Goal: Task Accomplishment & Management: Manage account settings

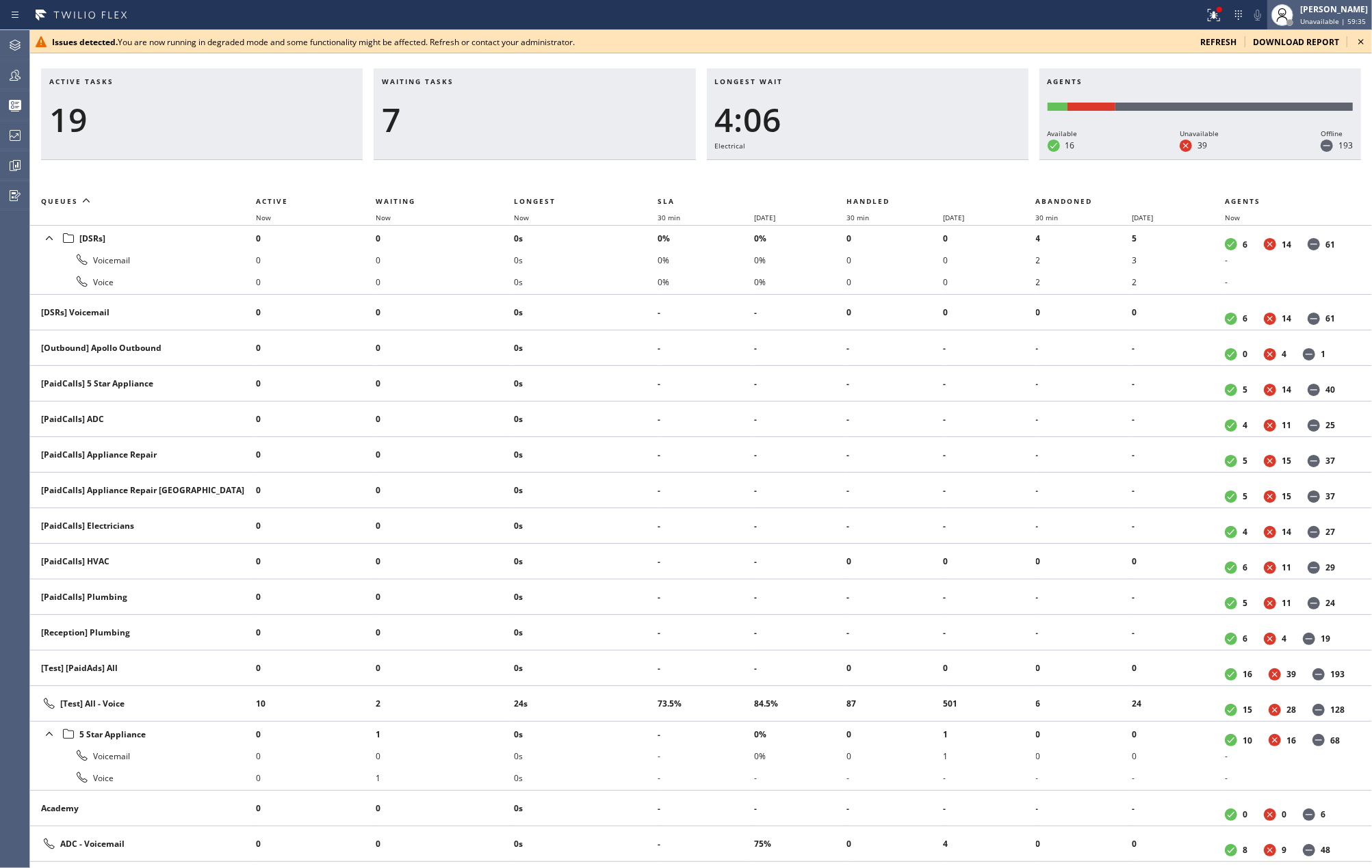
click at [1312, 12] on div "[PERSON_NAME]" at bounding box center [1334, 9] width 67 height 12
click at [1270, 69] on button "Available" at bounding box center [1304, 72] width 137 height 18
click at [15, 44] on icon at bounding box center [15, 45] width 17 height 17
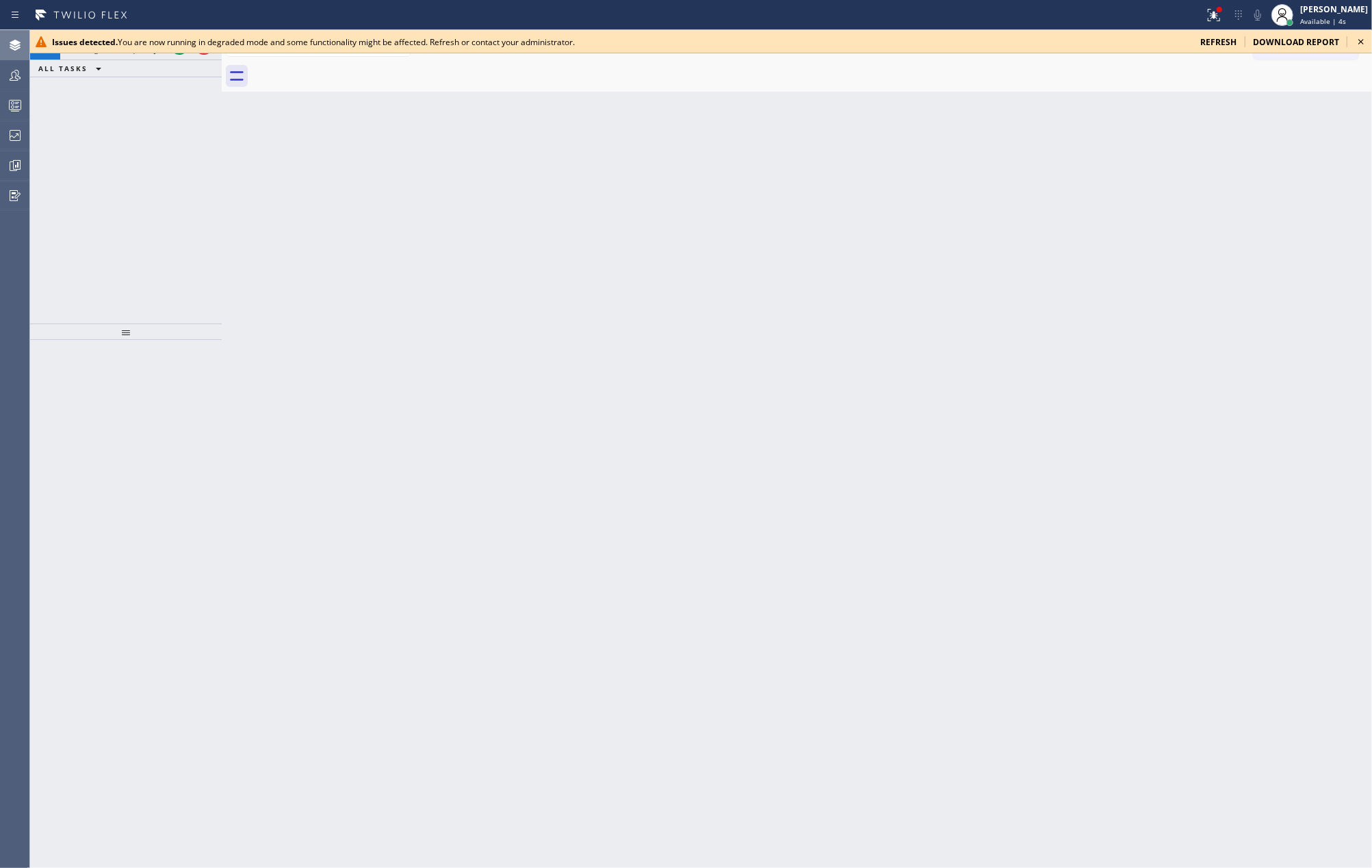
click at [1359, 38] on icon at bounding box center [1361, 41] width 17 height 17
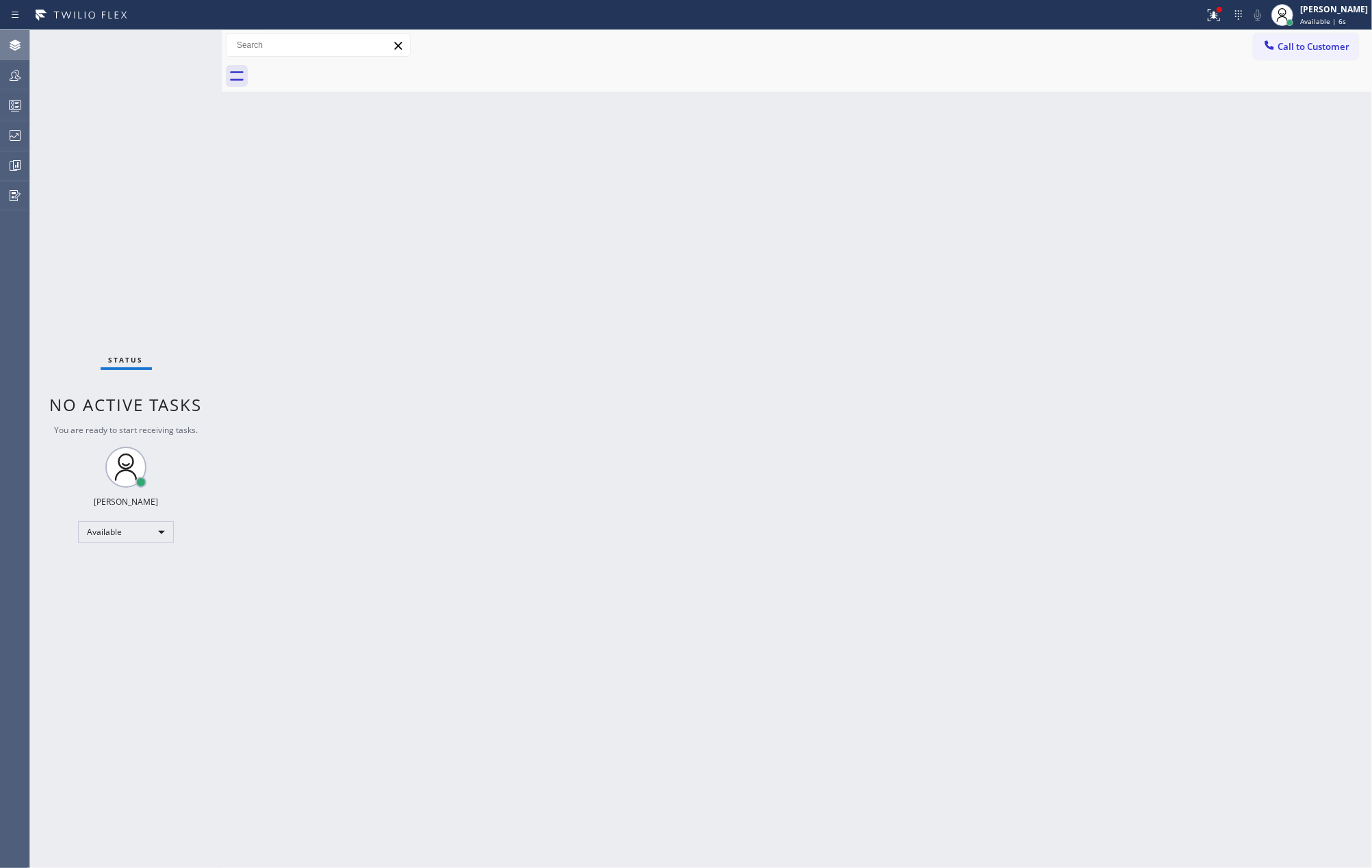
click at [182, 42] on div "Status No active tasks You are ready to start receiving tasks. Jovelle Tadle Av…" at bounding box center [126, 449] width 192 height 838
click at [1222, 13] on icon at bounding box center [1214, 15] width 17 height 17
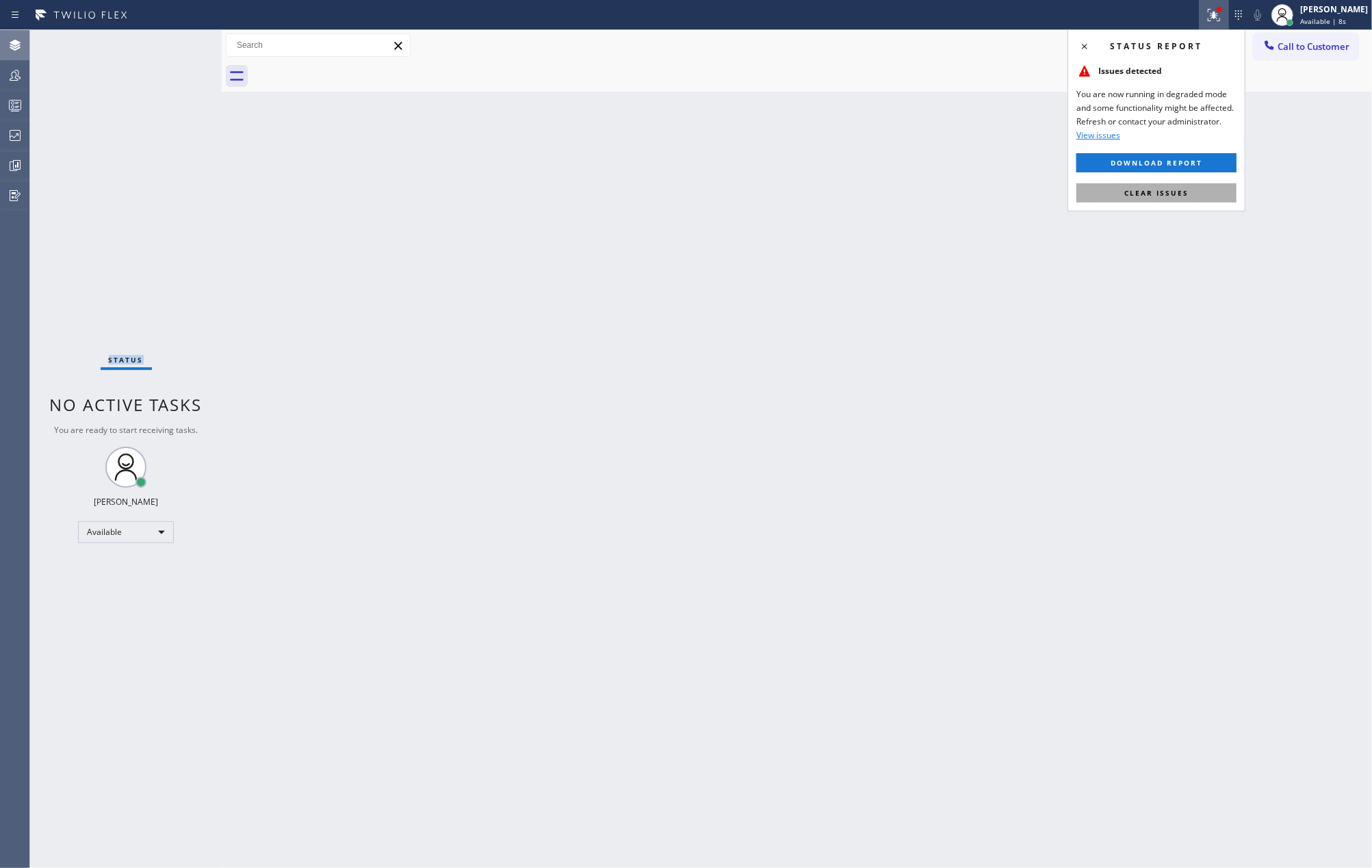
click at [1141, 186] on button "Clear issues" at bounding box center [1157, 194] width 160 height 20
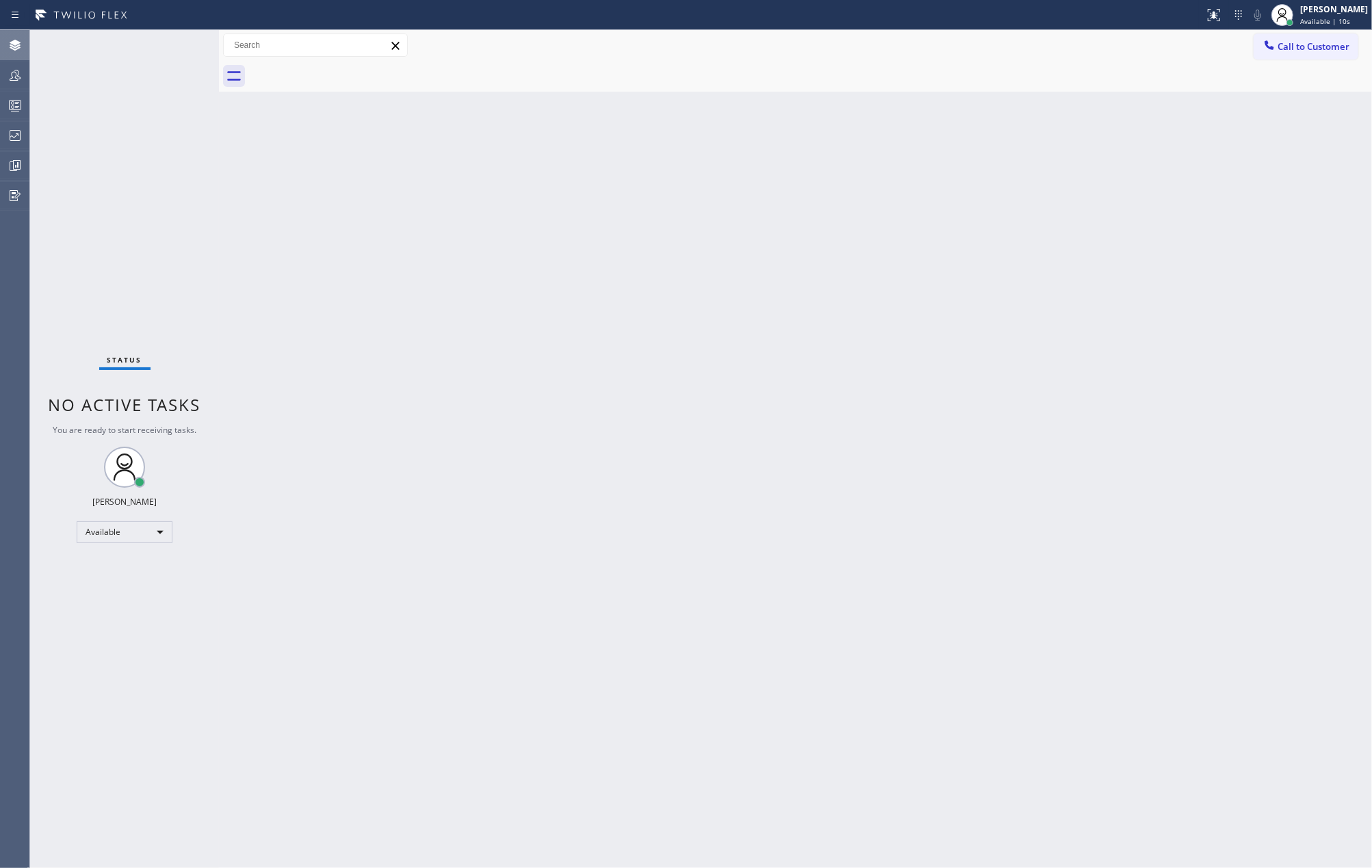
drag, startPoint x: 218, startPoint y: 190, endPoint x: 147, endPoint y: 184, distance: 71.3
click at [147, 184] on div "Status No active tasks You are ready to start receiving tasks. Jovelle Tadle Av…" at bounding box center [701, 449] width 1342 height 838
click at [269, 275] on div "Back to Dashboard Change Sender ID Customers Technicians Select a contact Outbo…" at bounding box center [795, 449] width 1153 height 838
click at [13, 103] on icon at bounding box center [15, 105] width 17 height 17
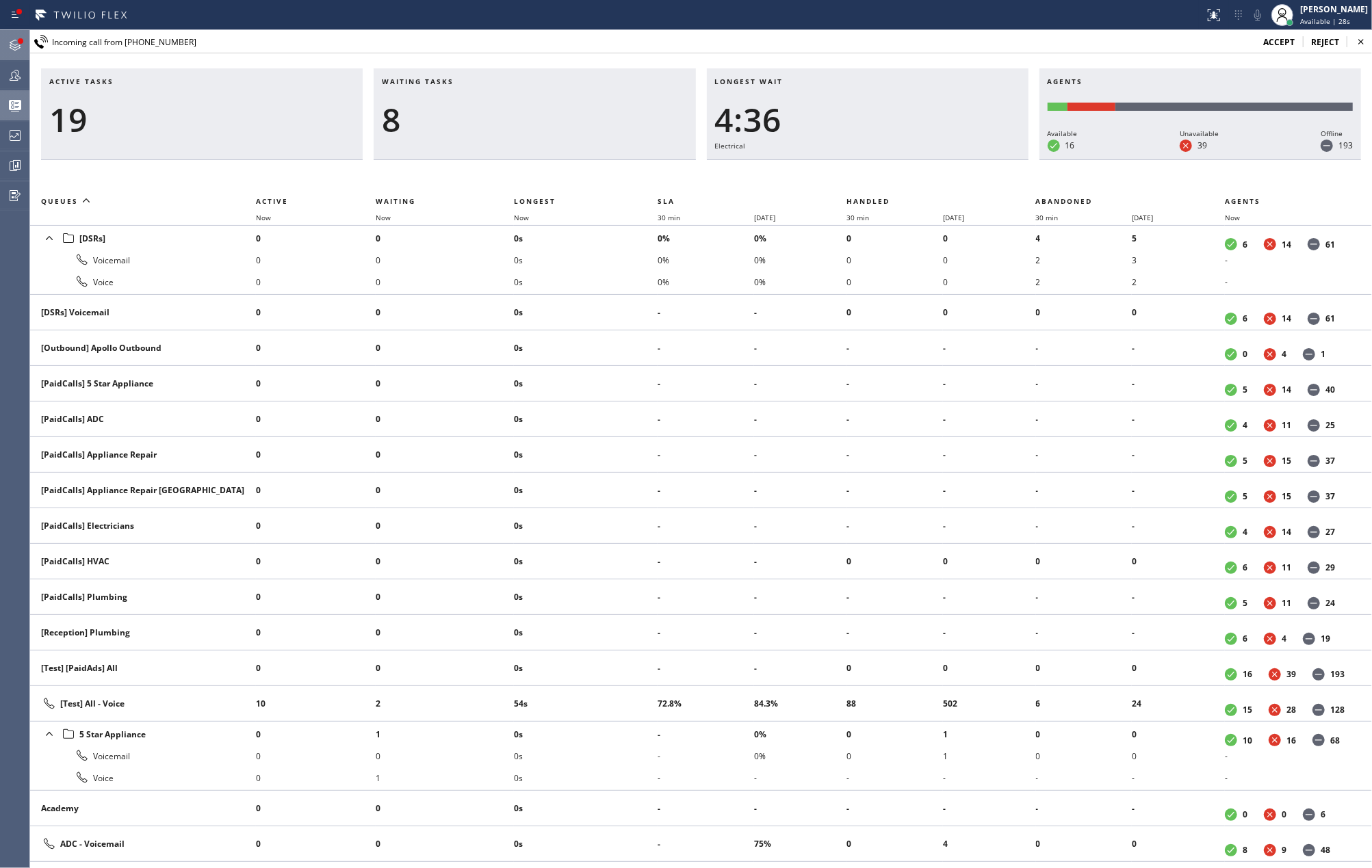
click at [15, 35] on div at bounding box center [15, 45] width 30 height 27
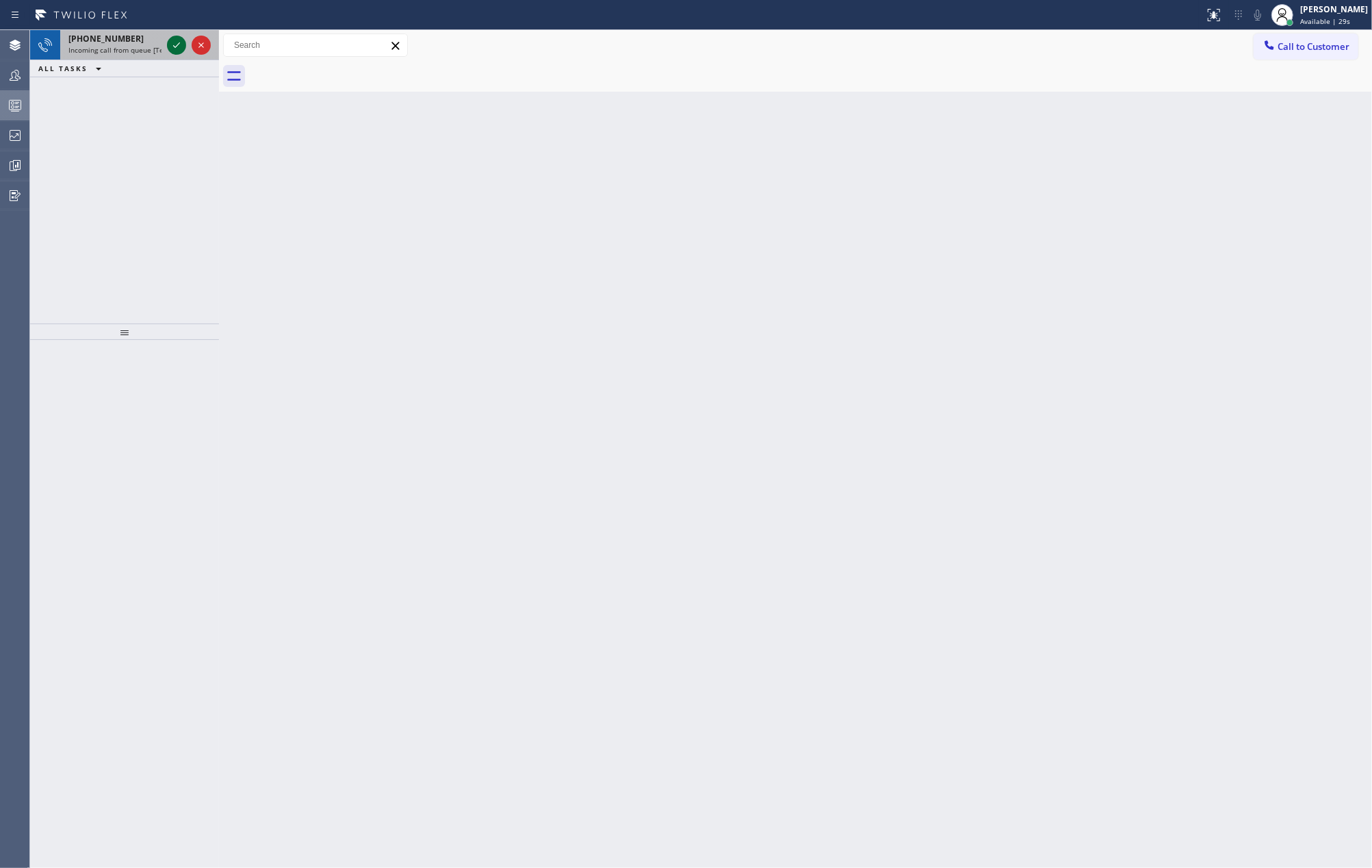
click at [171, 44] on icon at bounding box center [176, 45] width 17 height 17
click at [175, 45] on icon at bounding box center [176, 45] width 17 height 17
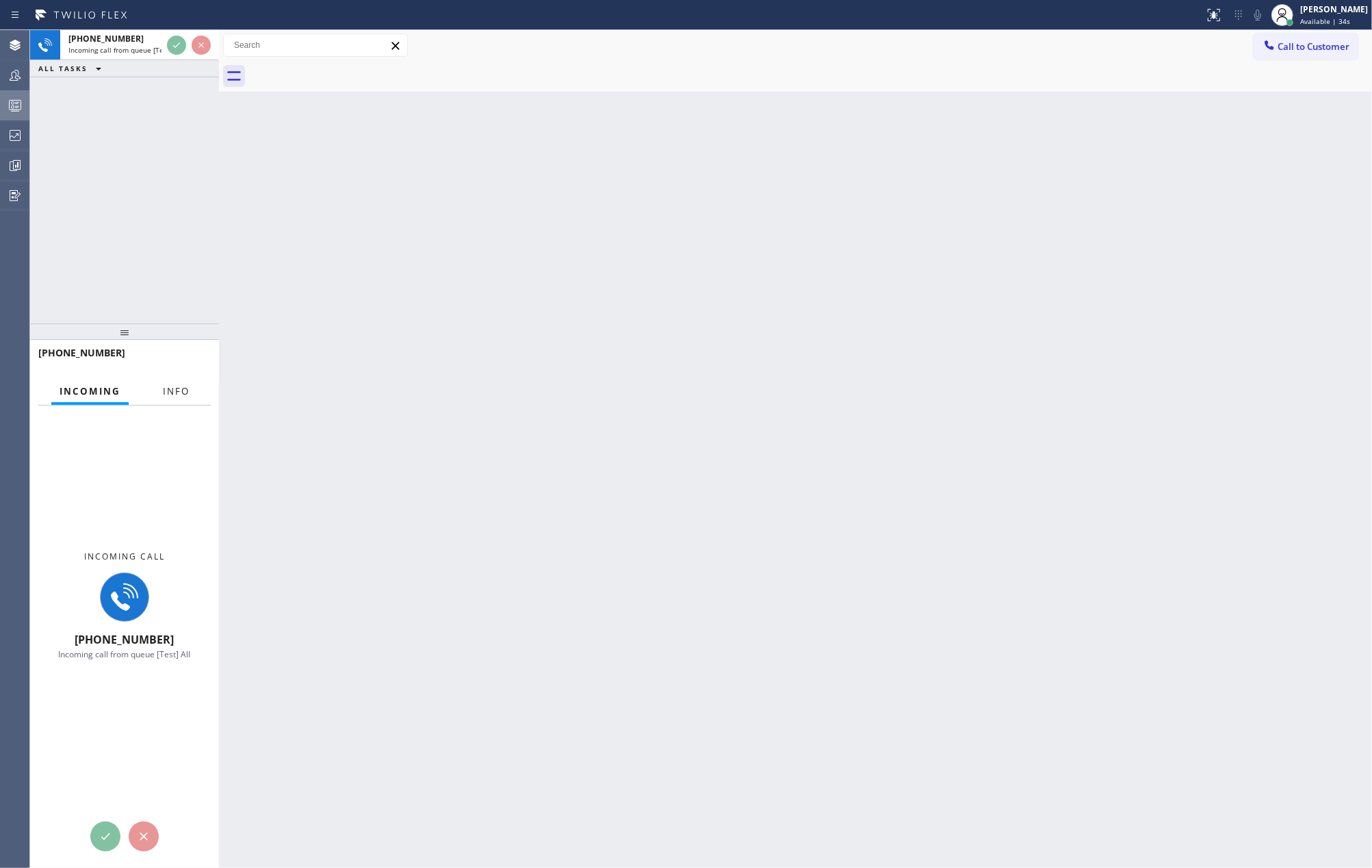
click at [172, 381] on button "Info" at bounding box center [176, 391] width 43 height 26
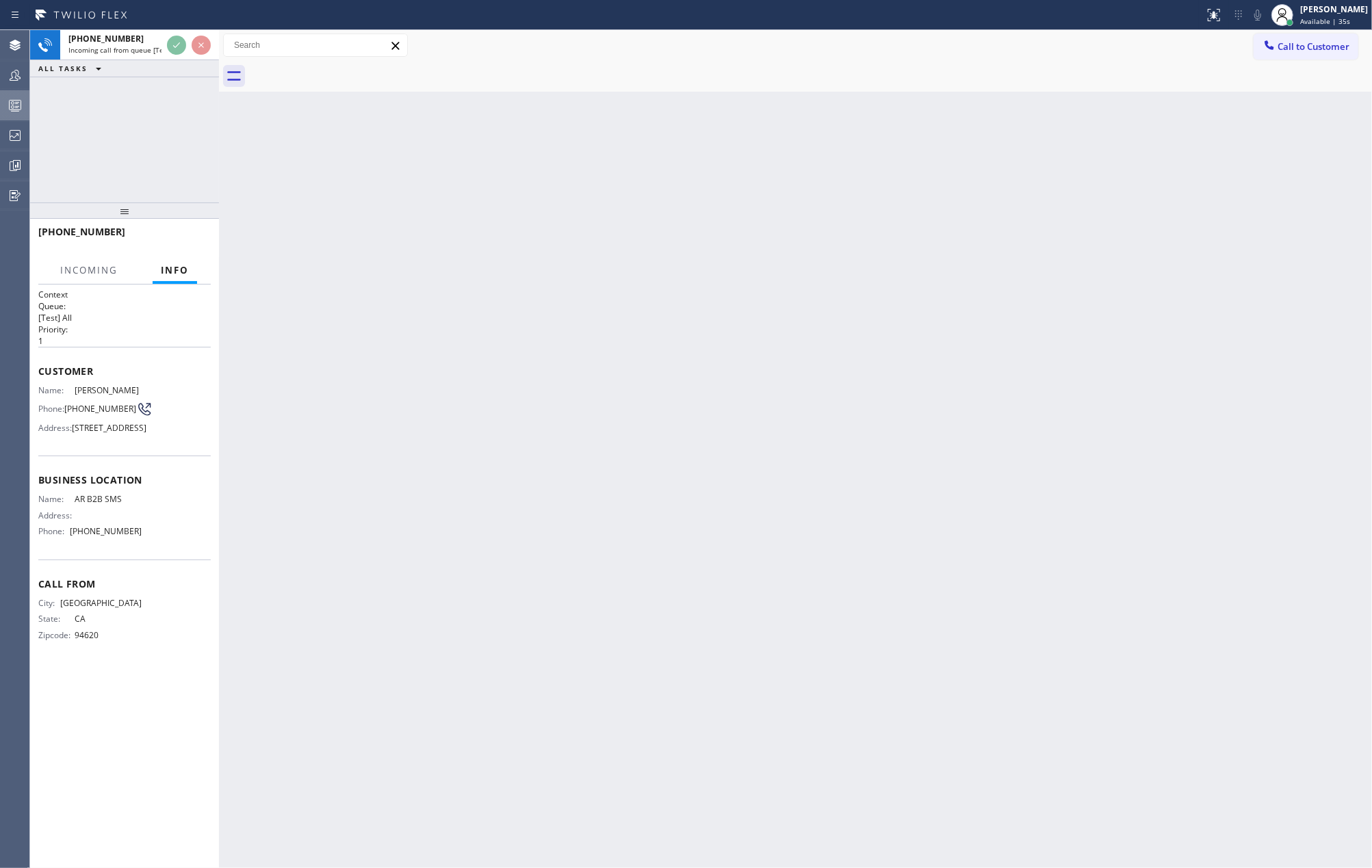
drag, startPoint x: 129, startPoint y: 329, endPoint x: 138, endPoint y: 173, distance: 156.3
click at [138, 173] on div "+15104107083 Incoming call from queue [Test] All ALL TASKS ALL TASKS ACTIVE TAS…" at bounding box center [124, 449] width 189 height 838
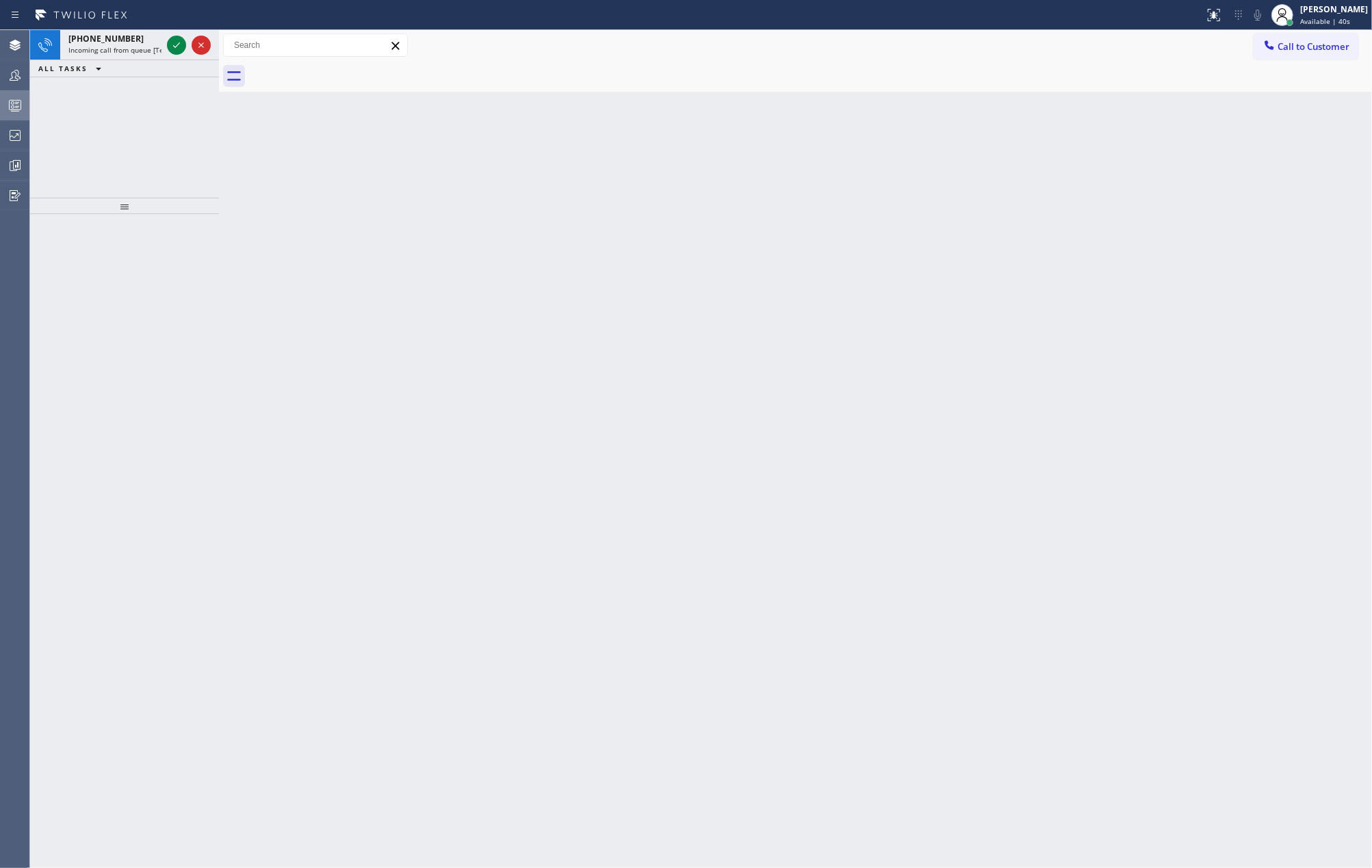
click at [171, 47] on icon at bounding box center [176, 45] width 17 height 17
click at [171, 47] on div "Status No active tasks You are ready to start receiving tasks. Jovelle Tadle Av…" at bounding box center [124, 449] width 189 height 838
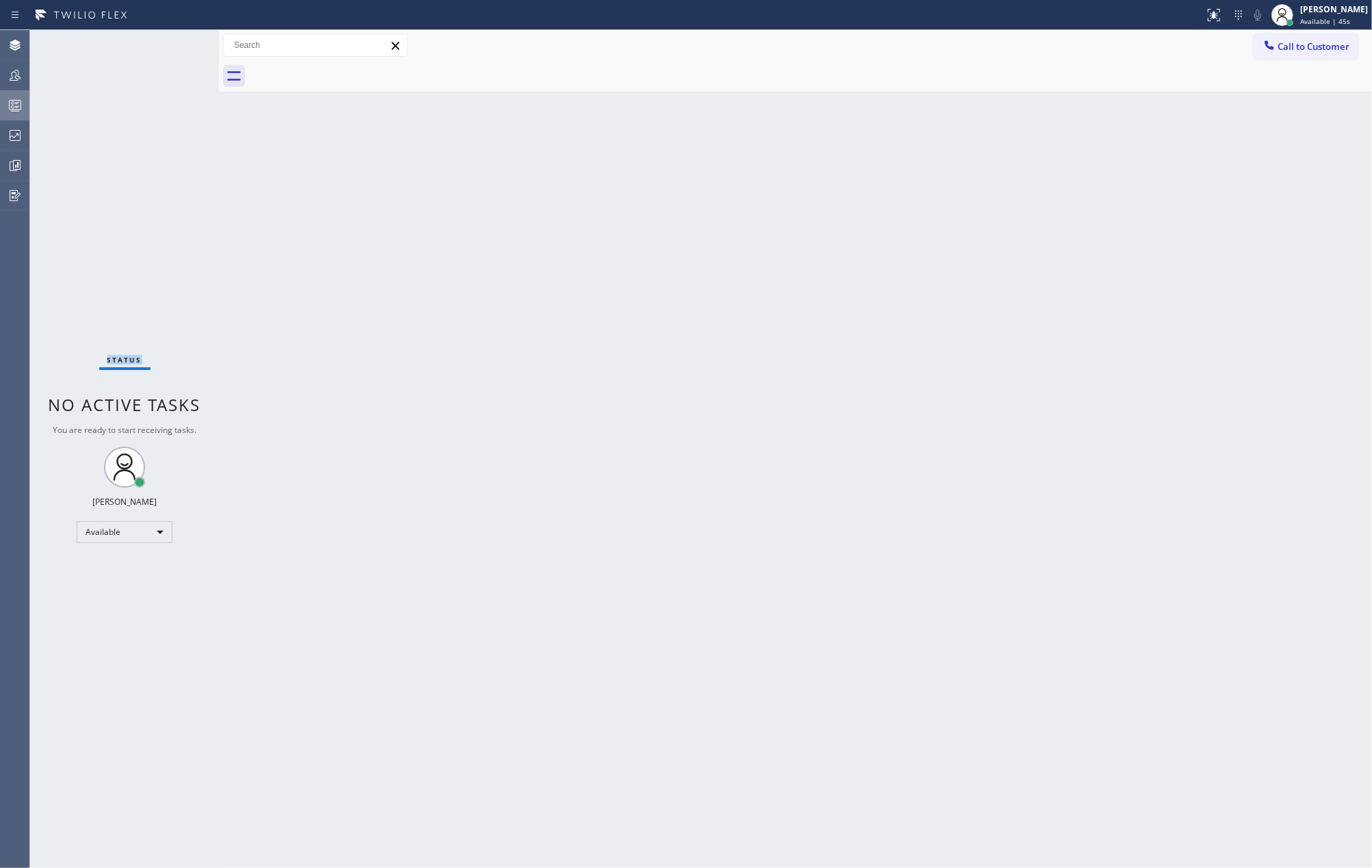
click at [11, 97] on icon at bounding box center [15, 105] width 17 height 17
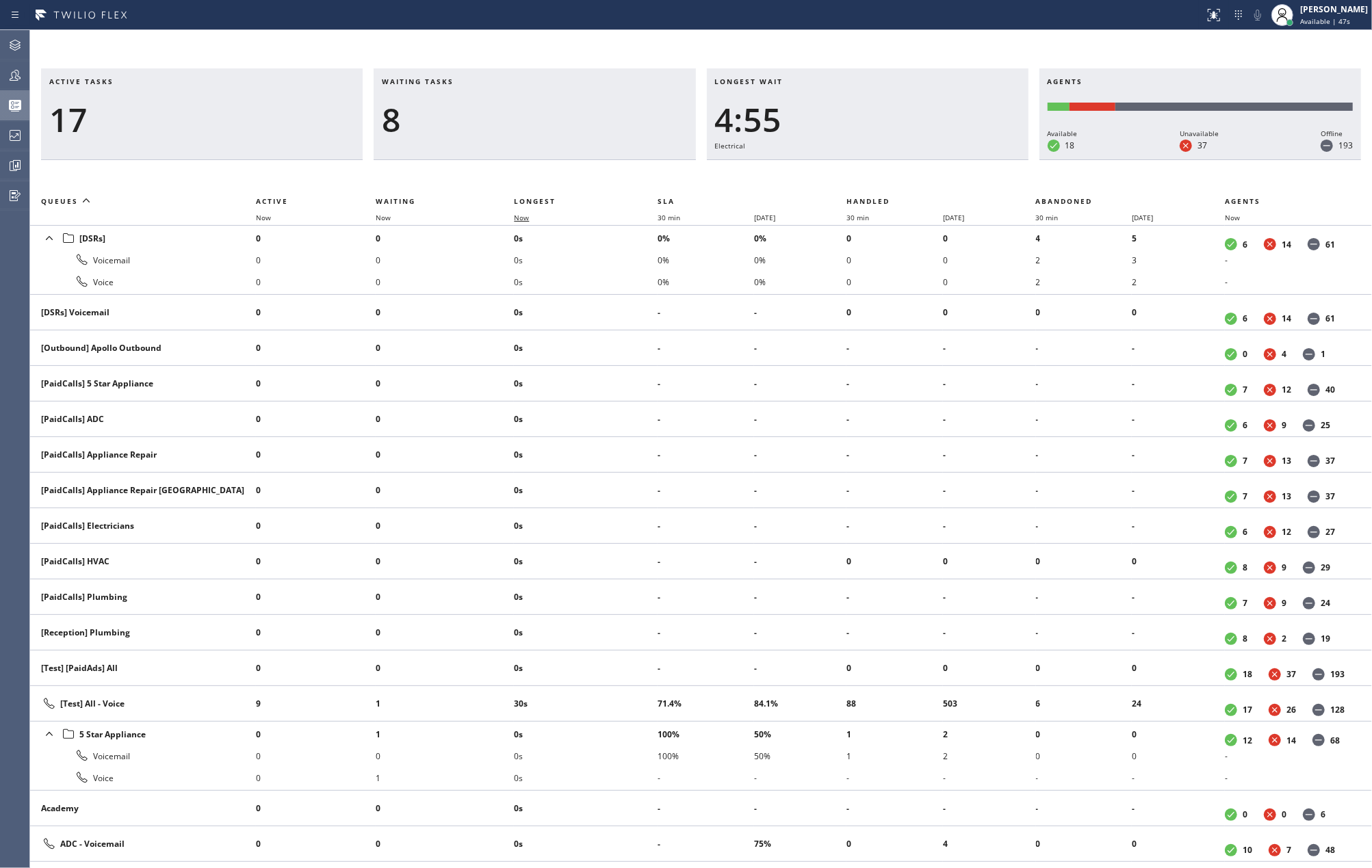
click at [527, 217] on span "Now" at bounding box center [521, 218] width 15 height 10
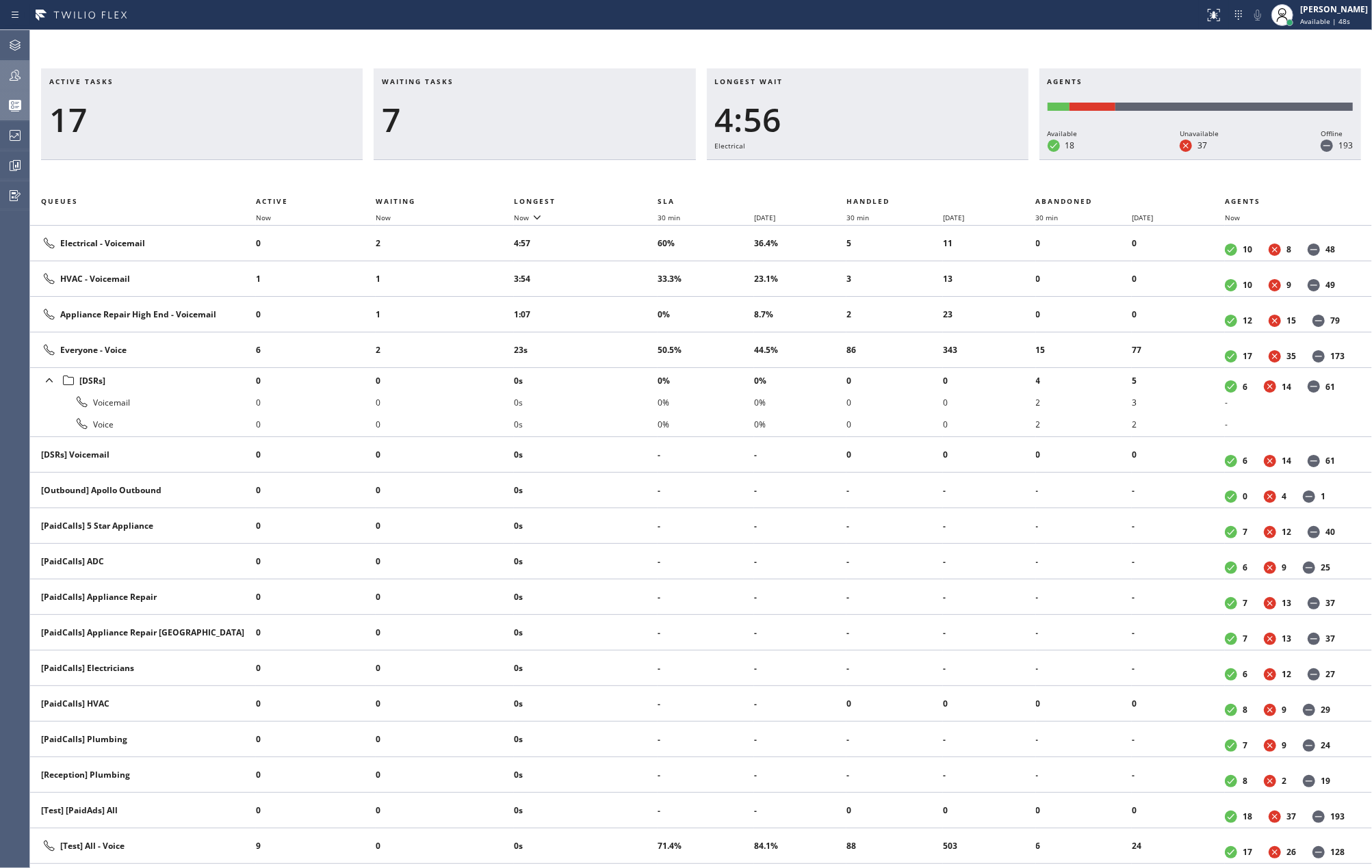
click at [10, 68] on icon at bounding box center [15, 75] width 17 height 17
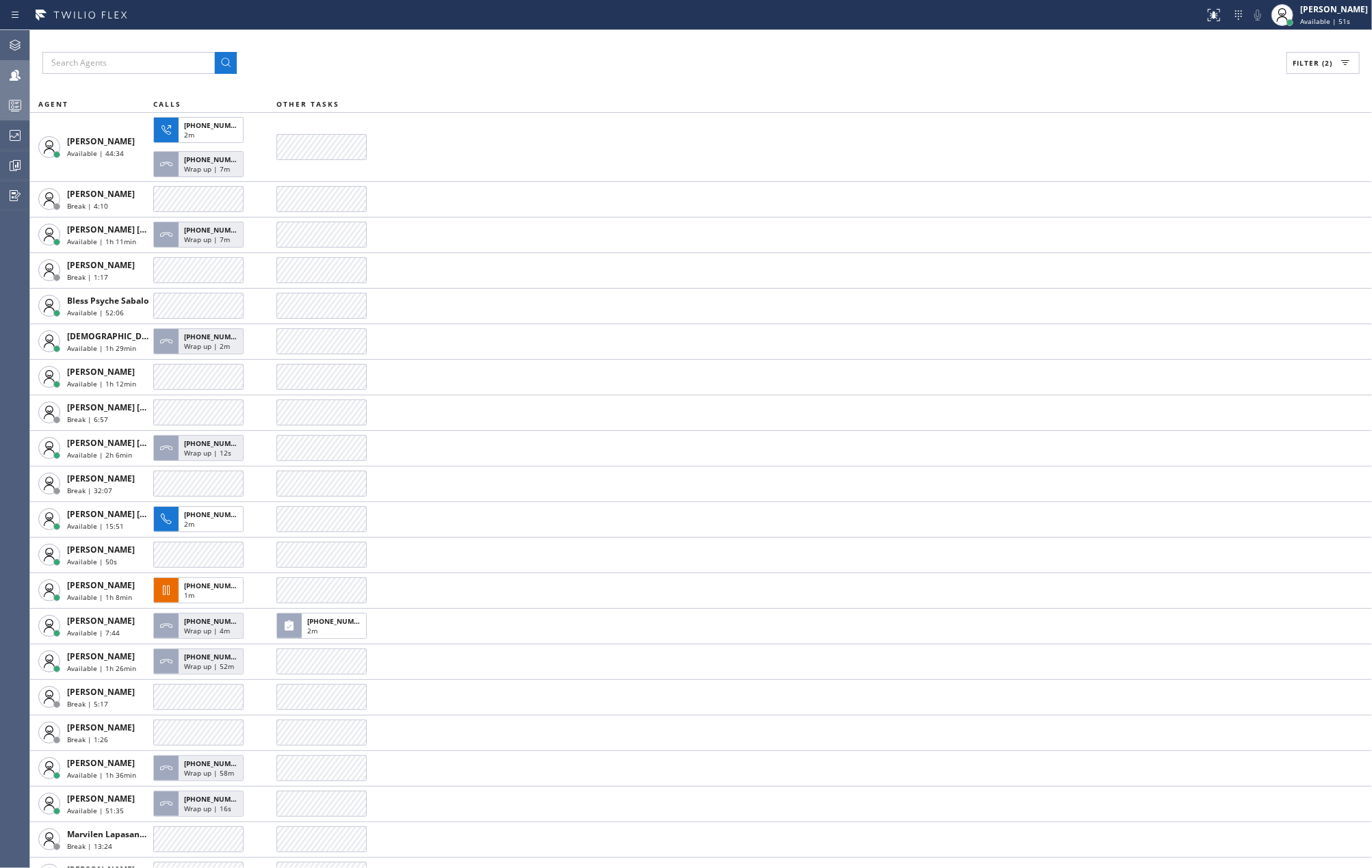
click at [1317, 51] on div "Filter (2) AGENT CALLS OTHER TASKS Amir Asamov Available | 44:34 +13236888262 2…" at bounding box center [701, 449] width 1342 height 838
click at [1316, 64] on span "Filter (2)" at bounding box center [1312, 63] width 40 height 10
click at [1174, 197] on input "Break" at bounding box center [1173, 205] width 17 height 17
checkbox input "false"
click at [1278, 61] on div "Viewing 27 agents Apply Reset Activities Available only Offline Available Unava…" at bounding box center [1262, 142] width 218 height 162
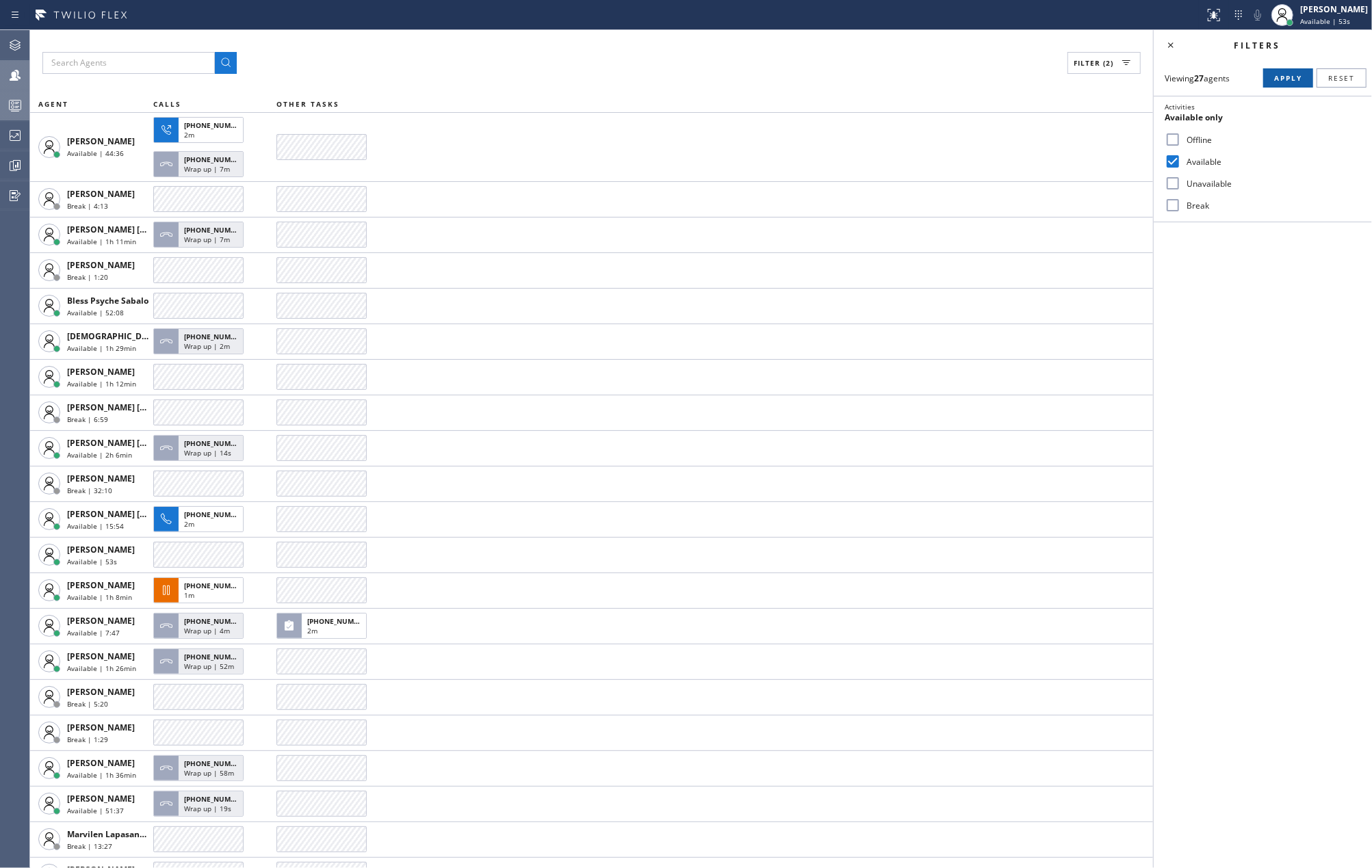
click at [1280, 77] on span "Apply" at bounding box center [1288, 78] width 28 height 10
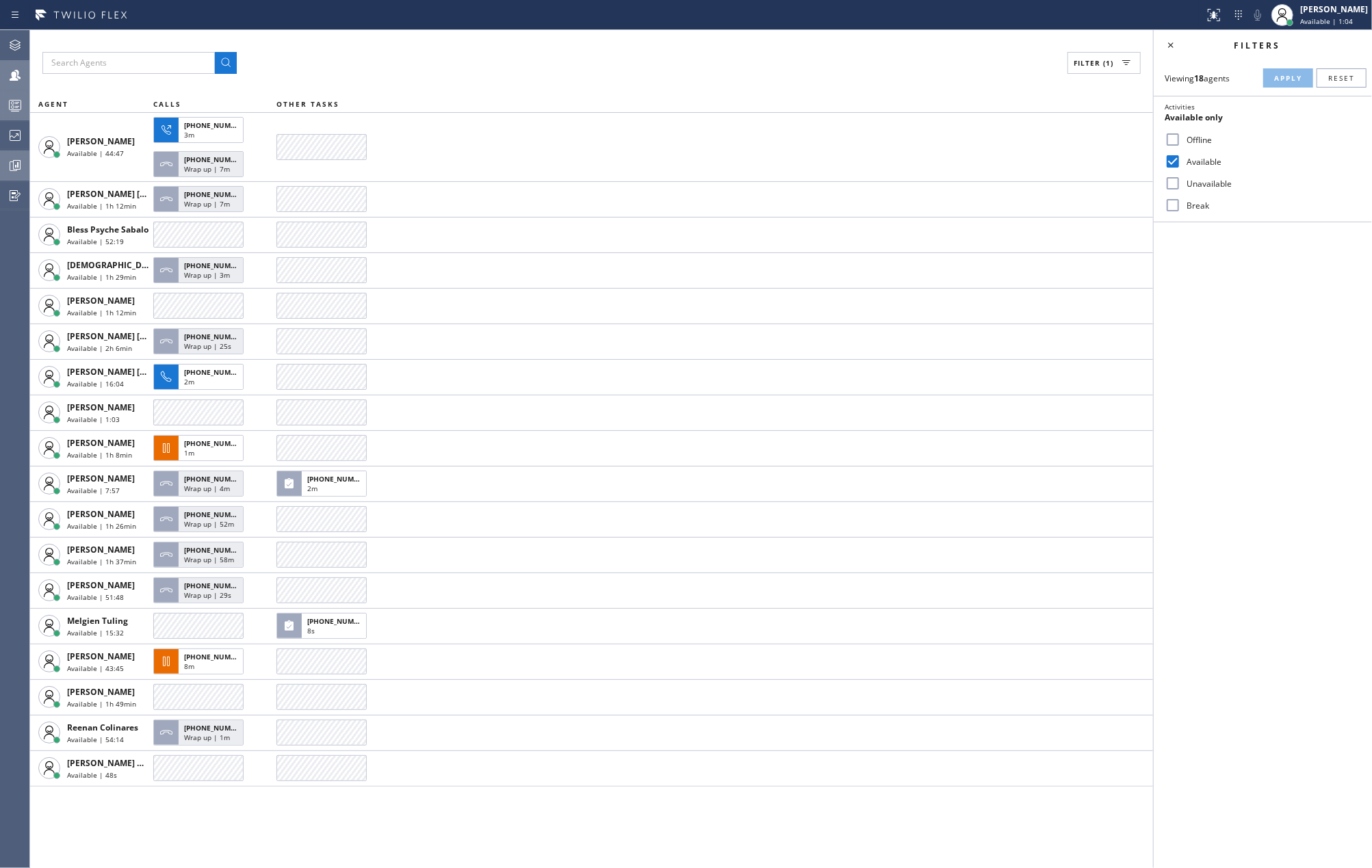
click at [20, 159] on icon at bounding box center [15, 165] width 17 height 17
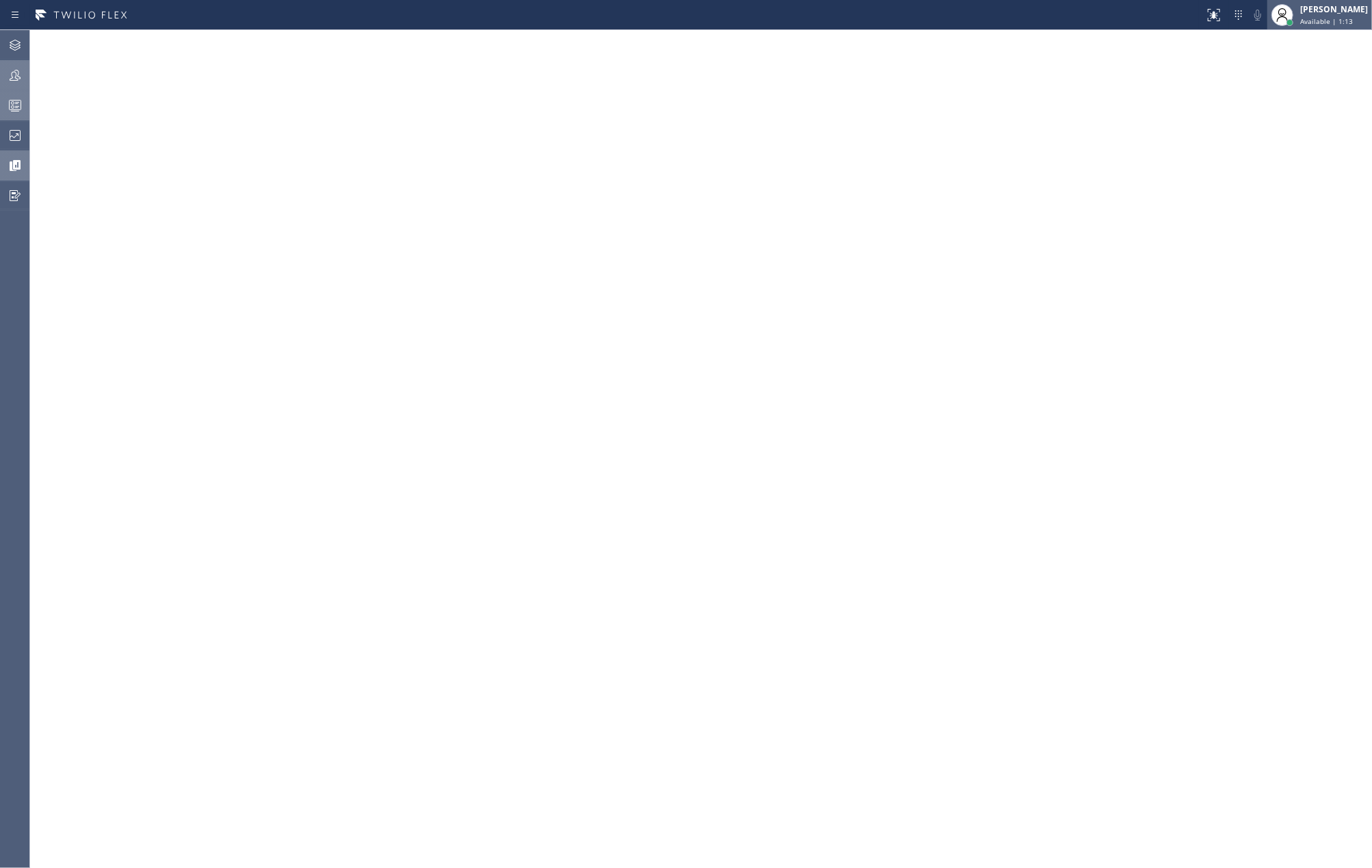
click at [1329, 18] on span "Available | 1:13" at bounding box center [1327, 22] width 53 height 10
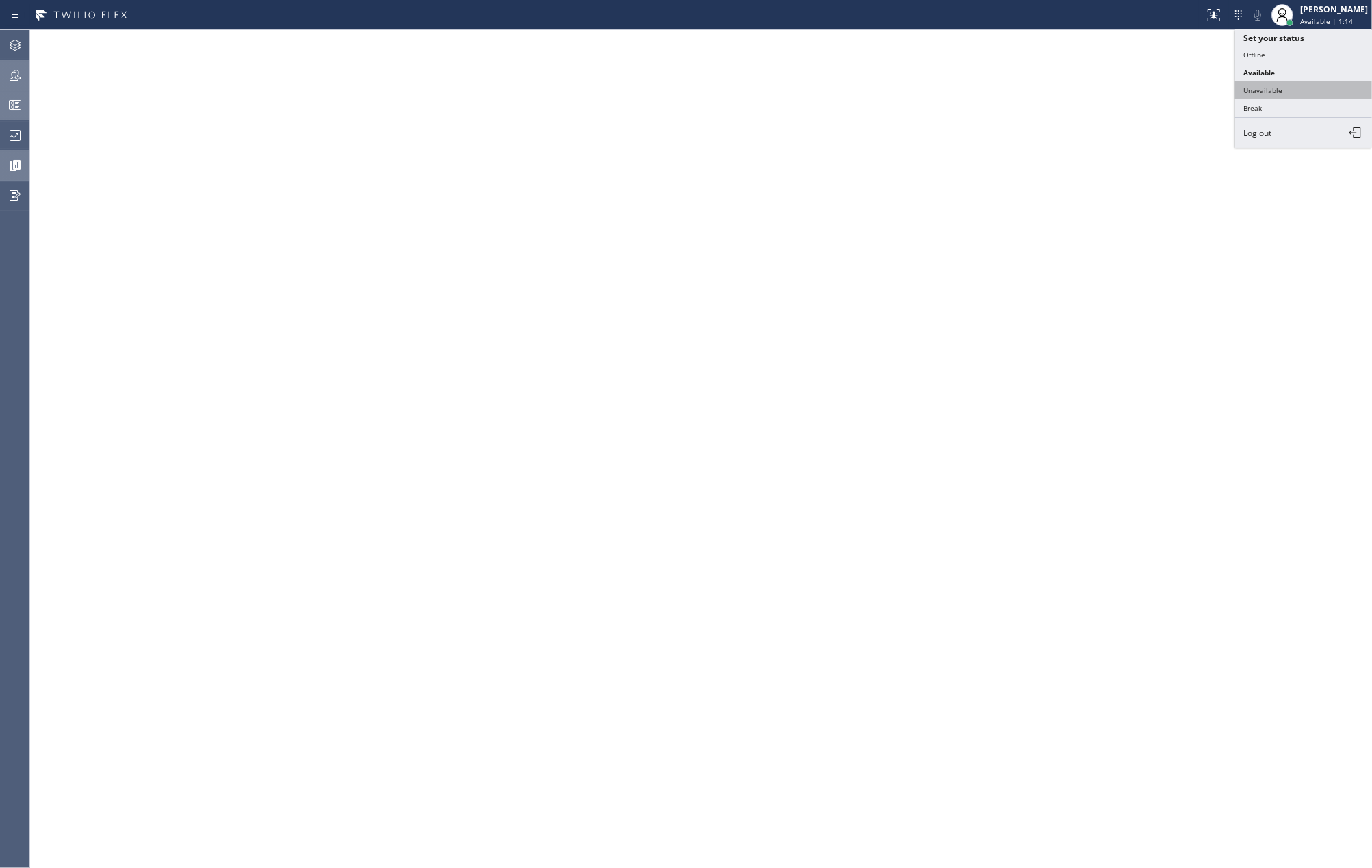
click at [1292, 88] on button "Unavailable" at bounding box center [1304, 90] width 137 height 18
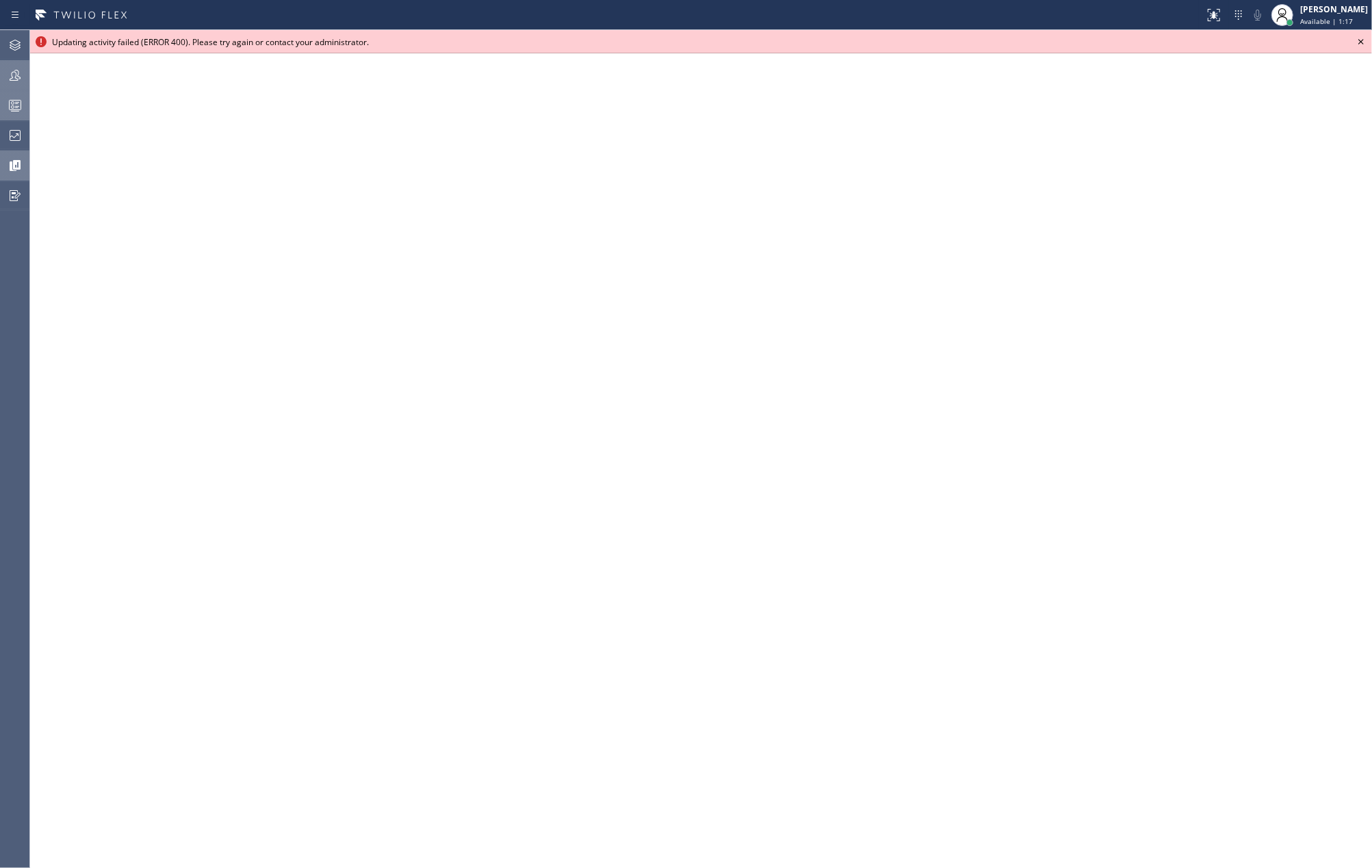
click at [1361, 37] on icon at bounding box center [1361, 41] width 17 height 17
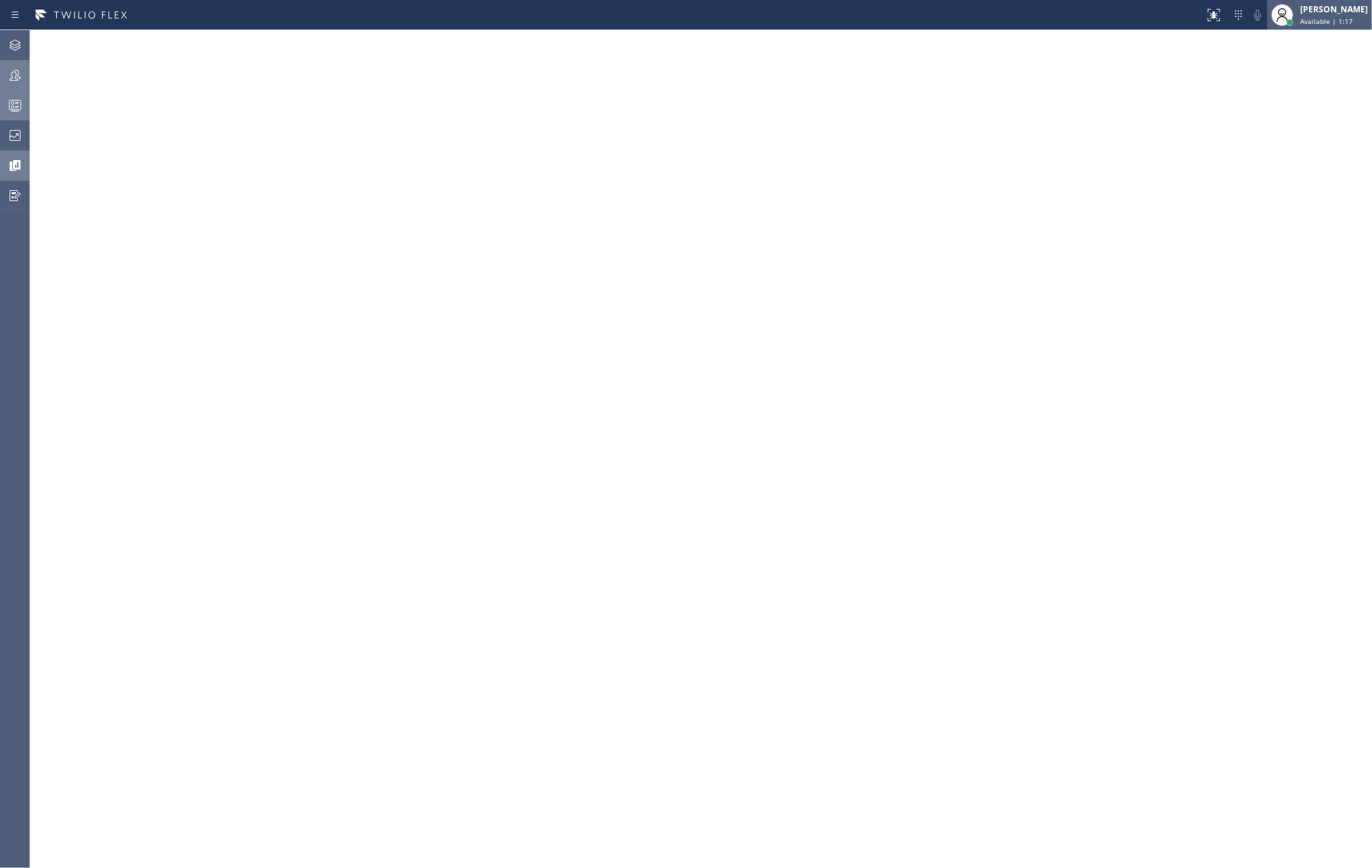
click at [1331, 6] on div "[PERSON_NAME]" at bounding box center [1334, 9] width 67 height 12
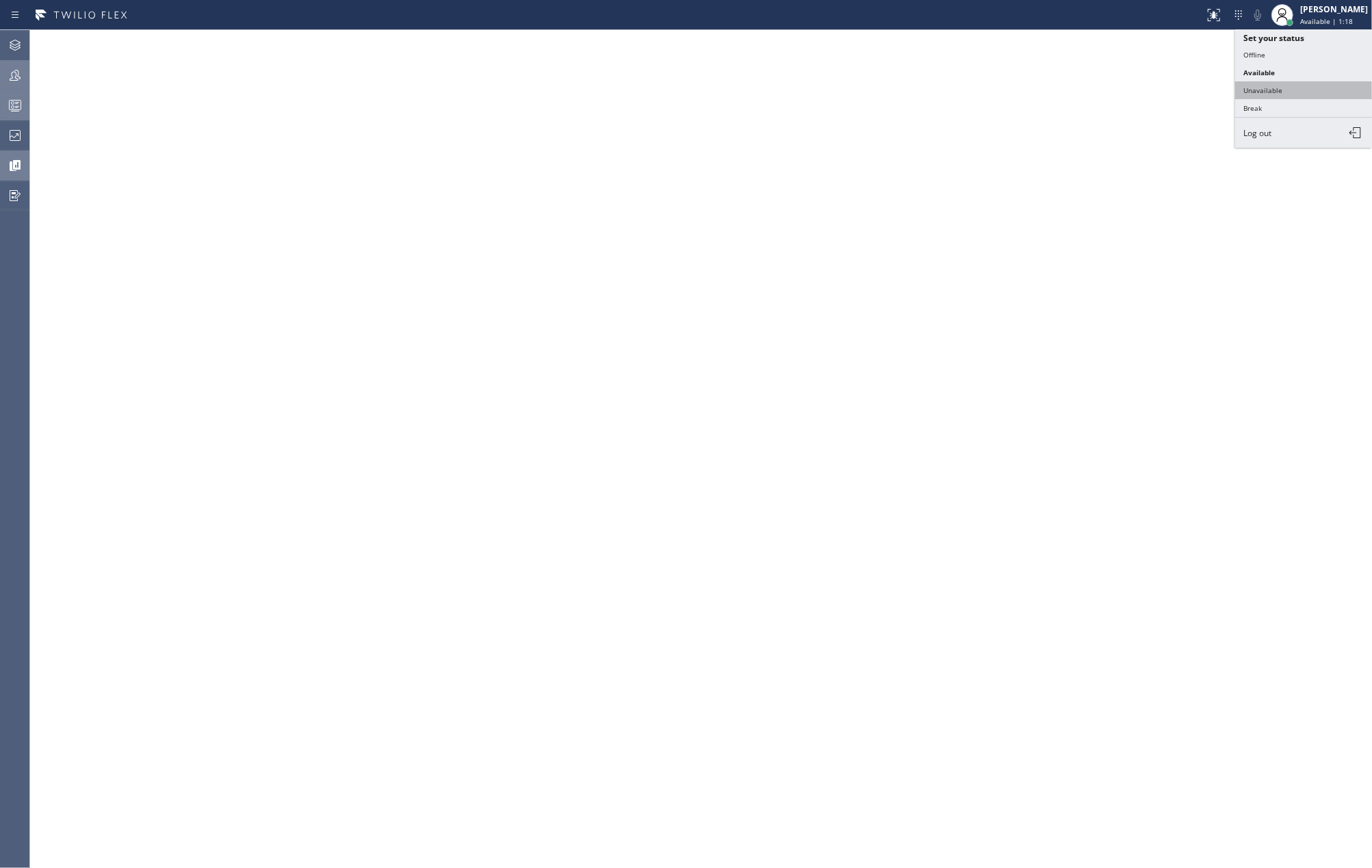
click at [1298, 83] on button "Unavailable" at bounding box center [1304, 90] width 137 height 18
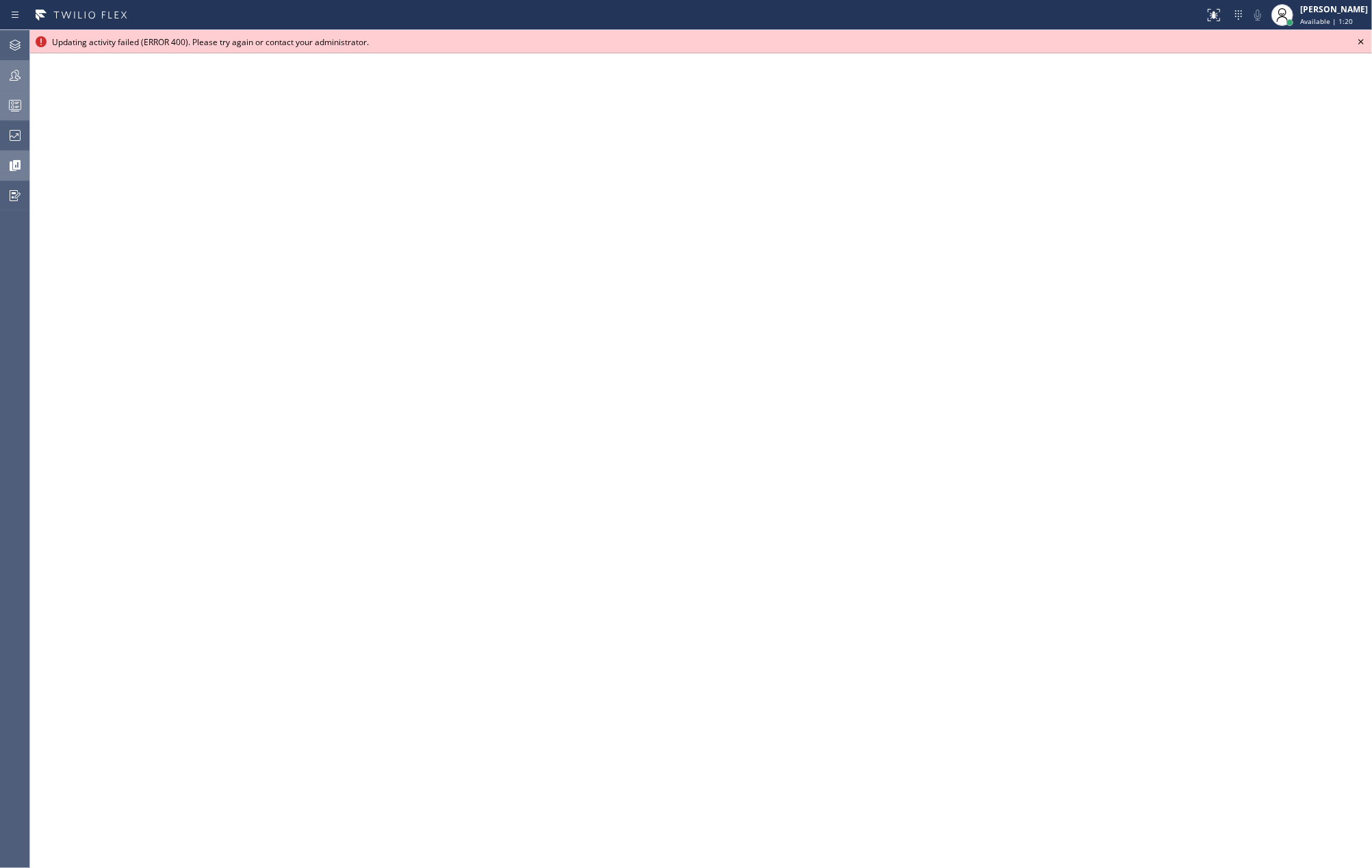
click at [1358, 36] on icon at bounding box center [1361, 41] width 17 height 17
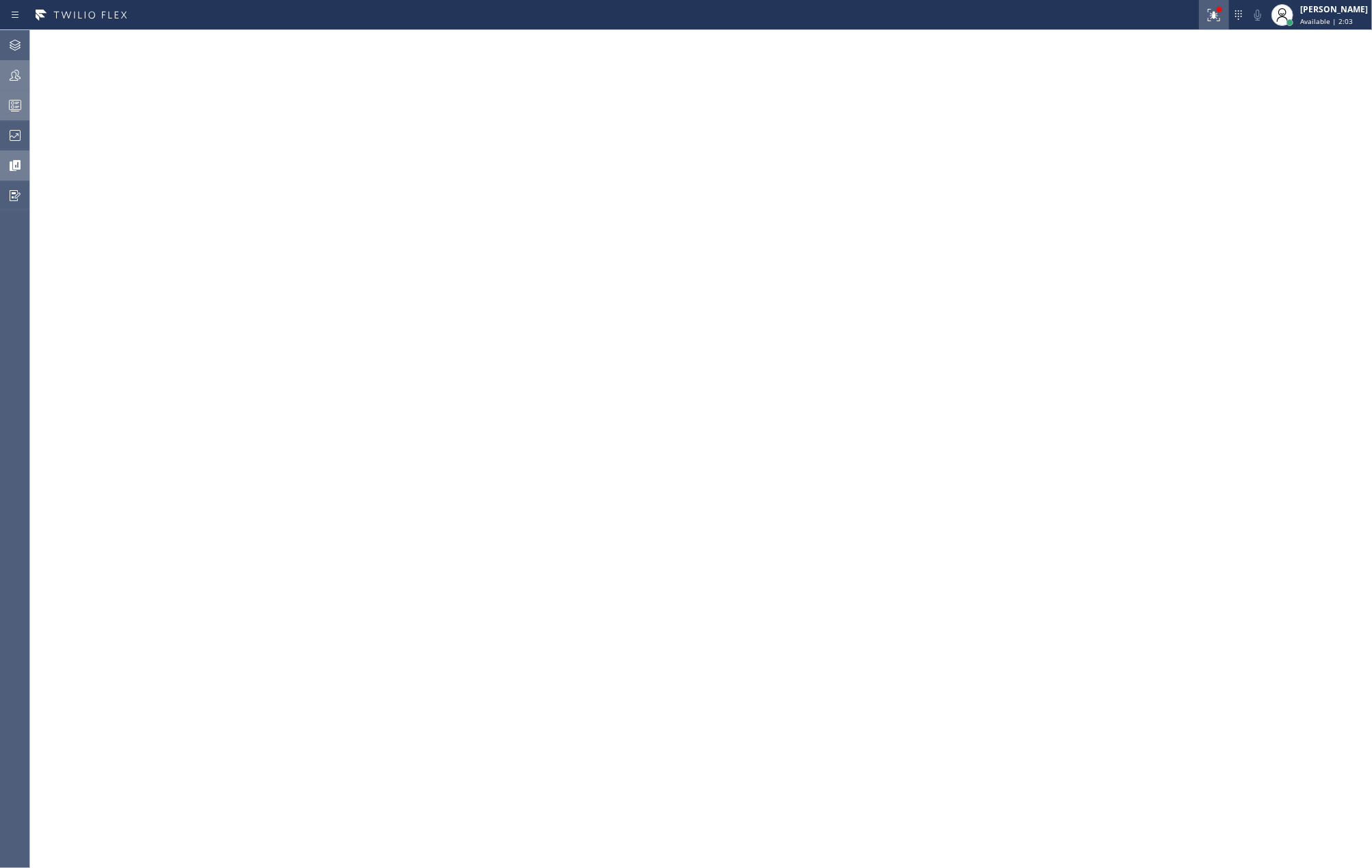
click at [1218, 15] on icon at bounding box center [1214, 13] width 8 height 5
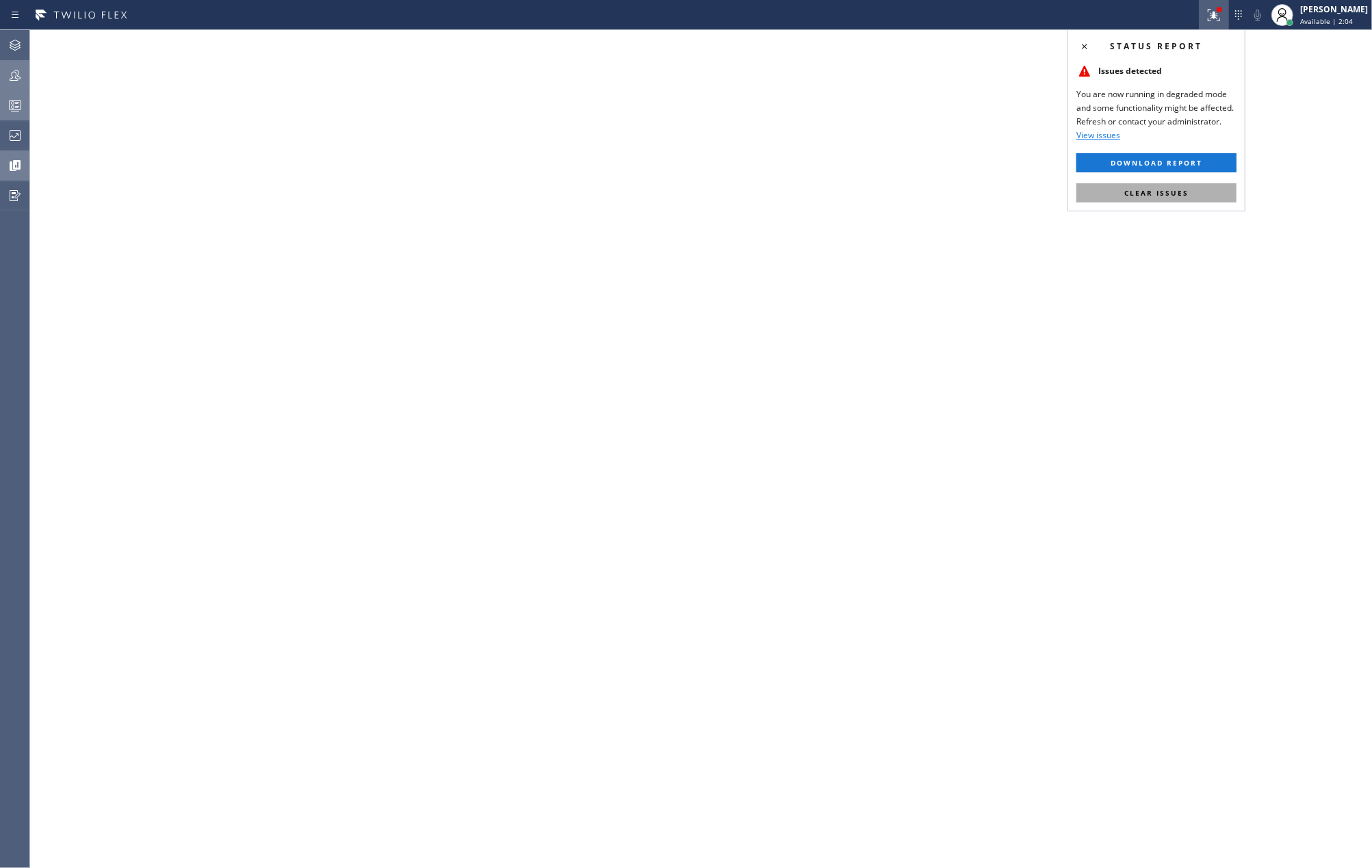
click at [1191, 189] on button "Clear issues" at bounding box center [1157, 194] width 160 height 20
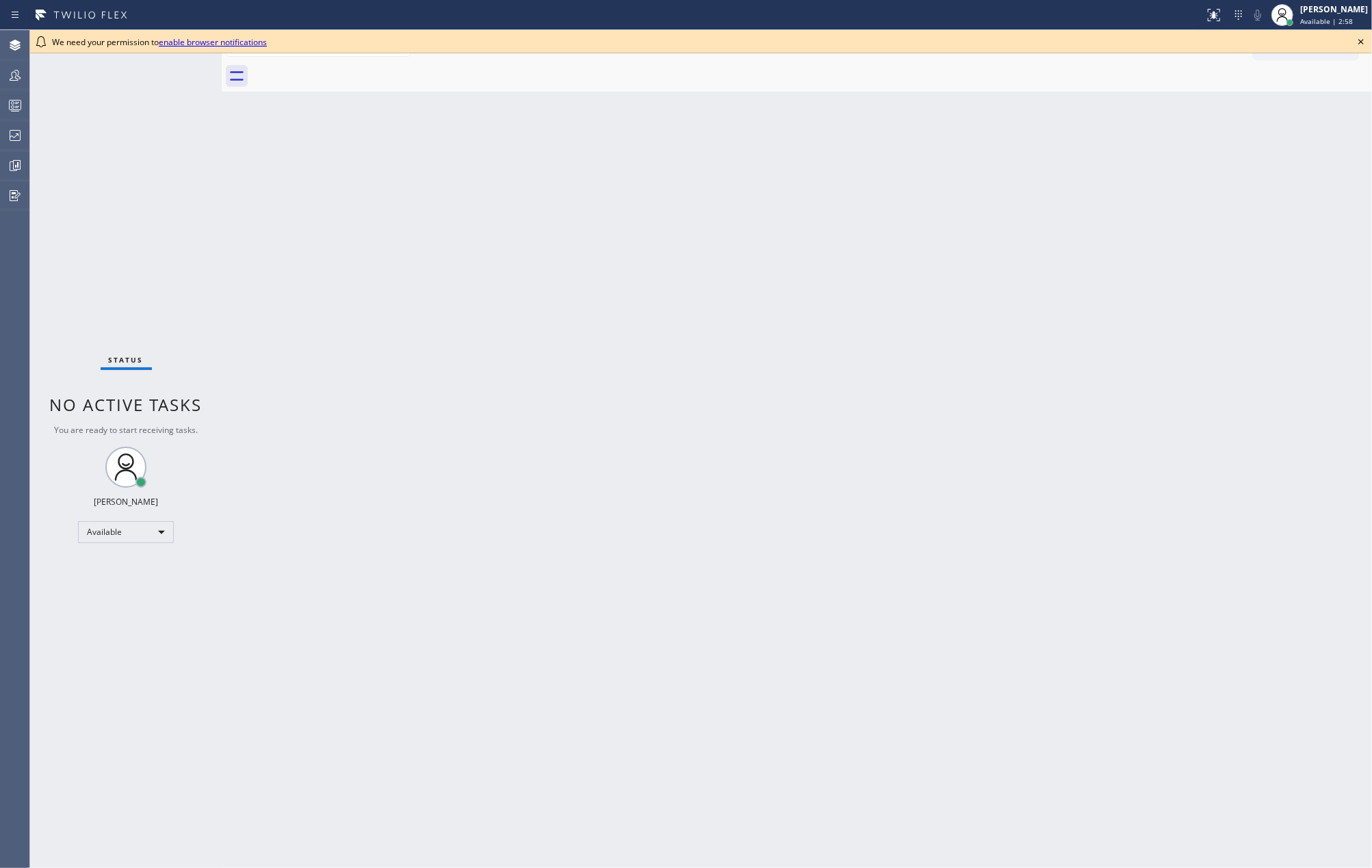
click at [208, 247] on div "Status No active tasks You are ready to start receiving tasks. [PERSON_NAME] Av…" at bounding box center [126, 449] width 192 height 838
click at [1357, 38] on icon at bounding box center [1361, 41] width 17 height 17
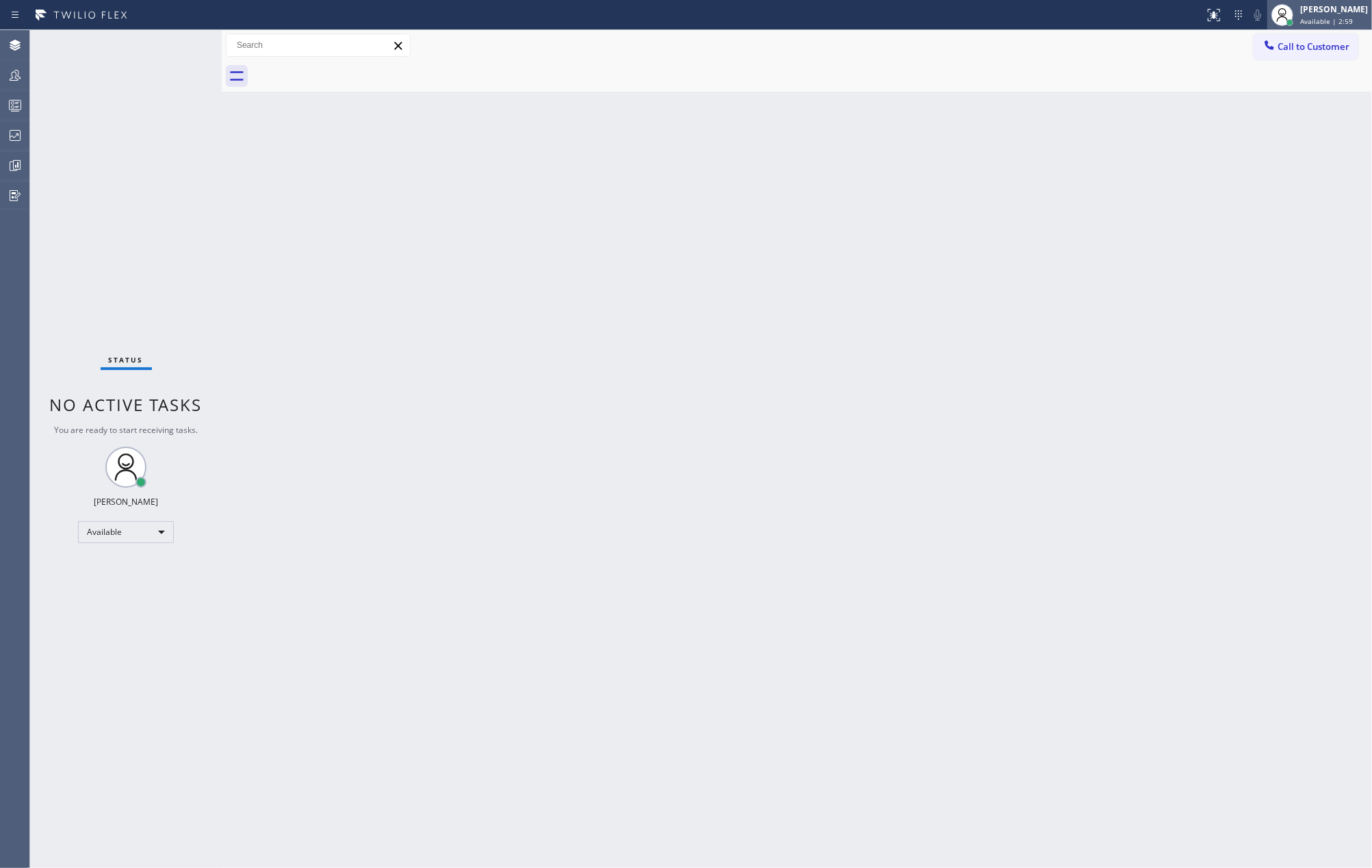
click at [1343, 15] on div "[PERSON_NAME]" at bounding box center [1334, 9] width 67 height 12
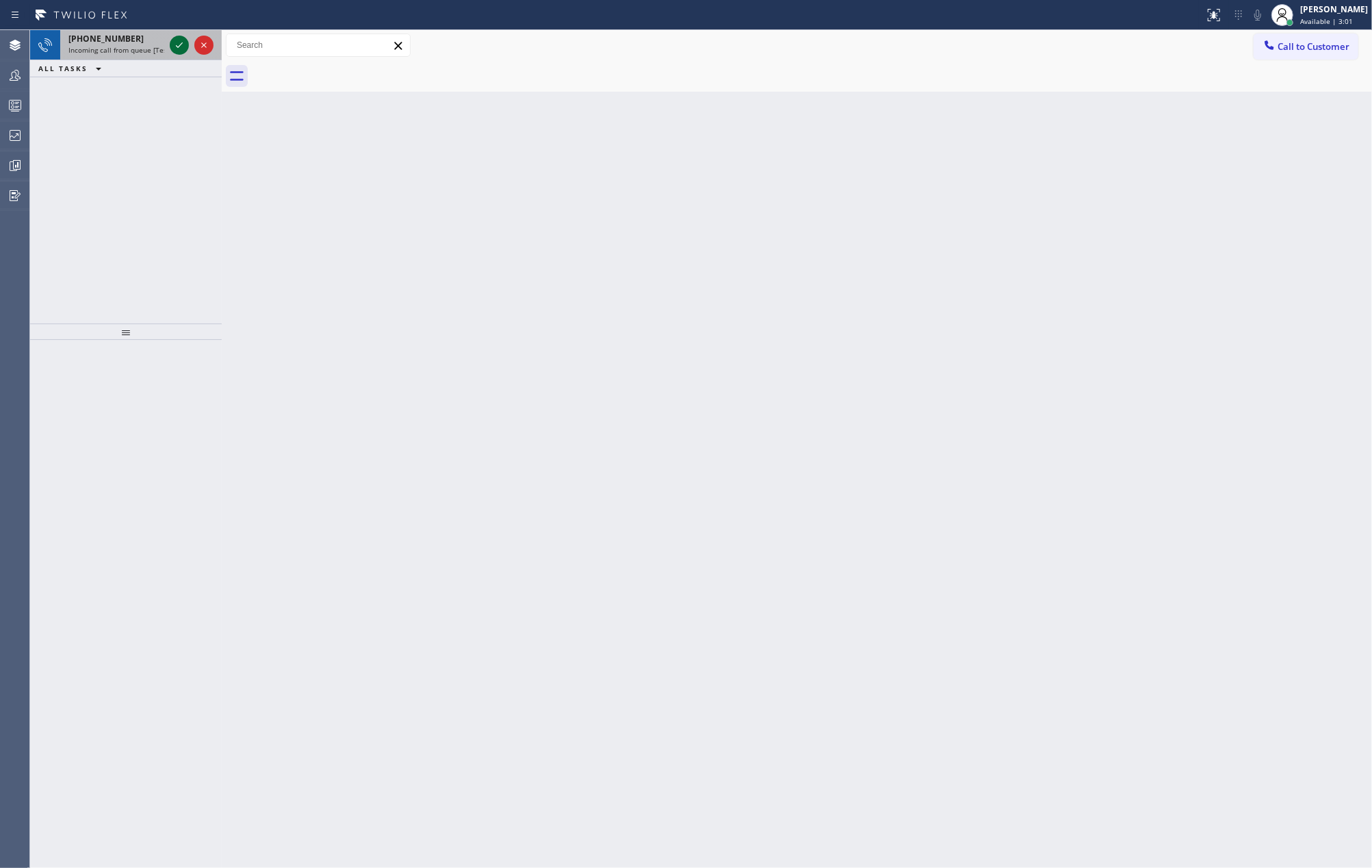
click at [178, 40] on icon at bounding box center [179, 45] width 17 height 17
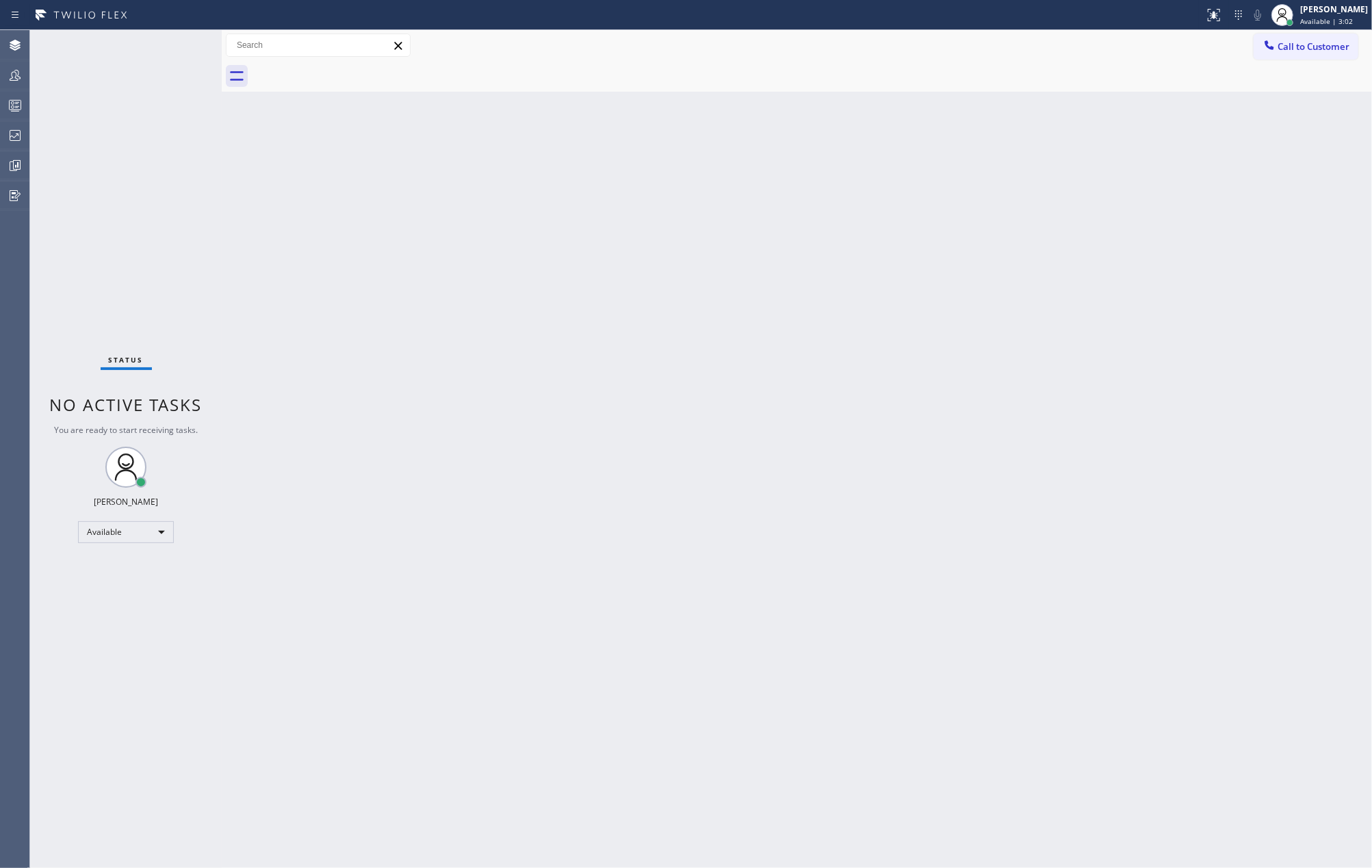
click at [178, 40] on div "Status No active tasks You are ready to start receiving tasks. Jovelle Tadle Av…" at bounding box center [126, 449] width 192 height 838
click at [1298, 15] on div at bounding box center [1282, 15] width 30 height 30
click at [1279, 83] on button "Unavailable" at bounding box center [1304, 90] width 137 height 18
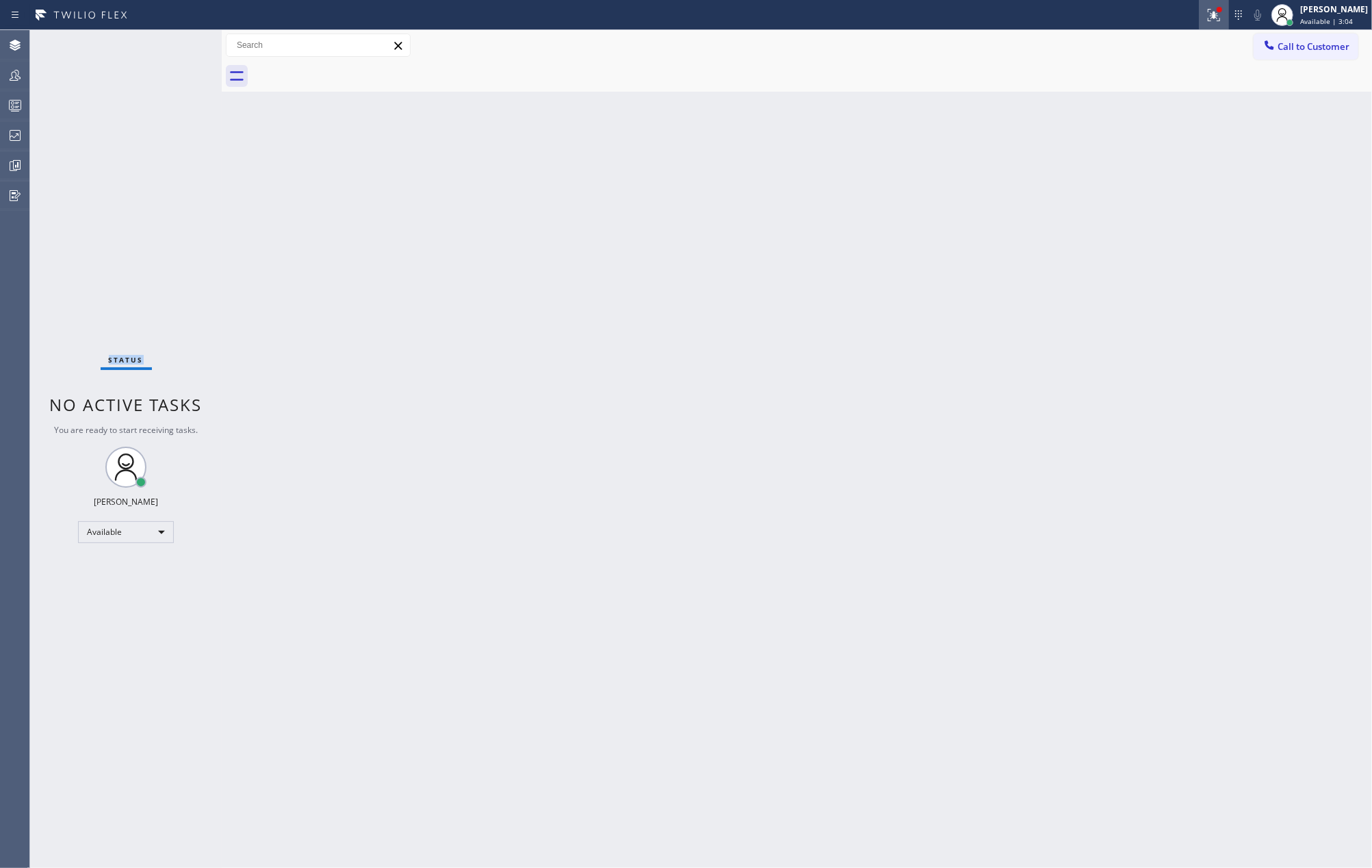
click at [1229, 23] on button at bounding box center [1214, 15] width 30 height 30
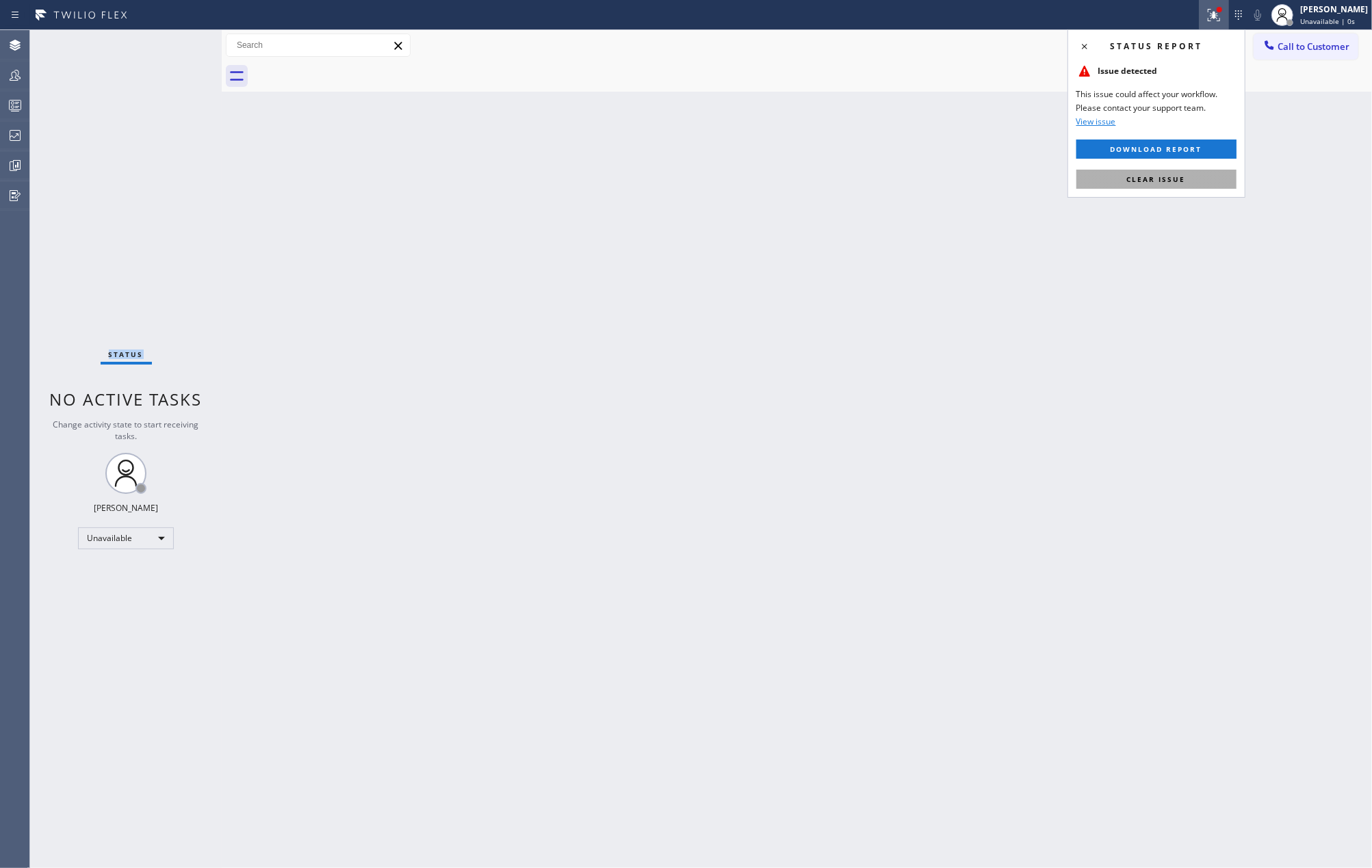
click at [1180, 179] on span "Clear issue" at bounding box center [1157, 179] width 59 height 10
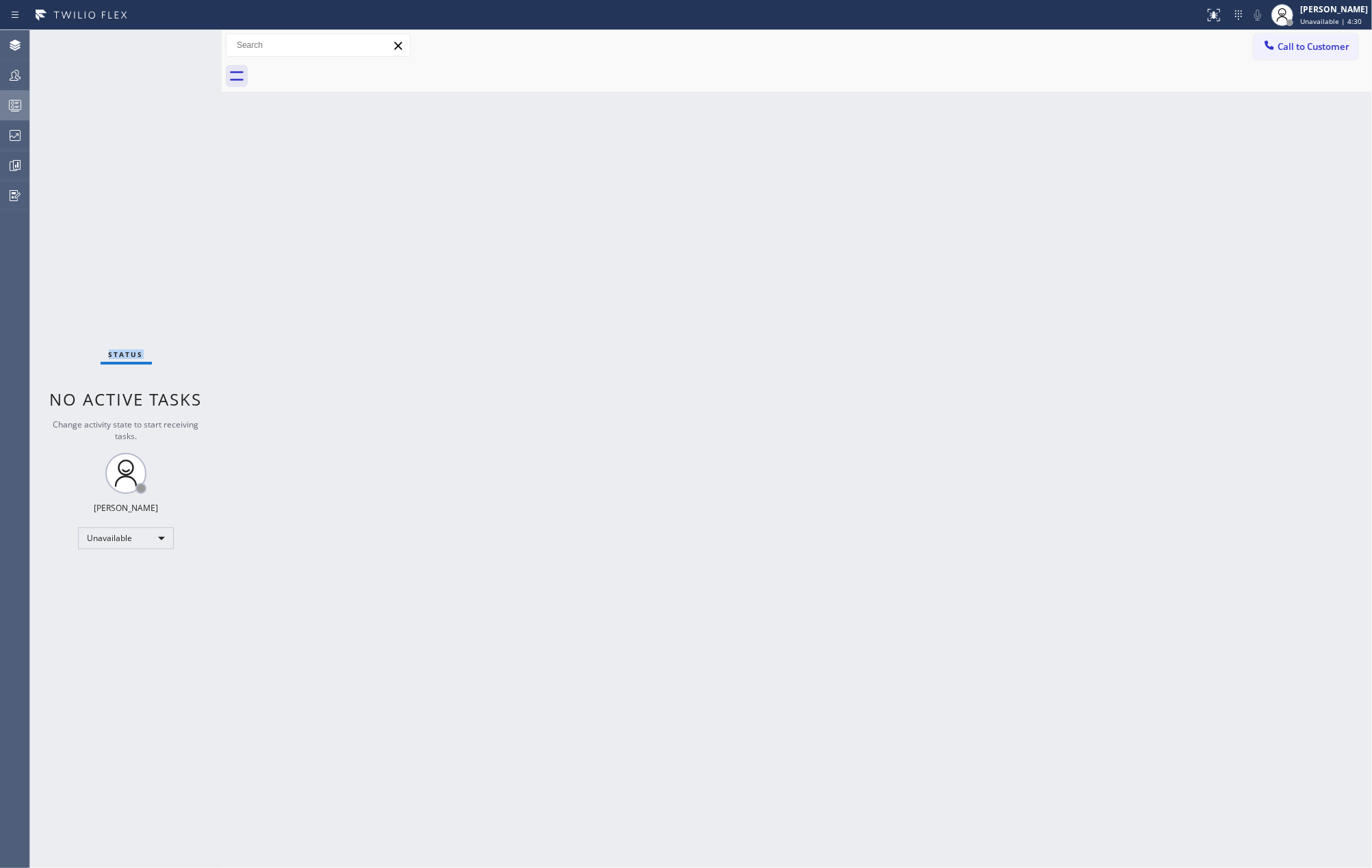
click at [13, 103] on icon at bounding box center [15, 105] width 17 height 17
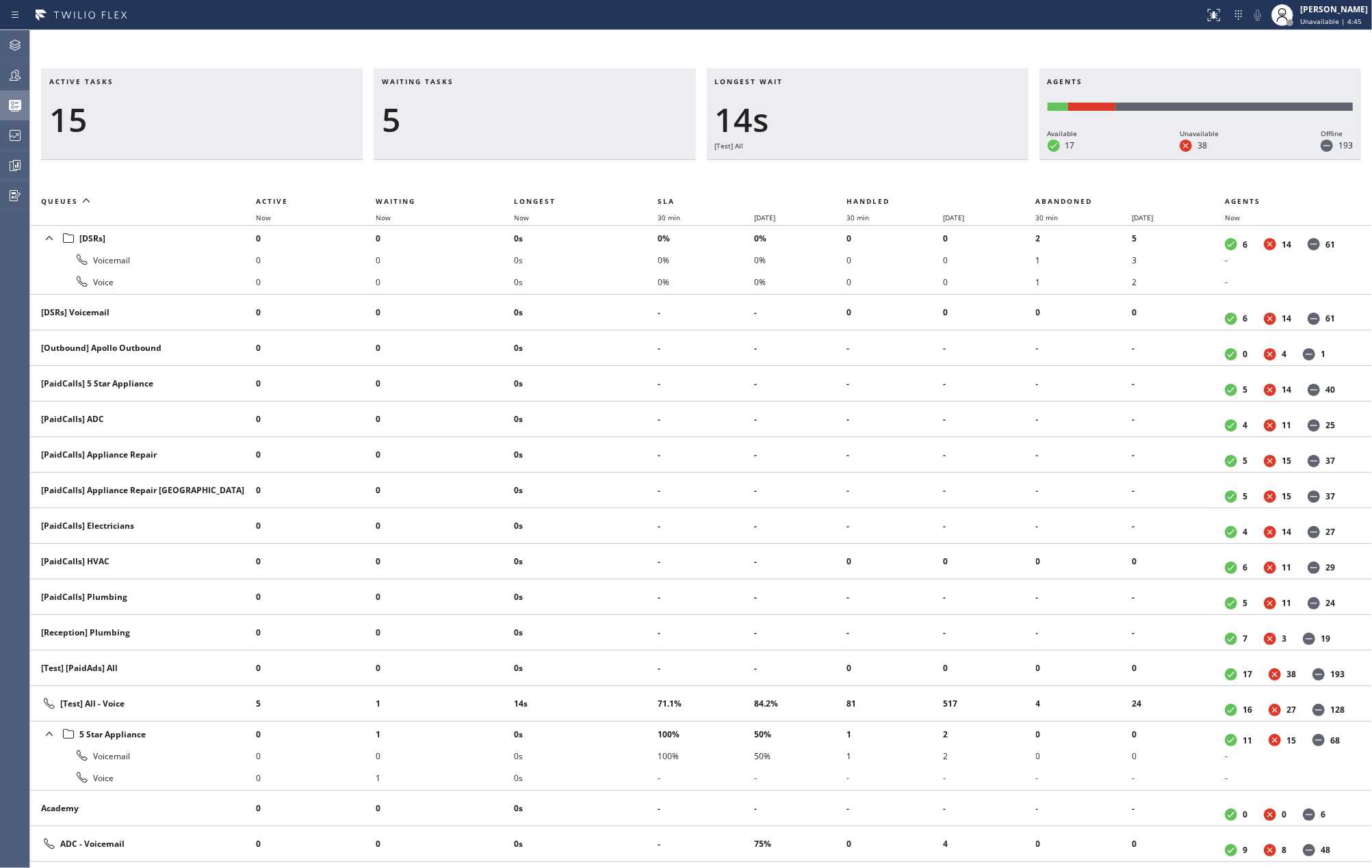
click at [800, 51] on div "Active tasks 15 Waiting tasks 5 Longest wait 14s [Test] All Agents Available 17…" at bounding box center [701, 449] width 1342 height 838
click at [526, 219] on span "Now" at bounding box center [521, 218] width 15 height 10
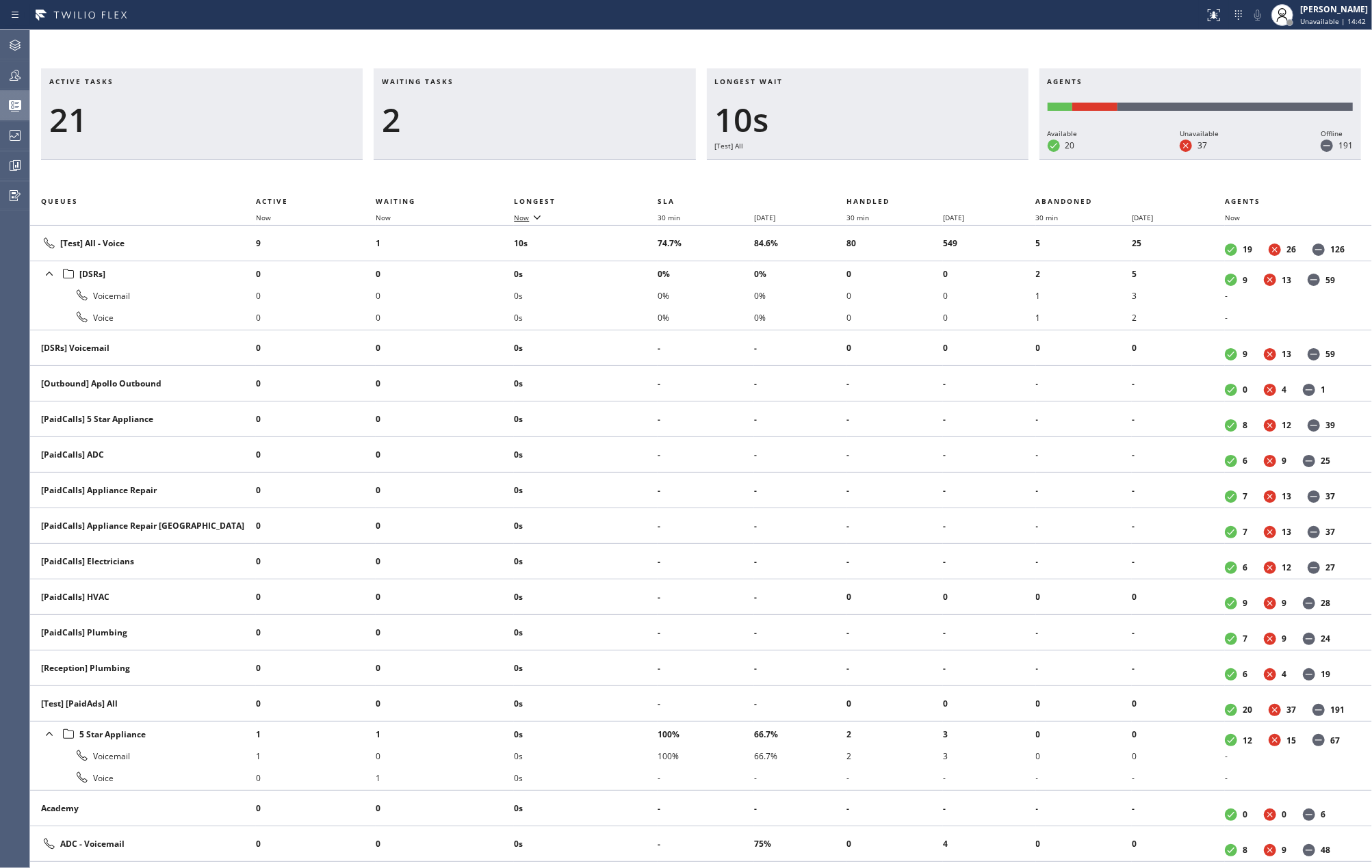
click at [535, 220] on icon at bounding box center [537, 216] width 17 height 17
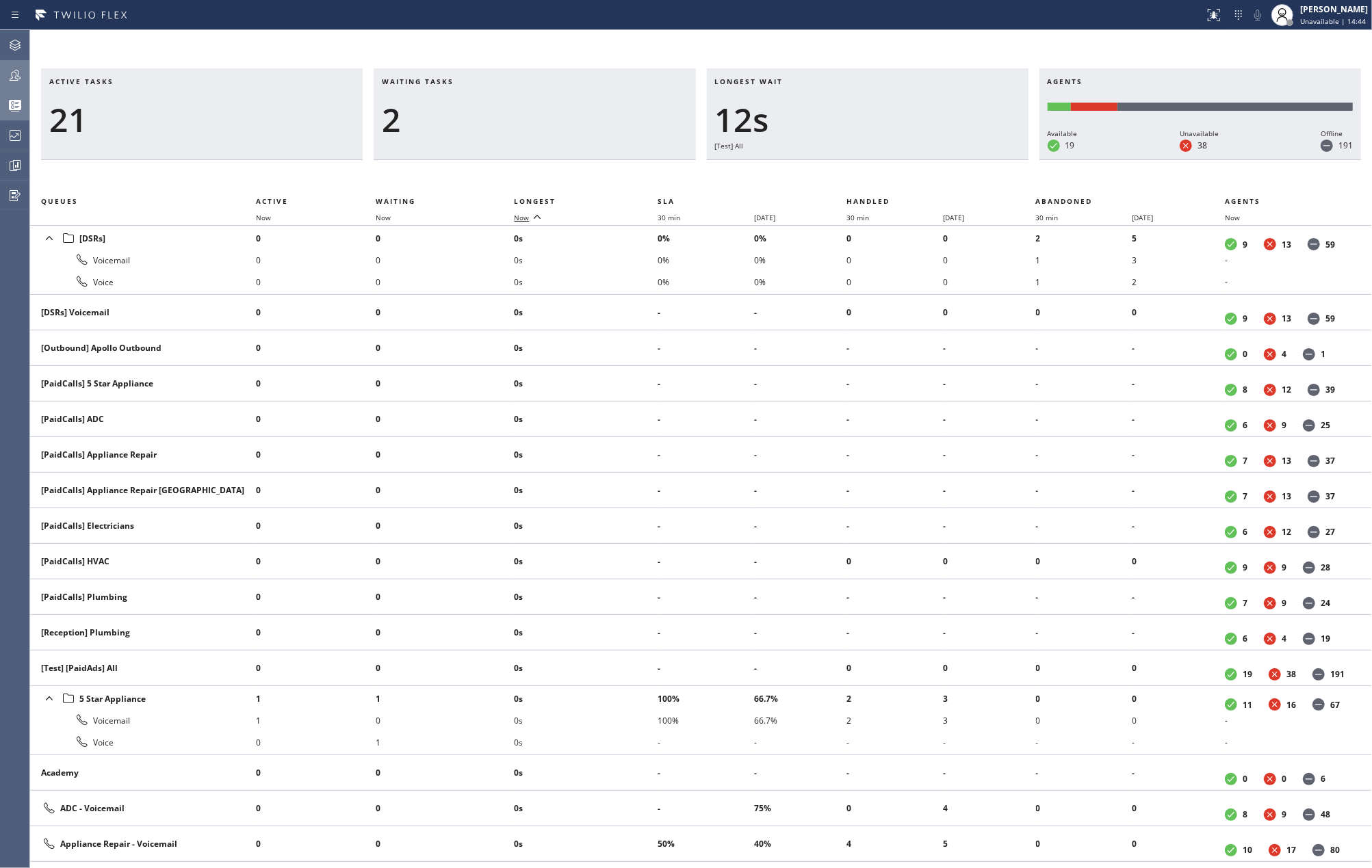
click at [12, 79] on icon at bounding box center [15, 75] width 17 height 17
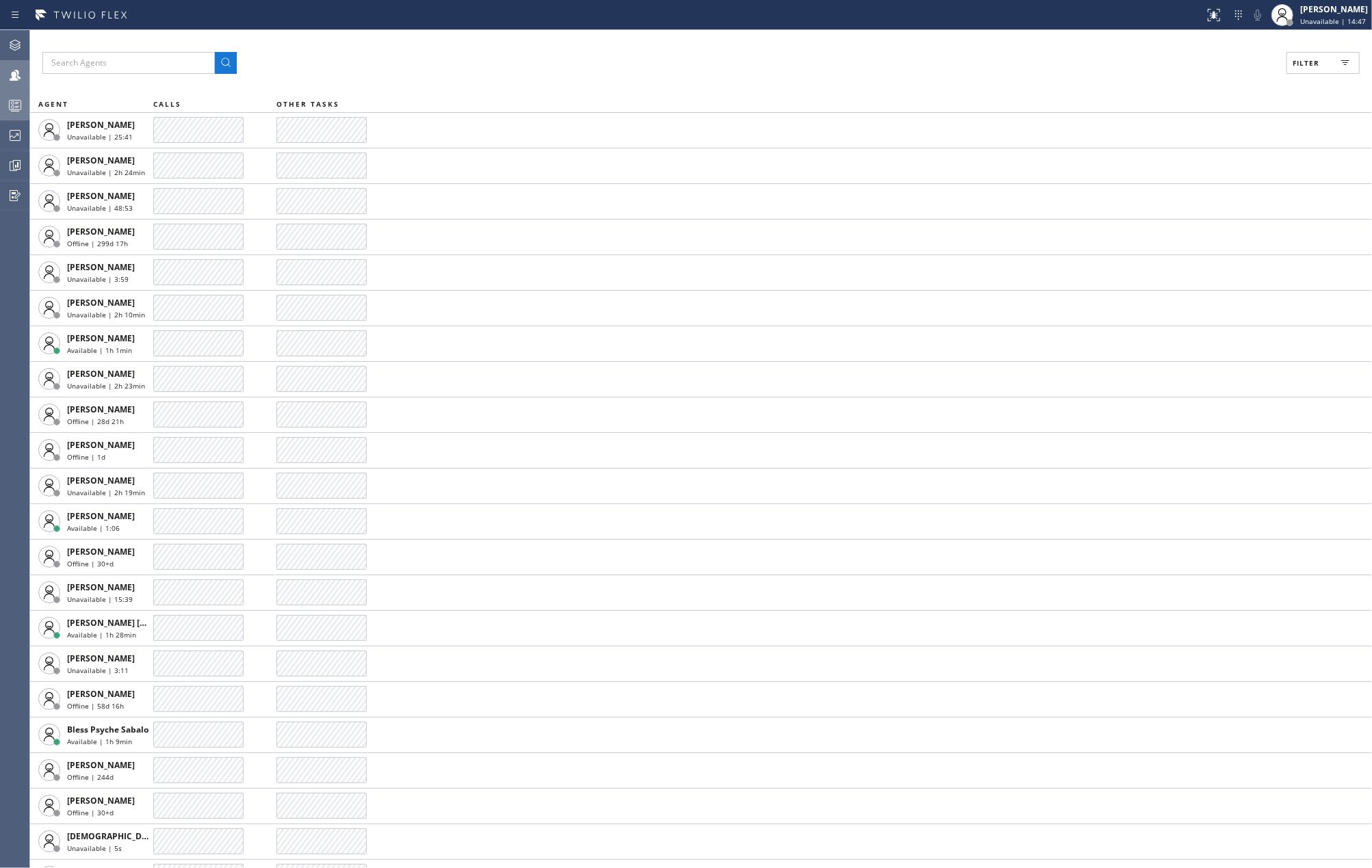
click at [1289, 63] on button "Filter" at bounding box center [1323, 63] width 73 height 22
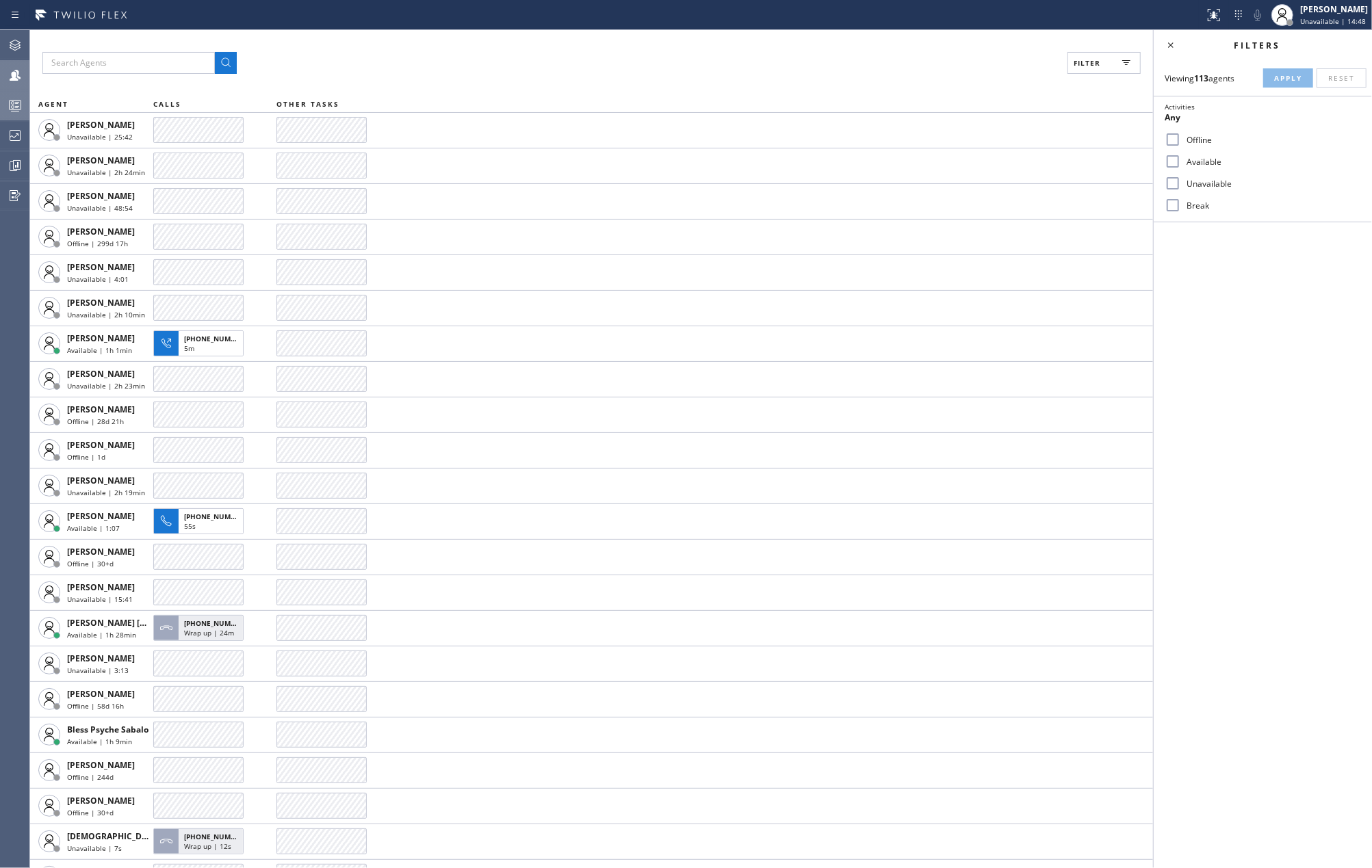
click at [1167, 182] on input "Unavailable" at bounding box center [1173, 183] width 17 height 17
drag, startPoint x: 1173, startPoint y: 187, endPoint x: 1184, endPoint y: 143, distance: 45.4
click at [1173, 185] on input "Unavailable" at bounding box center [1173, 183] width 17 height 17
checkbox input "false"
click at [1181, 138] on label "Offline" at bounding box center [1271, 140] width 180 height 12
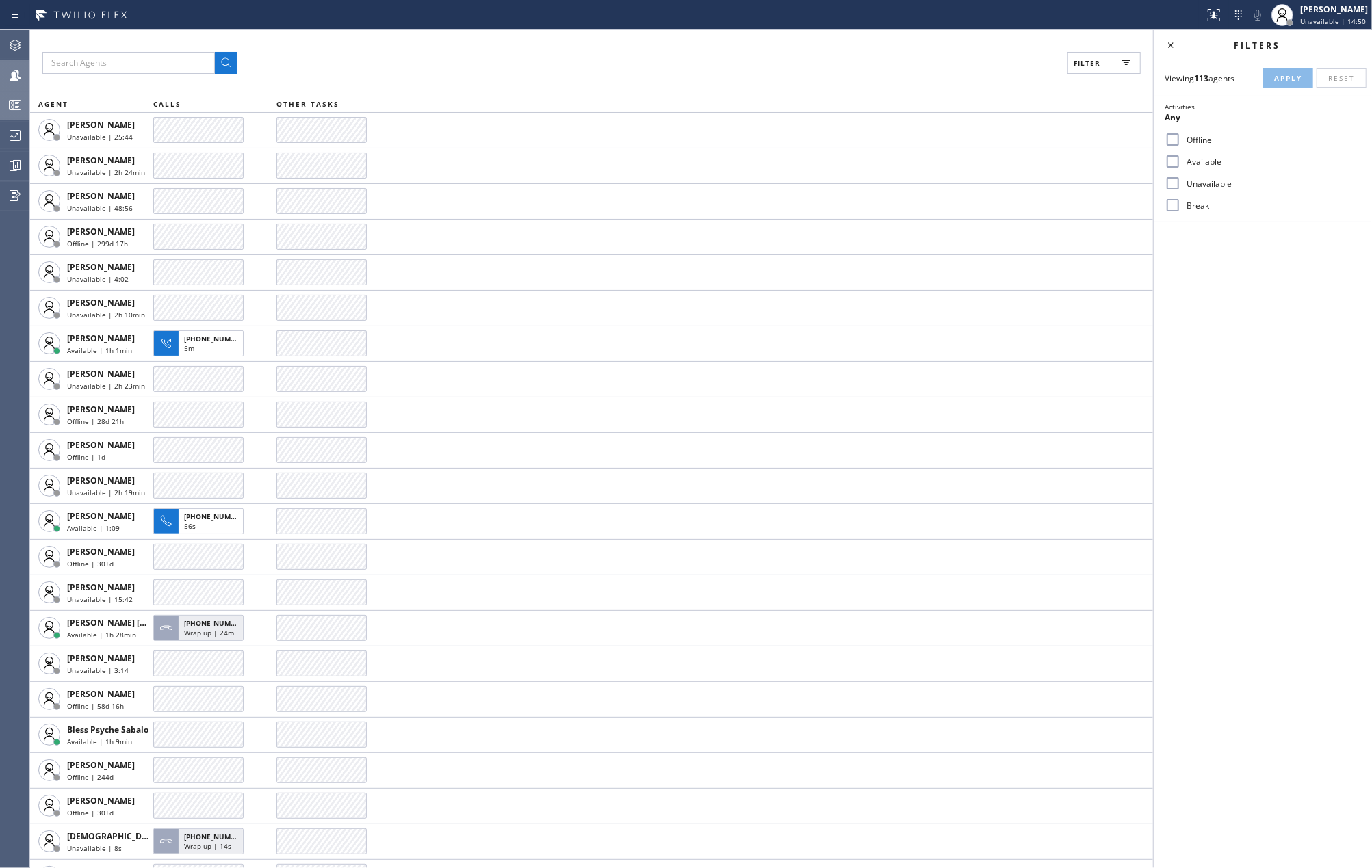
click at [1181, 138] on input "Offline" at bounding box center [1173, 139] width 17 height 17
click at [1182, 141] on label "Offline" at bounding box center [1271, 140] width 180 height 12
click at [1181, 141] on input "Offline" at bounding box center [1173, 139] width 17 height 17
checkbox input "false"
click at [1177, 156] on input "Available" at bounding box center [1173, 161] width 17 height 17
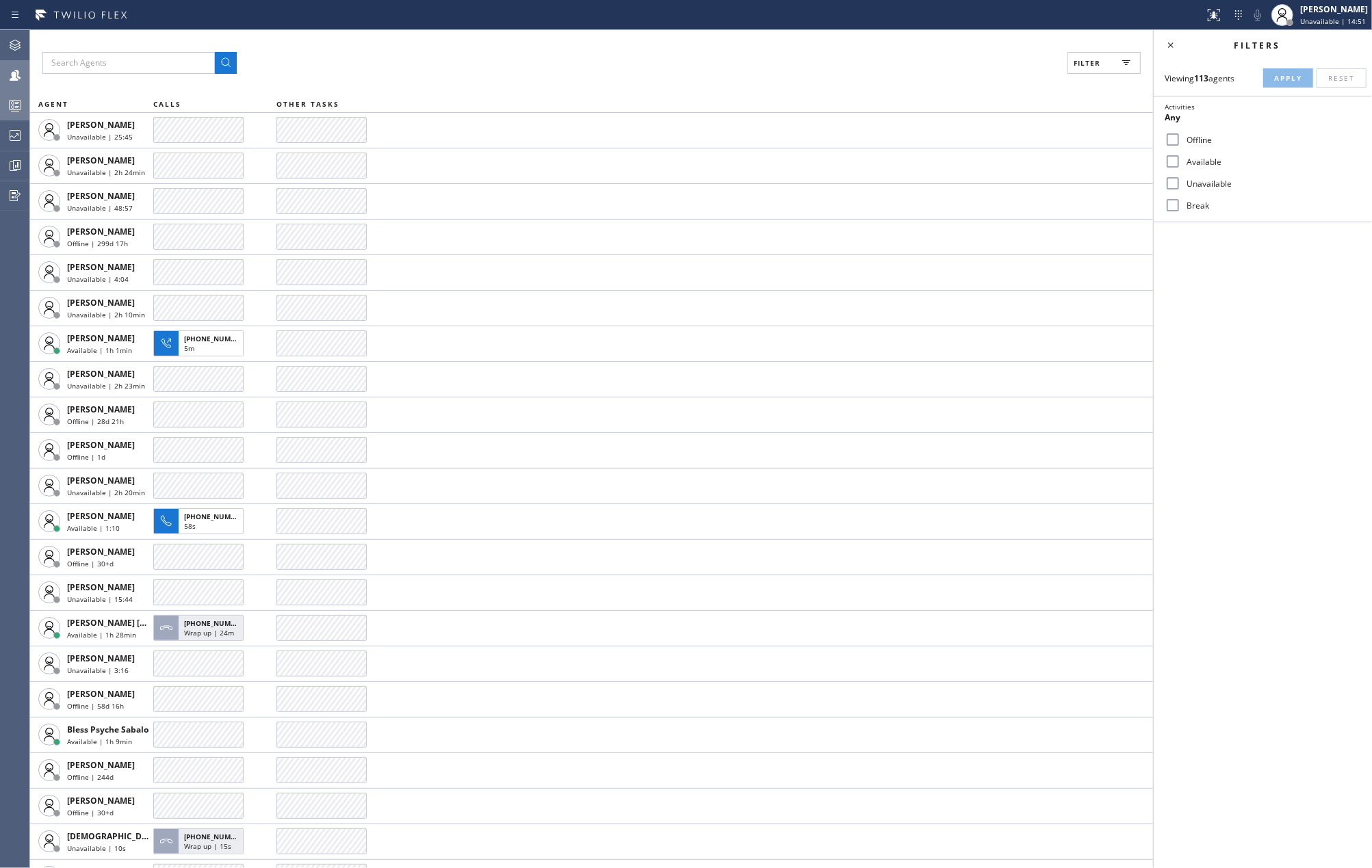
checkbox input "true"
click at [1279, 76] on span "Apply" at bounding box center [1288, 78] width 28 height 10
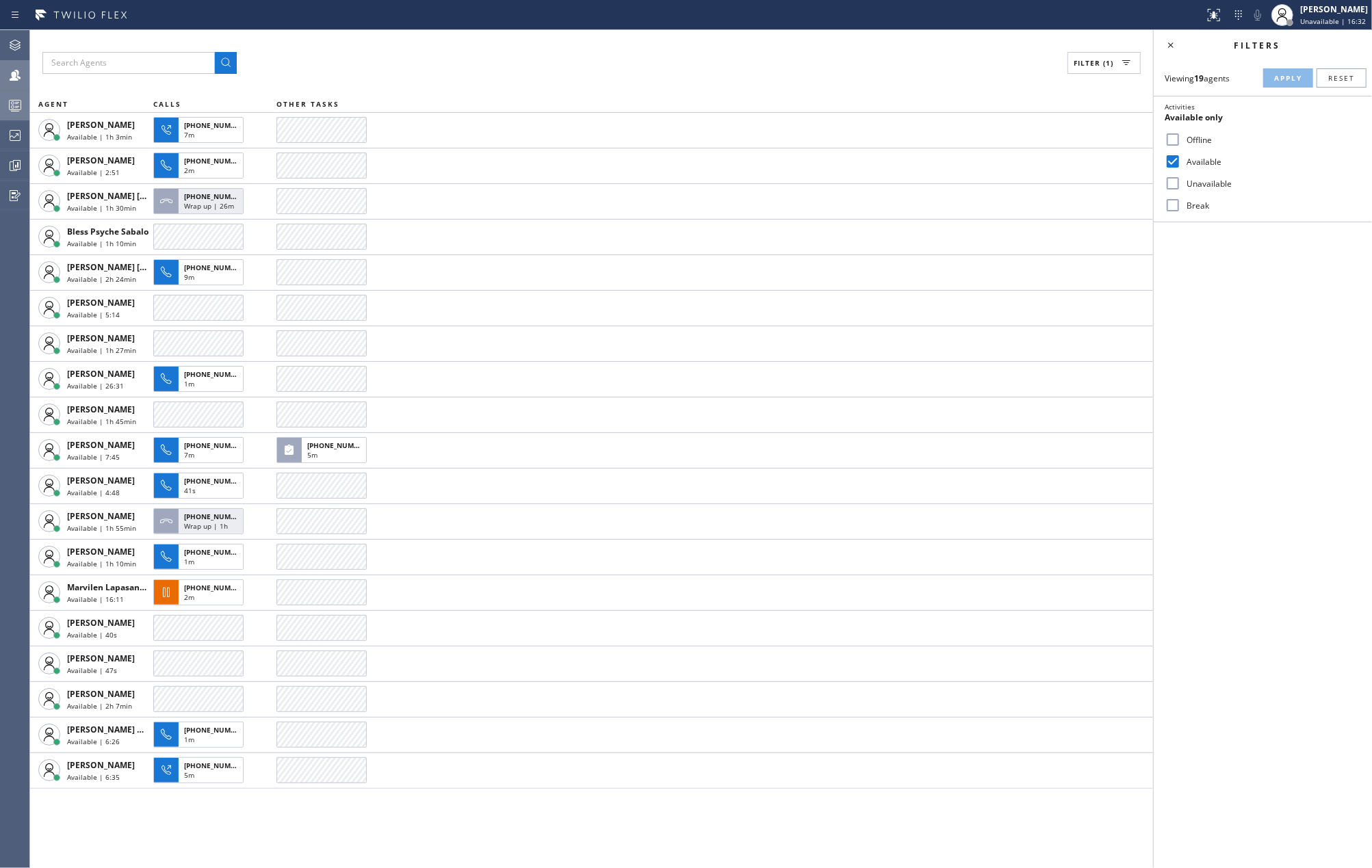
click at [15, 102] on icon at bounding box center [15, 105] width 17 height 17
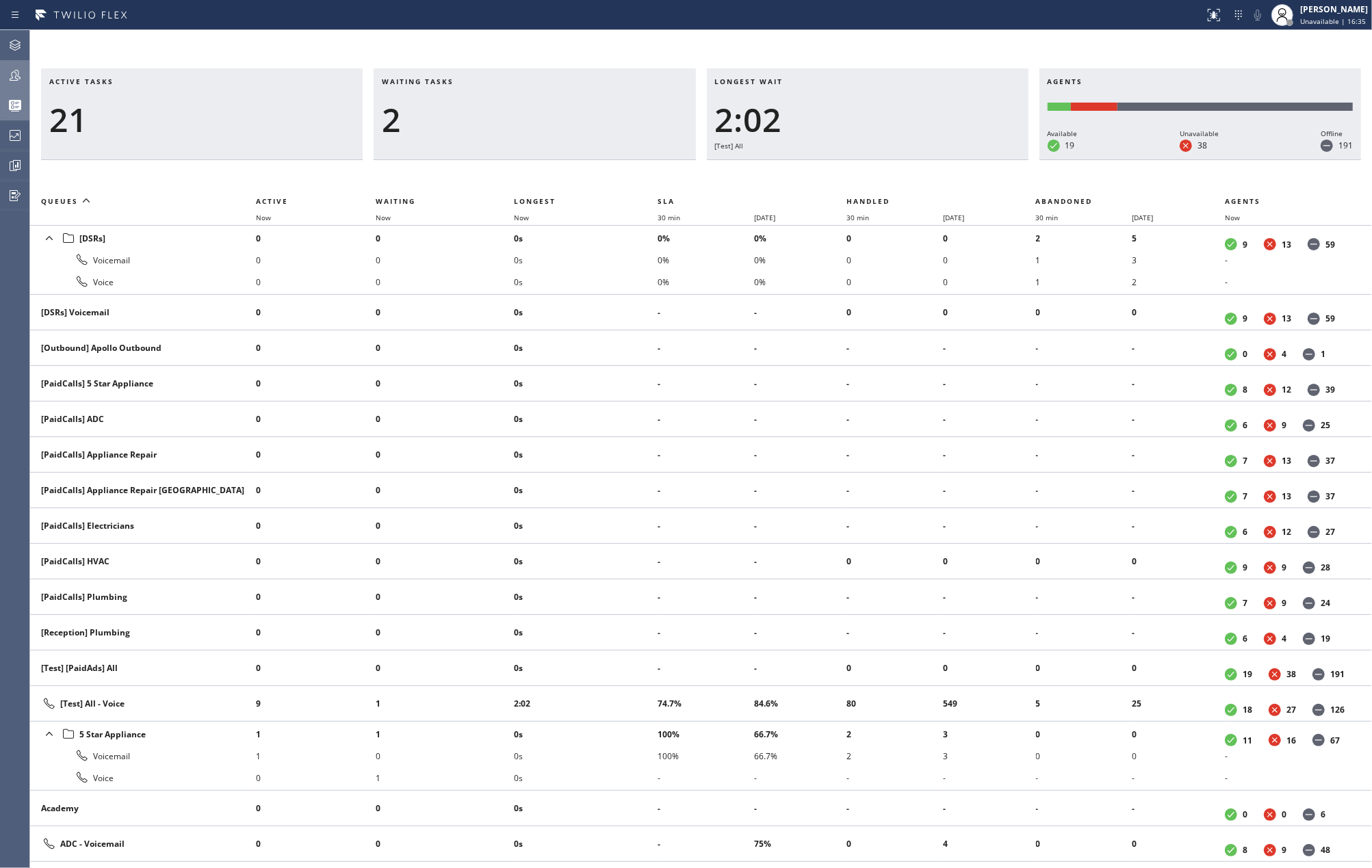
click at [22, 79] on icon at bounding box center [15, 75] width 17 height 17
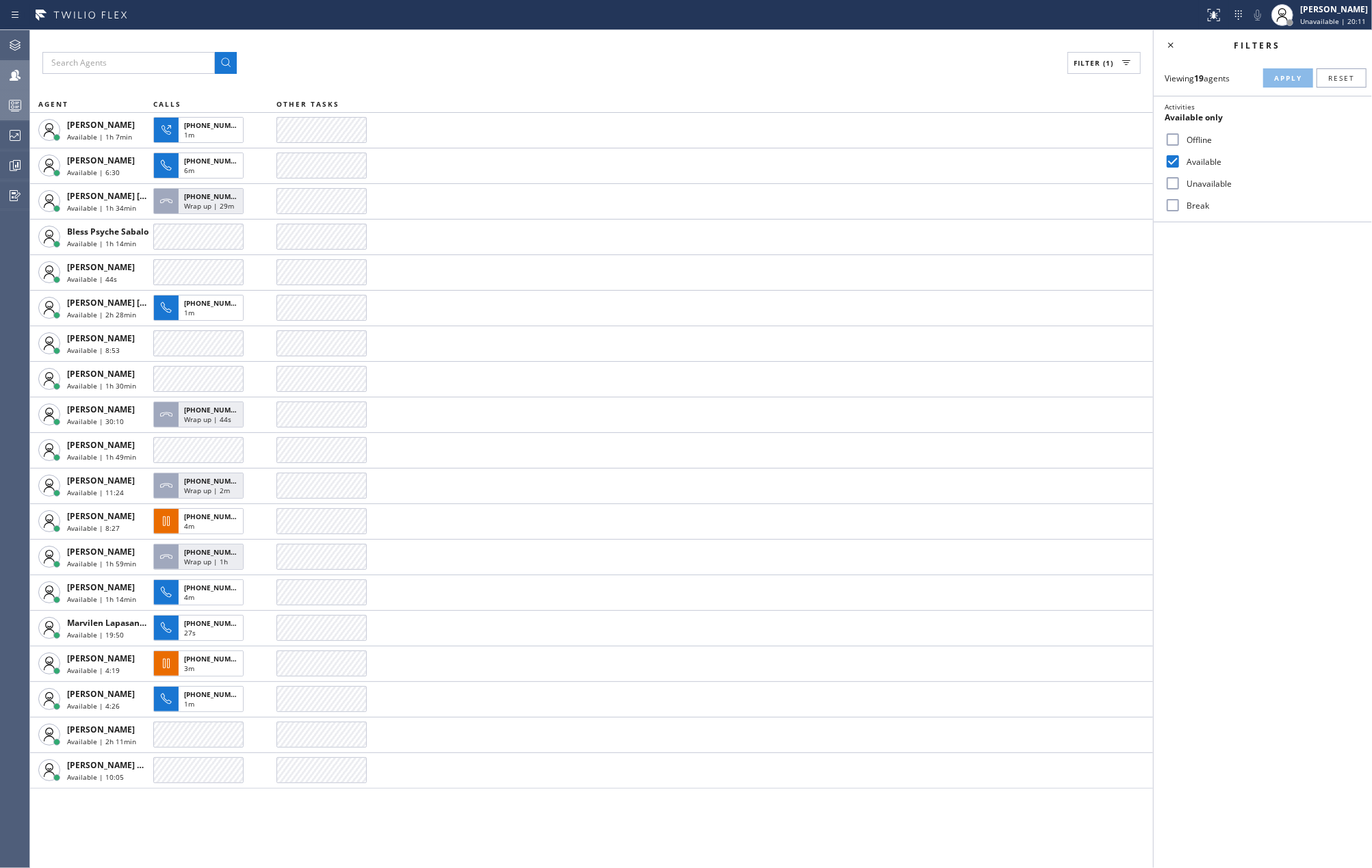
click at [17, 99] on icon at bounding box center [15, 105] width 17 height 17
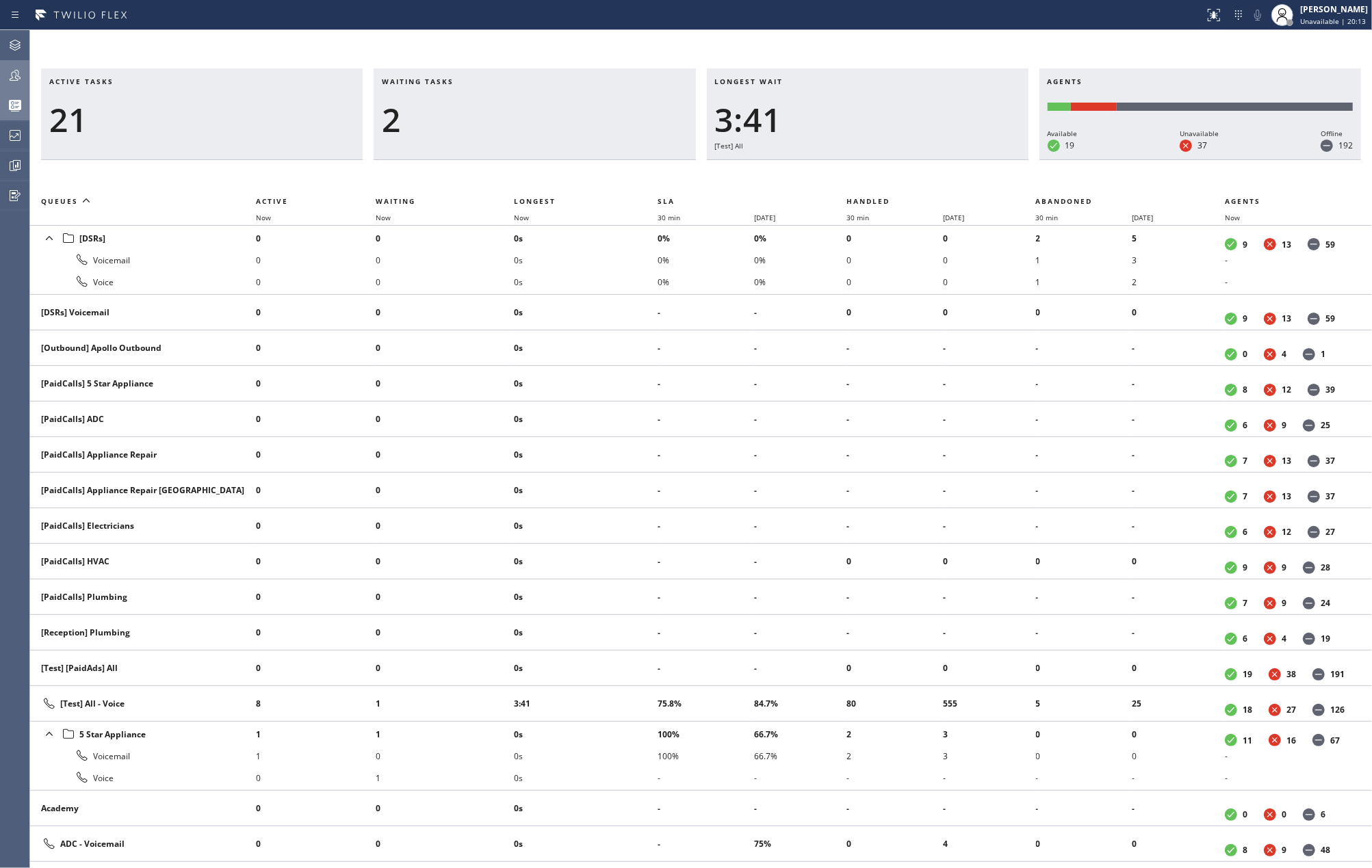
click at [18, 69] on icon at bounding box center [15, 75] width 17 height 17
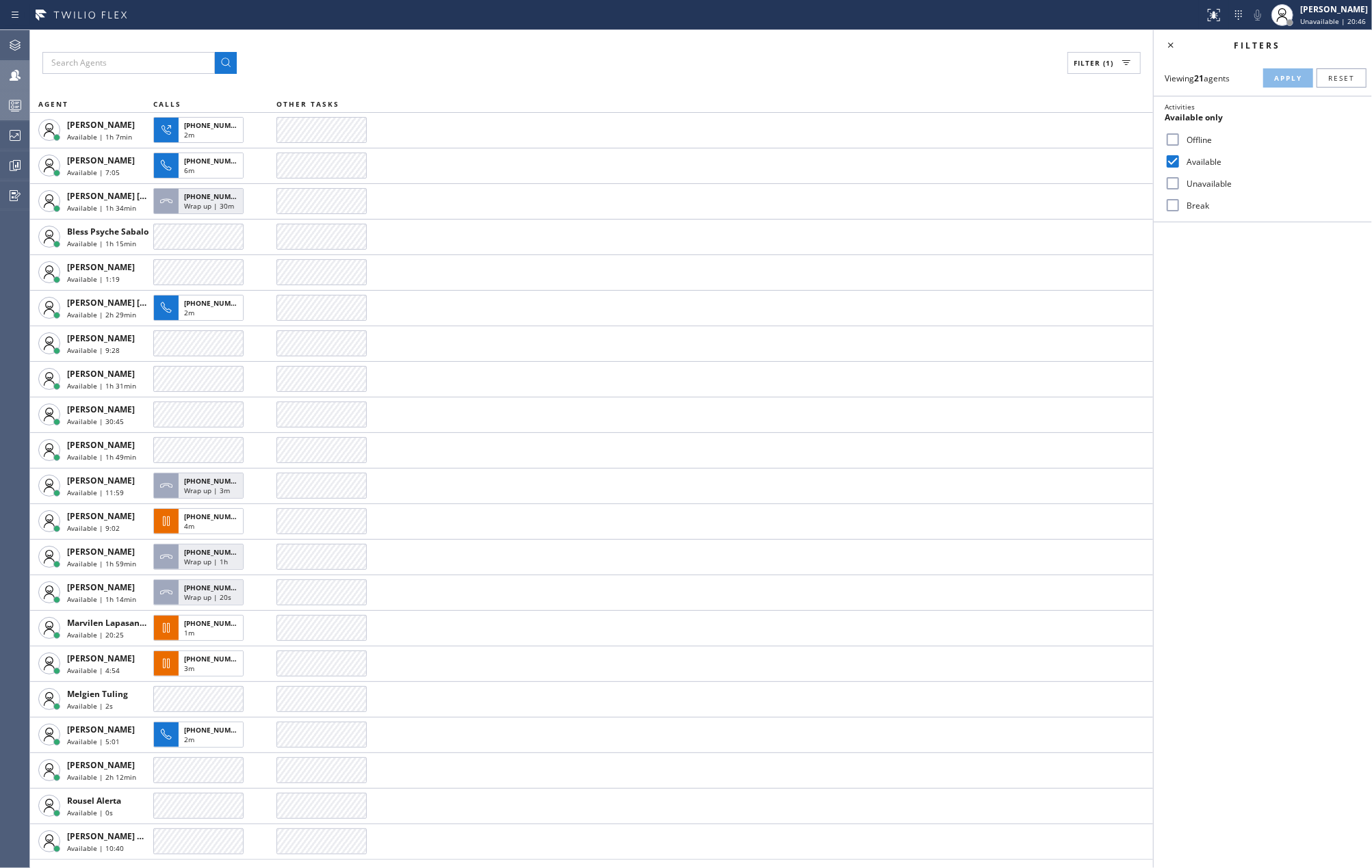
click at [1175, 206] on input "Break" at bounding box center [1173, 205] width 17 height 17
checkbox input "true"
click at [1287, 82] on span "Apply" at bounding box center [1288, 78] width 28 height 10
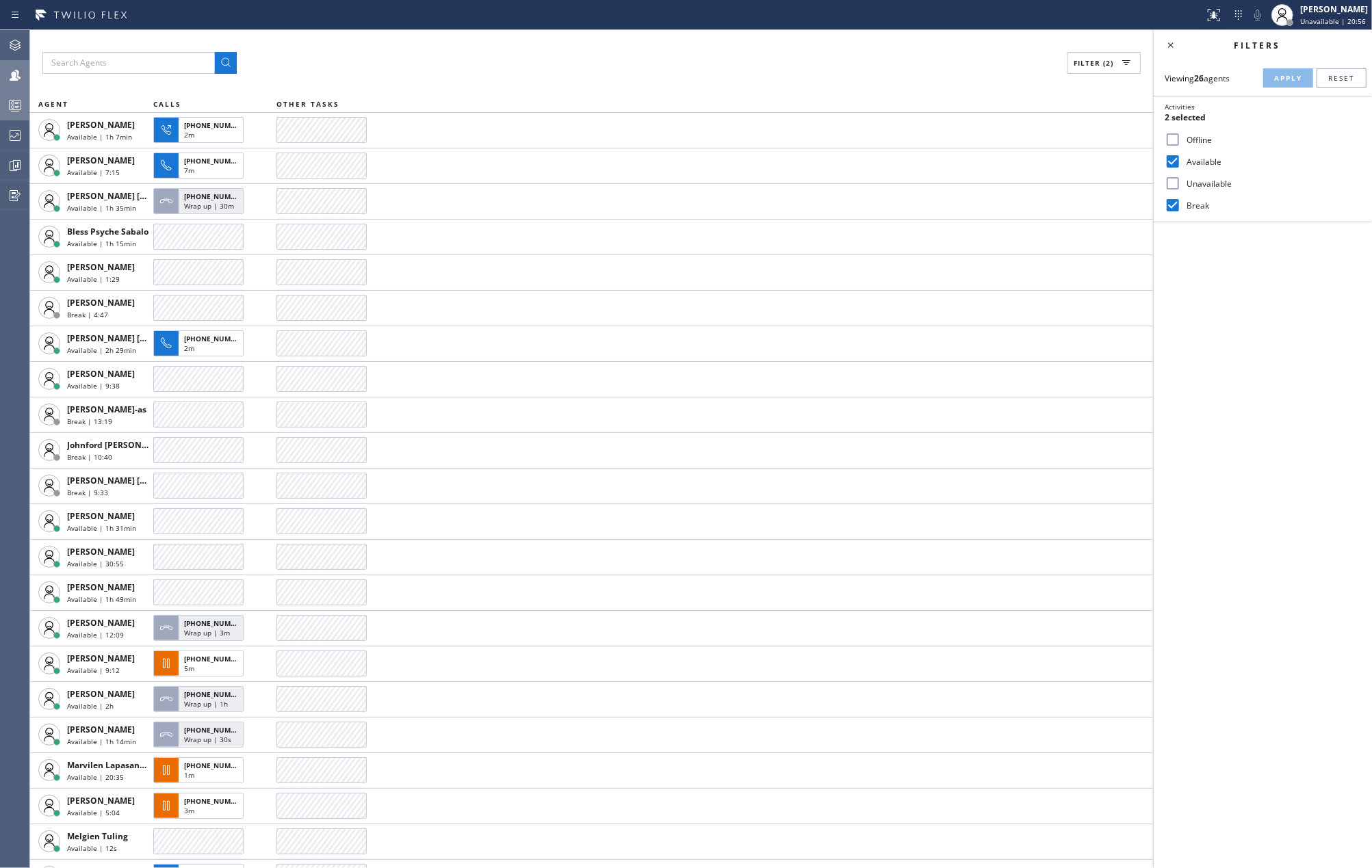
click at [1173, 182] on input "Unavailable" at bounding box center [1173, 183] width 17 height 17
click at [1292, 76] on span "Apply" at bounding box center [1288, 78] width 28 height 10
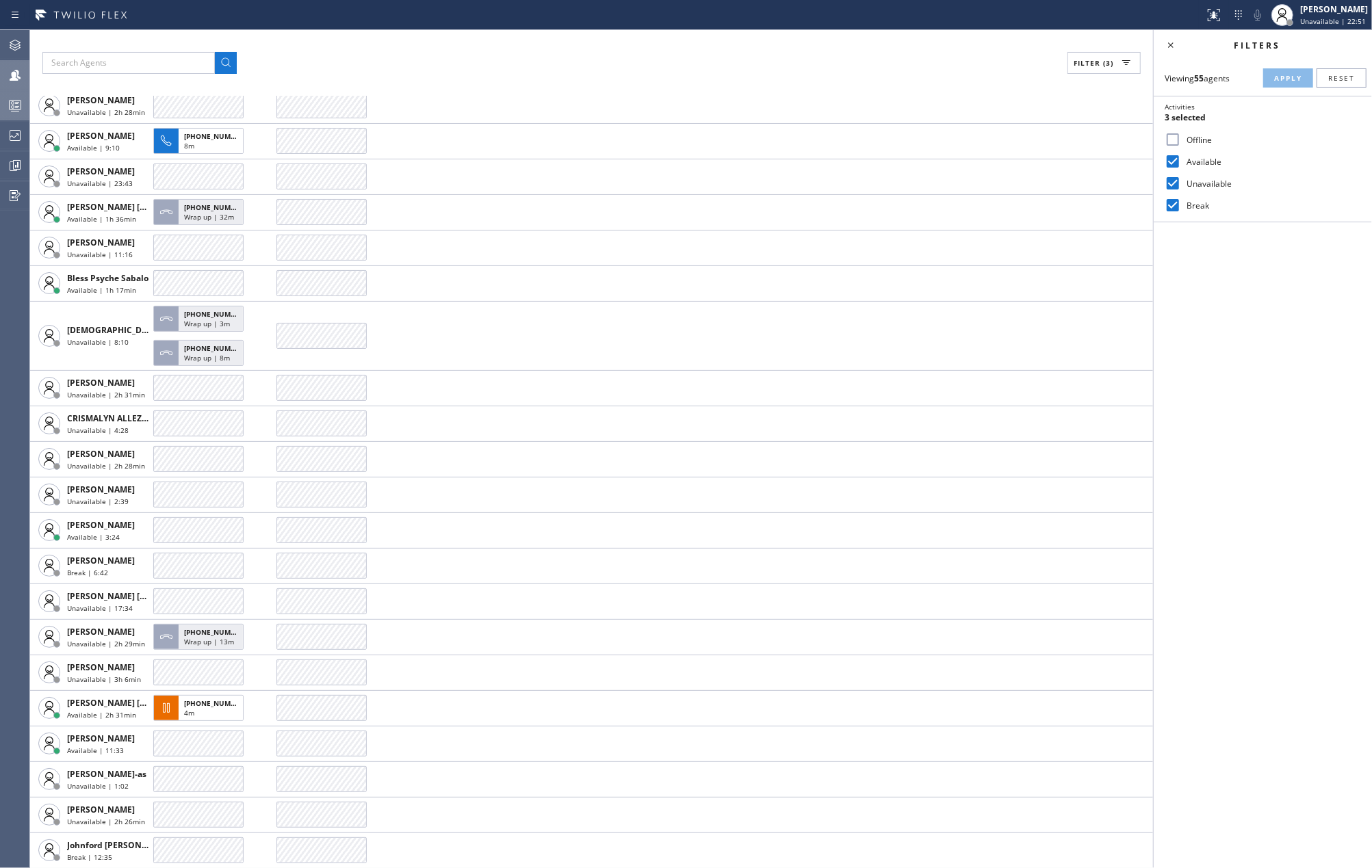
scroll to position [91, 0]
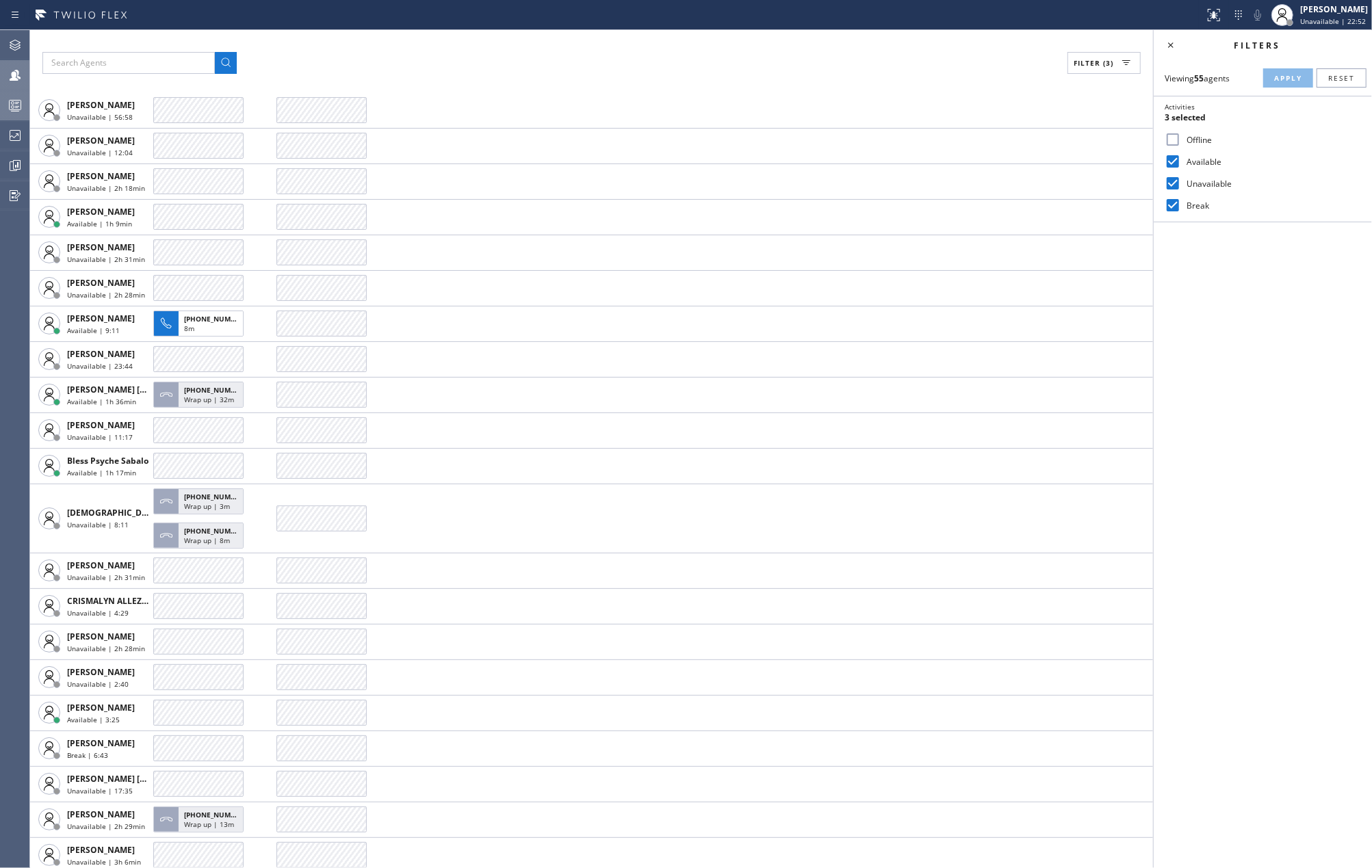
click at [1177, 184] on input "Unavailable" at bounding box center [1173, 183] width 17 height 17
checkbox input "false"
click at [1274, 69] on button "Apply" at bounding box center [1288, 78] width 50 height 20
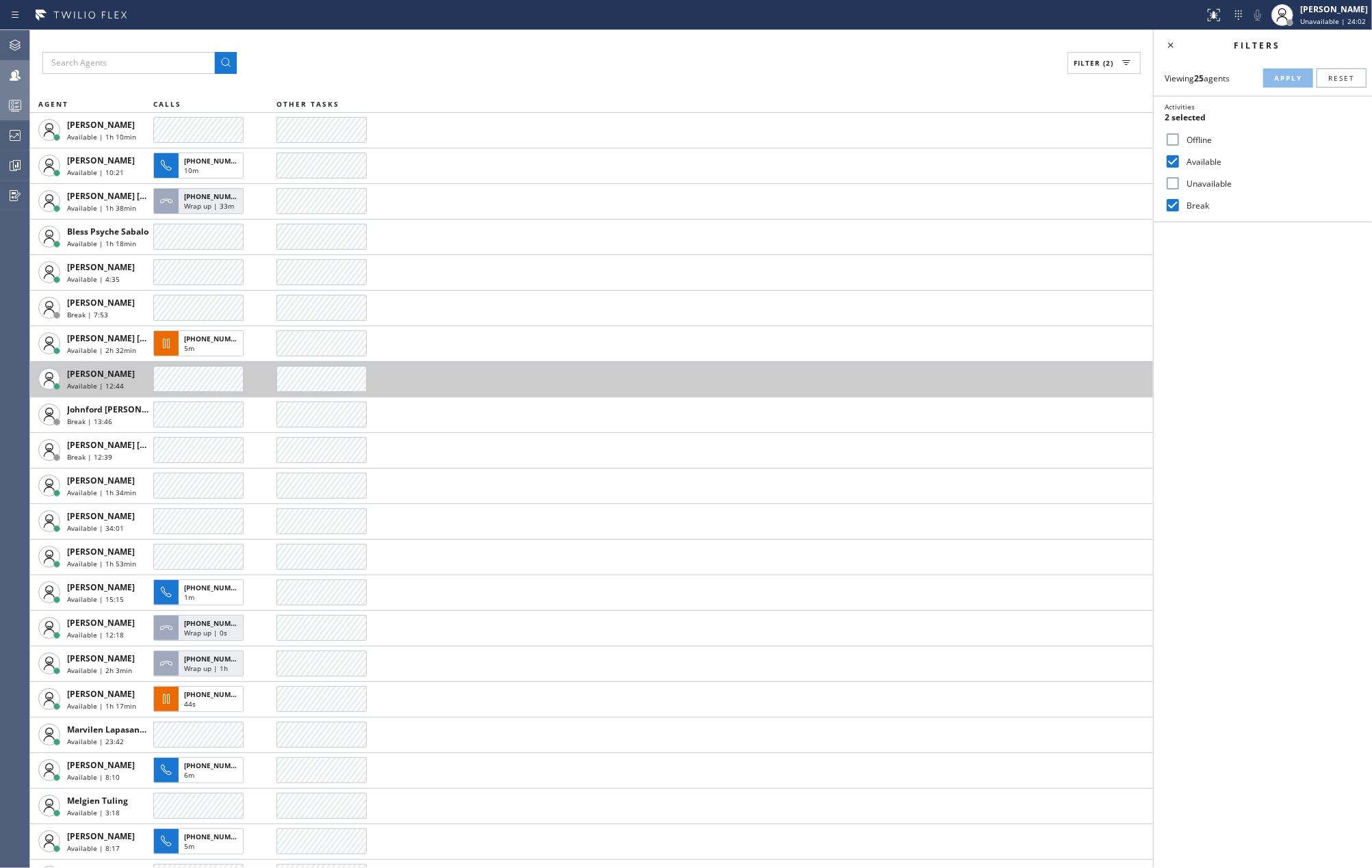
scroll to position [134, 0]
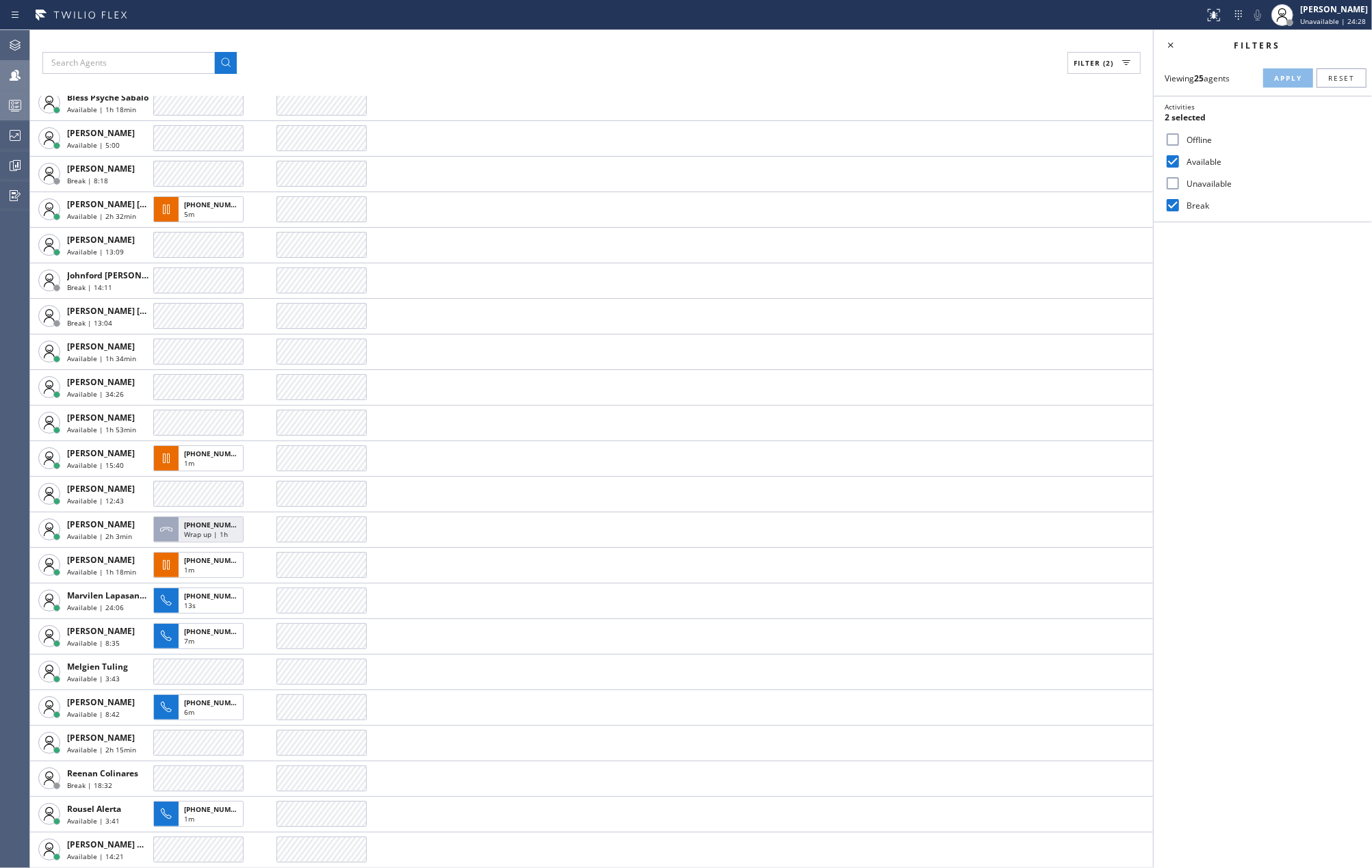
click at [17, 106] on icon at bounding box center [15, 105] width 17 height 17
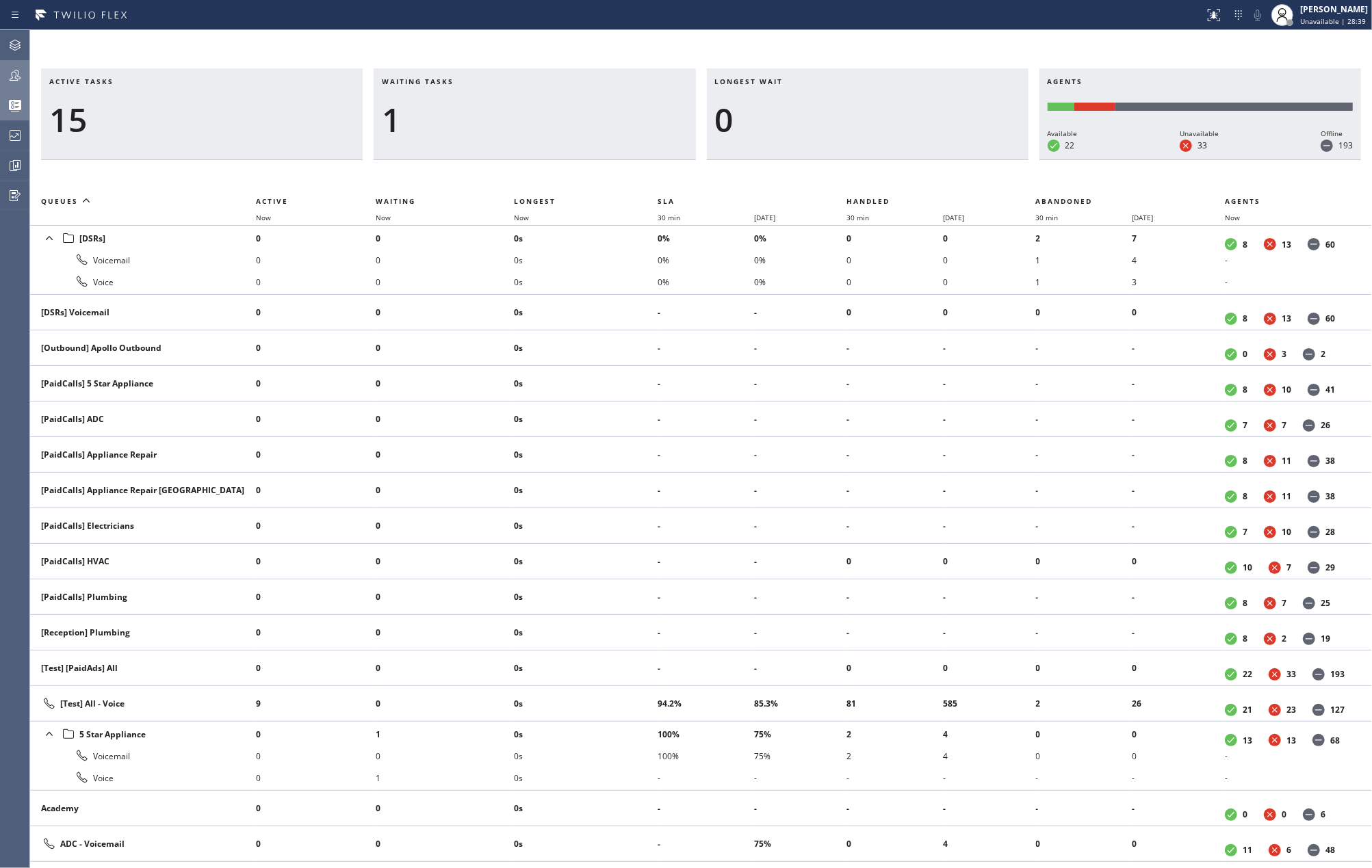
click at [671, 40] on div "Active tasks 15 Waiting tasks 1 Longest wait 0 Agents Available 22 Unavailable …" at bounding box center [701, 449] width 1342 height 838
click at [835, 30] on div "Active tasks 11 Waiting tasks 1 Longest wait 0 Agents Available 21 Unavailable …" at bounding box center [701, 449] width 1342 height 838
click at [518, 218] on span "Now" at bounding box center [521, 218] width 15 height 10
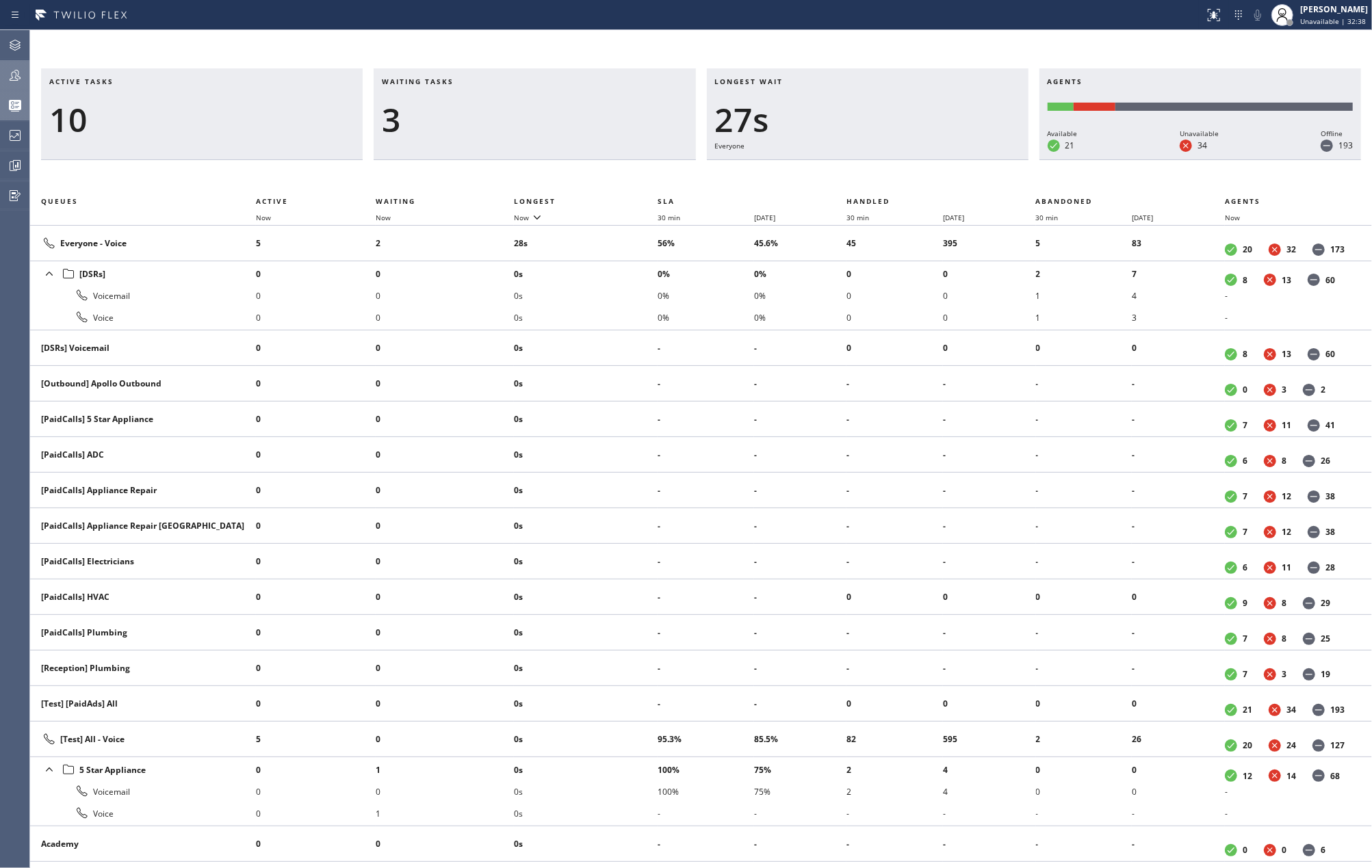
click at [15, 75] on icon at bounding box center [15, 75] width 17 height 17
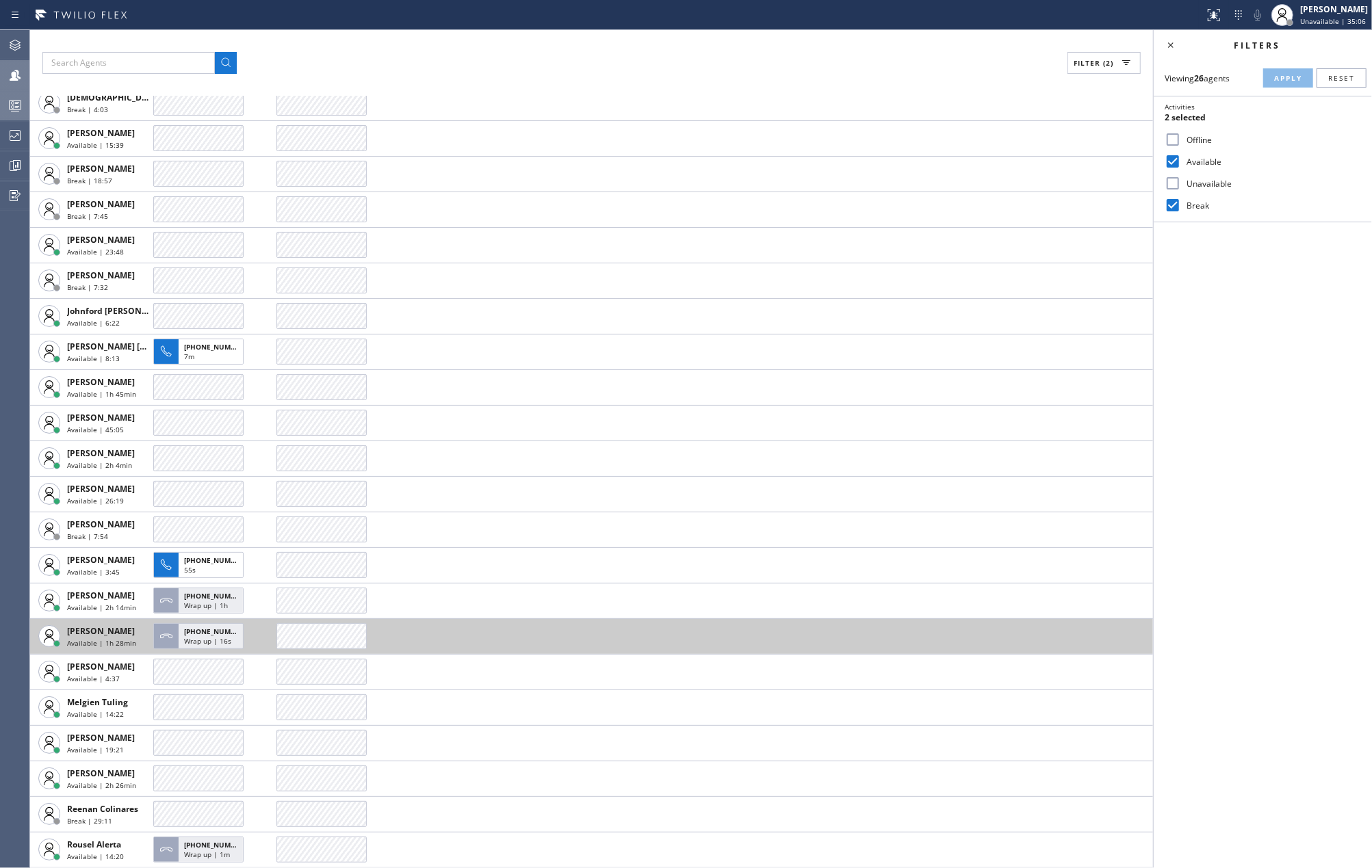
scroll to position [205, 0]
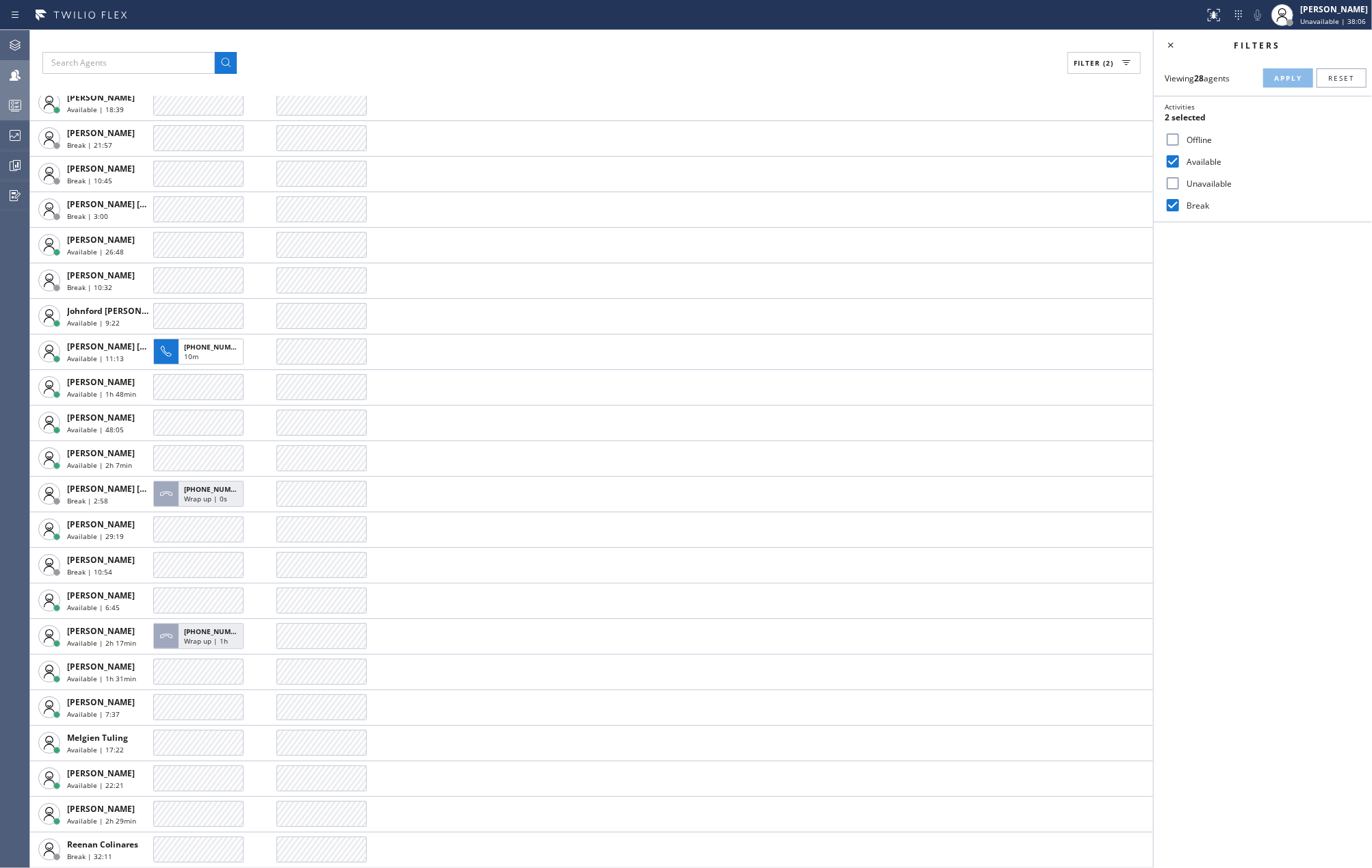
drag, startPoint x: 488, startPoint y: 81, endPoint x: 474, endPoint y: 80, distance: 14.0
click at [488, 81] on div "Filter (2) AGENT CALLS OTHER TASKS Amir Asamov Available | 1h 24min +1408896855…" at bounding box center [592, 449] width 1123 height 838
click at [21, 104] on rect at bounding box center [16, 106] width 12 height 10
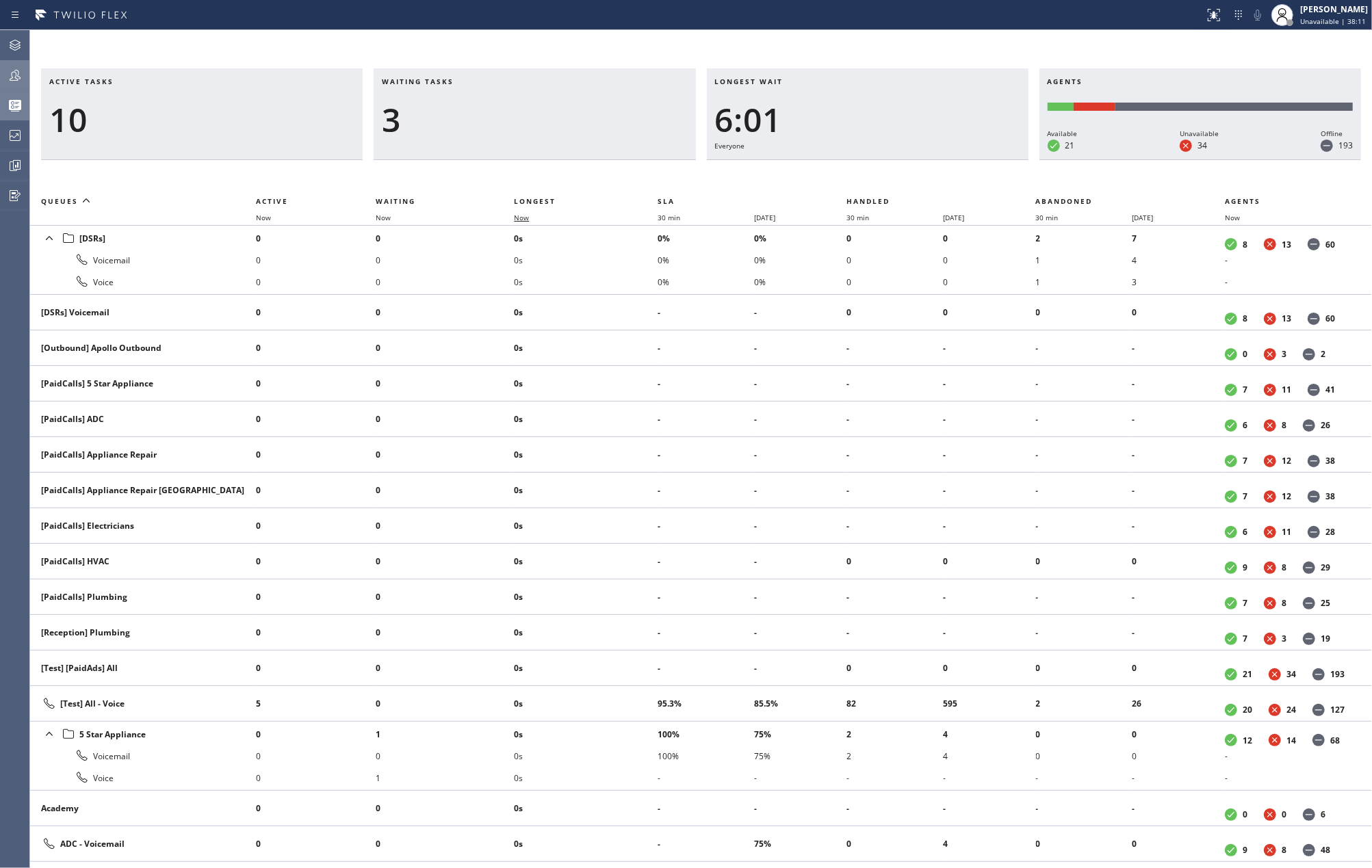
click at [525, 213] on span "Now" at bounding box center [521, 218] width 15 height 10
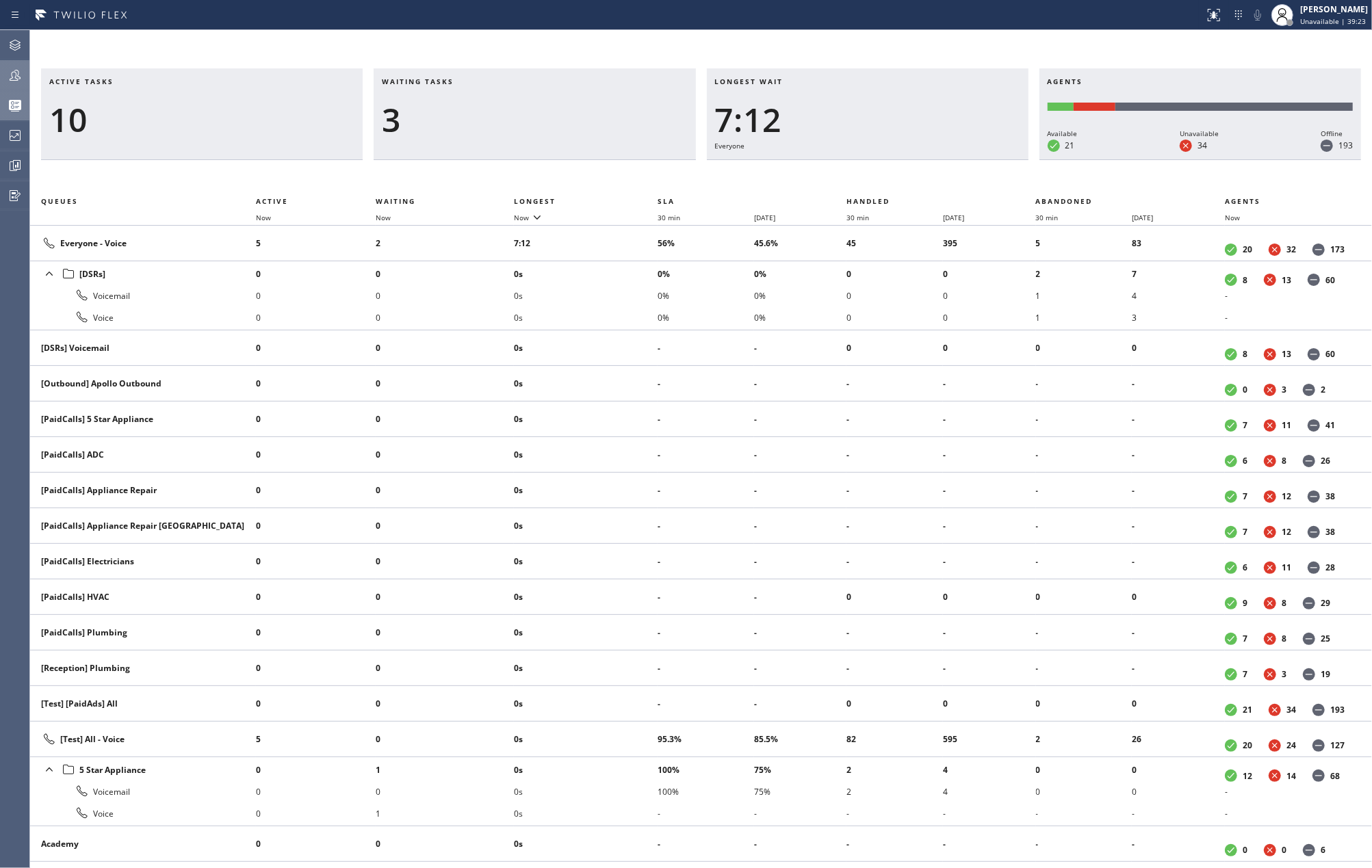
click at [508, 129] on div "3" at bounding box center [535, 119] width 305 height 40
click at [537, 222] on icon at bounding box center [537, 216] width 17 height 17
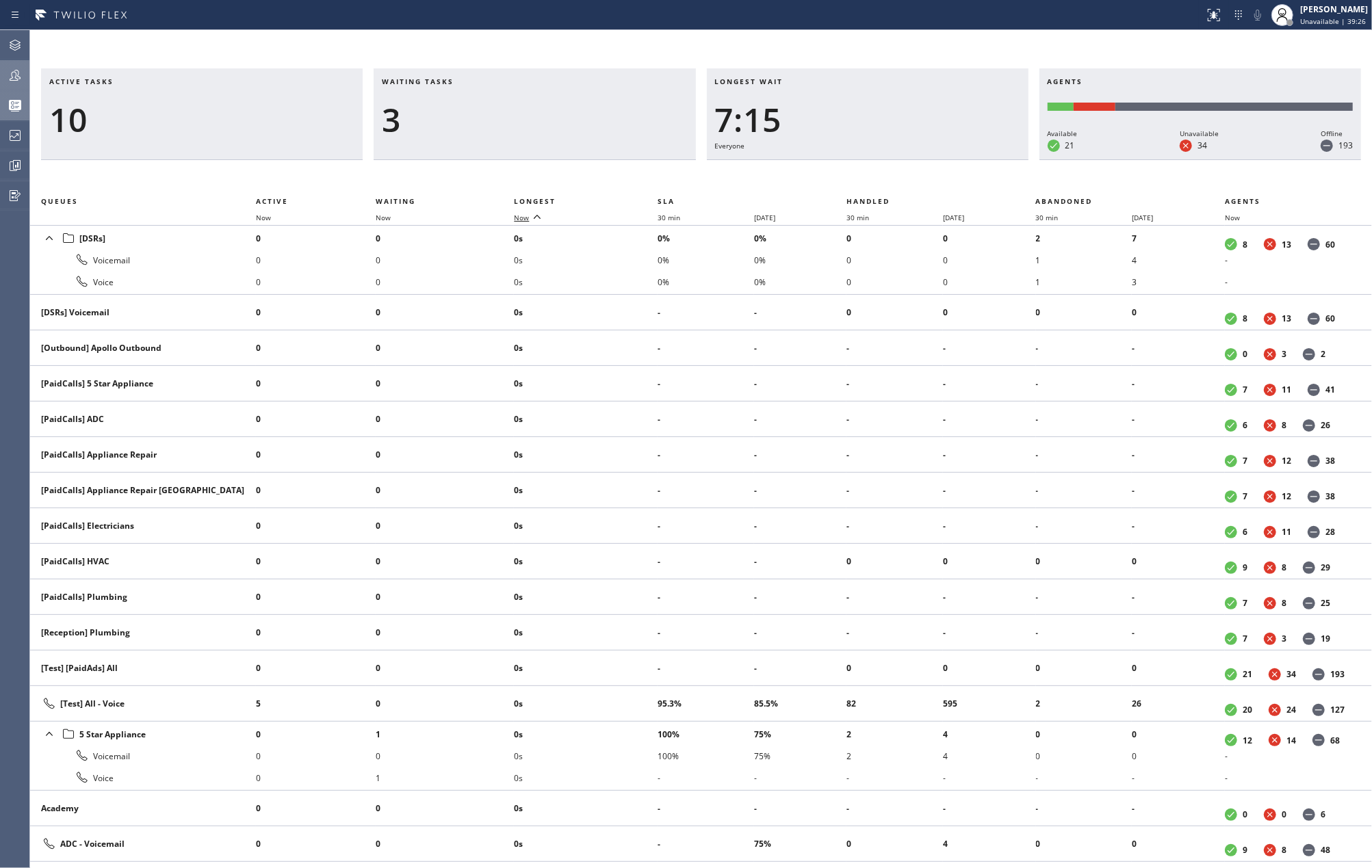
click at [537, 222] on icon at bounding box center [537, 216] width 17 height 17
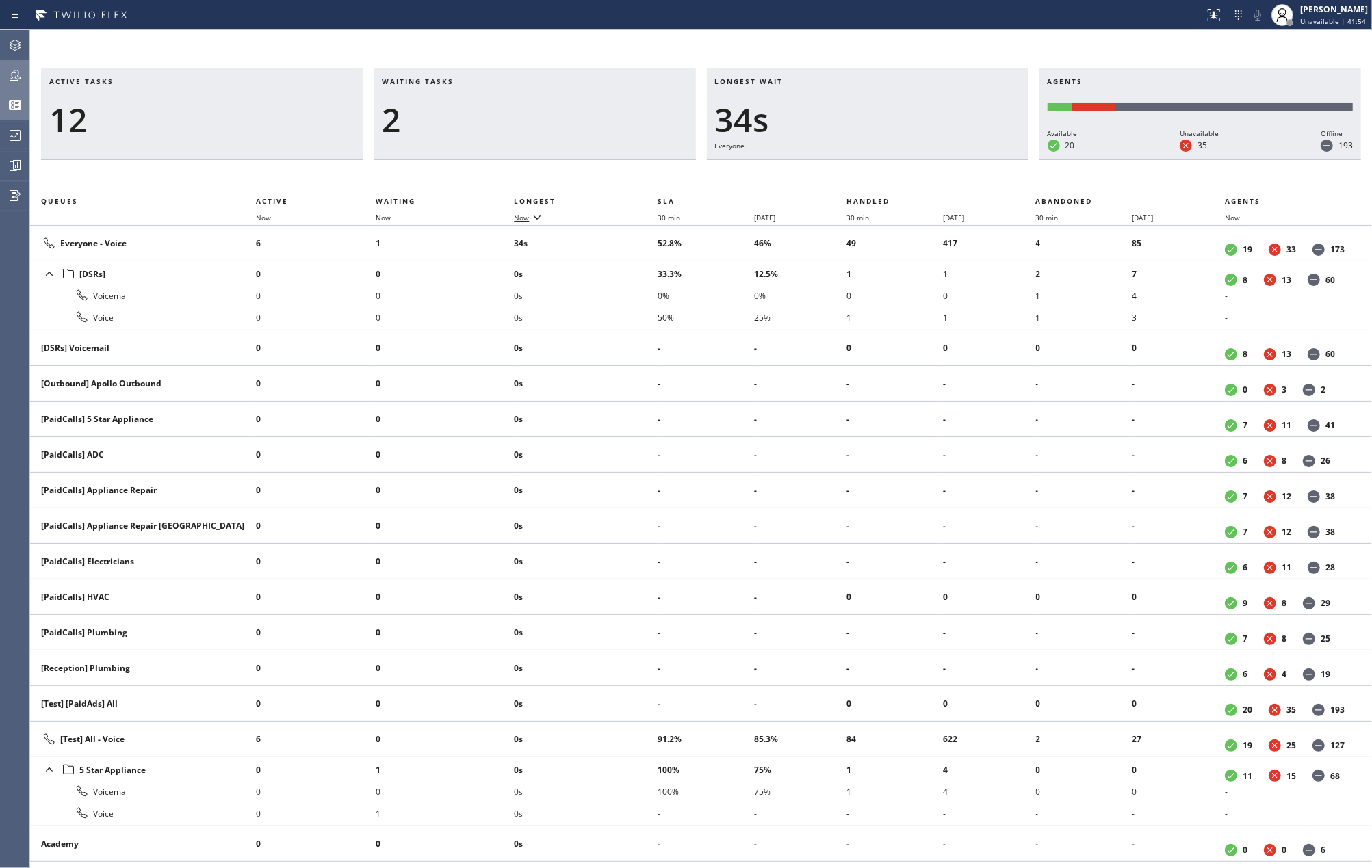
click at [10, 71] on icon at bounding box center [15, 75] width 17 height 17
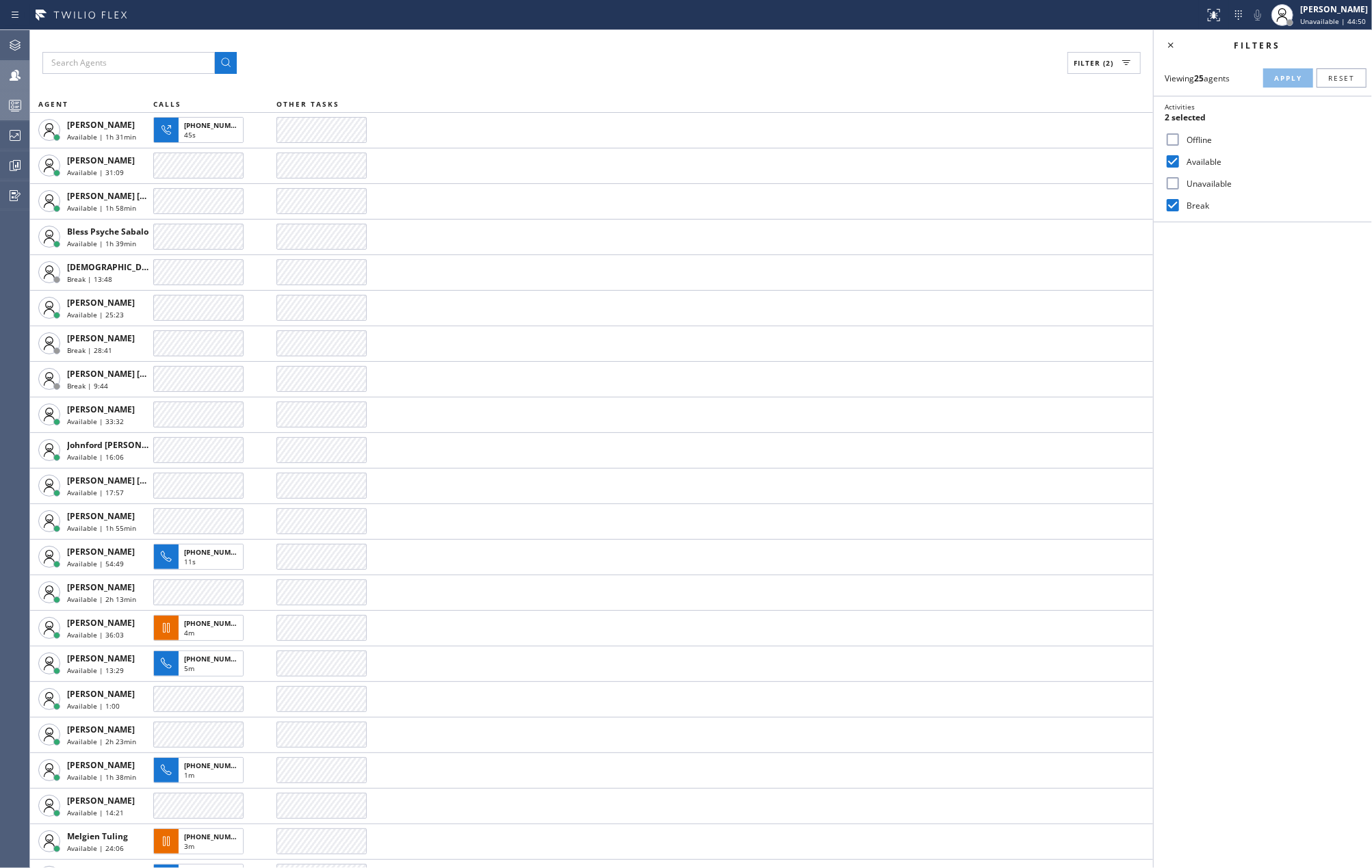
click at [14, 97] on icon at bounding box center [15, 105] width 17 height 17
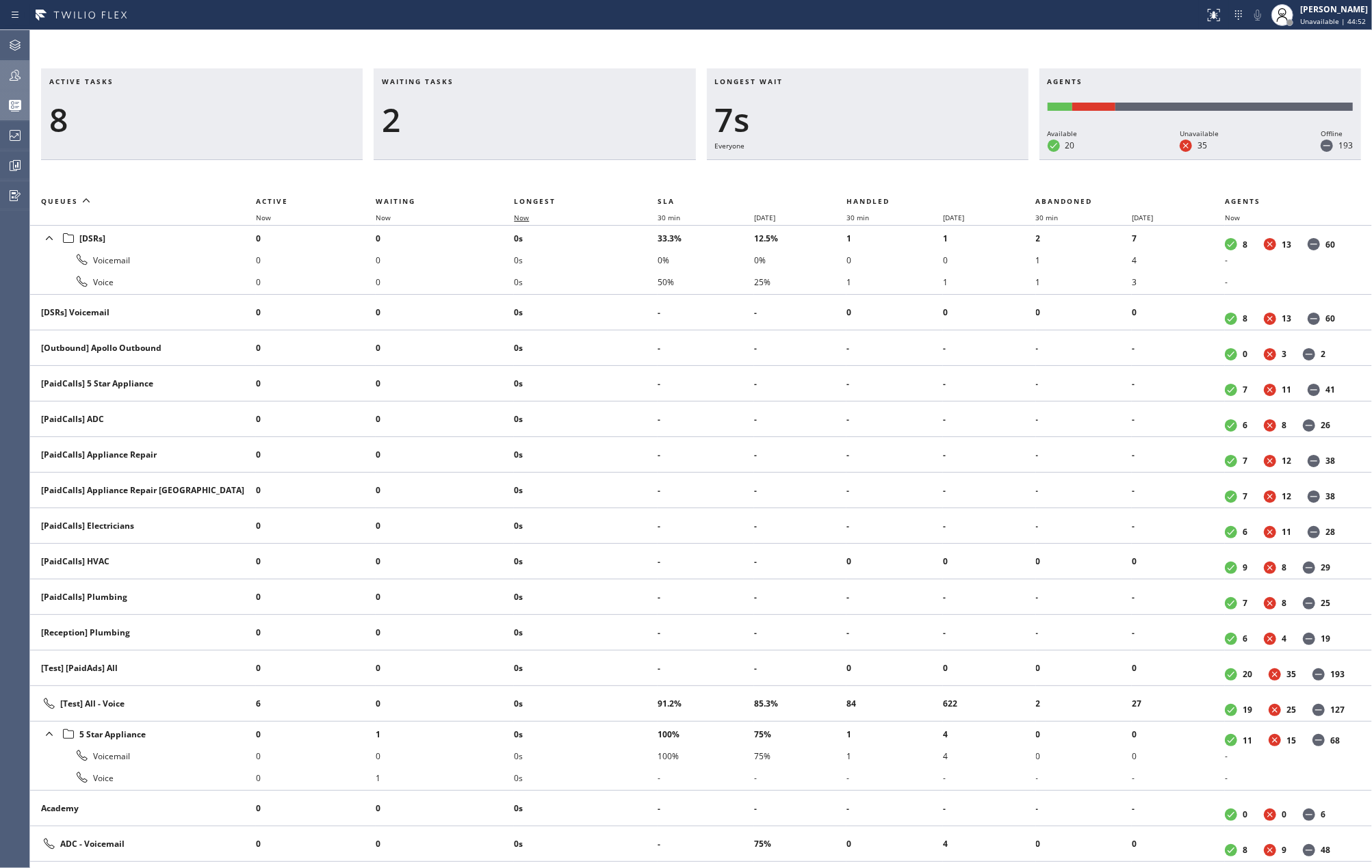
click at [523, 215] on span "Now" at bounding box center [521, 218] width 15 height 10
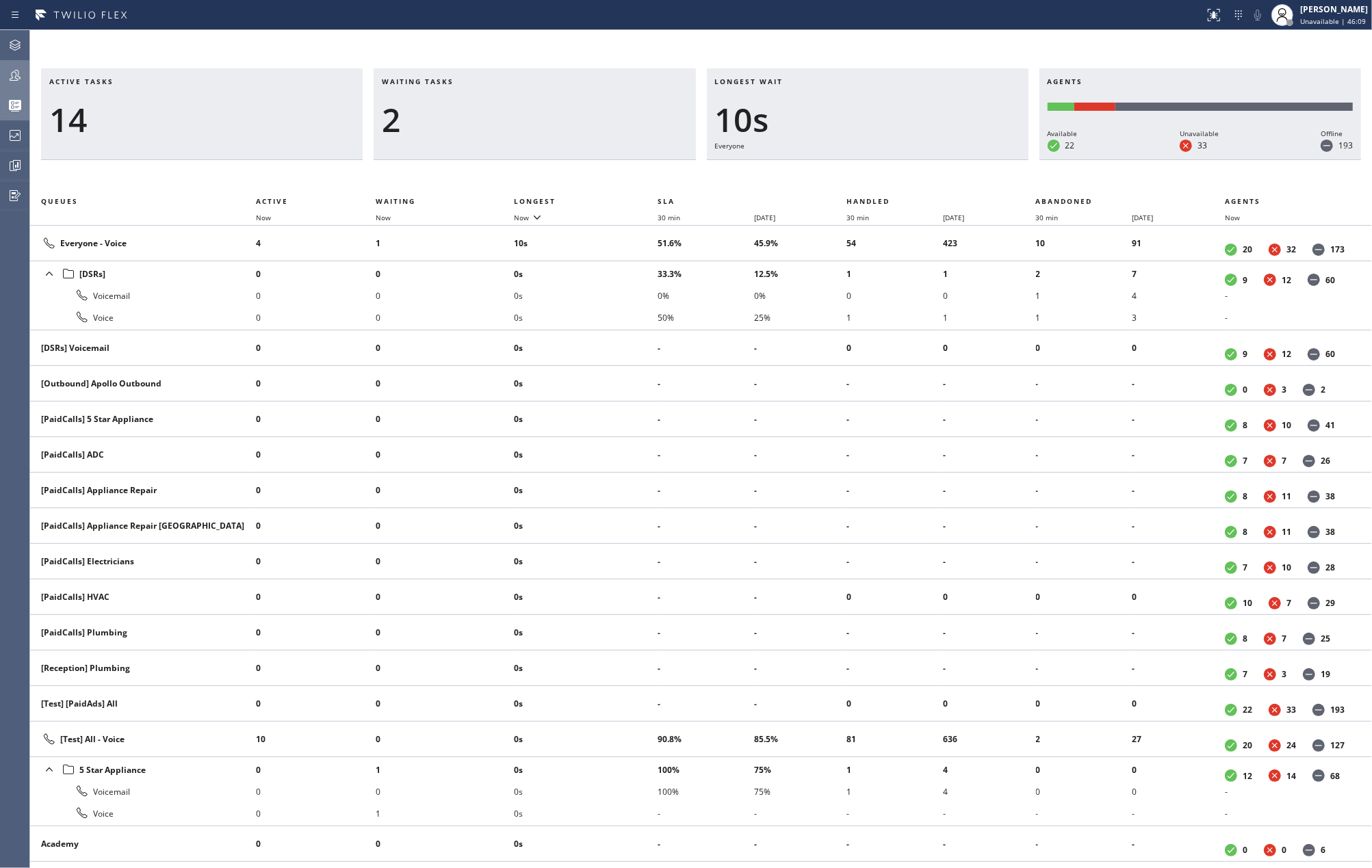
click at [15, 76] on icon at bounding box center [15, 74] width 11 height 11
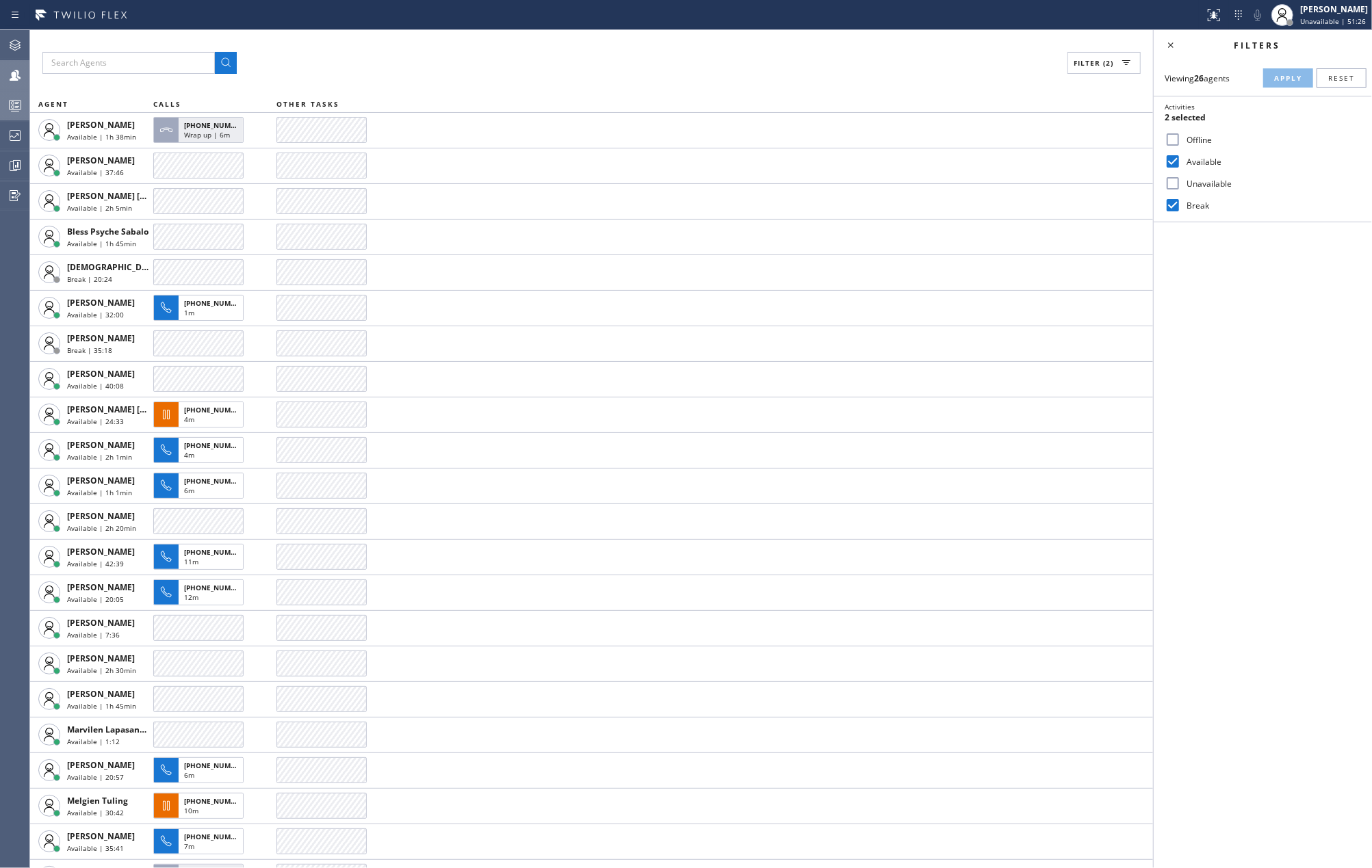
click at [9, 110] on icon at bounding box center [15, 105] width 17 height 17
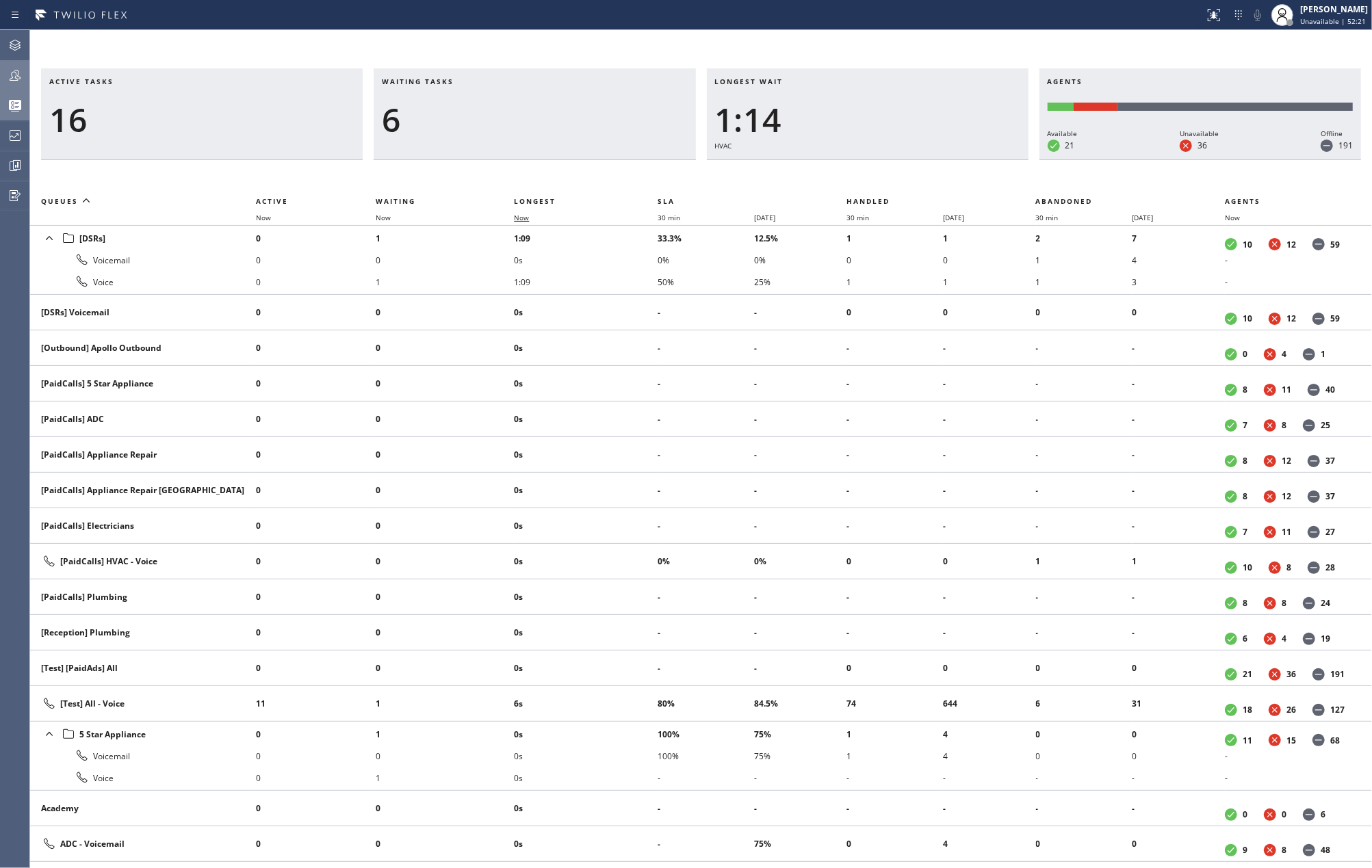
click at [521, 215] on span "Now" at bounding box center [521, 218] width 15 height 10
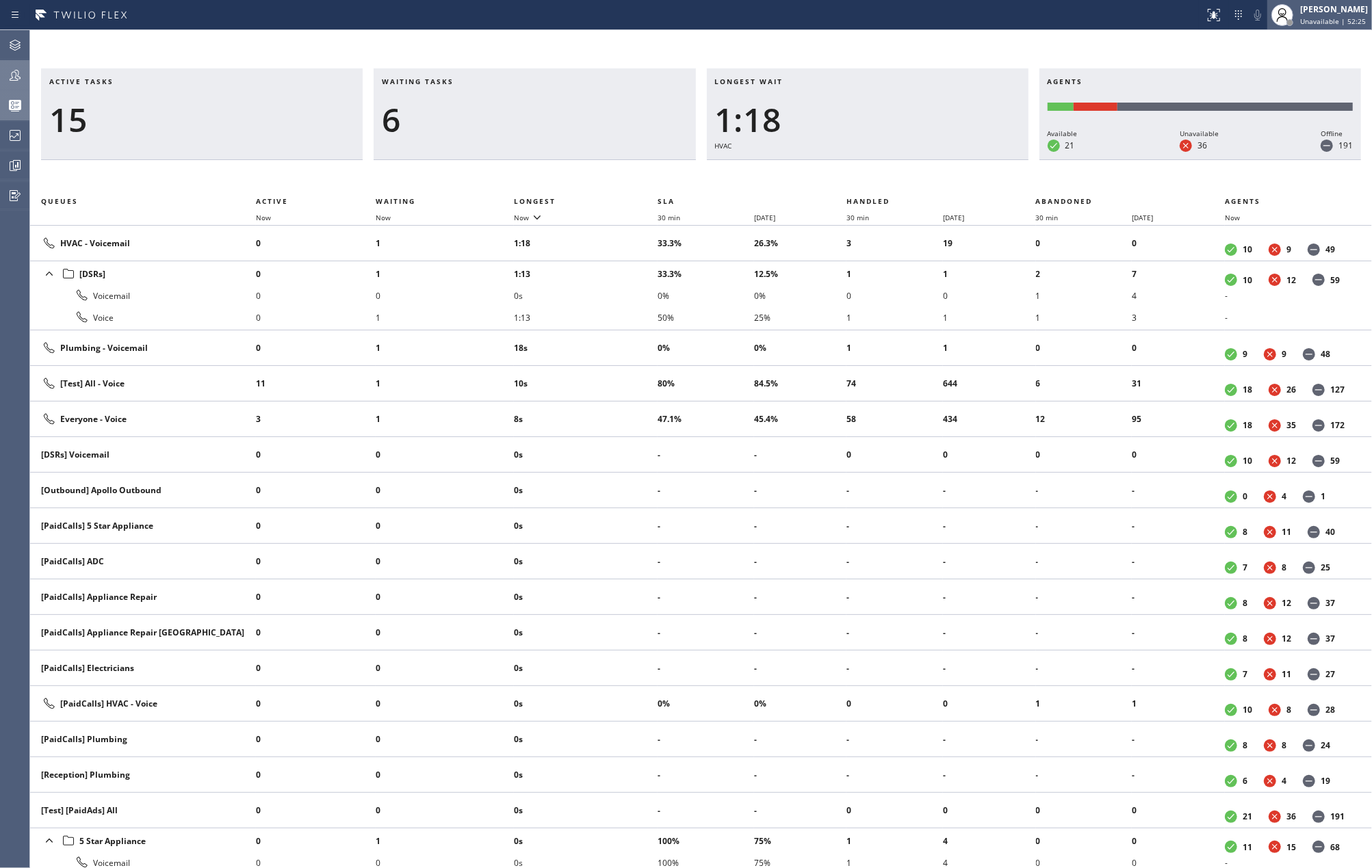
click at [1323, 15] on div "[PERSON_NAME]" at bounding box center [1334, 9] width 67 height 12
click at [1301, 69] on button "Available" at bounding box center [1304, 72] width 137 height 18
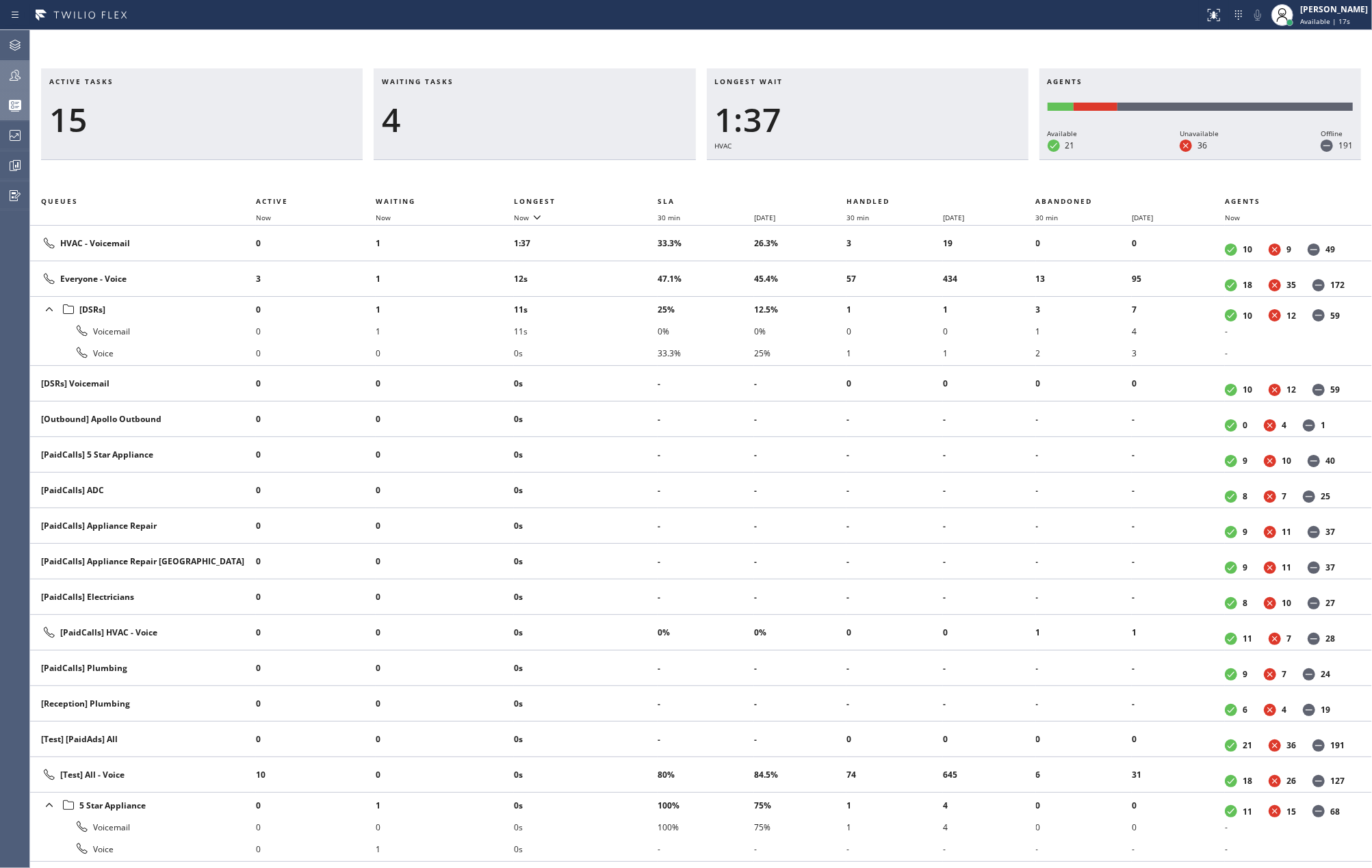
click at [25, 74] on div at bounding box center [15, 75] width 30 height 17
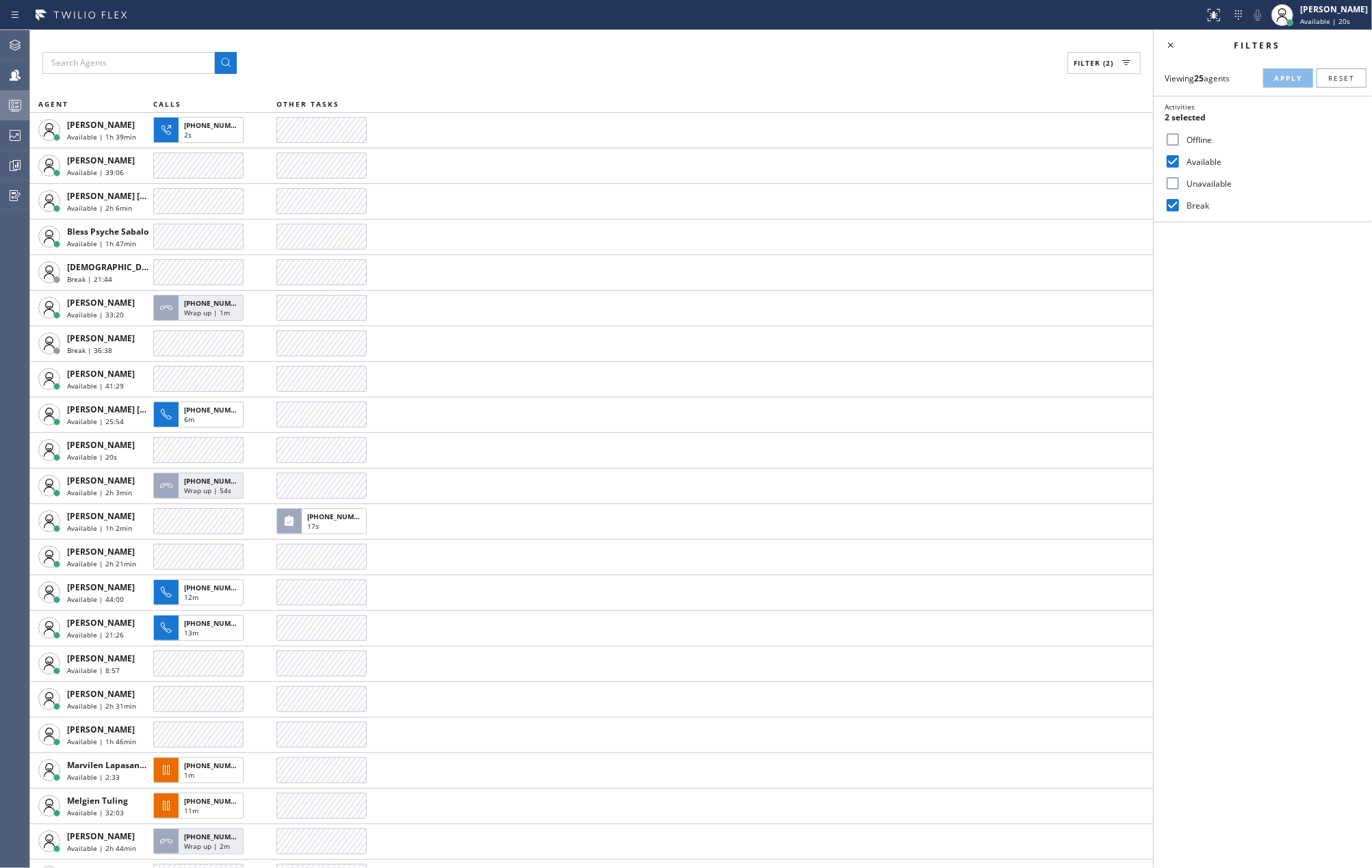
click at [1174, 209] on input "Break" at bounding box center [1173, 205] width 17 height 17
checkbox input "false"
click at [1280, 81] on span "Apply" at bounding box center [1288, 78] width 28 height 10
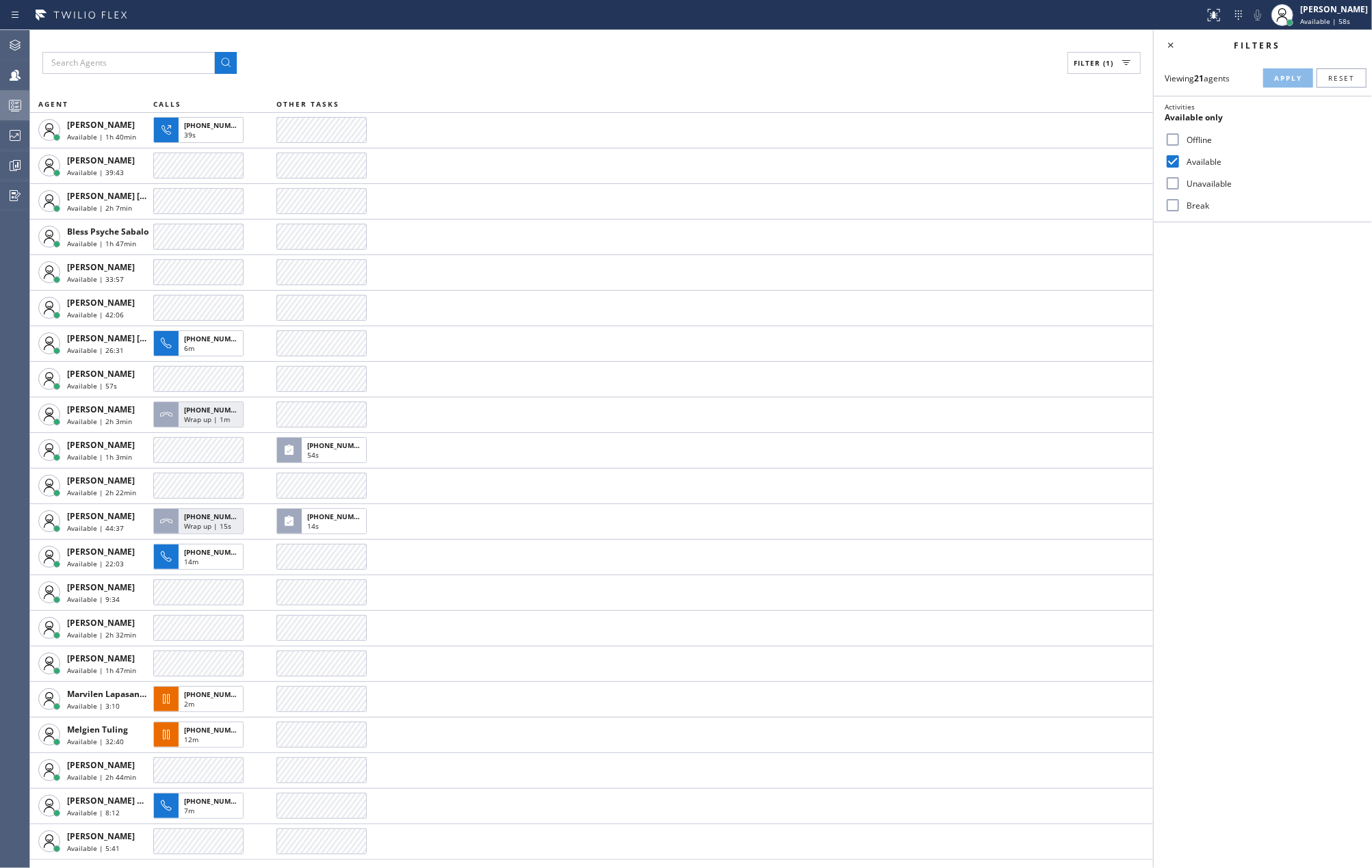
click at [7, 105] on icon at bounding box center [15, 105] width 17 height 17
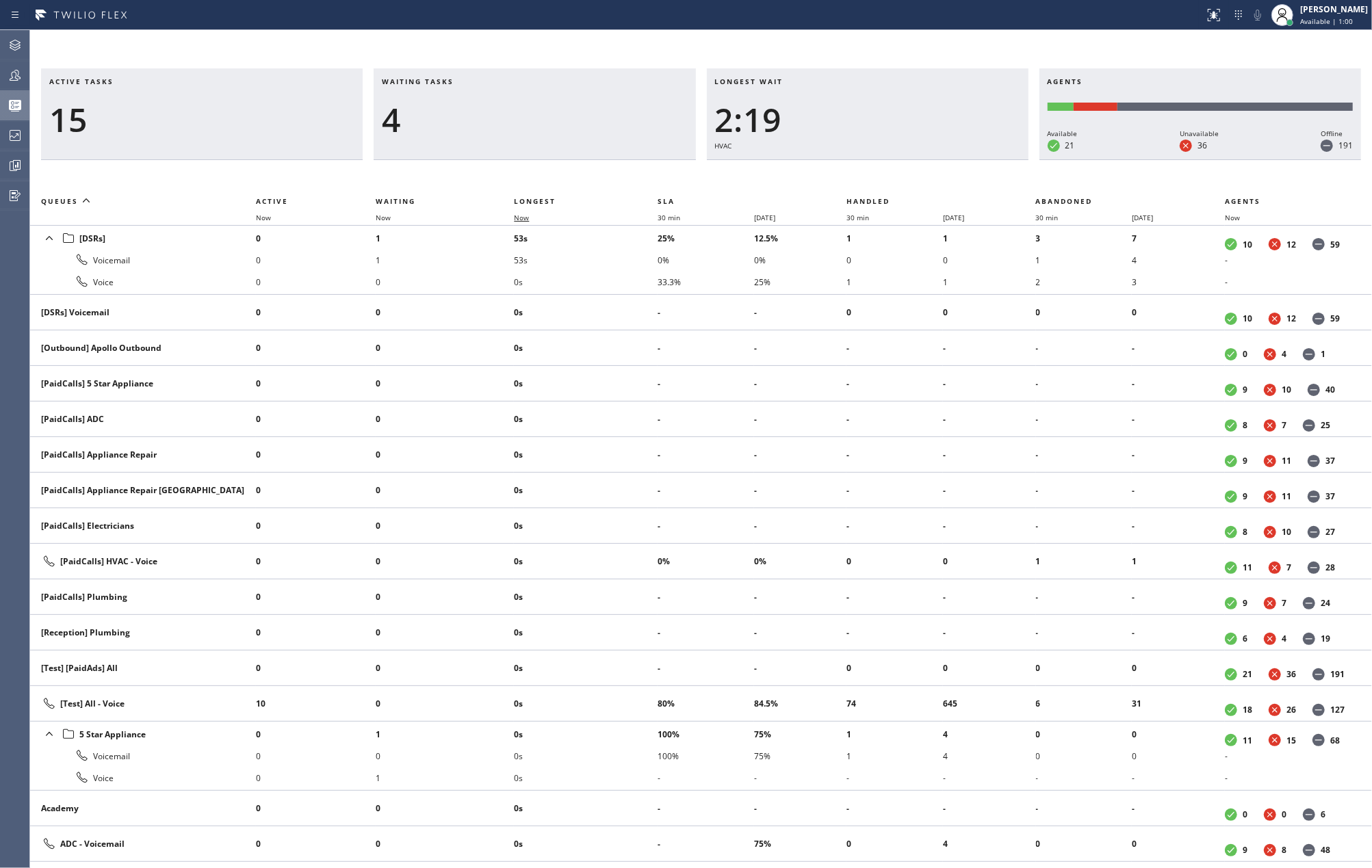
click at [529, 220] on span "Now" at bounding box center [521, 218] width 15 height 10
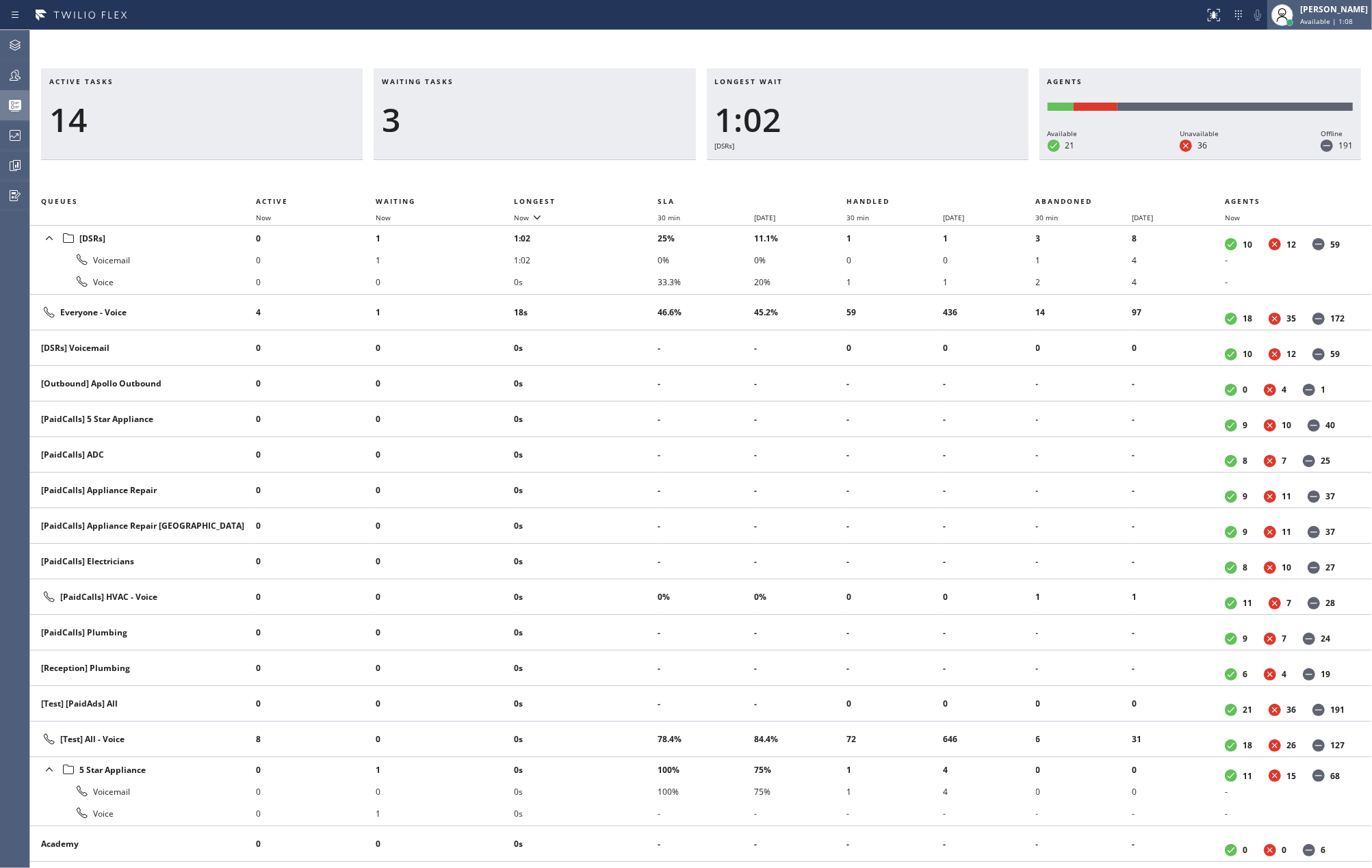
click at [1323, 14] on div "[PERSON_NAME]" at bounding box center [1334, 9] width 67 height 12
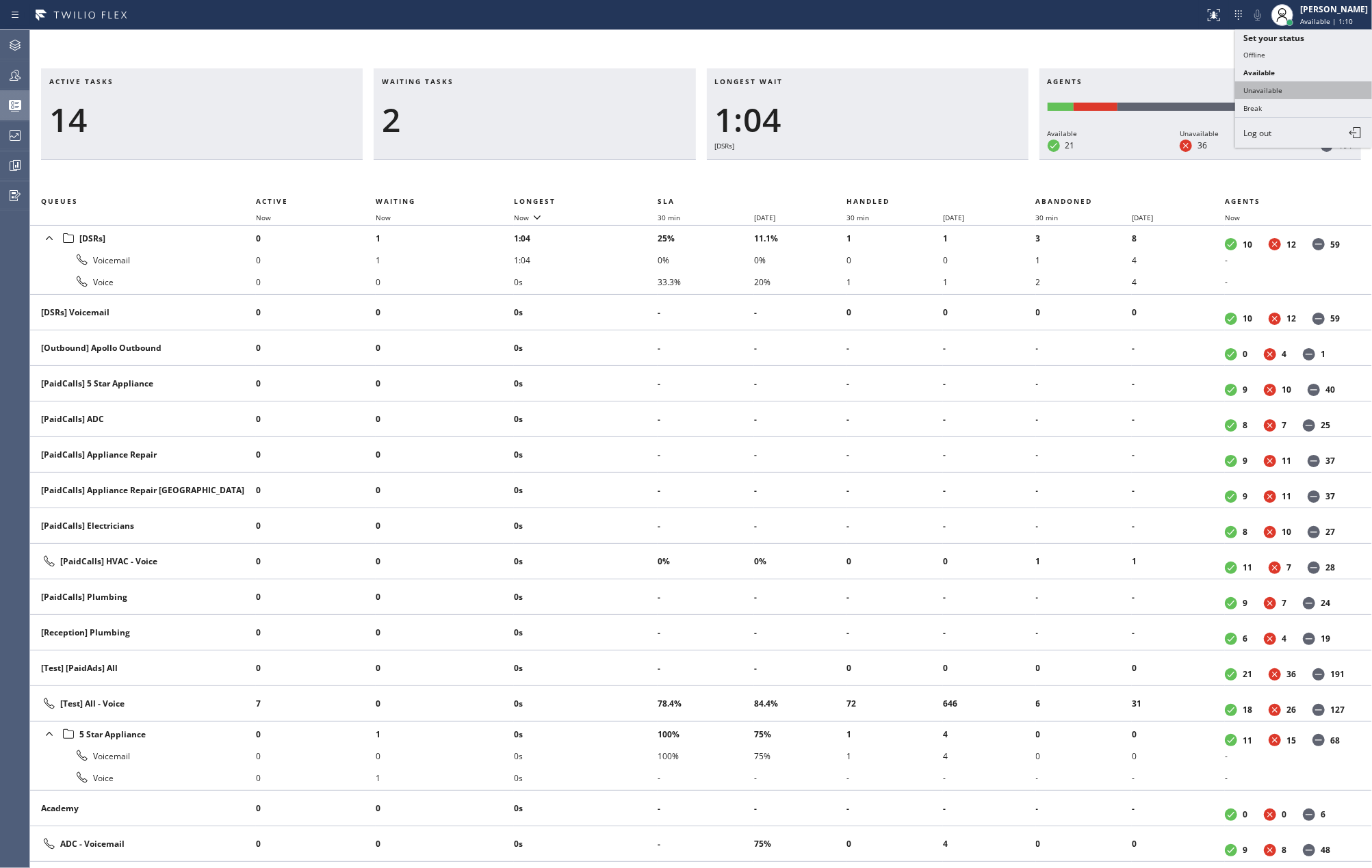
click at [1282, 88] on button "Unavailable" at bounding box center [1304, 90] width 137 height 18
click at [3, 164] on div at bounding box center [15, 165] width 30 height 17
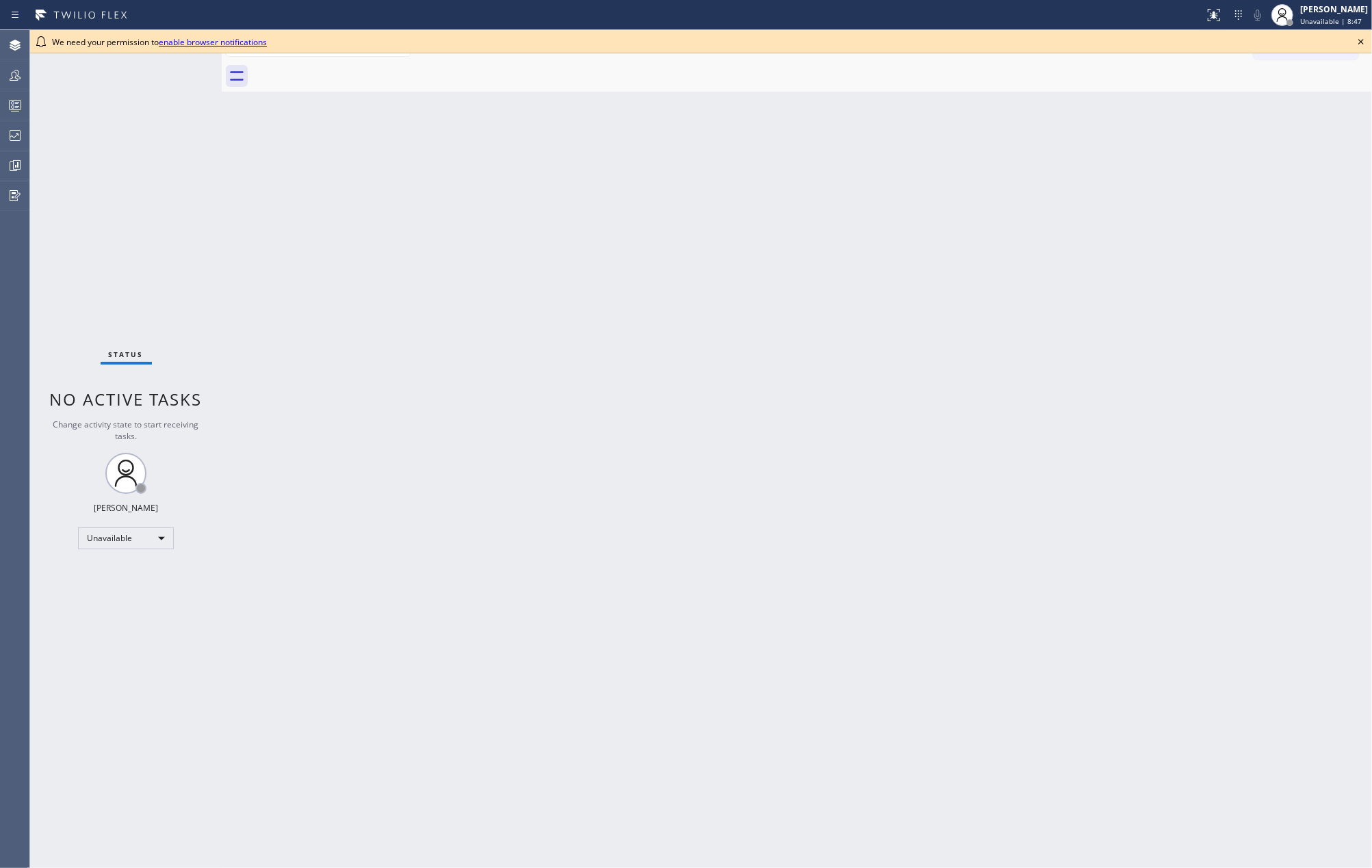
click at [1363, 39] on icon at bounding box center [1361, 41] width 17 height 17
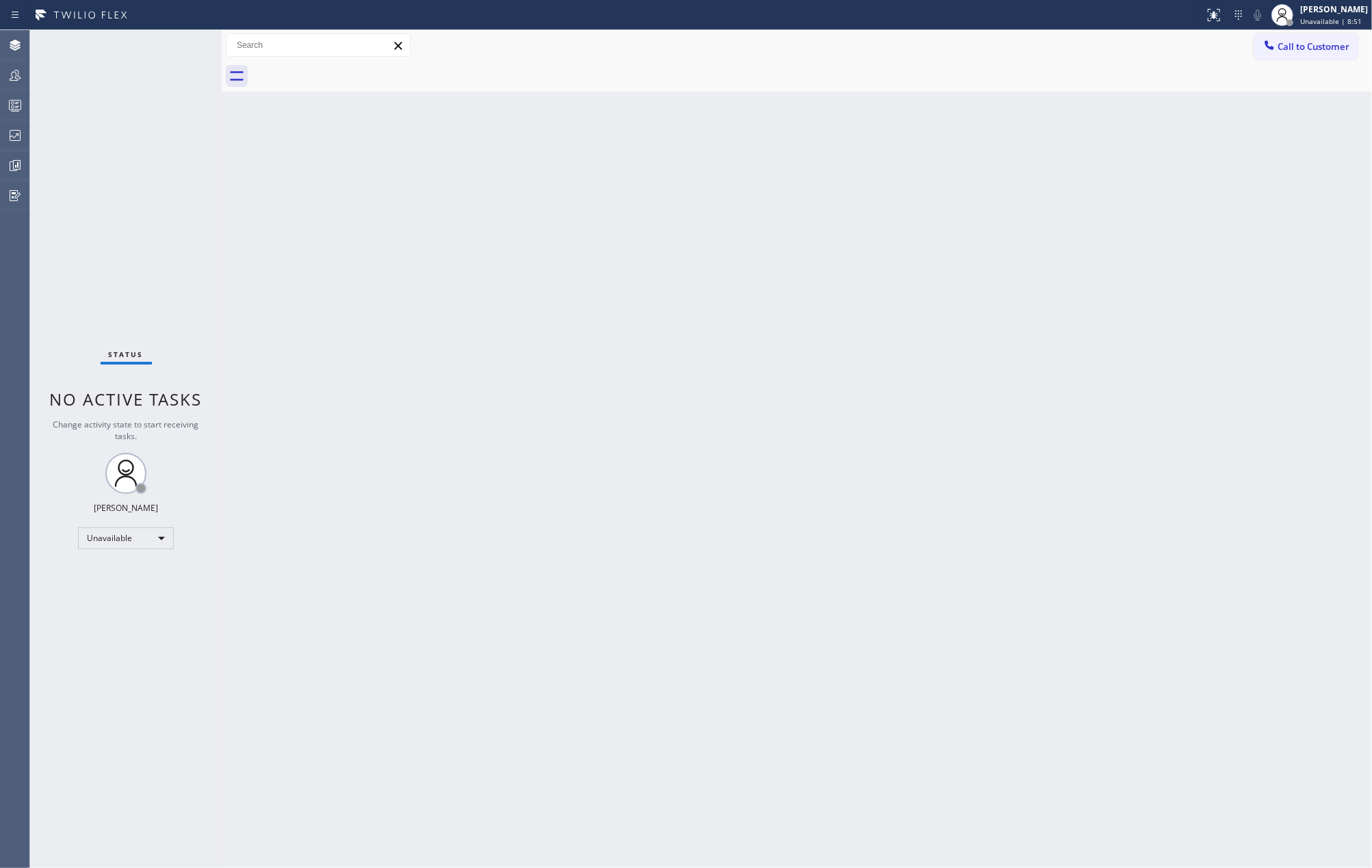
click at [420, 197] on div "Back to Dashboard Change Sender ID Customers Technicians Select a contact Outbo…" at bounding box center [797, 449] width 1150 height 838
click at [13, 123] on div at bounding box center [15, 136] width 30 height 27
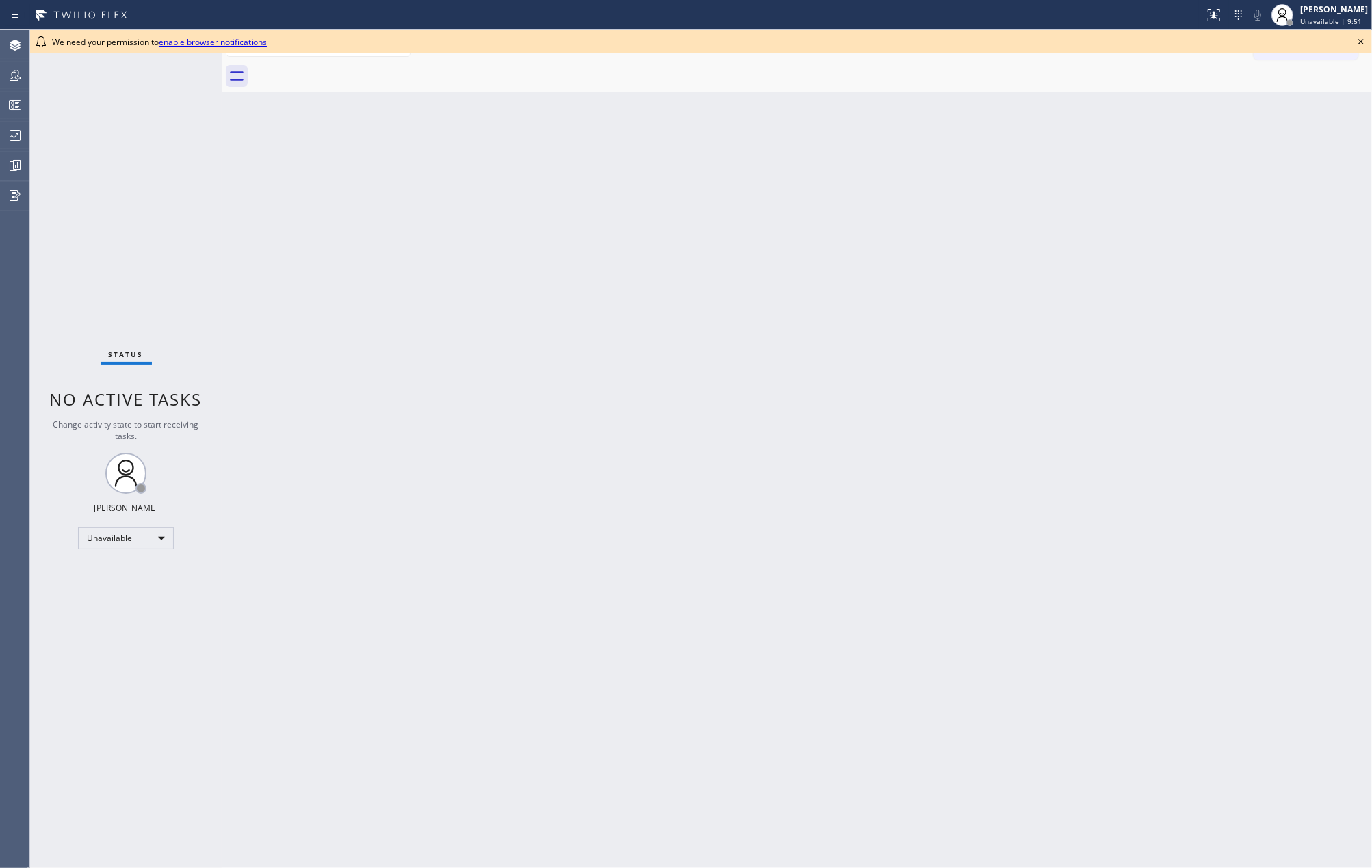
click at [1362, 36] on icon at bounding box center [1361, 41] width 17 height 17
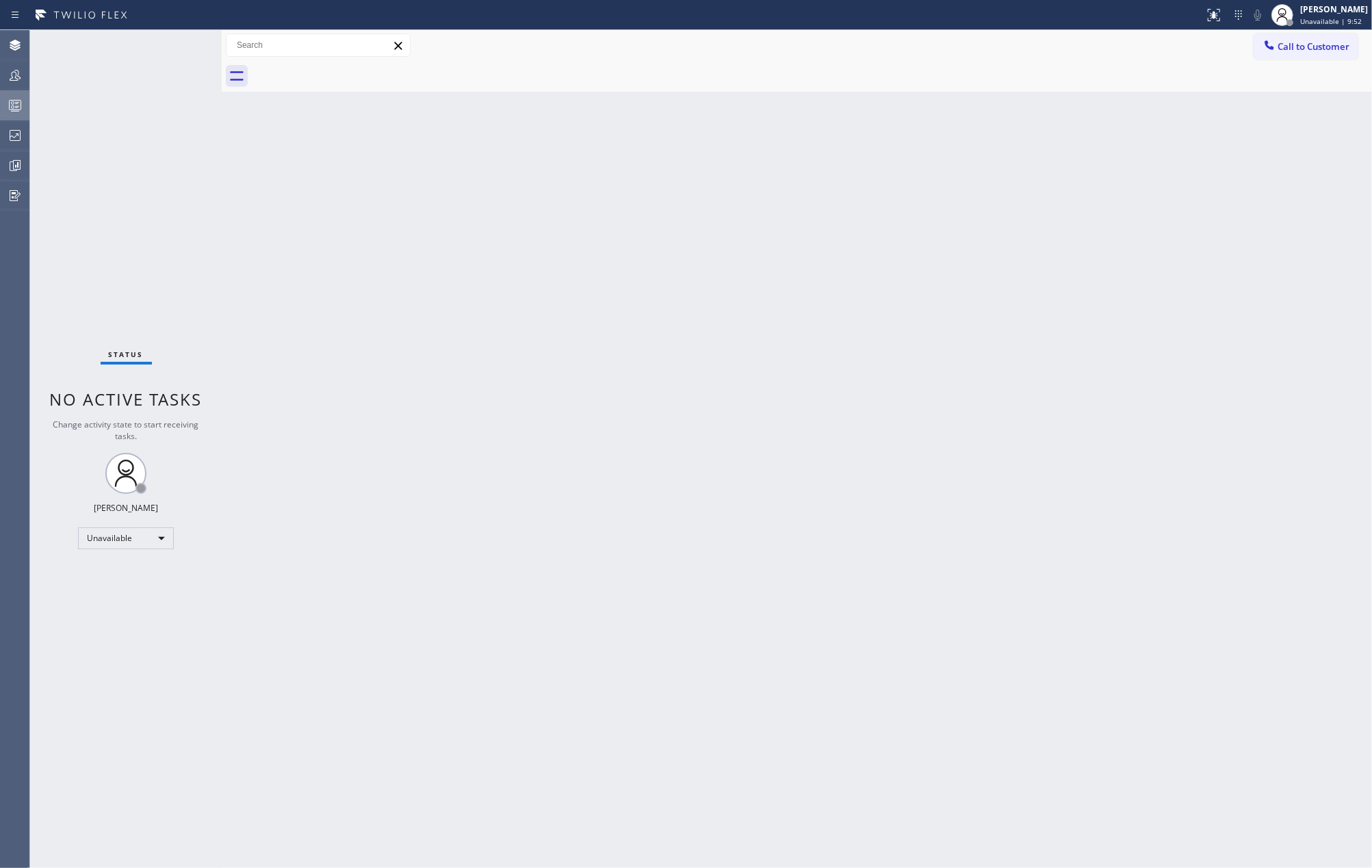
click at [12, 102] on circle at bounding box center [13, 103] width 3 height 3
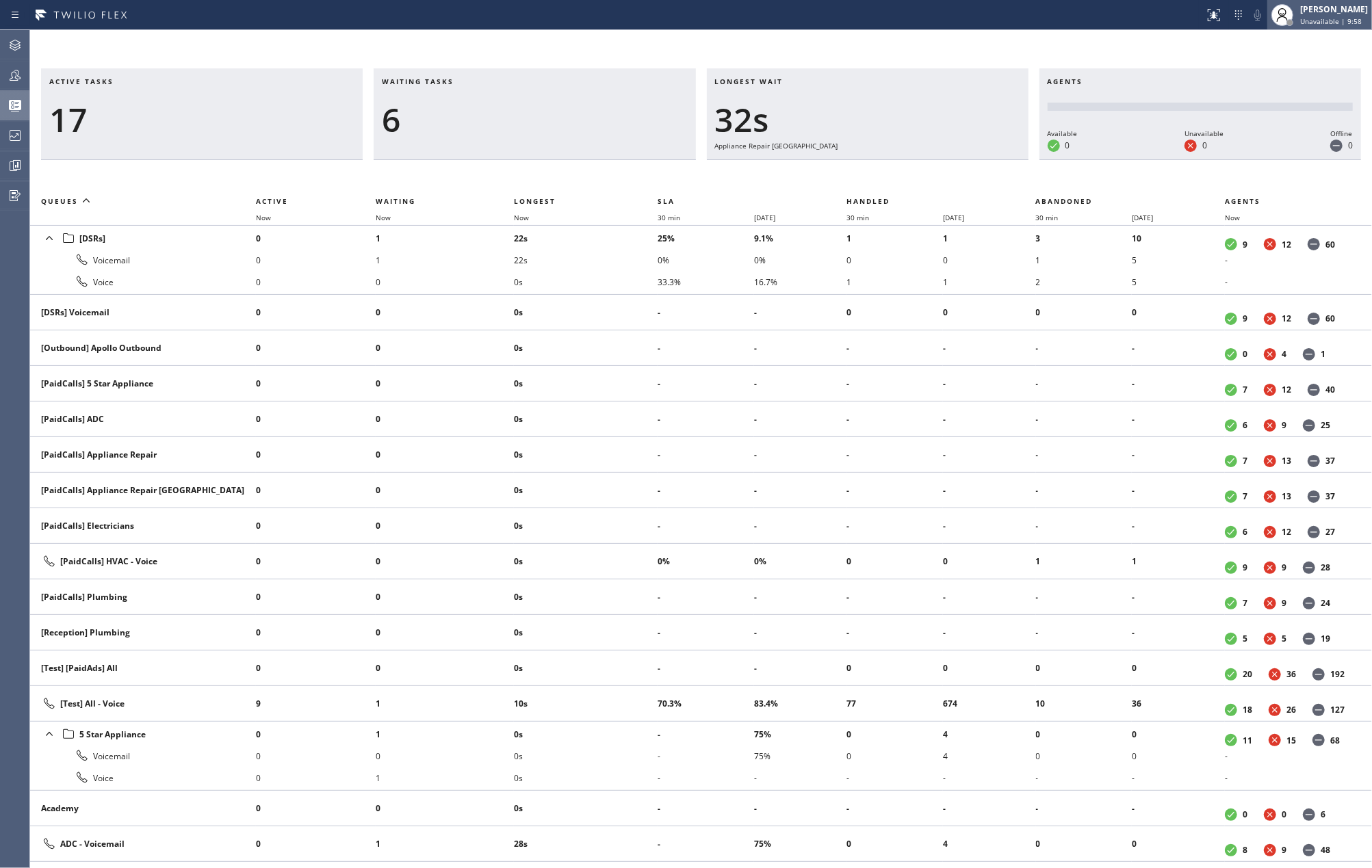
click at [1312, 12] on div "[PERSON_NAME]" at bounding box center [1334, 9] width 67 height 12
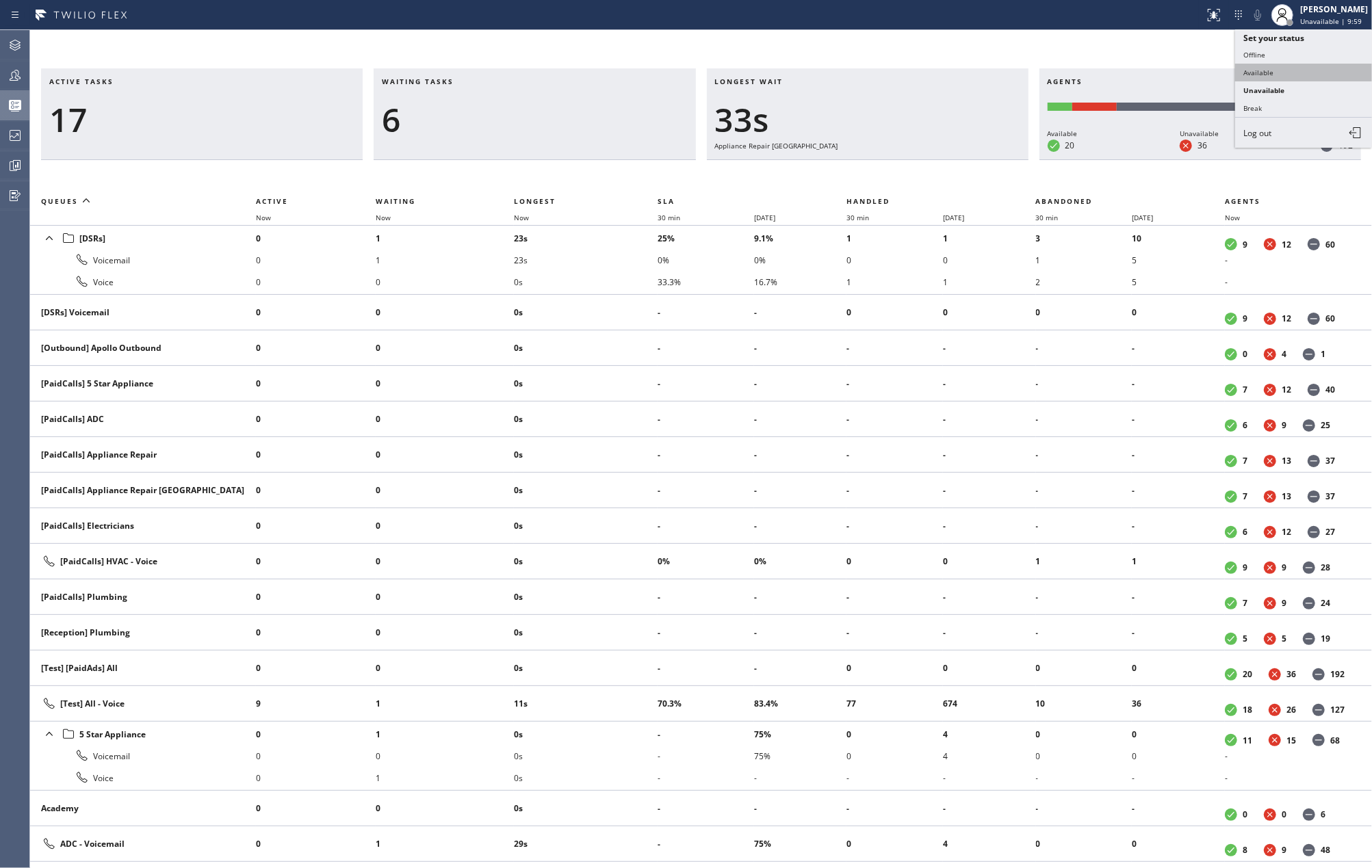
click at [1287, 75] on button "Available" at bounding box center [1304, 72] width 137 height 18
click at [546, 220] on span "Now" at bounding box center [530, 218] width 31 height 10
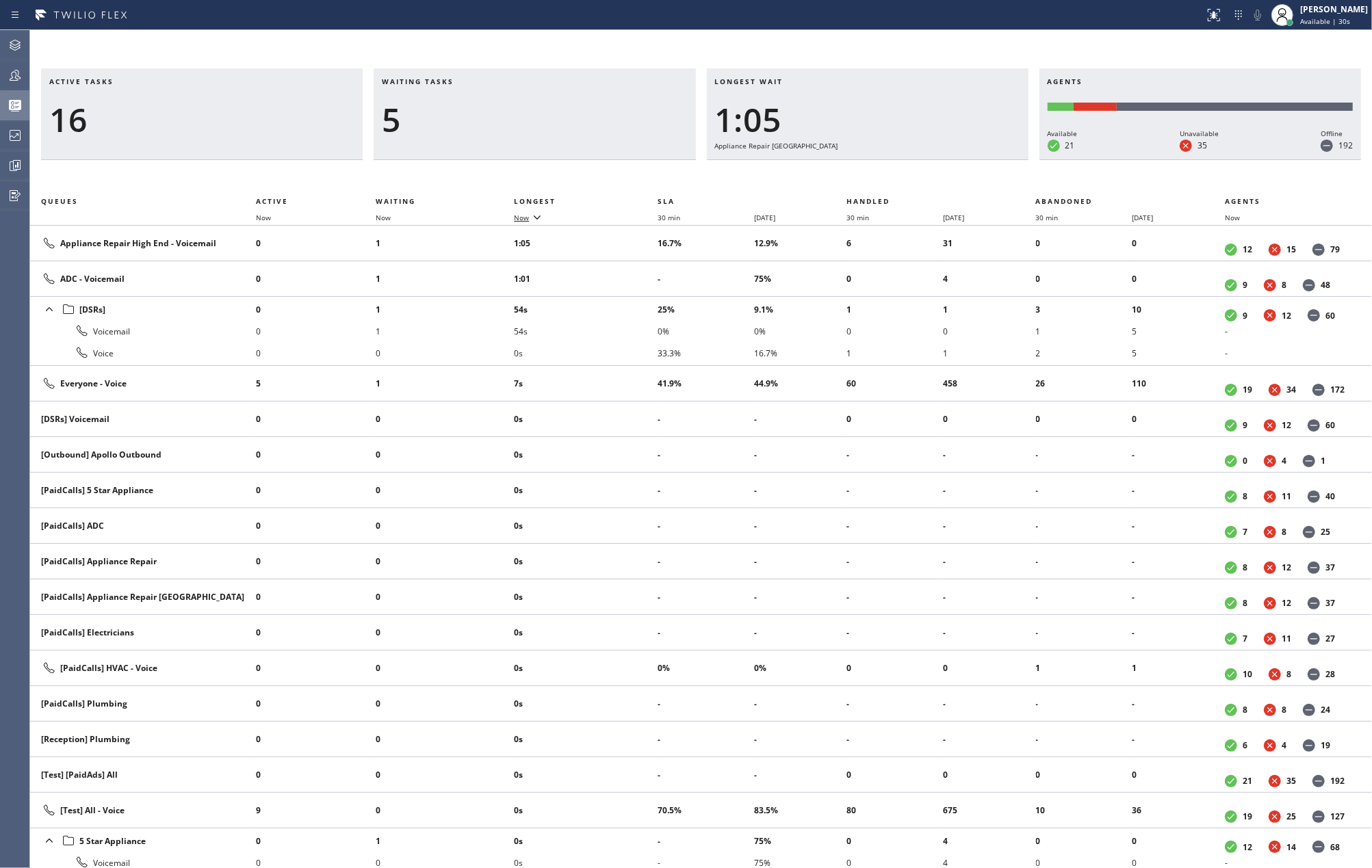
click at [531, 209] on icon at bounding box center [537, 216] width 17 height 17
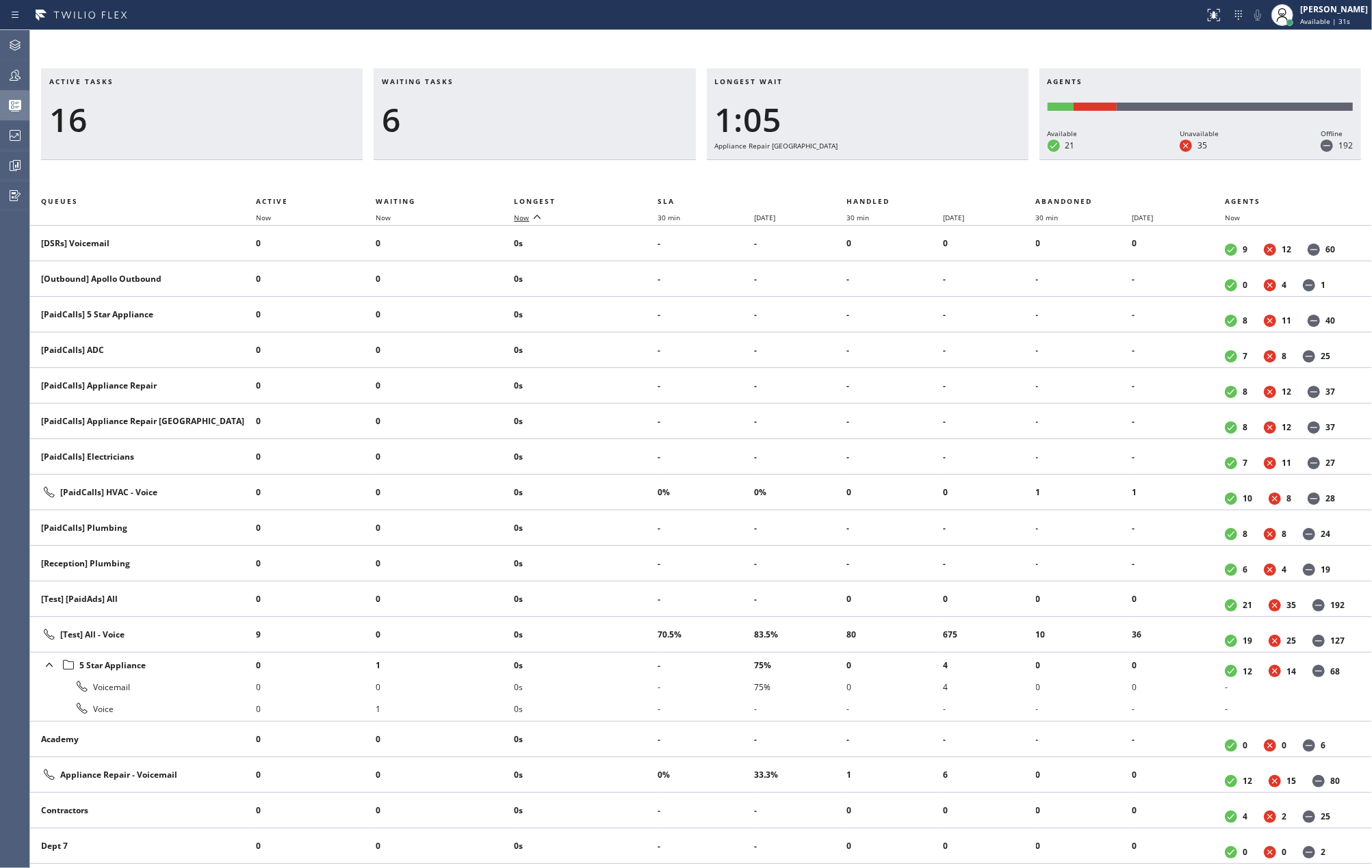
click at [531, 209] on icon at bounding box center [537, 216] width 17 height 17
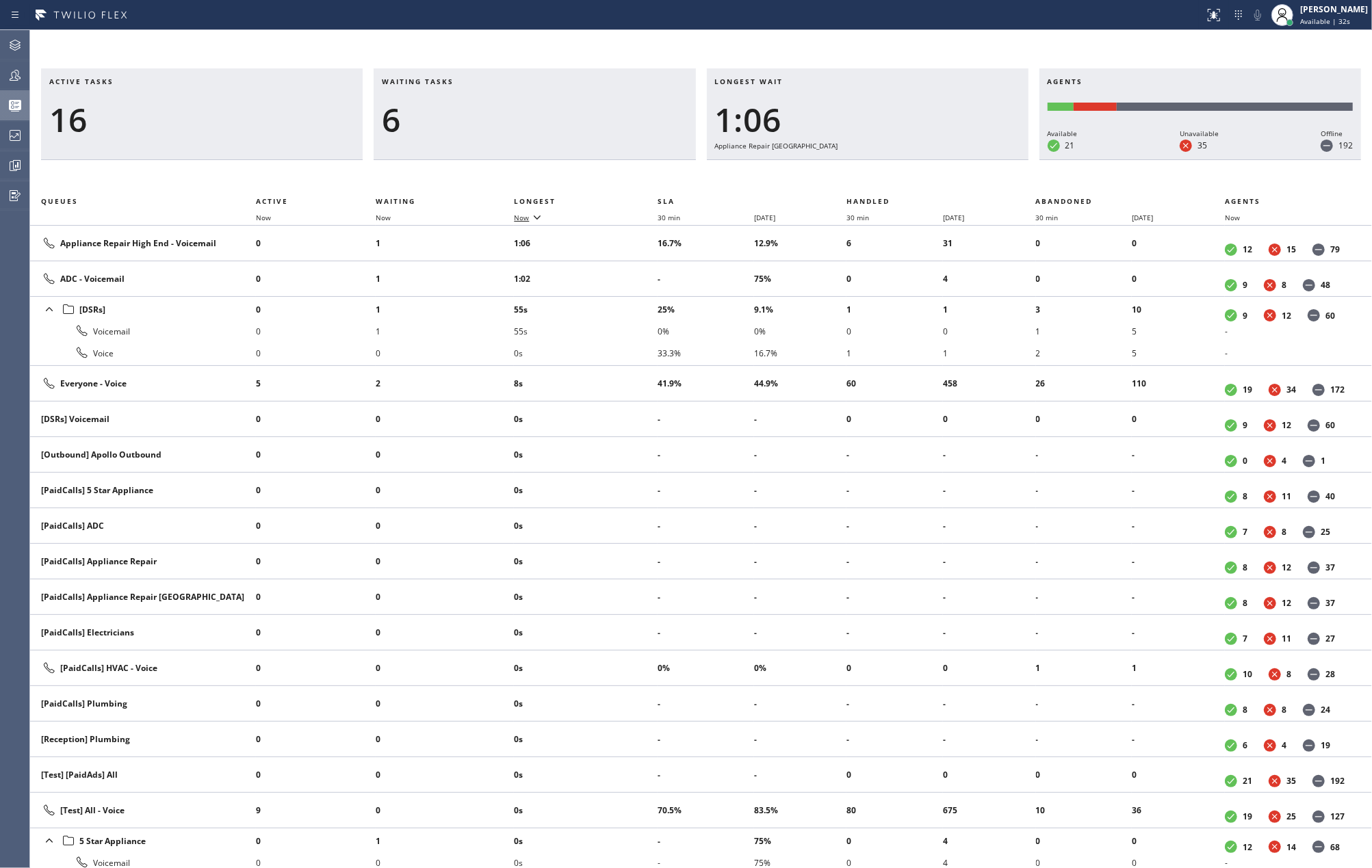
click at [531, 209] on icon at bounding box center [537, 216] width 17 height 17
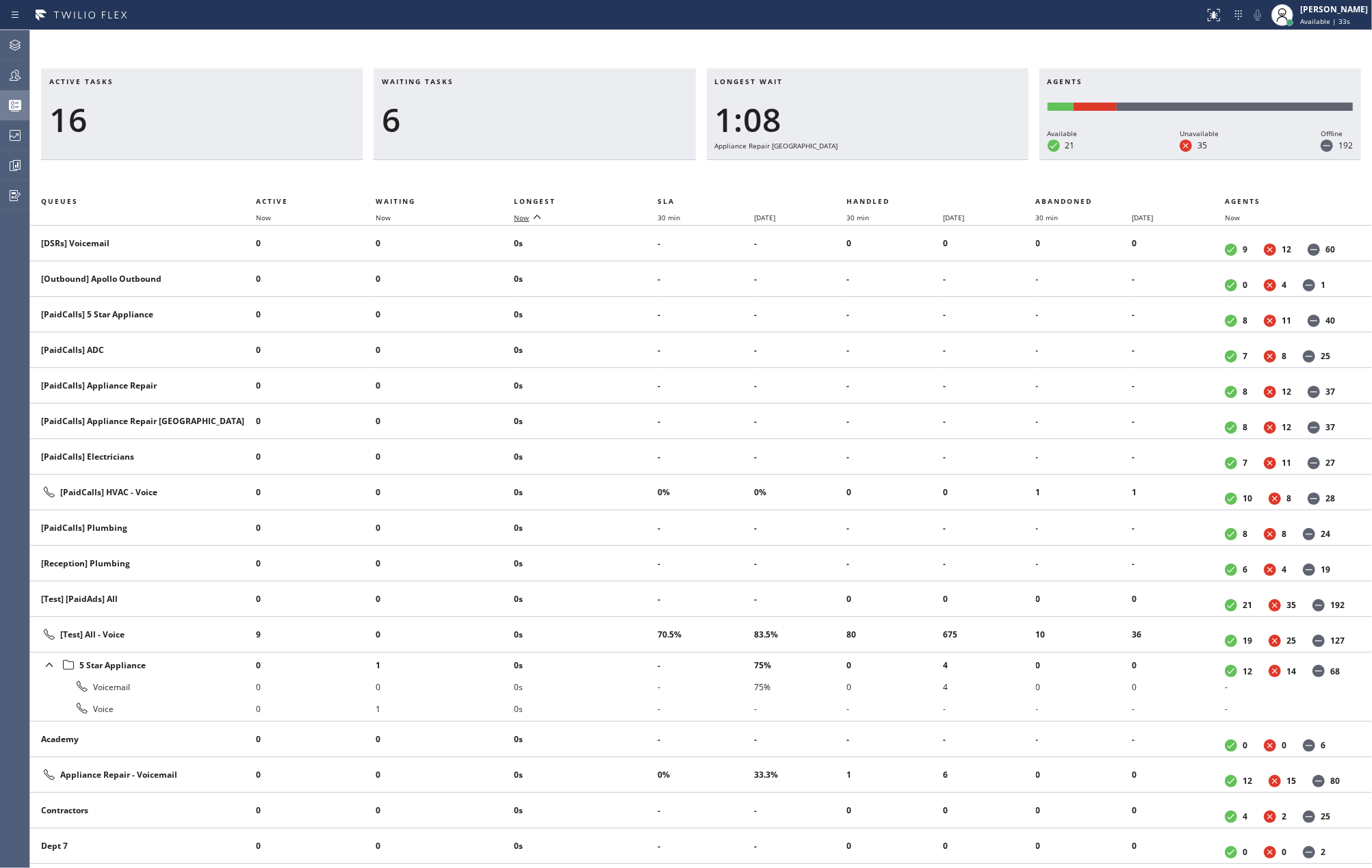
click at [531, 209] on icon at bounding box center [537, 216] width 17 height 17
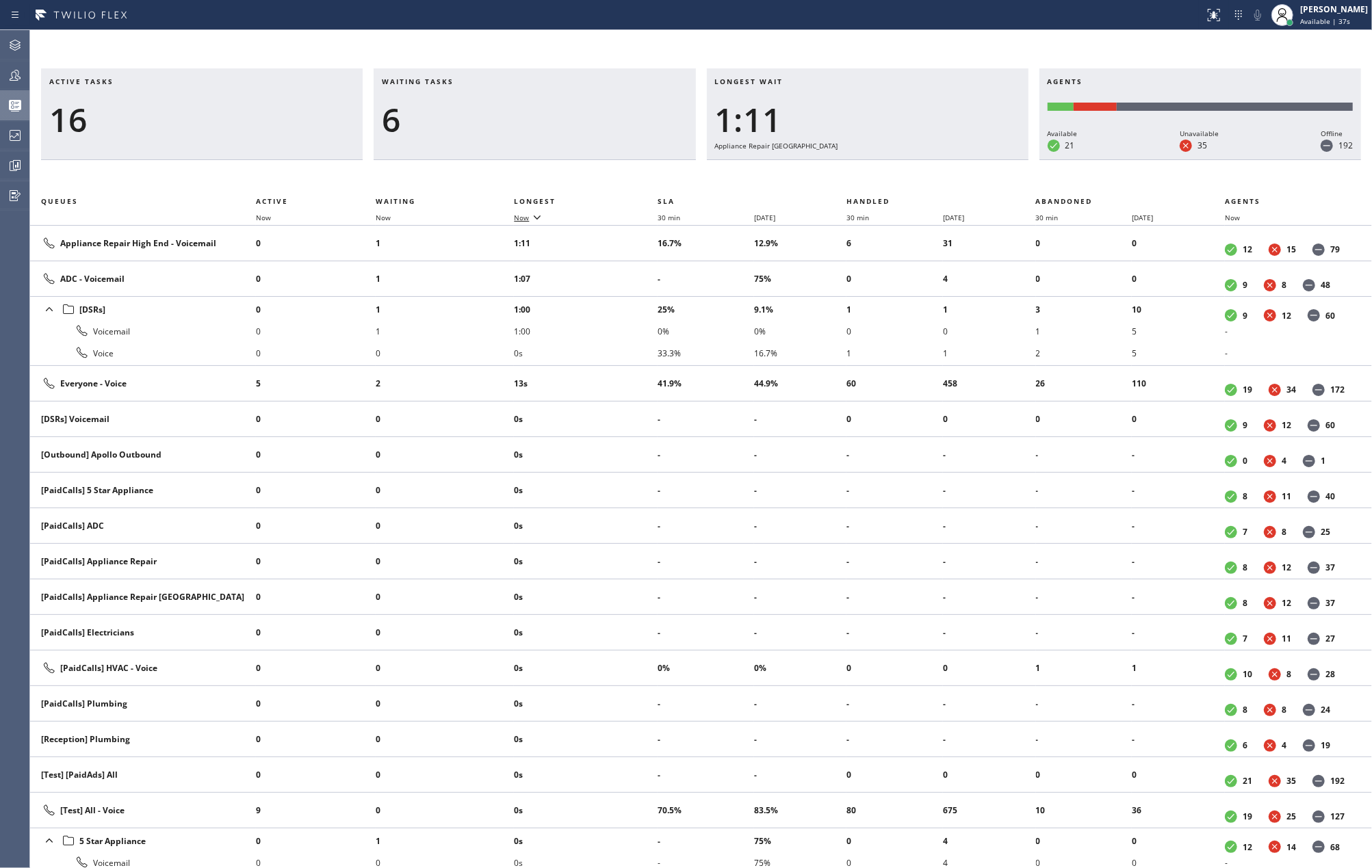
click at [531, 209] on icon at bounding box center [537, 216] width 17 height 17
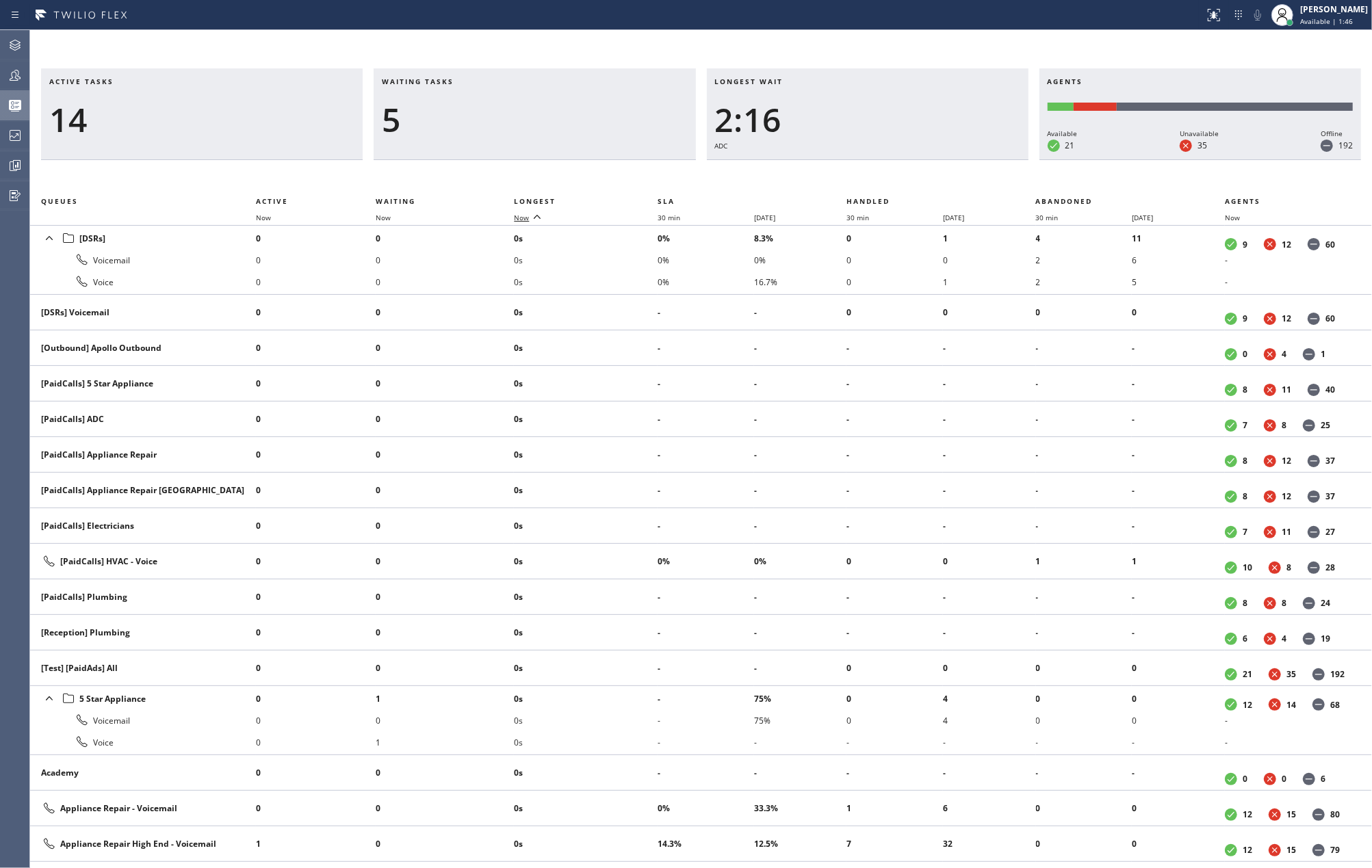
click at [531, 220] on icon at bounding box center [537, 216] width 17 height 17
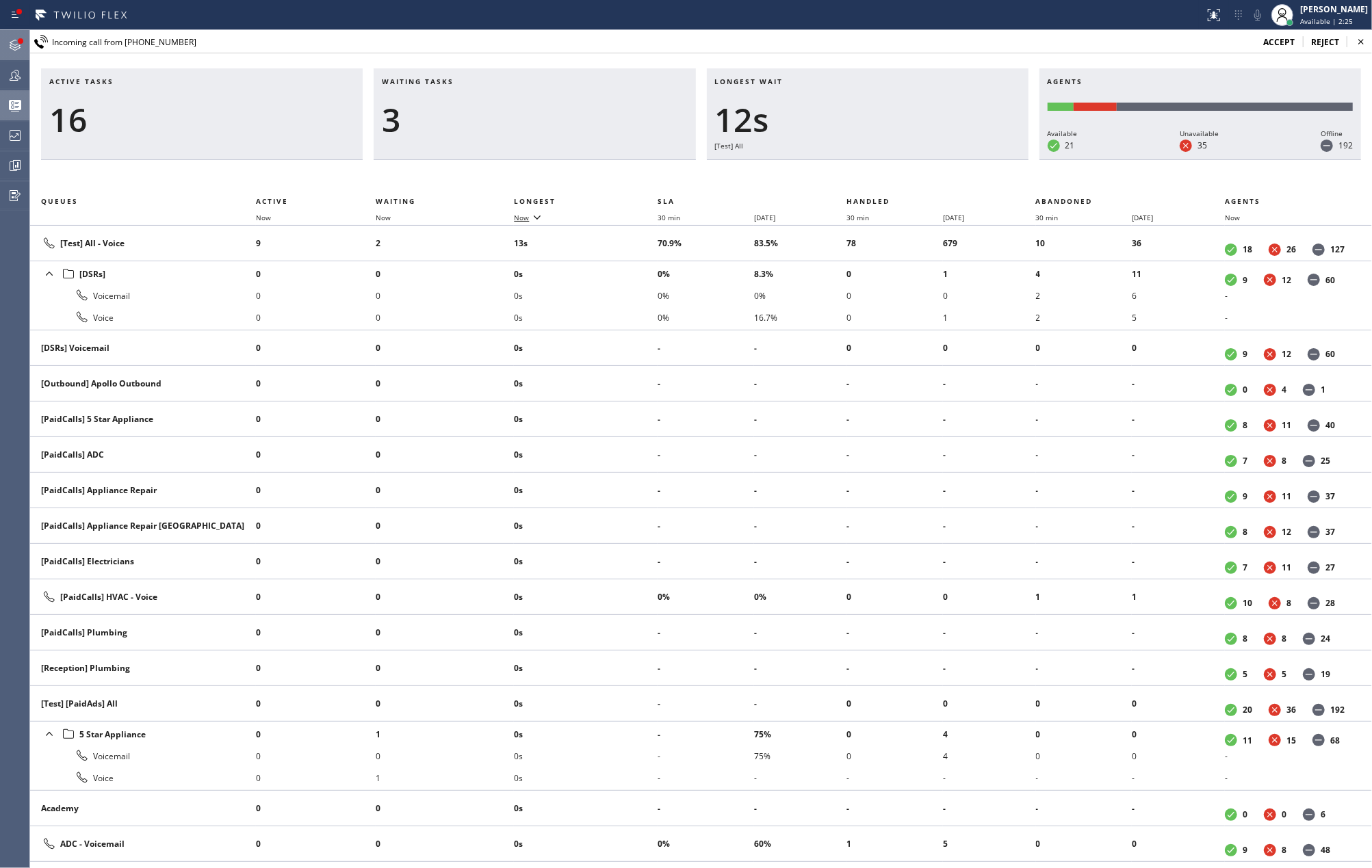
click at [21, 40] on div at bounding box center [21, 41] width 6 height 6
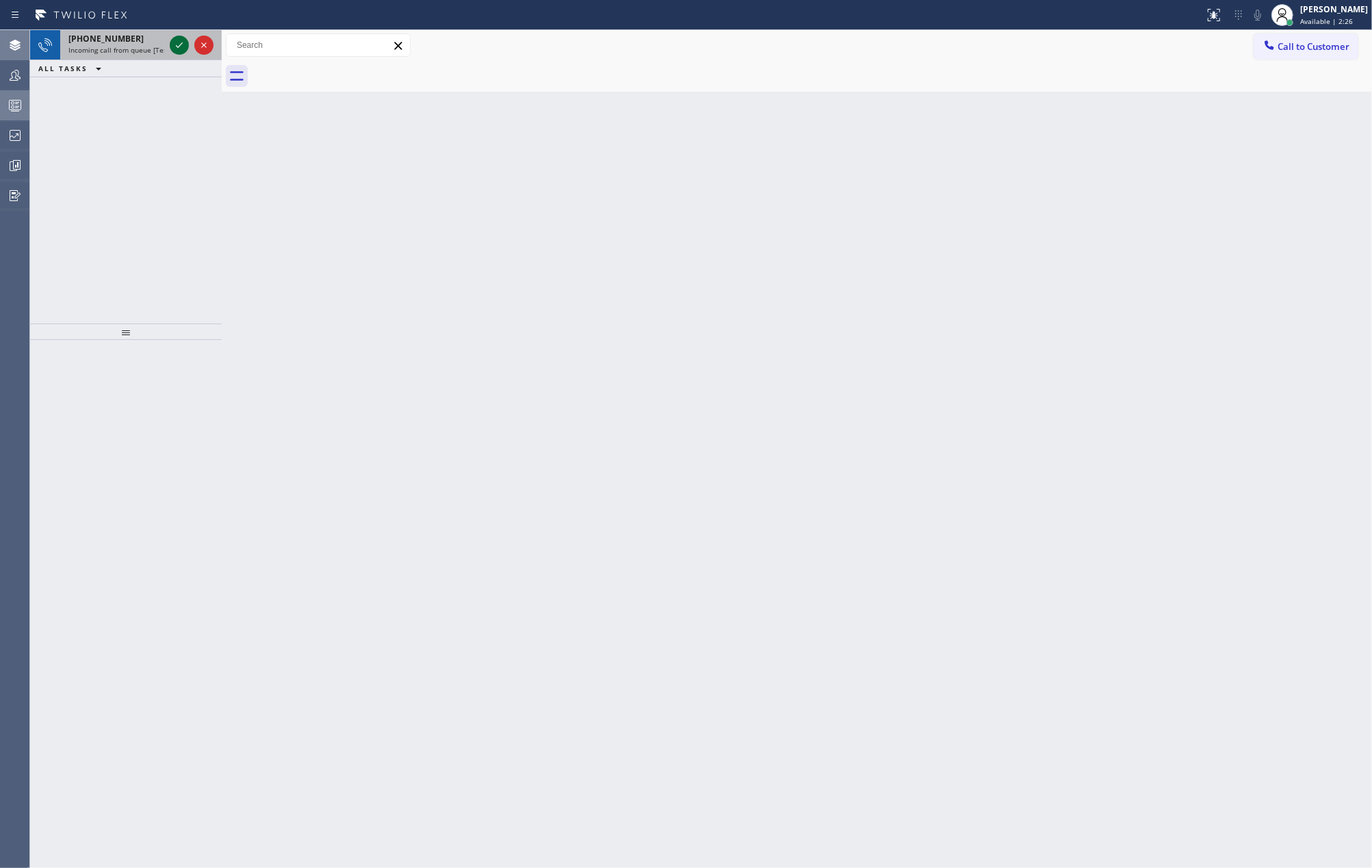
click at [176, 47] on icon at bounding box center [179, 45] width 17 height 17
click at [175, 42] on icon at bounding box center [179, 45] width 17 height 17
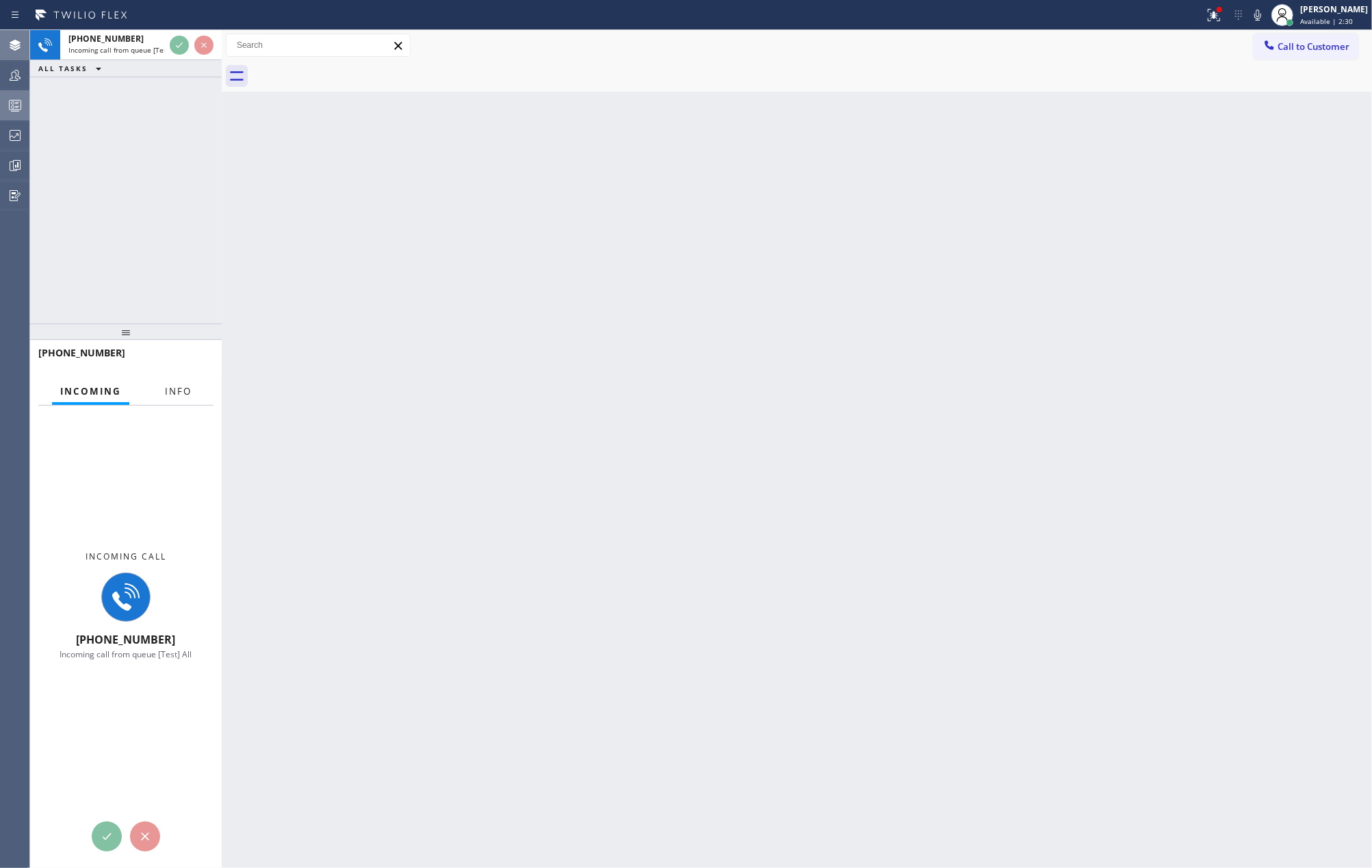
click at [171, 389] on span "Info" at bounding box center [178, 391] width 26 height 13
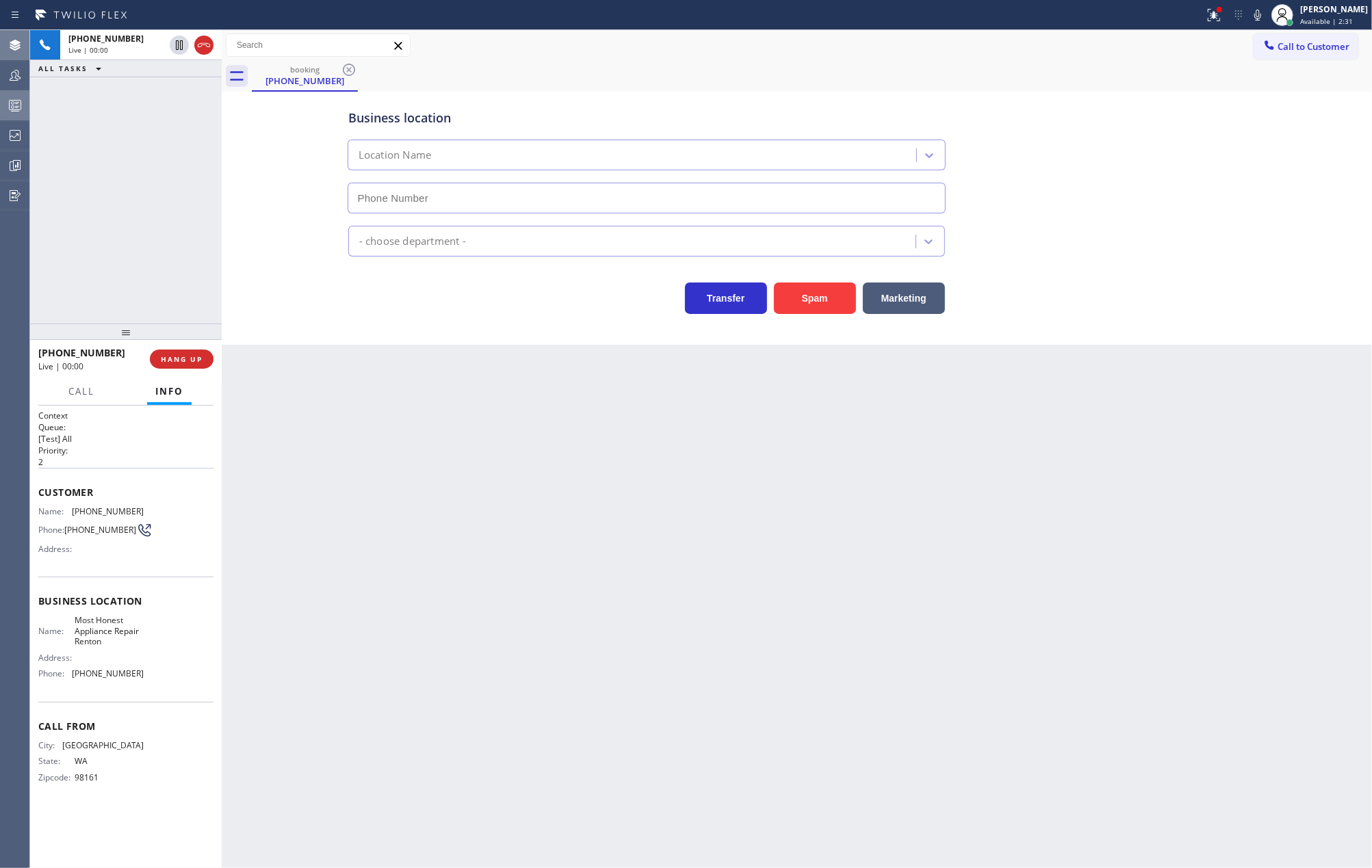
type input "(425) 225-3525"
click at [800, 300] on button "Spam" at bounding box center [816, 298] width 82 height 31
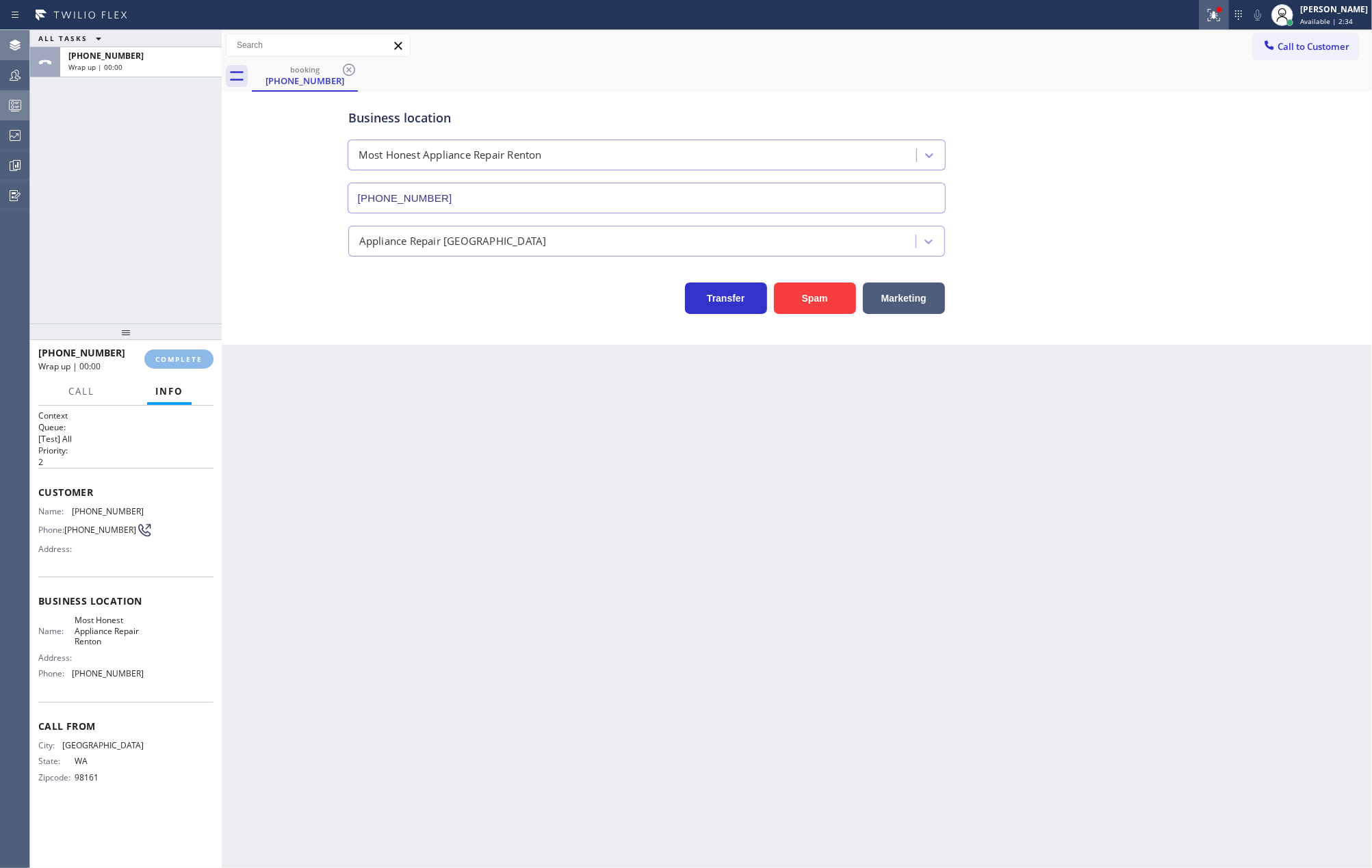
click at [1217, 15] on icon at bounding box center [1212, 14] width 8 height 10
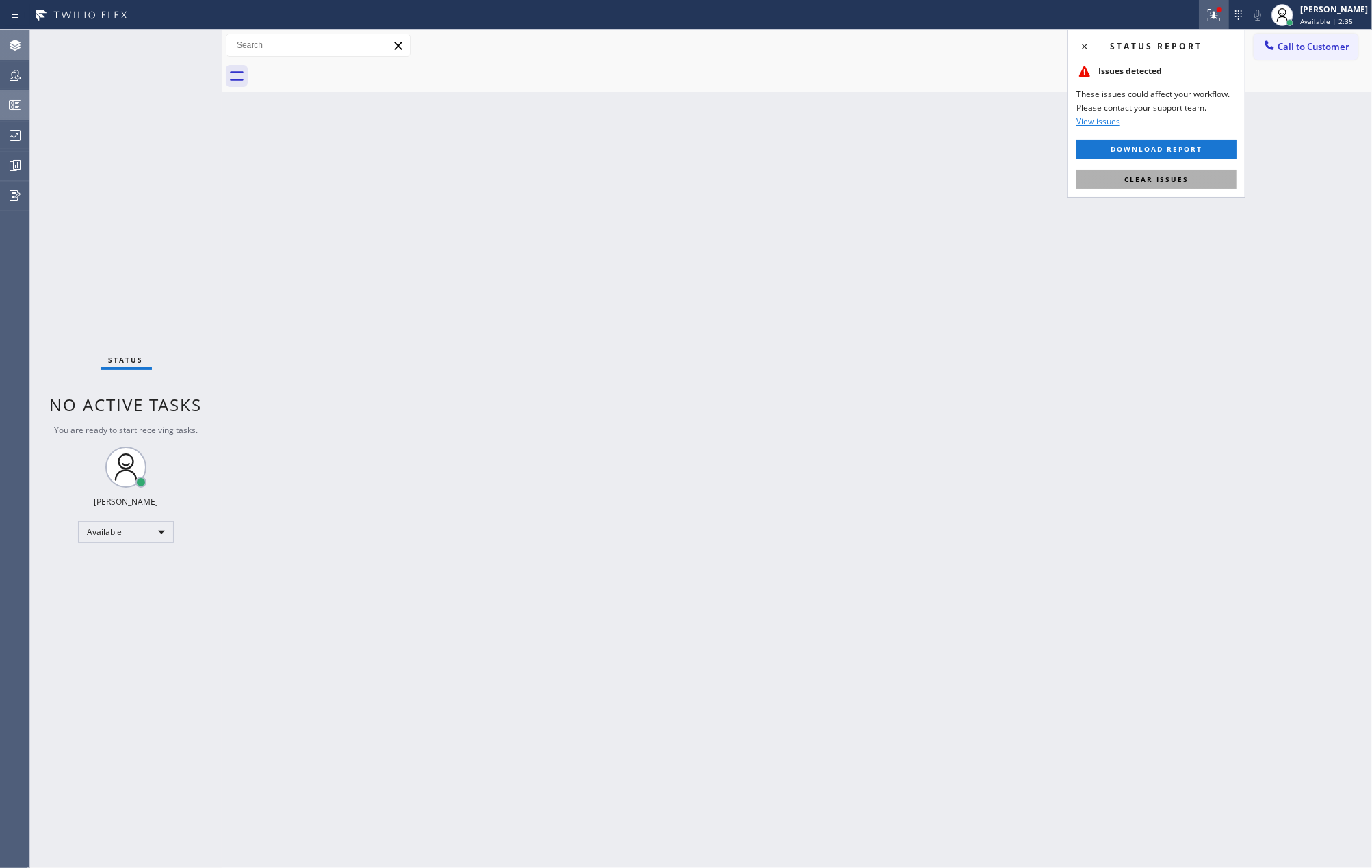
click at [1200, 182] on button "Clear issues" at bounding box center [1157, 180] width 160 height 20
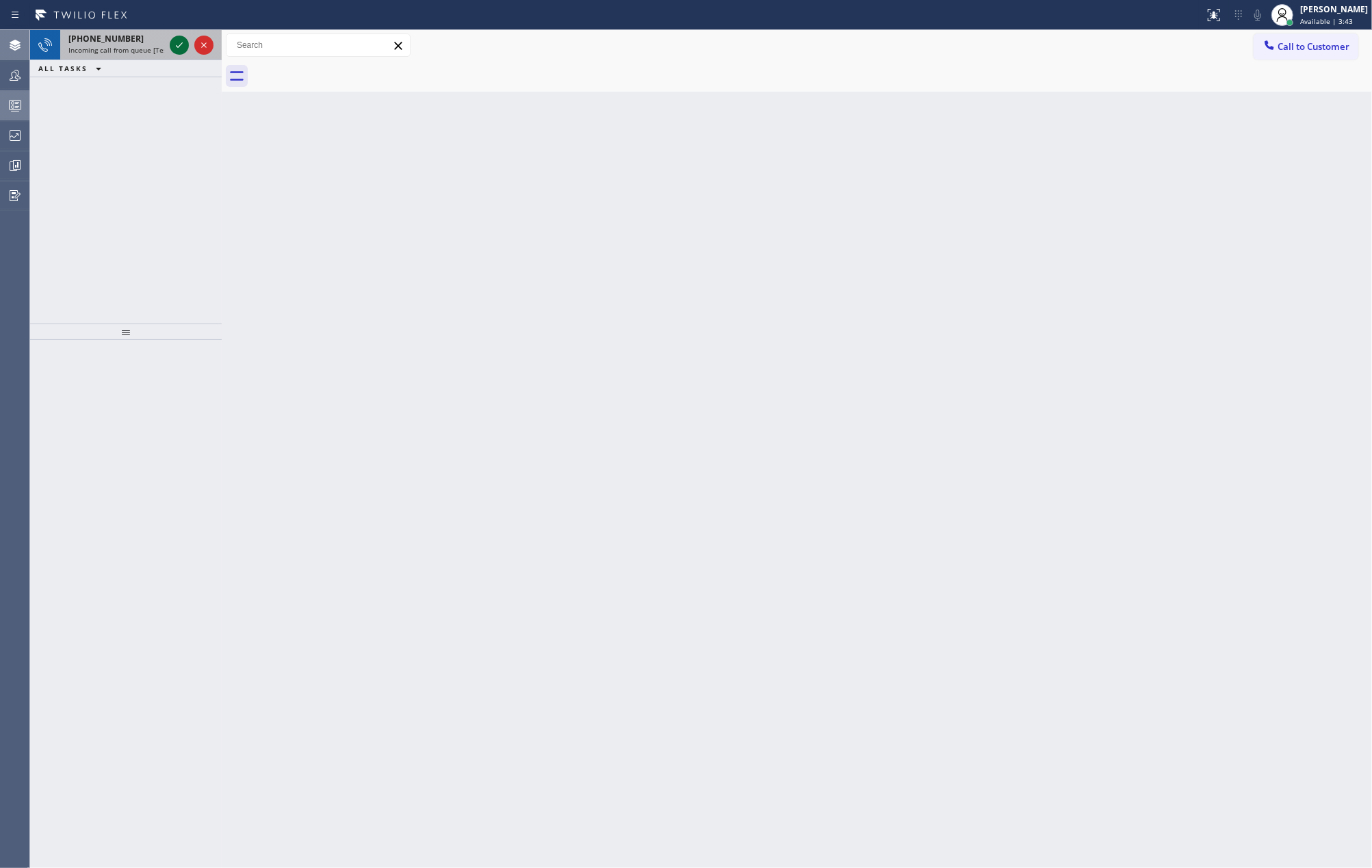
click at [181, 44] on icon at bounding box center [179, 45] width 17 height 17
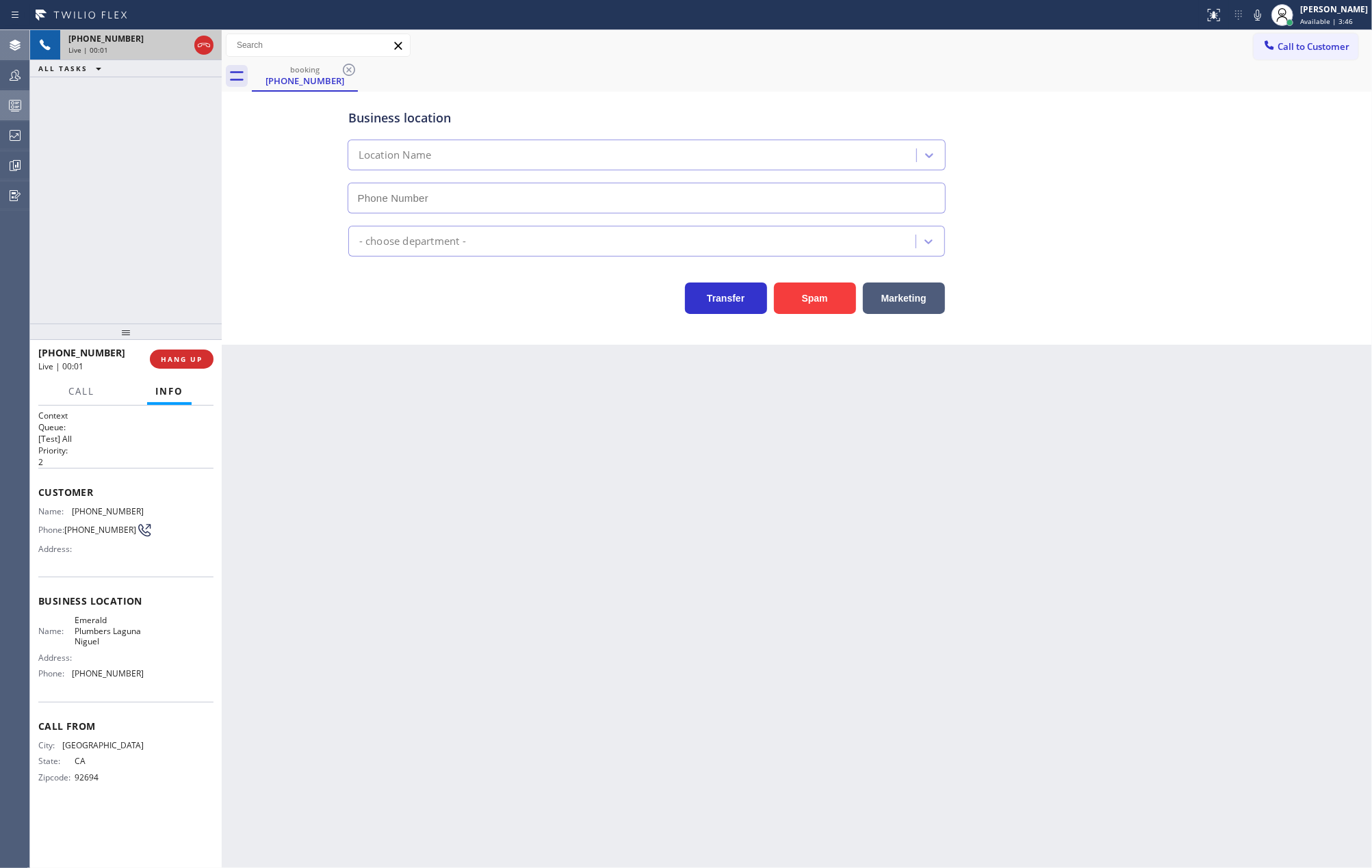
type input "(949) 334-2771"
click at [817, 296] on button "Spam" at bounding box center [816, 298] width 82 height 31
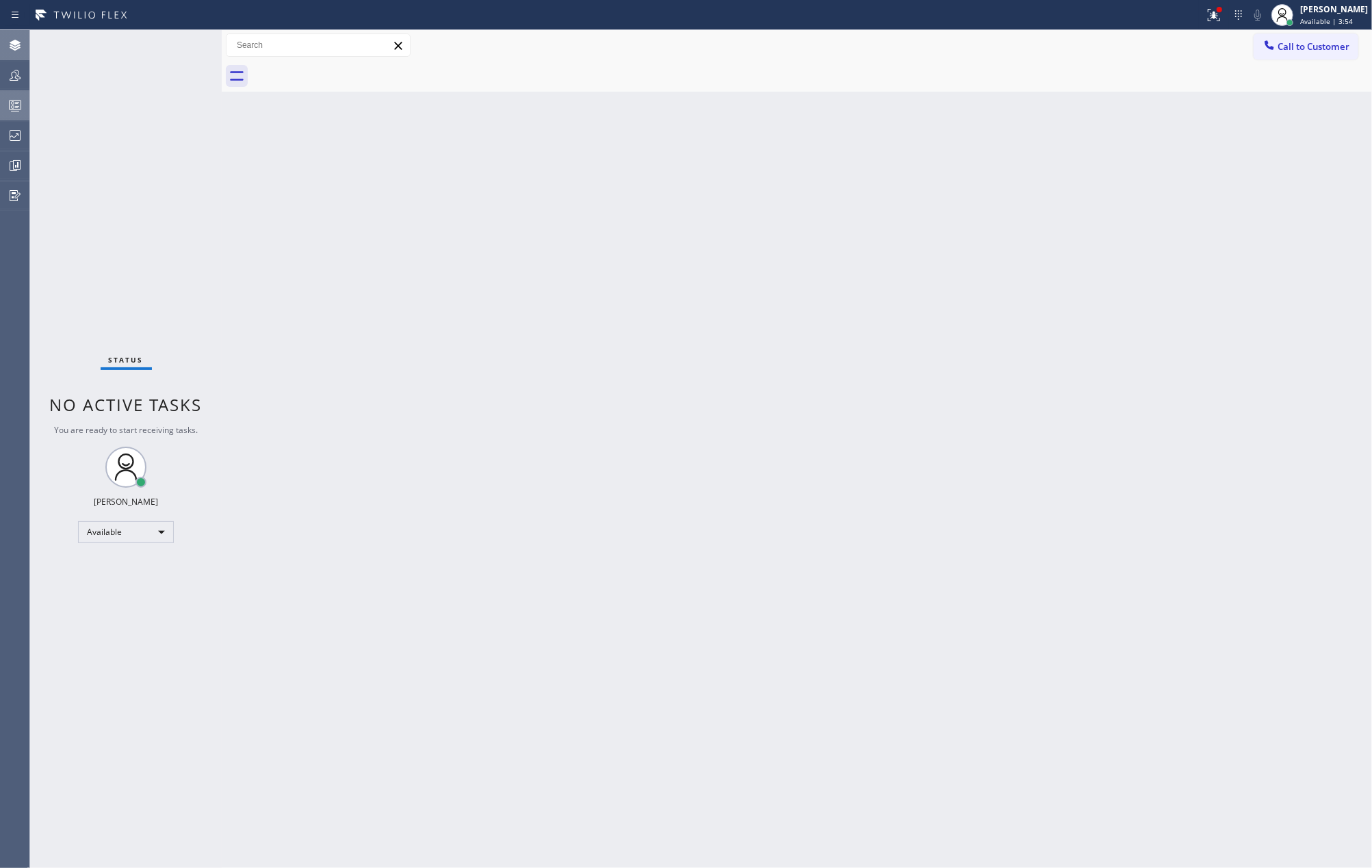
click at [181, 47] on div "Status No active tasks You are ready to start receiving tasks. Jovelle Tadle Av…" at bounding box center [126, 449] width 192 height 838
click at [168, 47] on div "Status No active tasks You are ready to start receiving tasks. Jovelle Tadle Av…" at bounding box center [126, 449] width 192 height 838
click at [1221, 17] on icon at bounding box center [1214, 15] width 17 height 17
click at [1153, 159] on div "Status report Issues detected These issues could affect your workflow. Please c…" at bounding box center [1157, 113] width 178 height 168
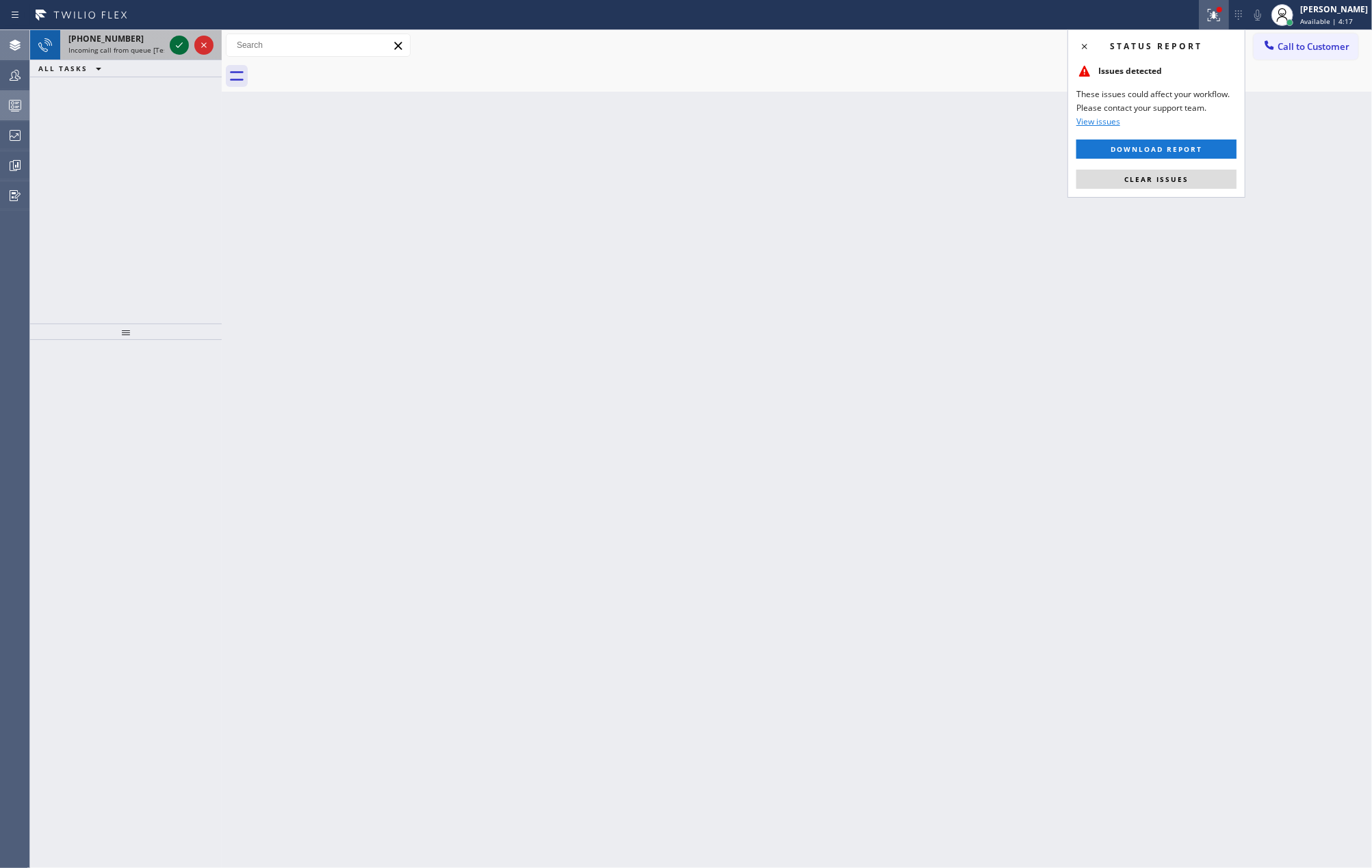
click at [177, 45] on icon at bounding box center [179, 45] width 17 height 17
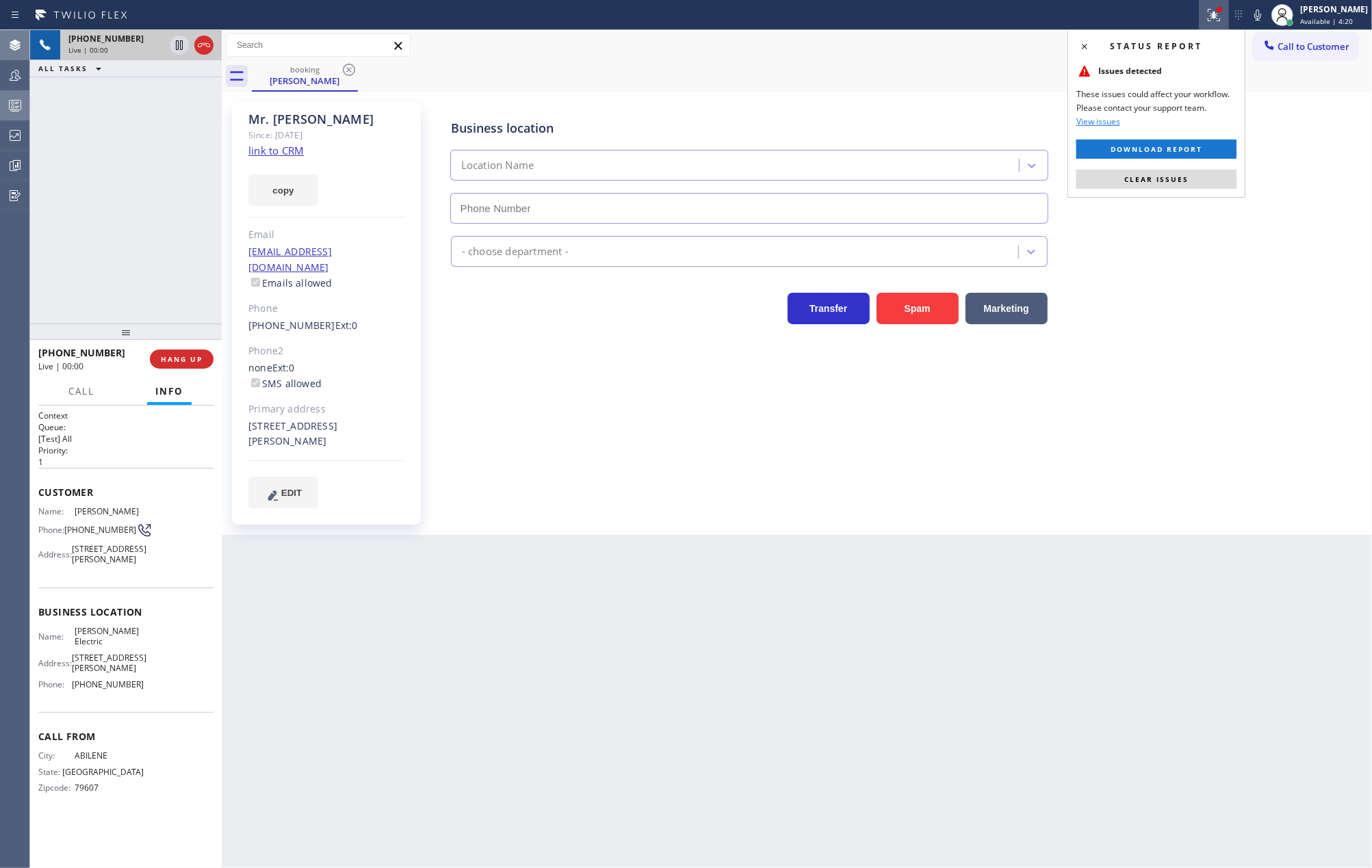
type input "(972) 433-5010"
click at [266, 153] on link "link to CRM" at bounding box center [276, 151] width 56 height 14
click at [1261, 15] on icon at bounding box center [1258, 15] width 7 height 11
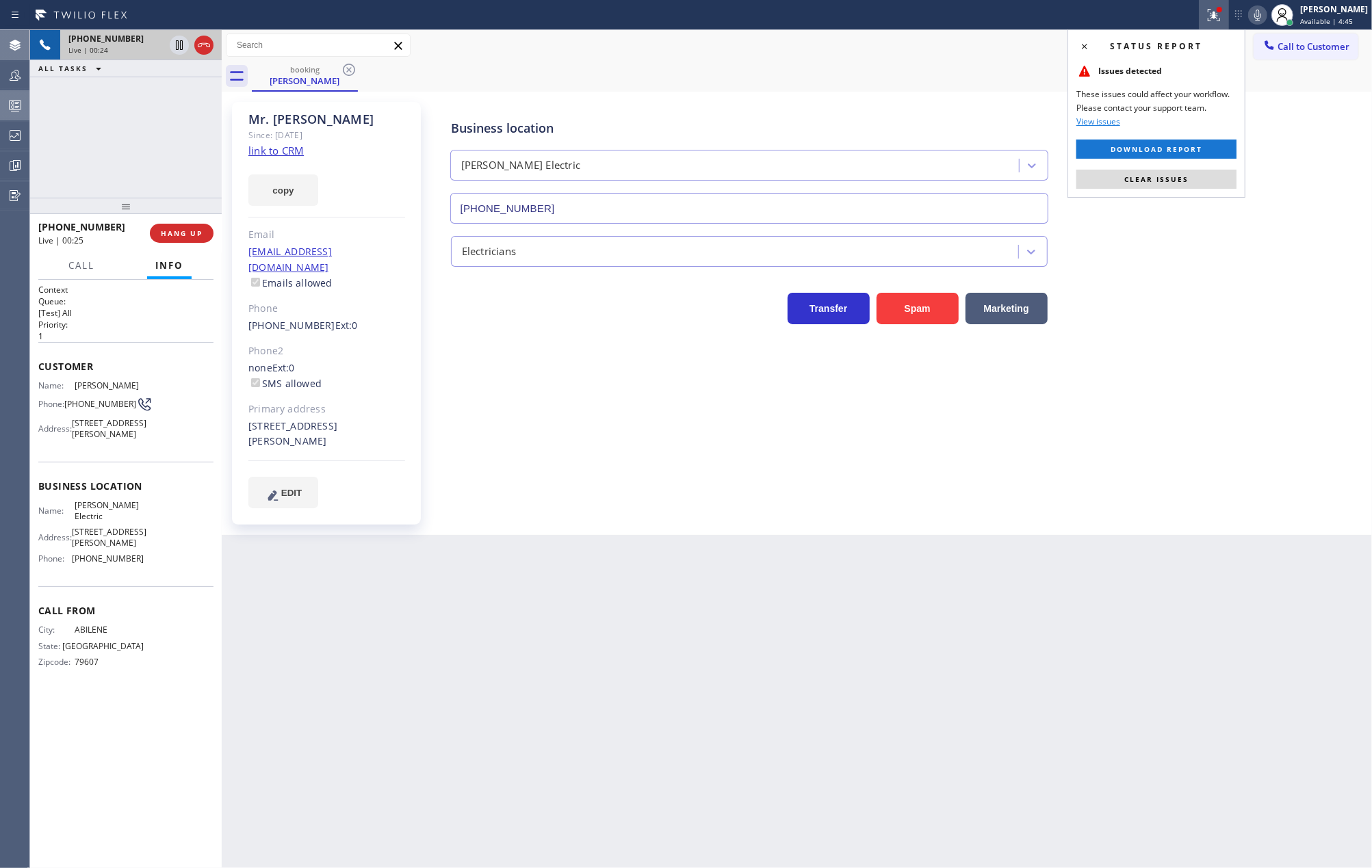
drag, startPoint x: 130, startPoint y: 331, endPoint x: 141, endPoint y: 178, distance: 153.4
click at [141, 178] on div "+13256696872 Live | 00:24 ALL TASKS ALL TASKS ACTIVE TASKS TASKS IN WRAP UP +13…" at bounding box center [126, 449] width 192 height 838
drag, startPoint x: 126, startPoint y: 199, endPoint x: 133, endPoint y: 176, distance: 24.0
click at [133, 176] on div "+13256696872 Live | 00:34 ALL TASKS ALL TASKS ACTIVE TASKS TASKS IN WRAP UP +13…" at bounding box center [126, 449] width 192 height 838
drag, startPoint x: 112, startPoint y: 438, endPoint x: 135, endPoint y: 434, distance: 23.3
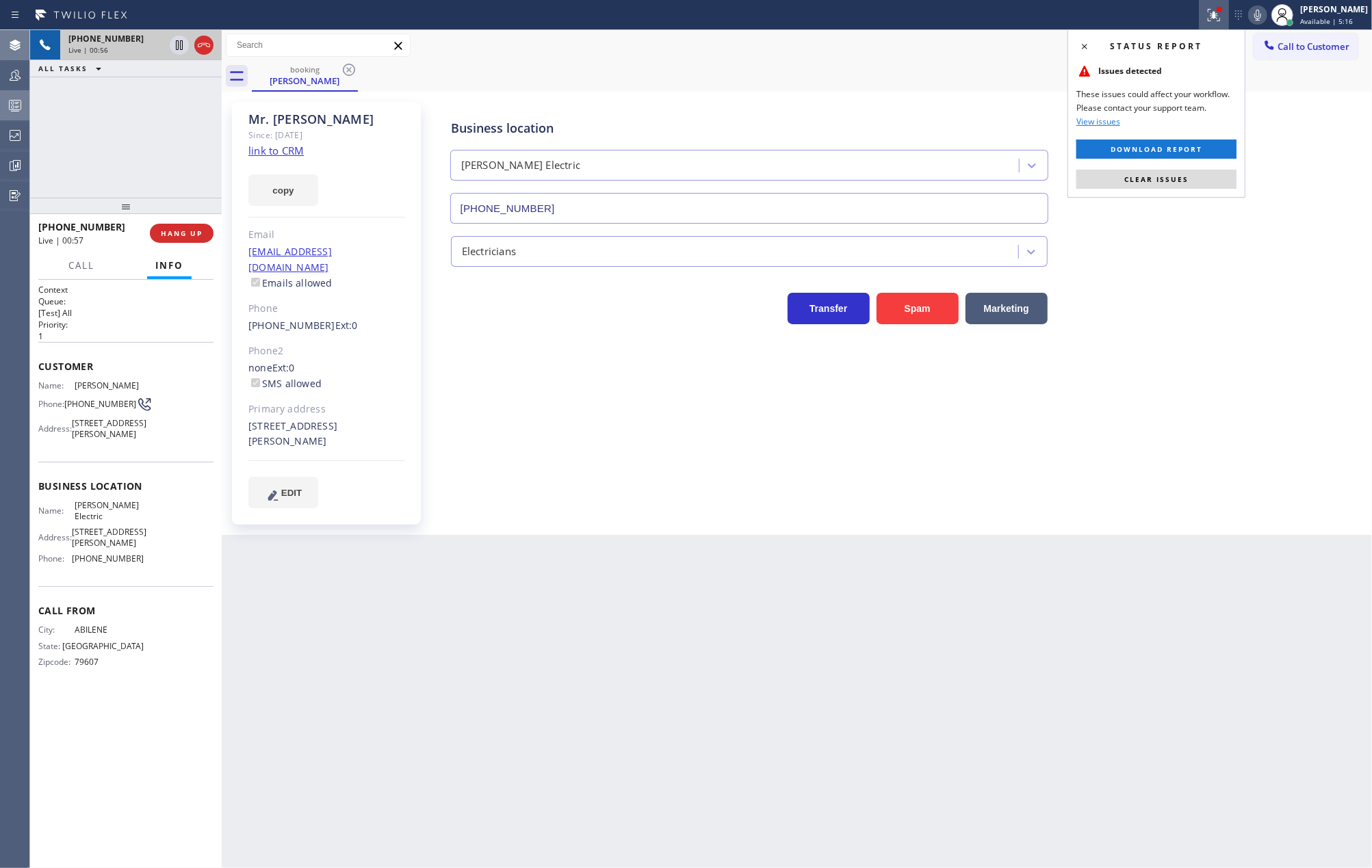
click at [135, 434] on span "6100 Luther Ln, Dallas, TX 75225, USA" at bounding box center [109, 429] width 74 height 22
copy span "75225"
drag, startPoint x: 126, startPoint y: 195, endPoint x: 138, endPoint y: 154, distance: 42.7
click at [138, 154] on div "+13256696872 Live | 01:00 ALL TASKS ALL TASKS ACTIVE TASKS TASKS IN WRAP UP +13…" at bounding box center [126, 449] width 192 height 838
click at [1170, 181] on span "Clear issues" at bounding box center [1157, 179] width 65 height 10
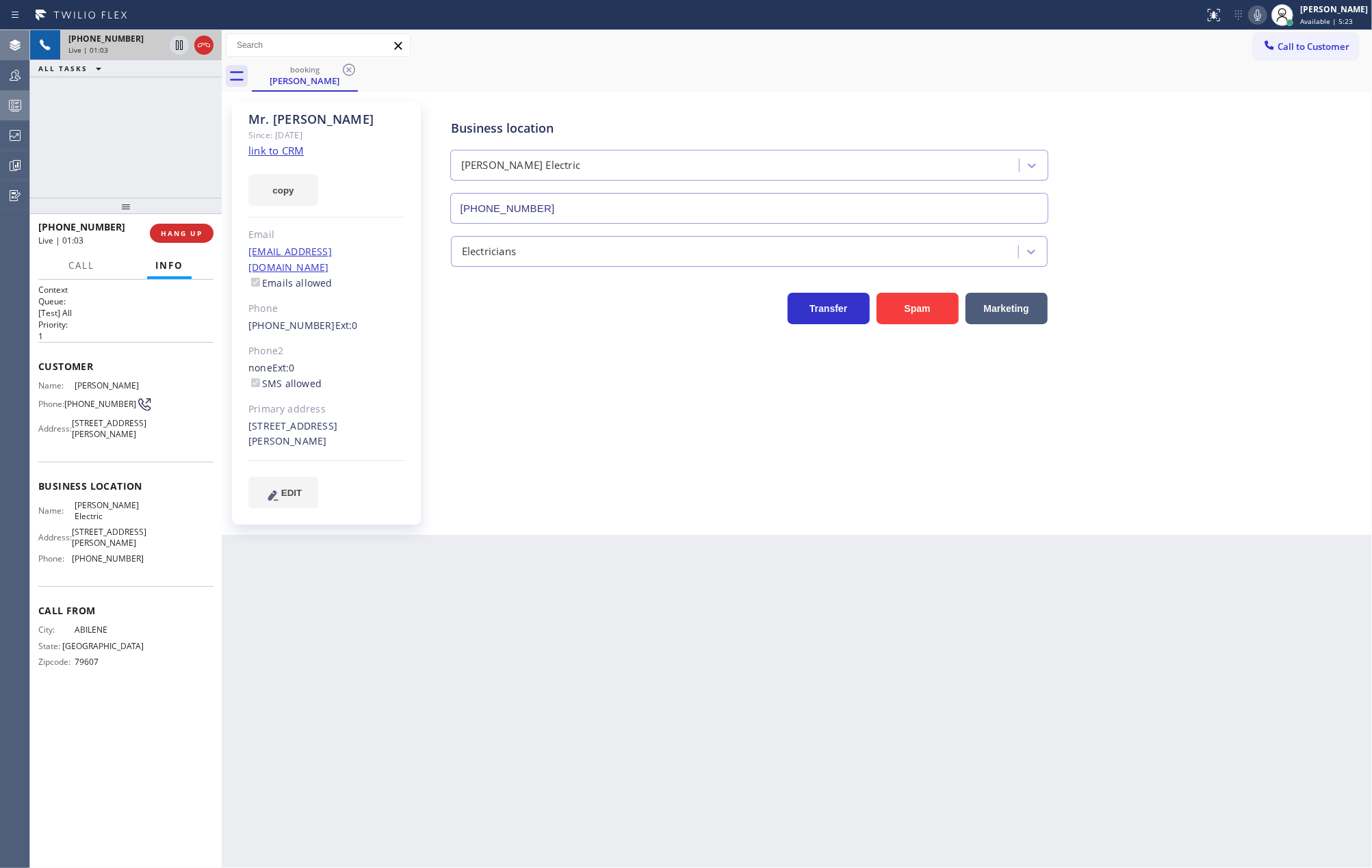
click at [1178, 304] on div "Transfer Spam Marketing" at bounding box center [900, 302] width 904 height 44
drag, startPoint x: 130, startPoint y: 202, endPoint x: 126, endPoint y: 162, distance: 40.2
click at [135, 151] on div "+13256696872 Live | 01:14 ALL TASKS ALL TASKS ACTIVE TASKS TASKS IN WRAP UP +13…" at bounding box center [126, 449] width 192 height 838
click at [92, 263] on span "Call" at bounding box center [81, 265] width 26 height 13
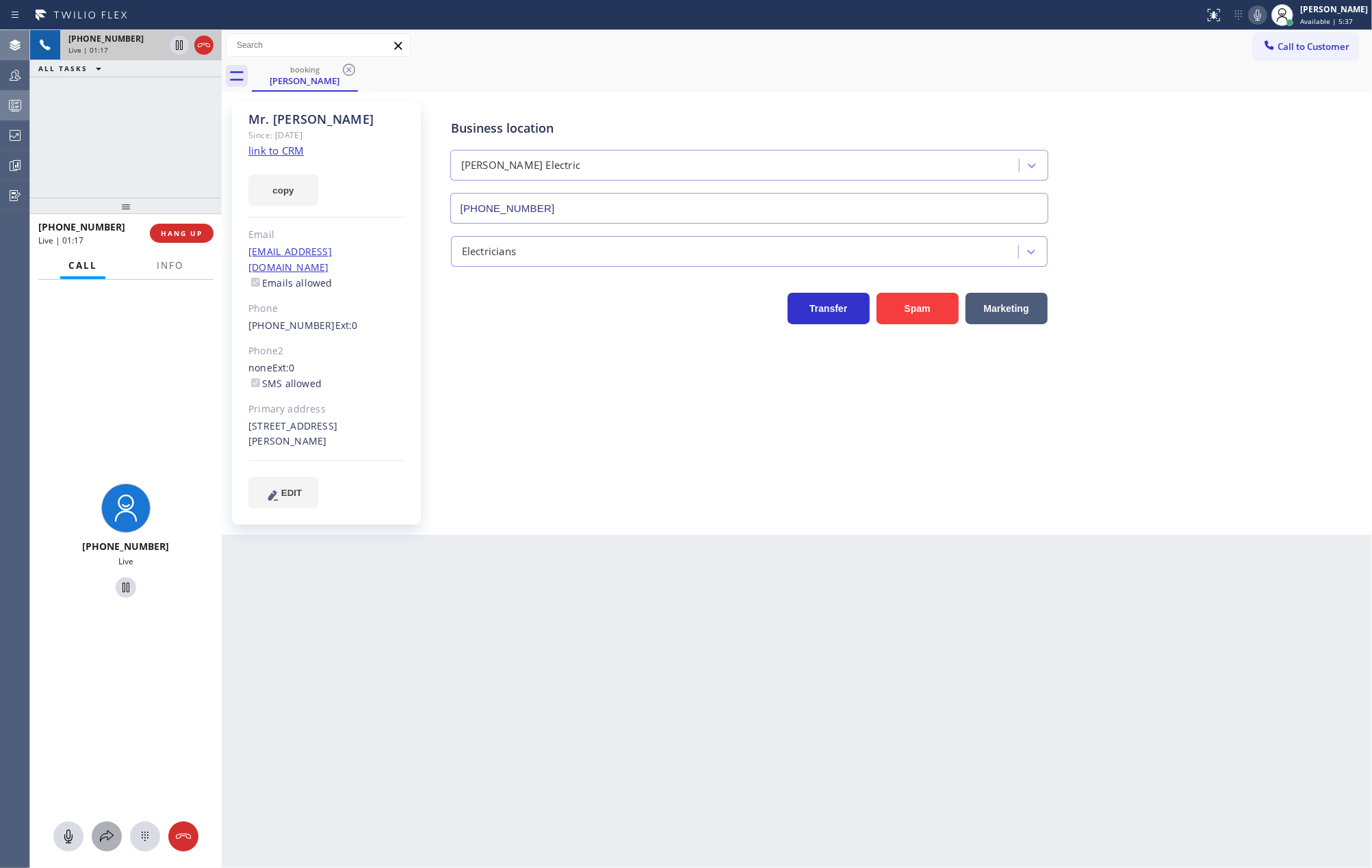
click at [105, 831] on icon at bounding box center [107, 836] width 17 height 17
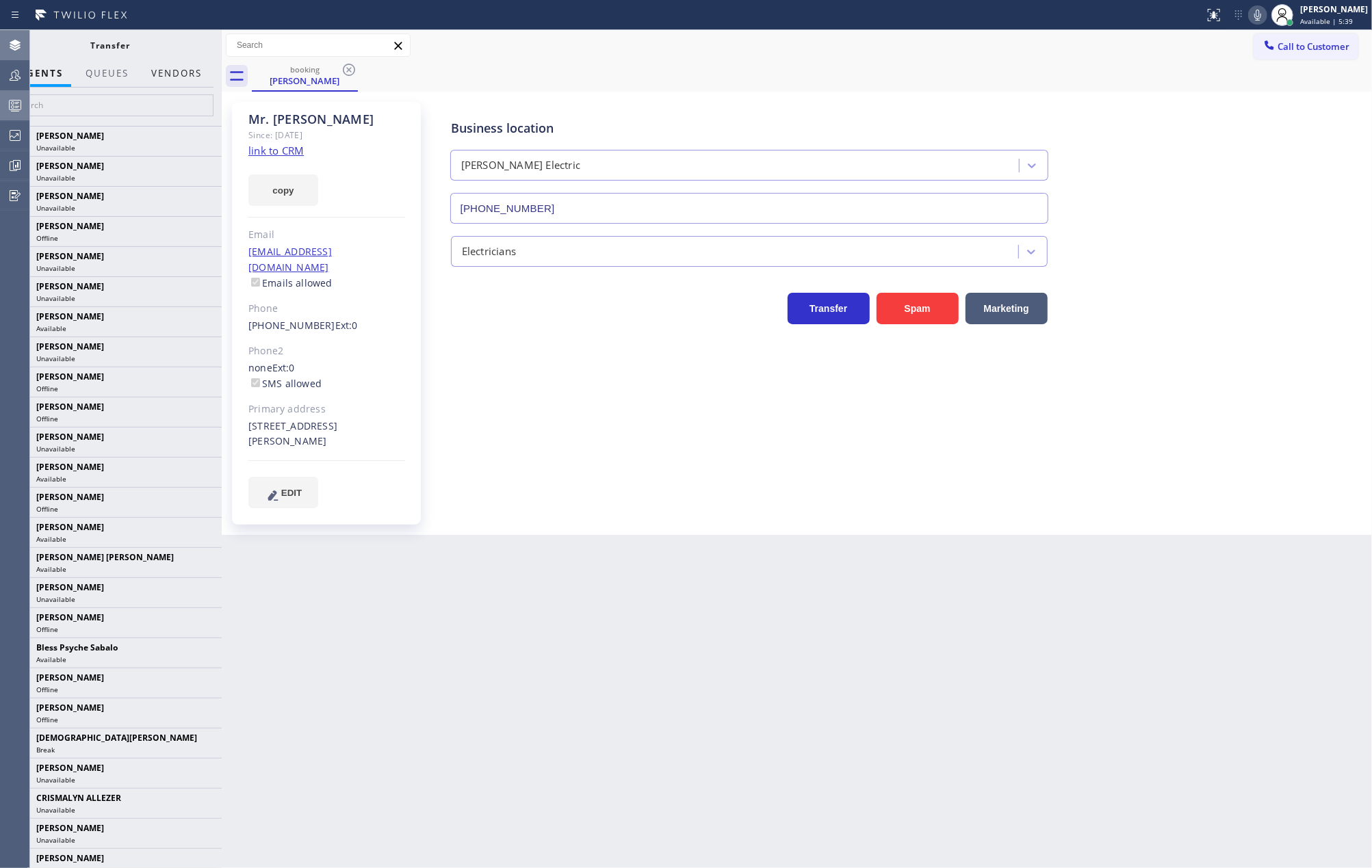
click at [161, 72] on button "Vendors" at bounding box center [176, 73] width 67 height 26
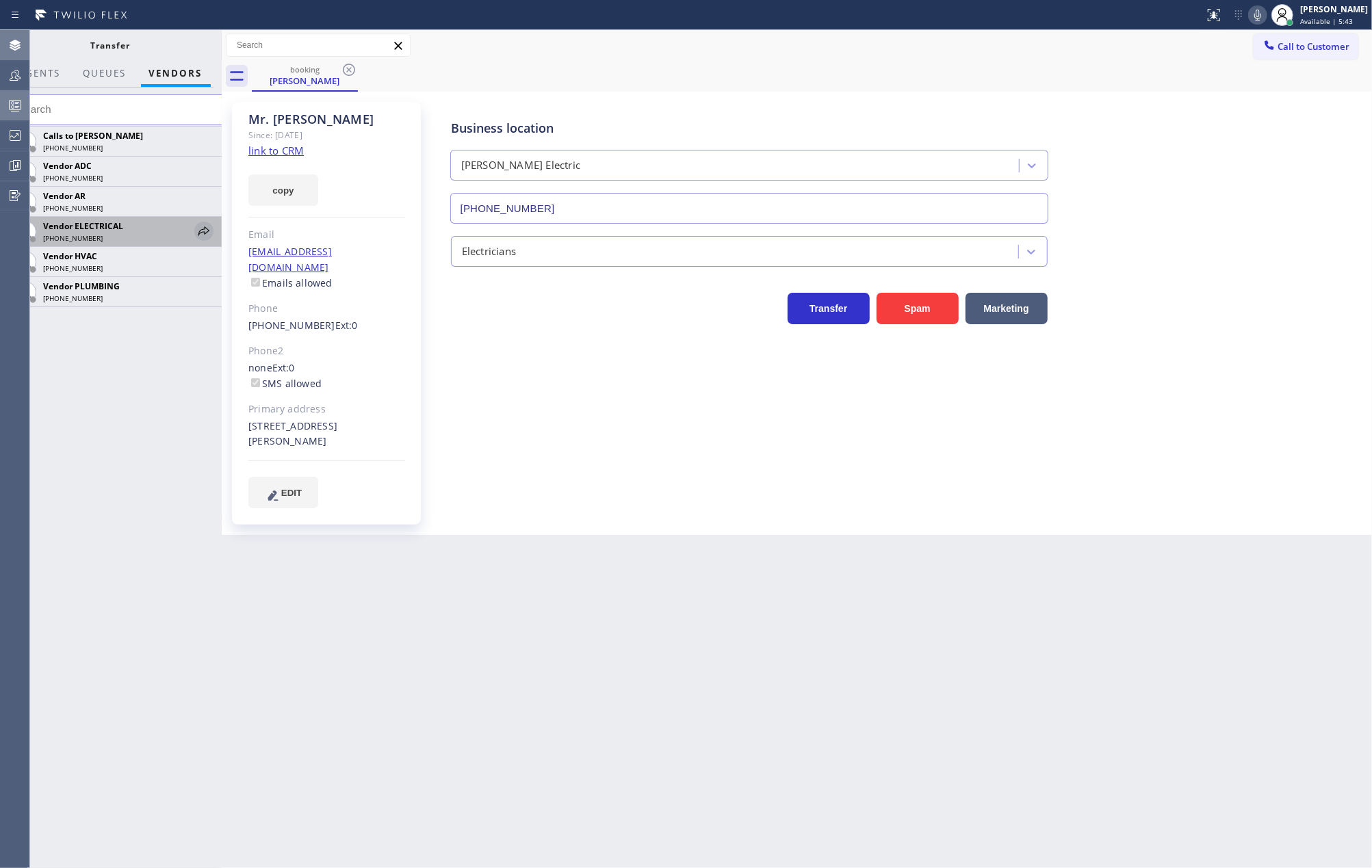
click at [203, 232] on icon at bounding box center [203, 231] width 17 height 17
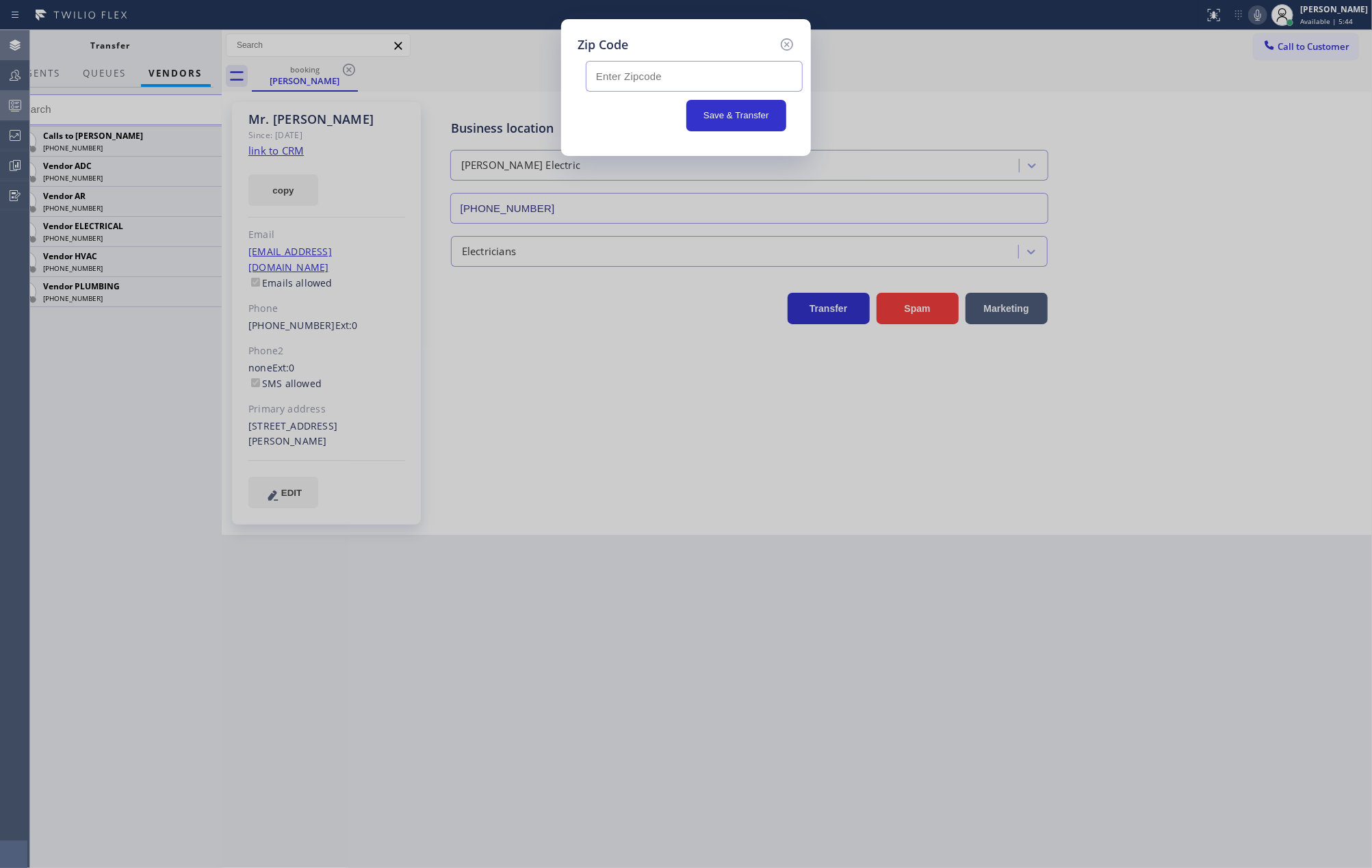
click at [616, 81] on input "text" at bounding box center [694, 75] width 217 height 30
paste input "75225"
click at [709, 112] on button "Save & Transfer" at bounding box center [736, 115] width 101 height 31
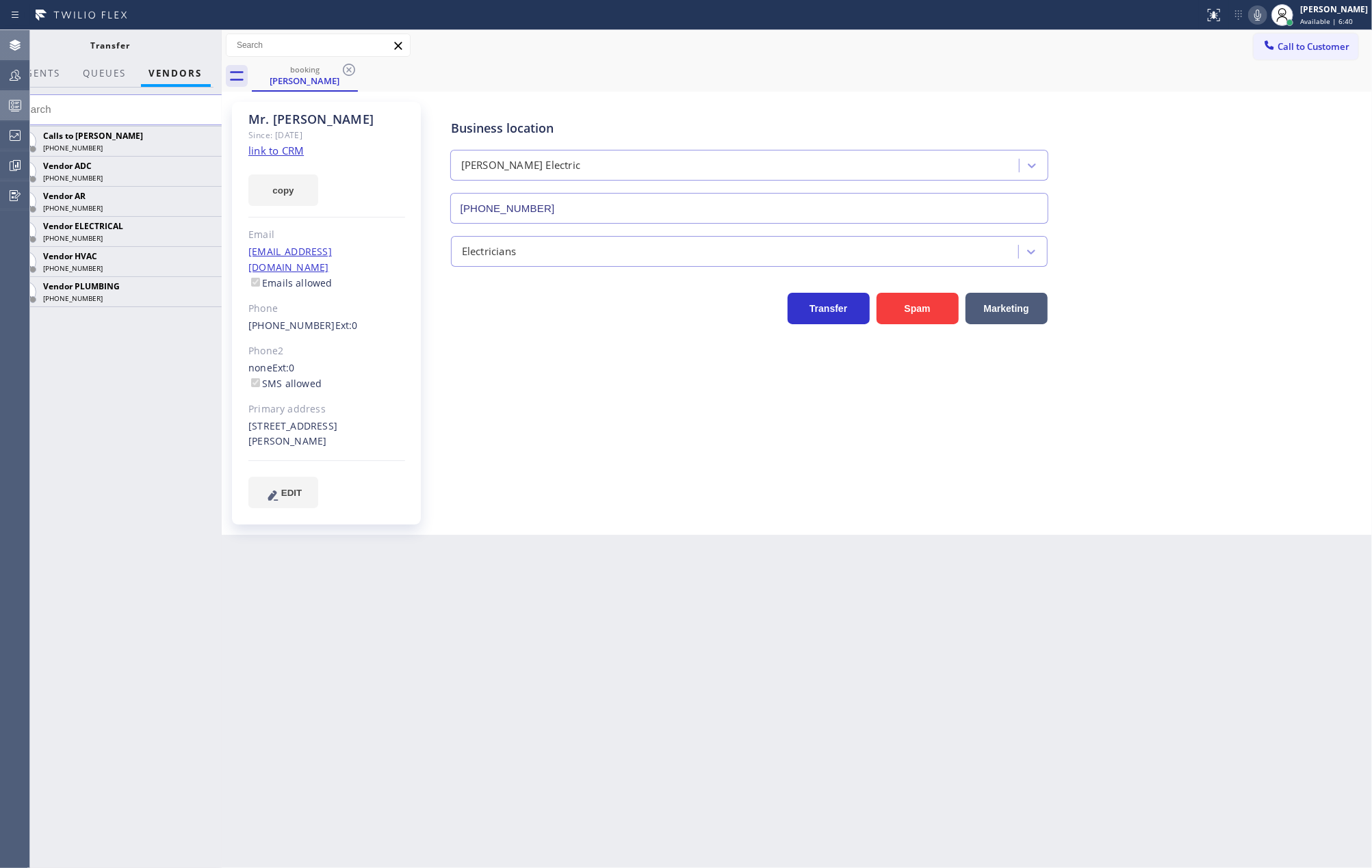
click at [1266, 17] on icon at bounding box center [1258, 15] width 17 height 17
click at [206, 226] on icon at bounding box center [203, 231] width 17 height 17
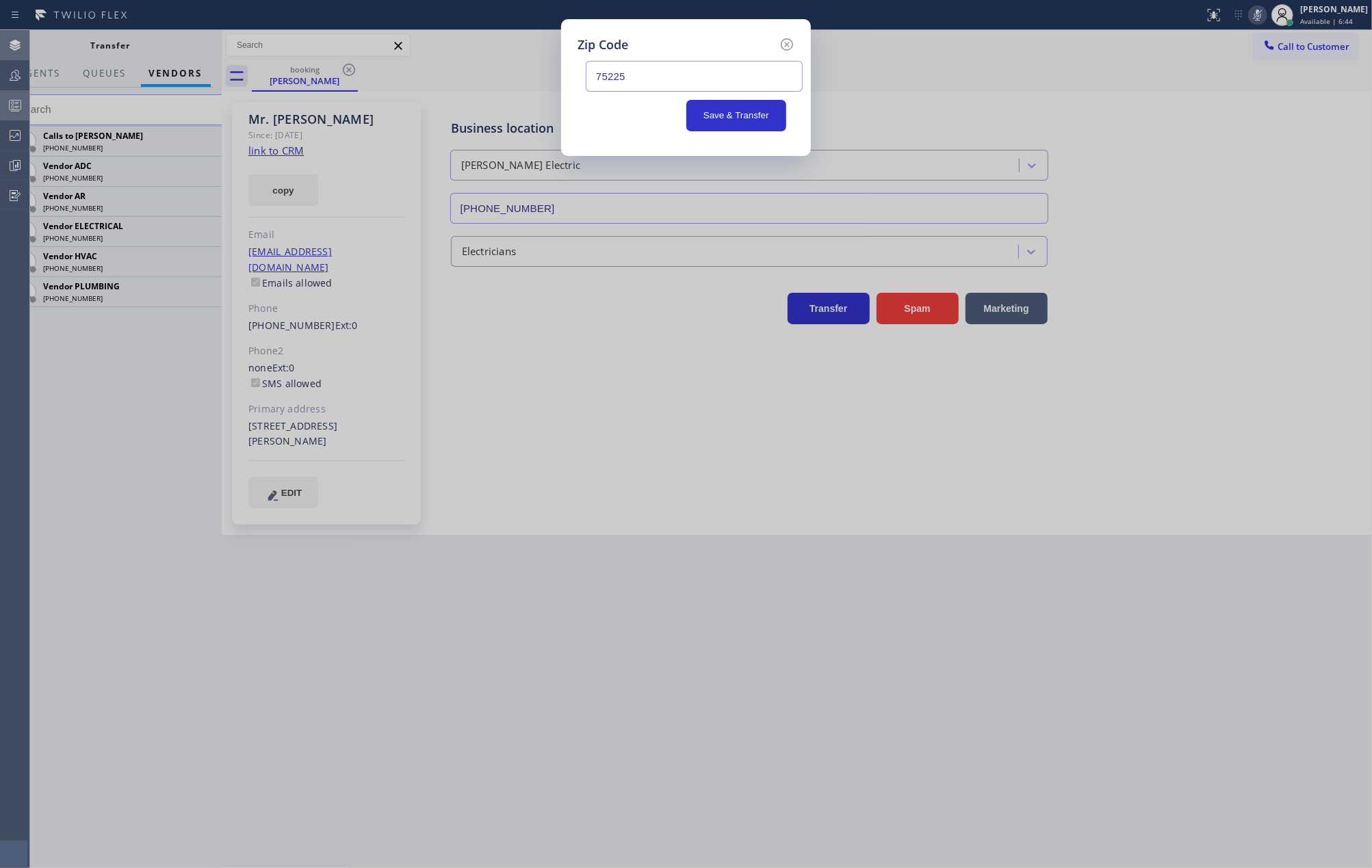
click at [726, 119] on button "Save & Transfer" at bounding box center [736, 115] width 101 height 31
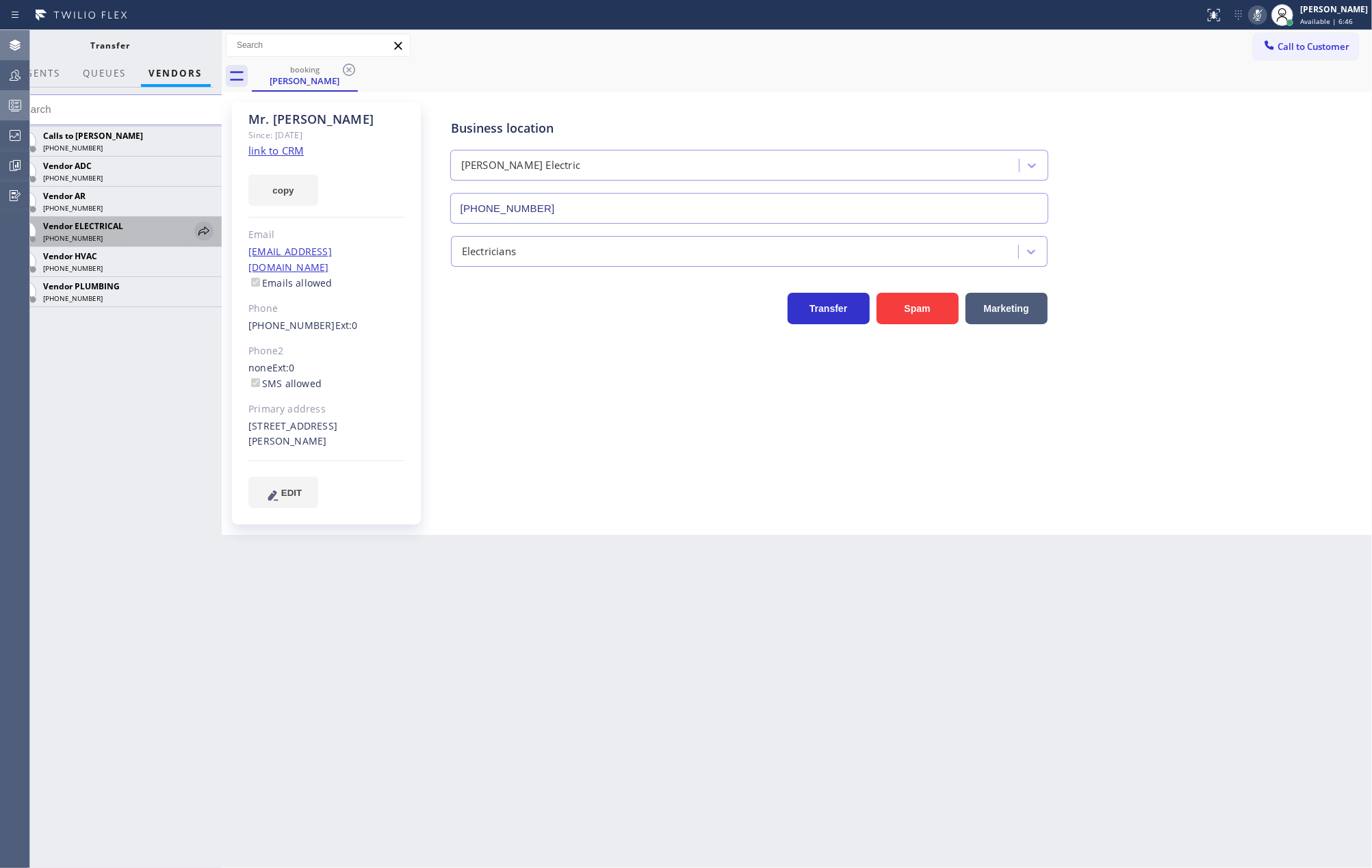
click at [198, 228] on icon at bounding box center [203, 231] width 17 height 17
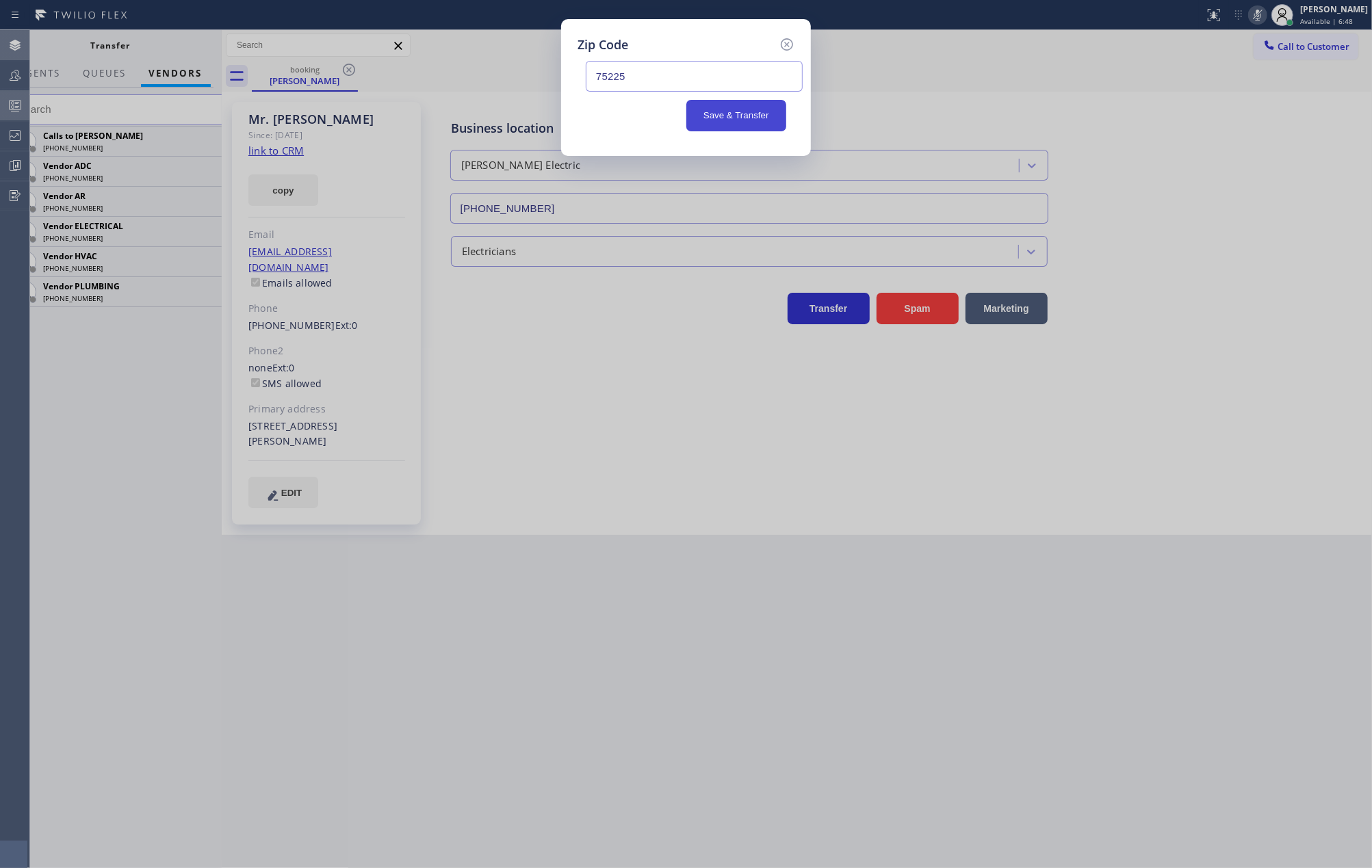
click at [726, 110] on button "Save & Transfer" at bounding box center [736, 115] width 101 height 31
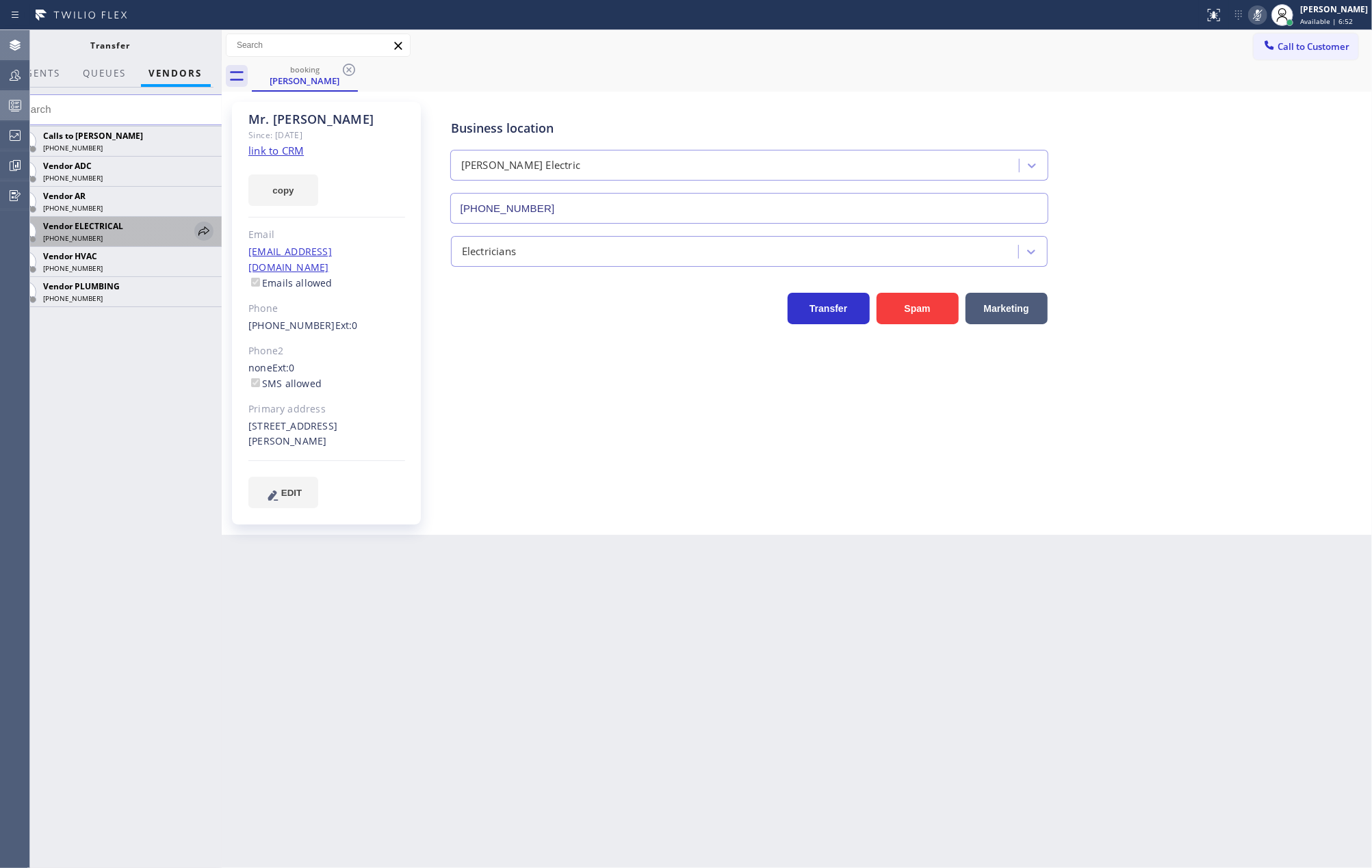
click at [203, 232] on icon at bounding box center [203, 231] width 17 height 17
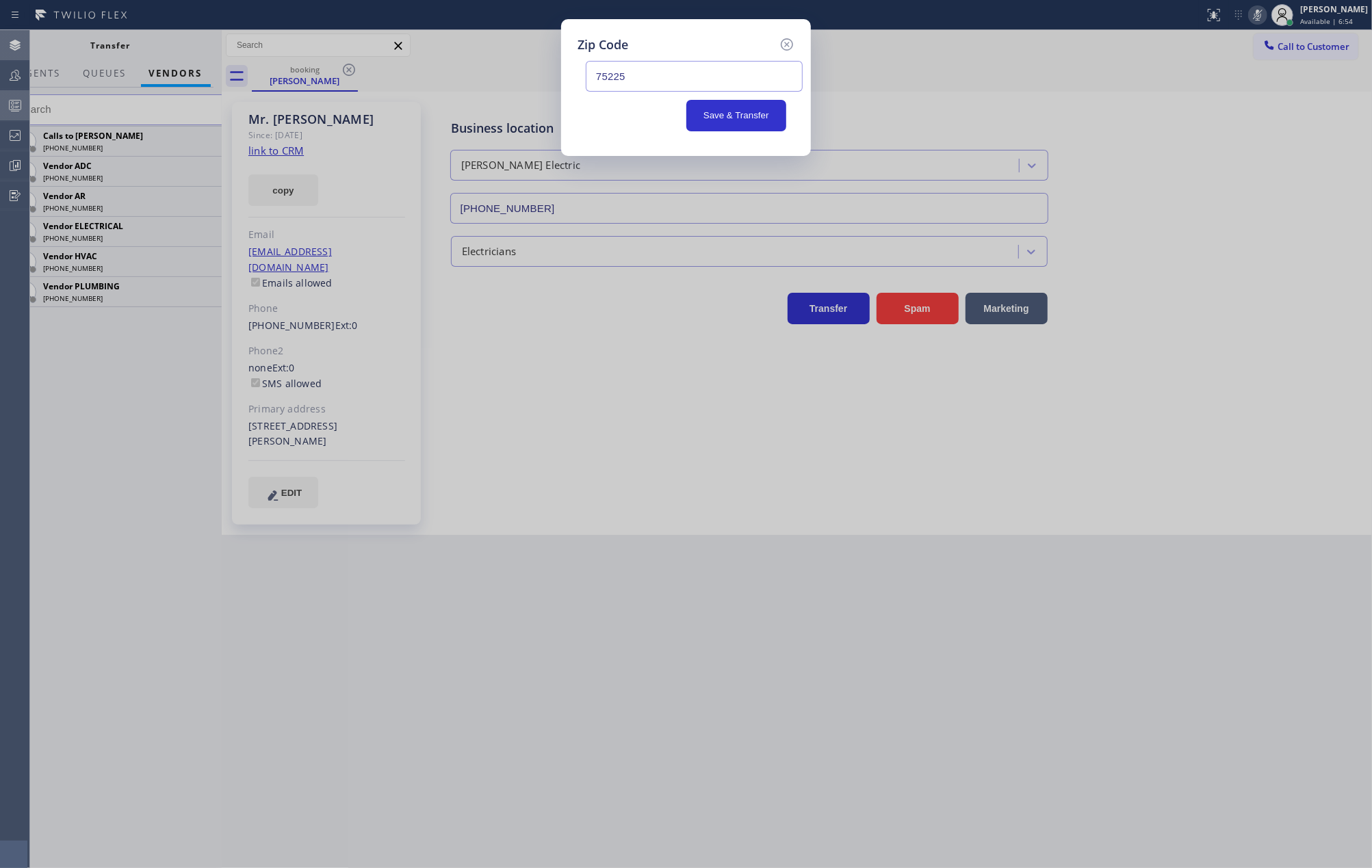
click at [638, 81] on input "75225" at bounding box center [694, 75] width 217 height 30
drag, startPoint x: 639, startPoint y: 78, endPoint x: 576, endPoint y: 82, distance: 63.1
click at [576, 82] on div "Zip Code 75225 Save & Transfer" at bounding box center [686, 88] width 249 height 137
type input "75225"
click at [718, 110] on button "Save & Transfer" at bounding box center [736, 115] width 101 height 31
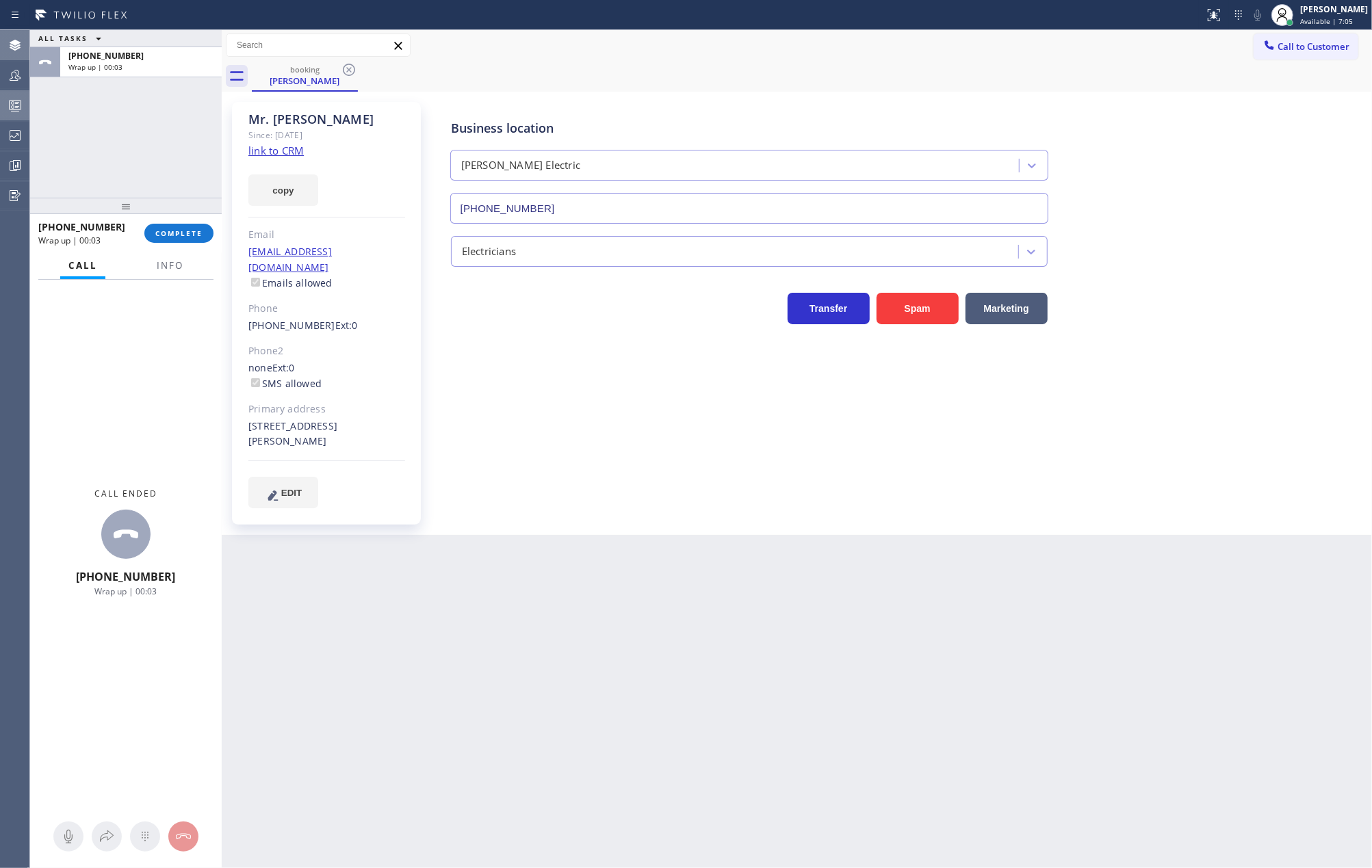
click at [11, 108] on icon at bounding box center [15, 105] width 17 height 17
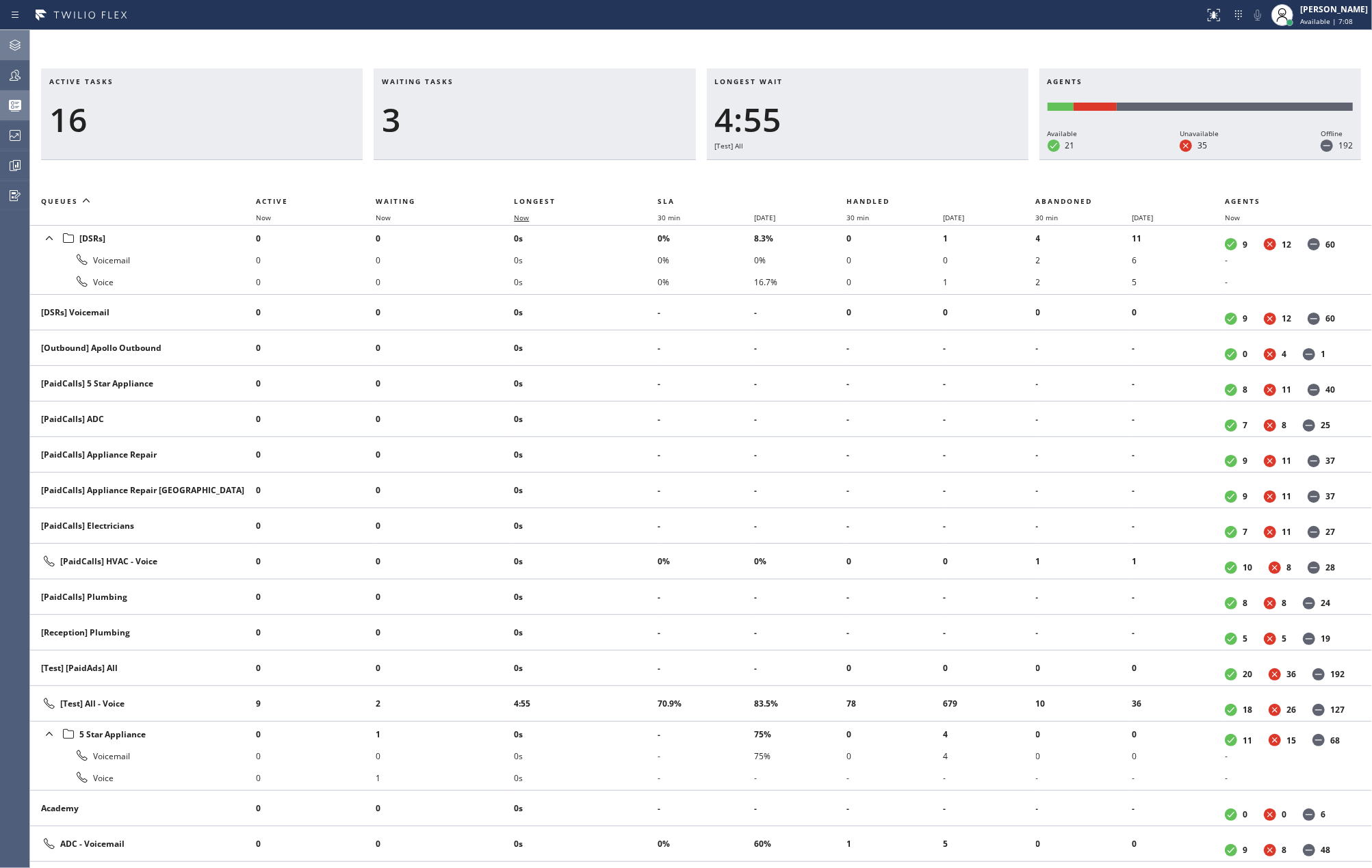
click at [523, 215] on span "Now" at bounding box center [521, 218] width 15 height 10
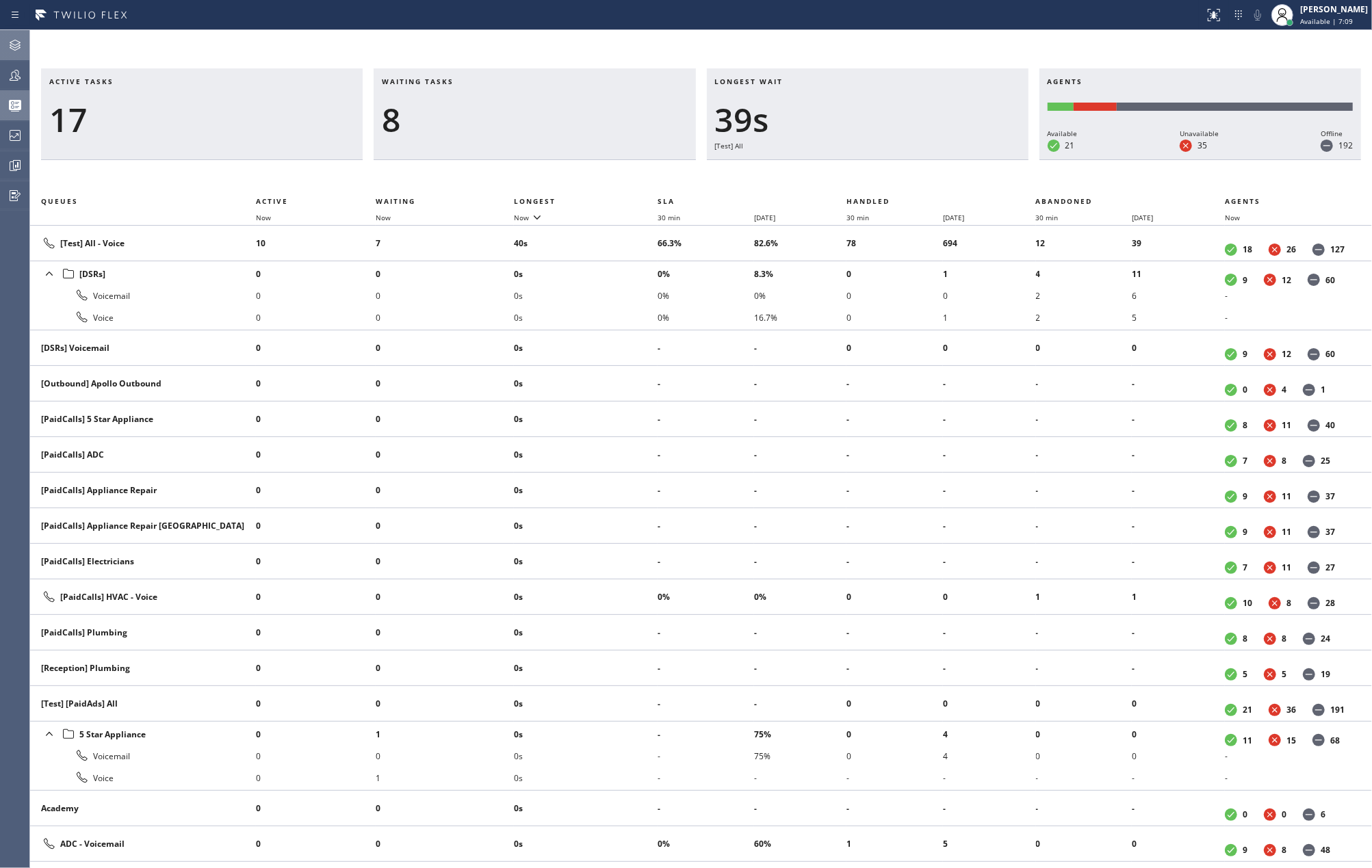
click at [11, 44] on icon at bounding box center [15, 45] width 17 height 17
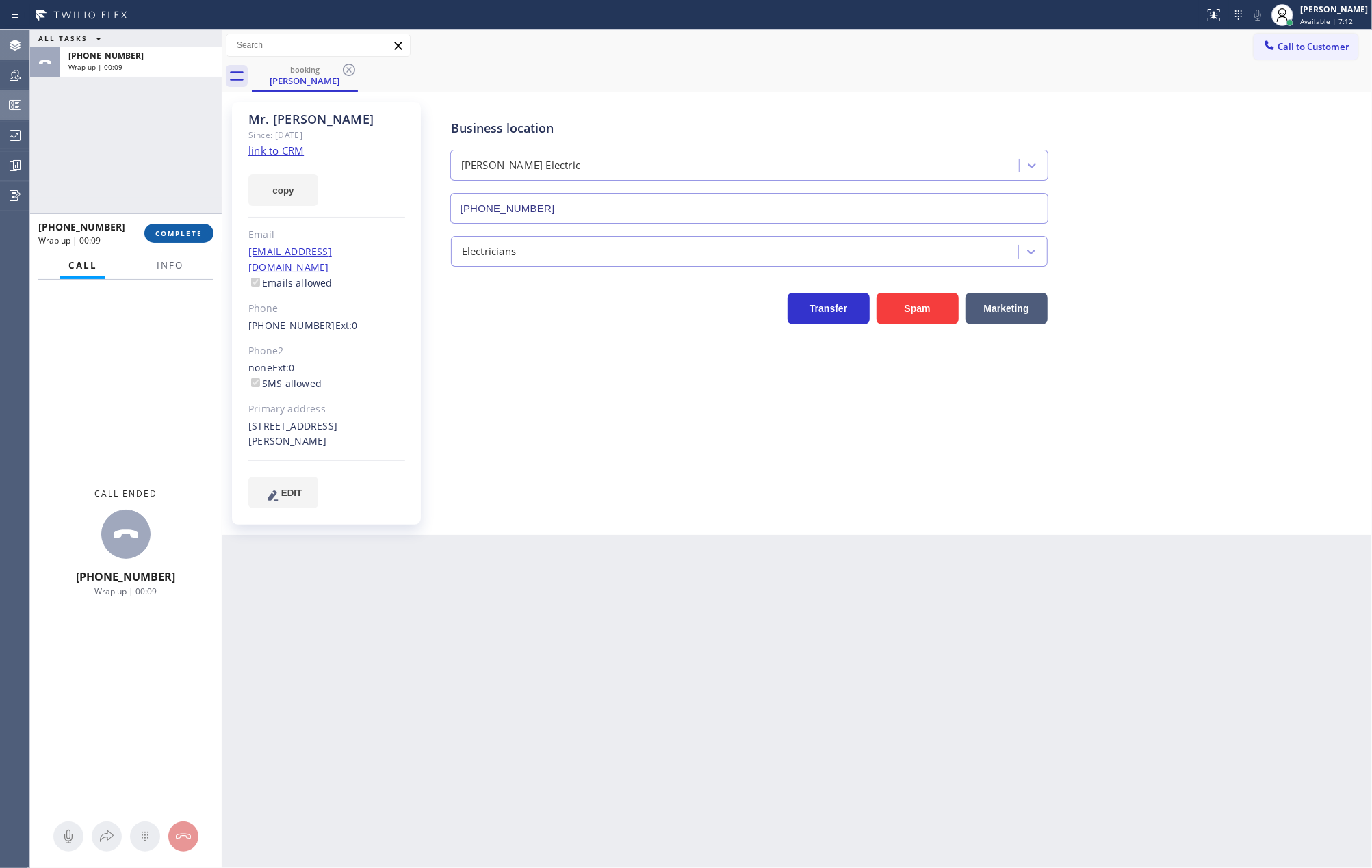
click at [187, 232] on span "COMPLETE" at bounding box center [179, 234] width 47 height 10
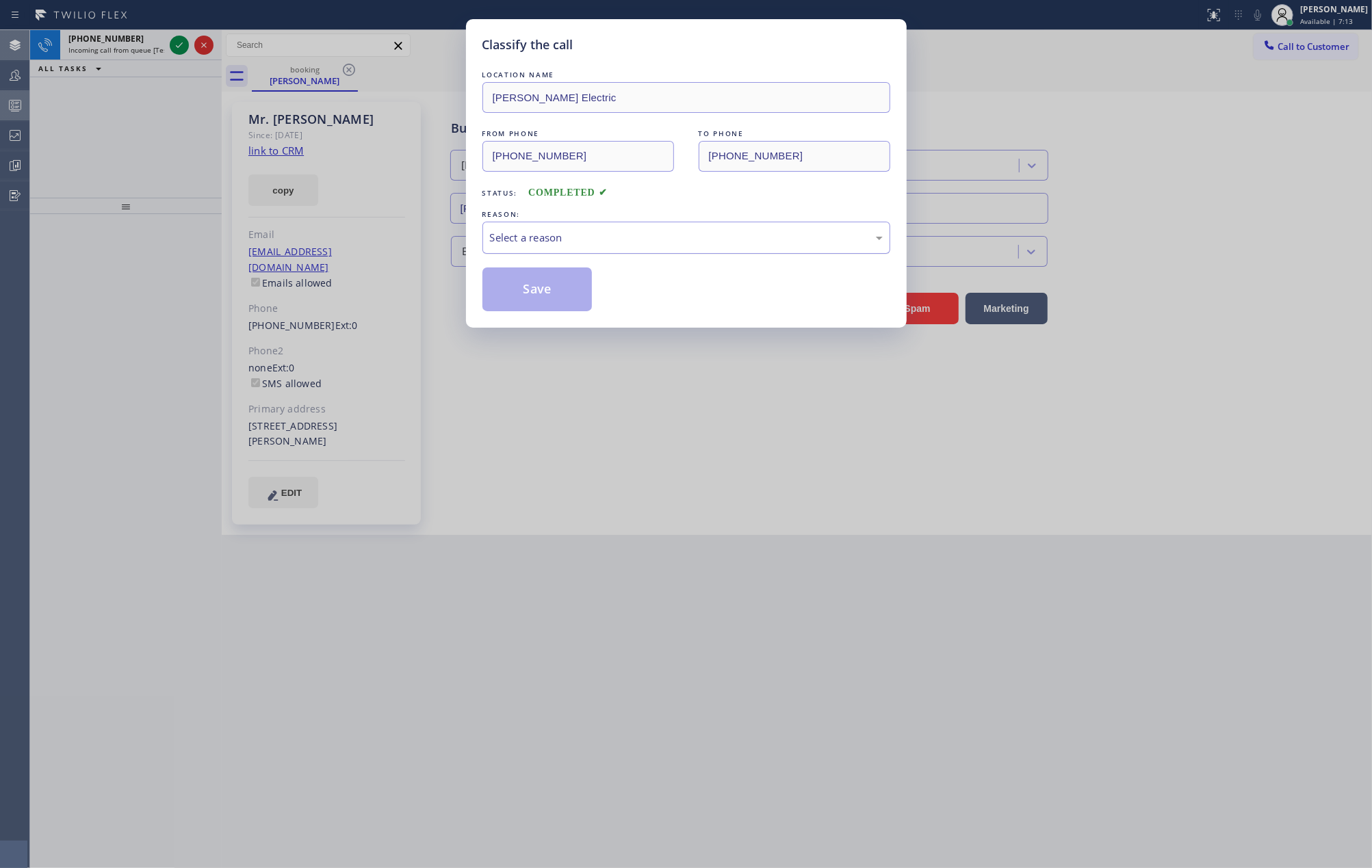
click at [543, 240] on div "Select a reason" at bounding box center [686, 238] width 393 height 16
click at [549, 290] on button "Save" at bounding box center [537, 289] width 111 height 44
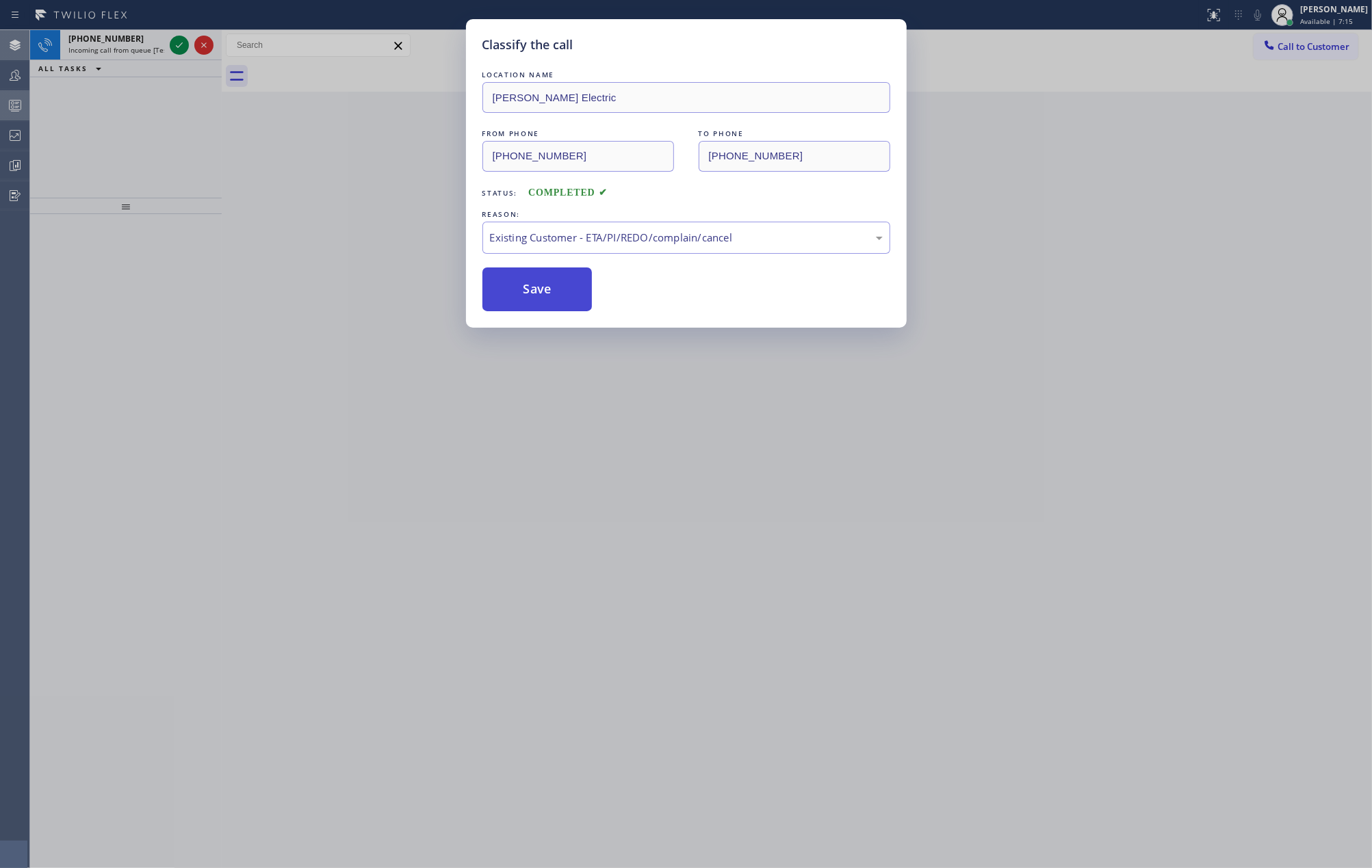
click at [549, 290] on button "Save" at bounding box center [537, 289] width 111 height 44
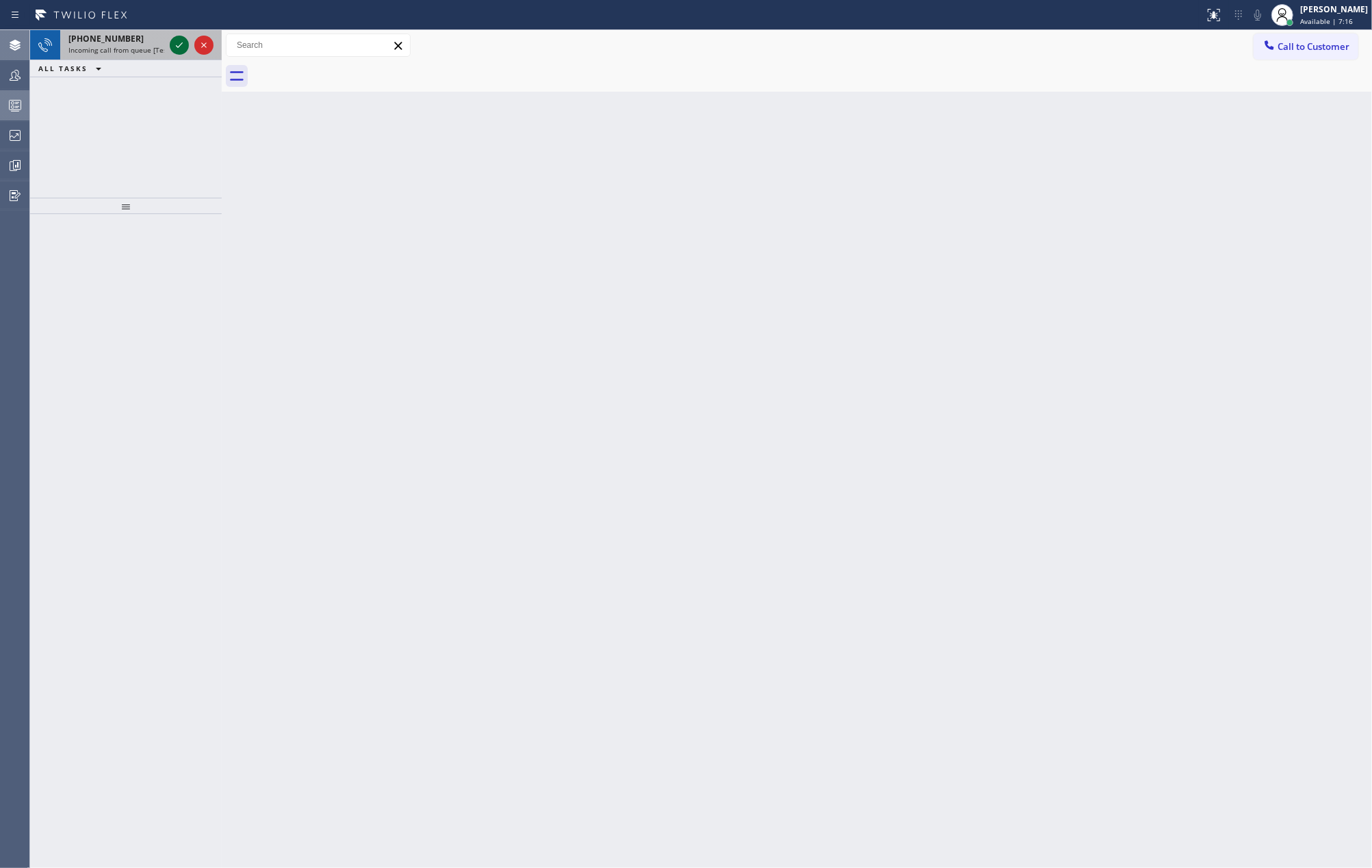
click at [179, 47] on icon at bounding box center [179, 45] width 17 height 17
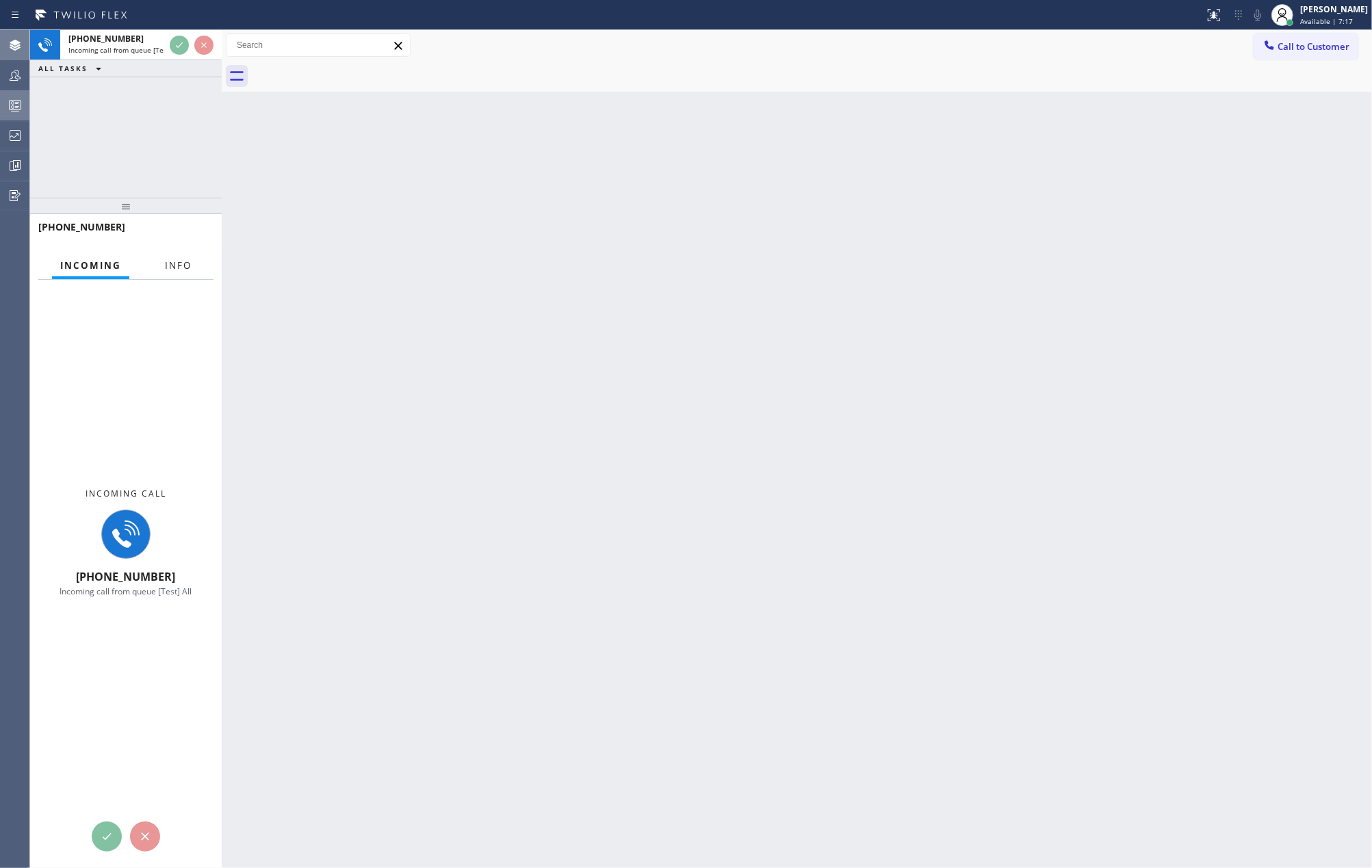
click at [178, 266] on span "Info" at bounding box center [178, 265] width 26 height 13
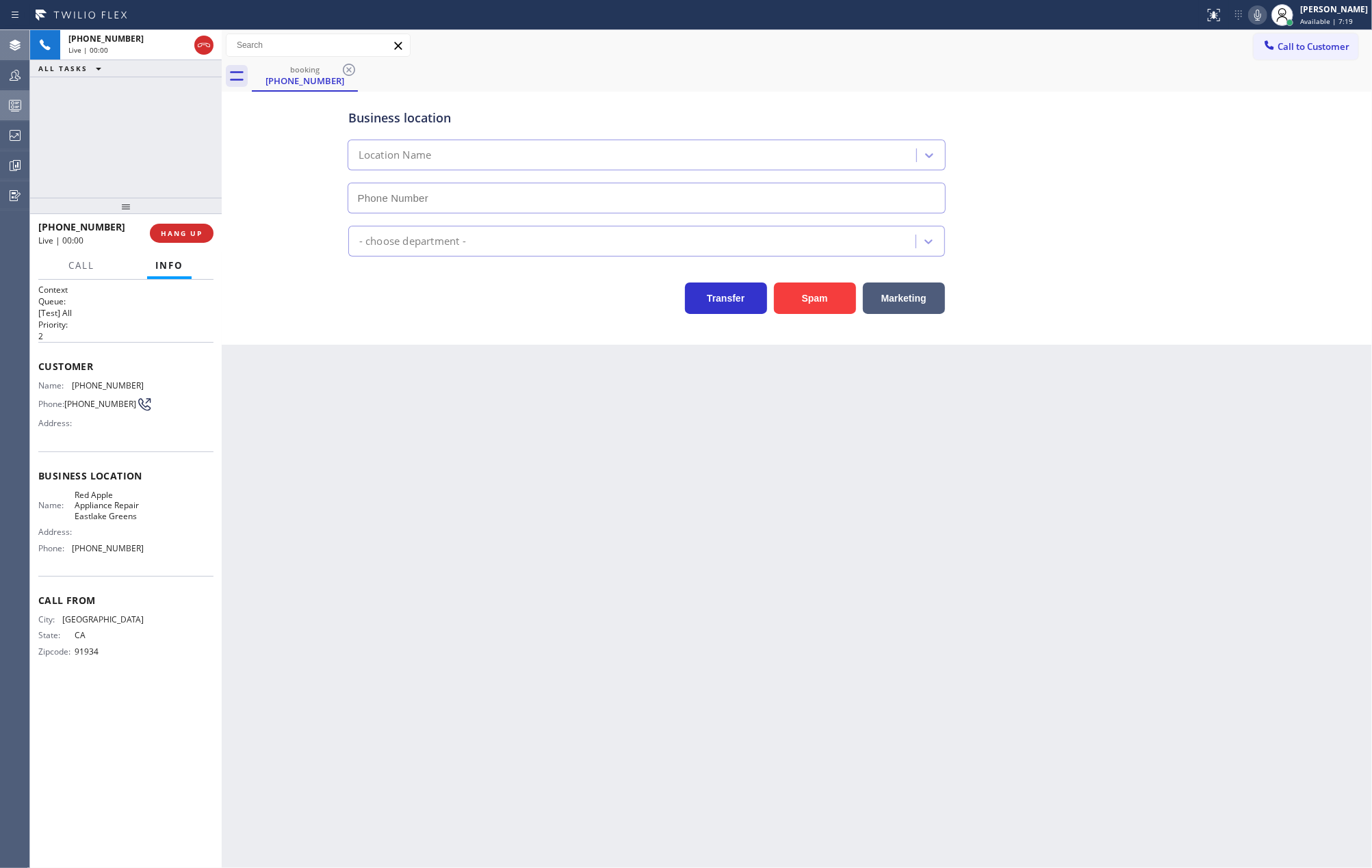
type input "(619) 369-0299"
drag, startPoint x: 134, startPoint y: 205, endPoint x: 157, endPoint y: 124, distance: 84.2
click at [151, 124] on div "+16193636810 Live | 00:01 ALL TASKS ALL TASKS ACTIVE TASKS TASKS IN WRAP UP +16…" at bounding box center [126, 449] width 192 height 838
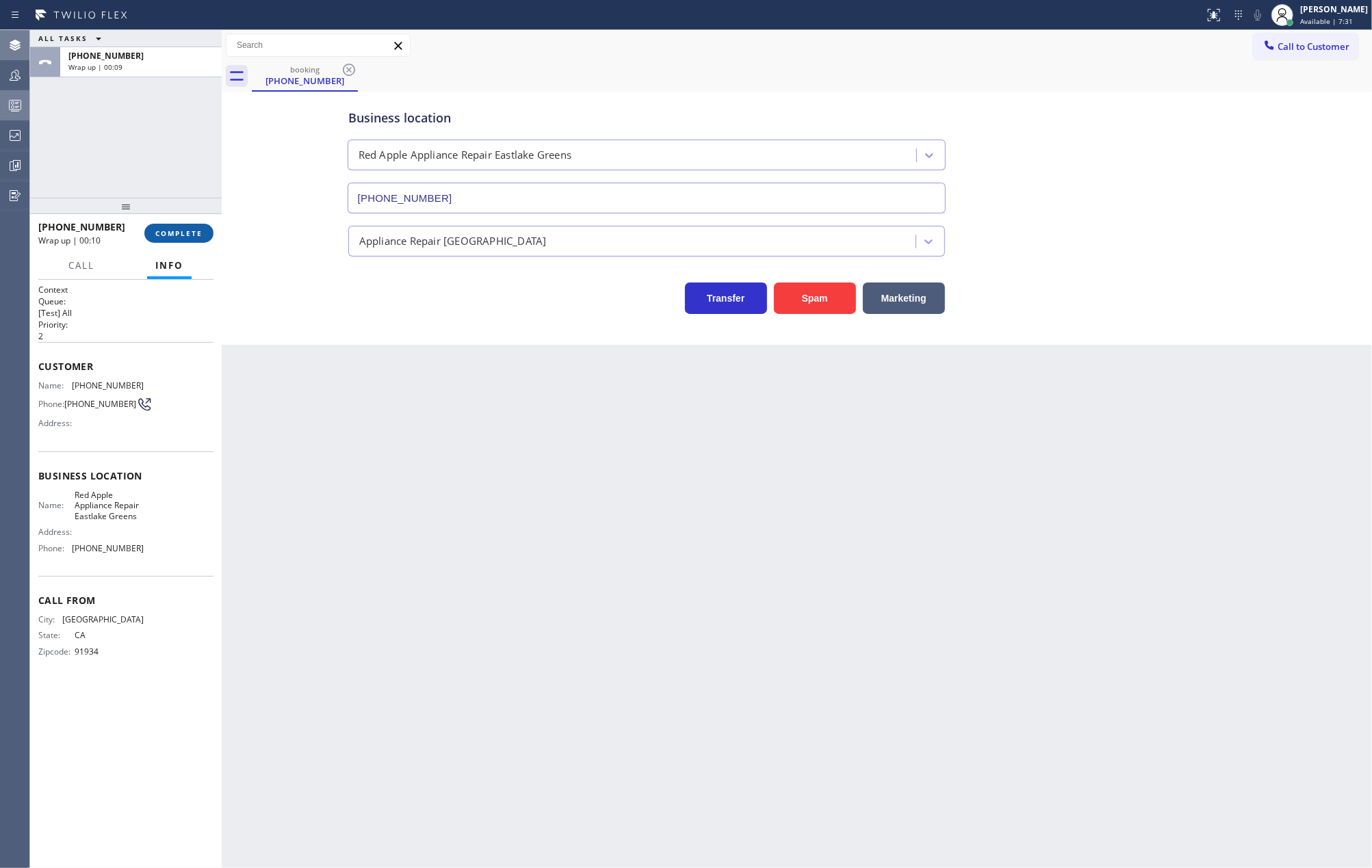
click at [178, 237] on span "COMPLETE" at bounding box center [179, 234] width 47 height 10
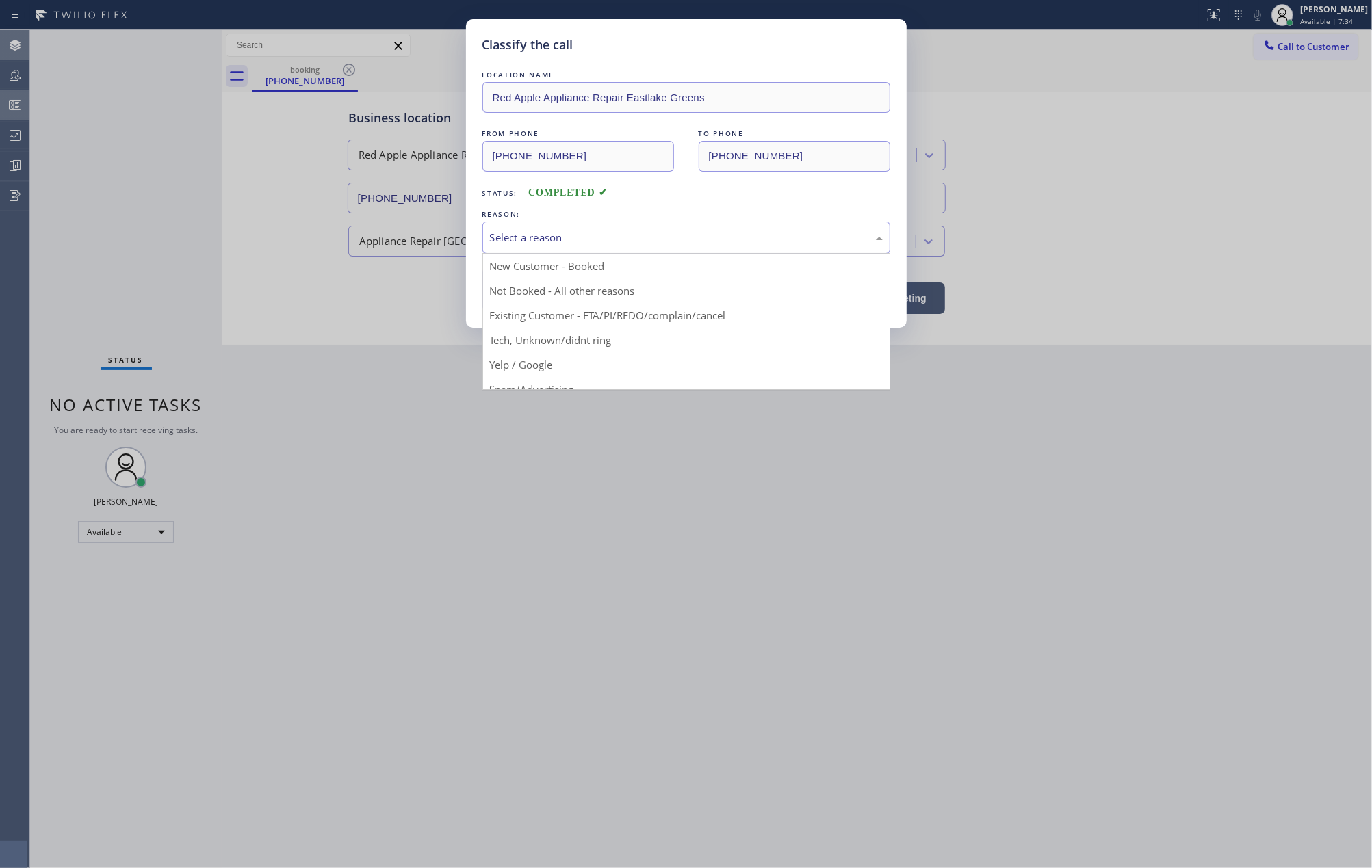
click at [545, 242] on div "Select a reason" at bounding box center [686, 238] width 393 height 16
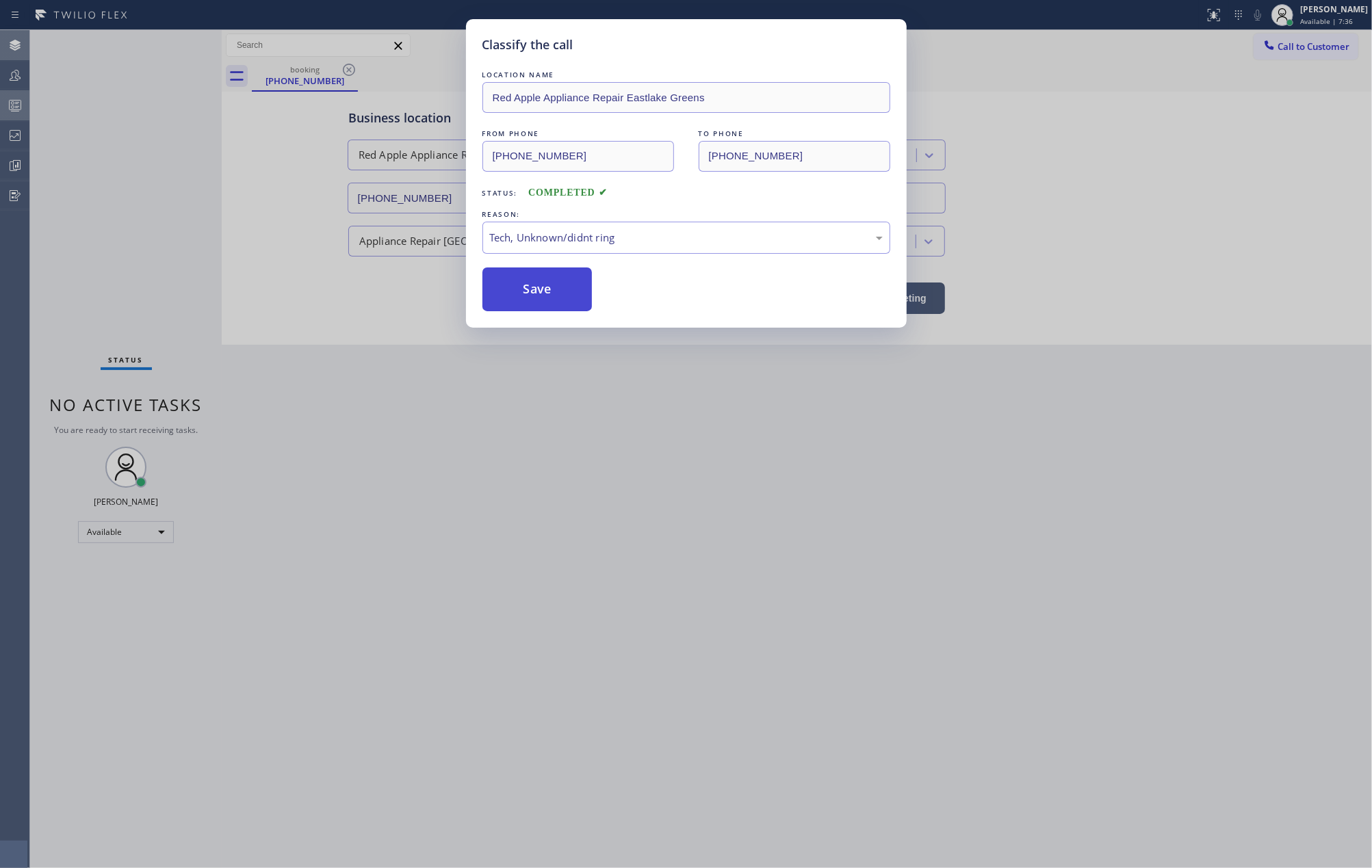
click at [570, 288] on button "Save" at bounding box center [537, 289] width 111 height 44
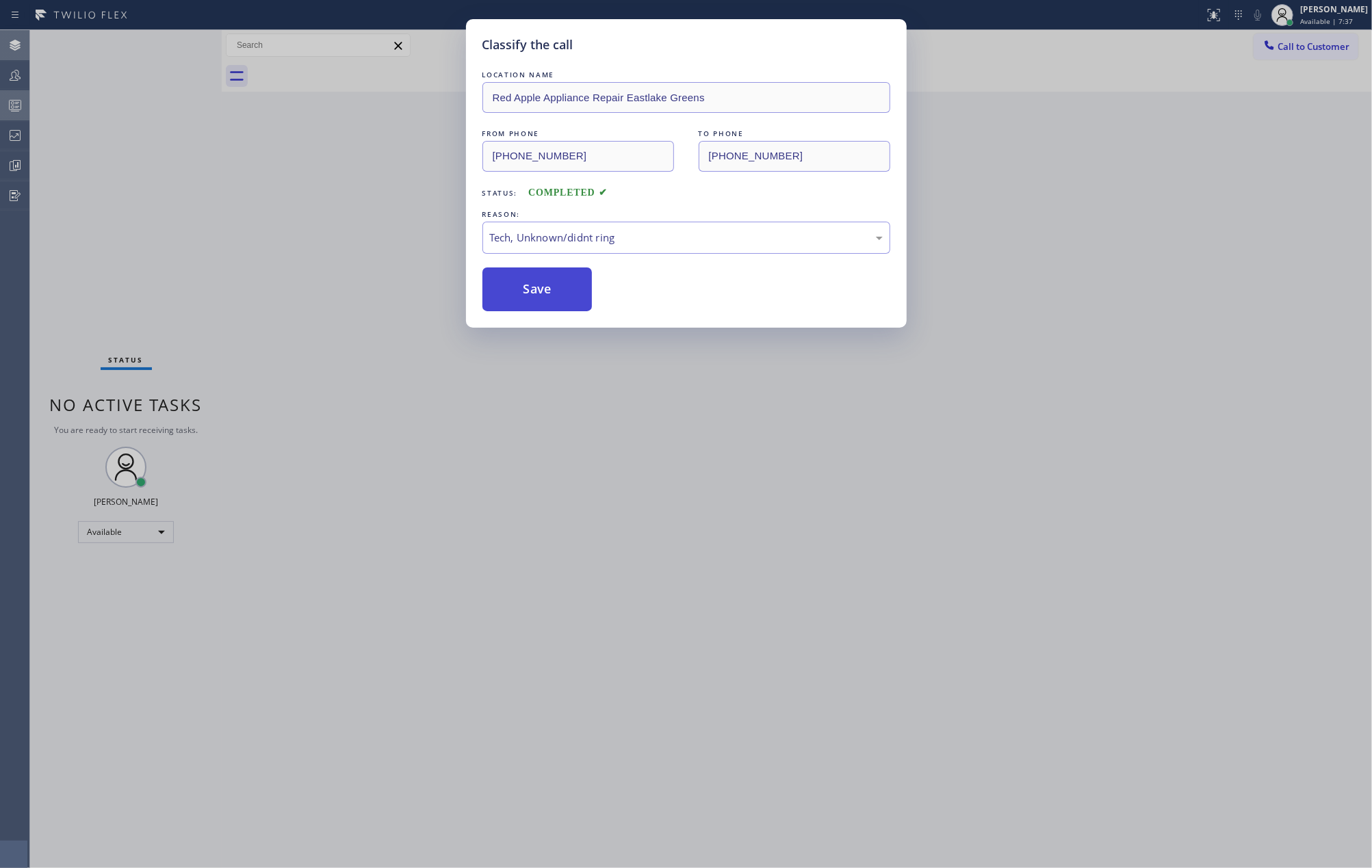
click at [570, 288] on button "Save" at bounding box center [537, 289] width 111 height 44
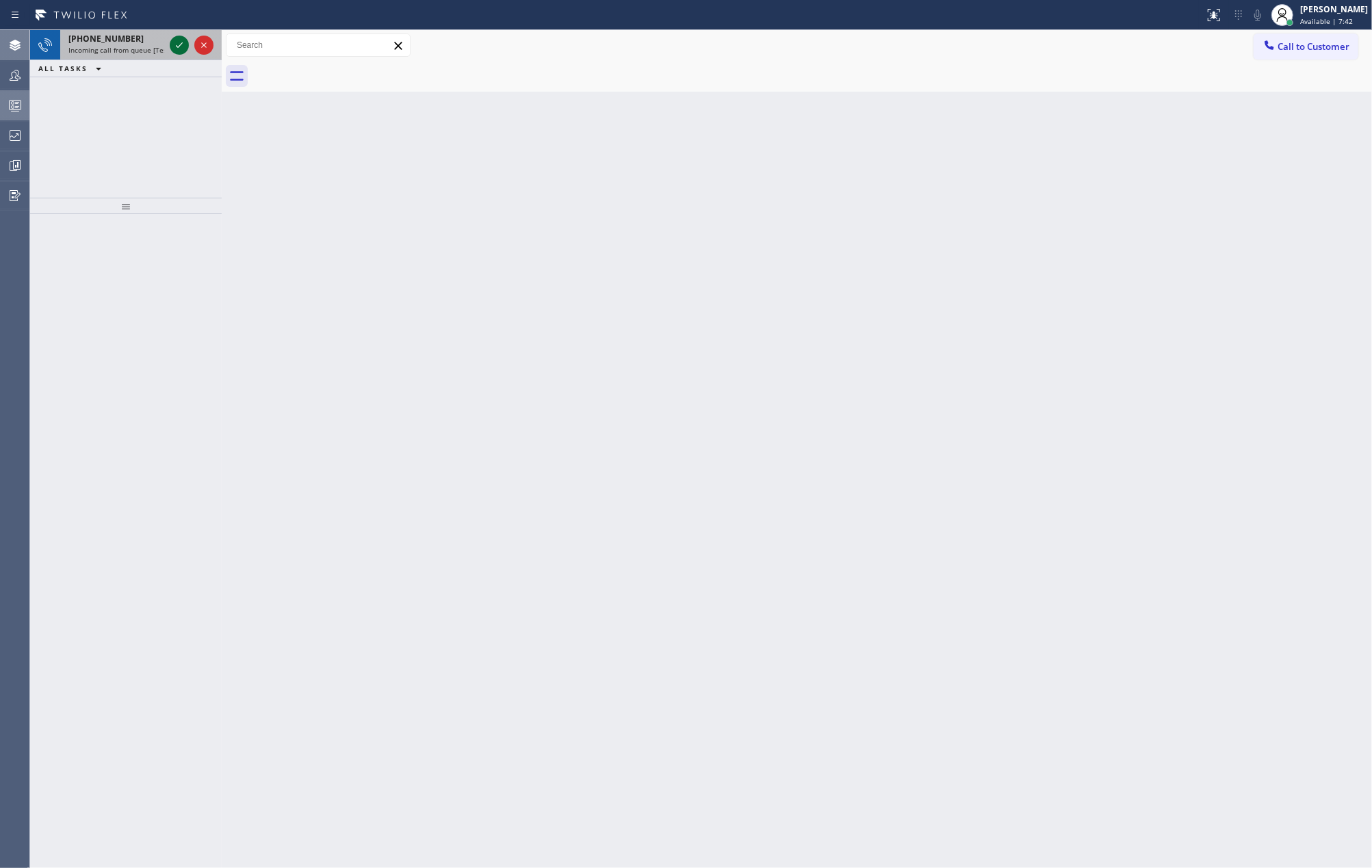
click at [179, 44] on icon at bounding box center [179, 45] width 17 height 17
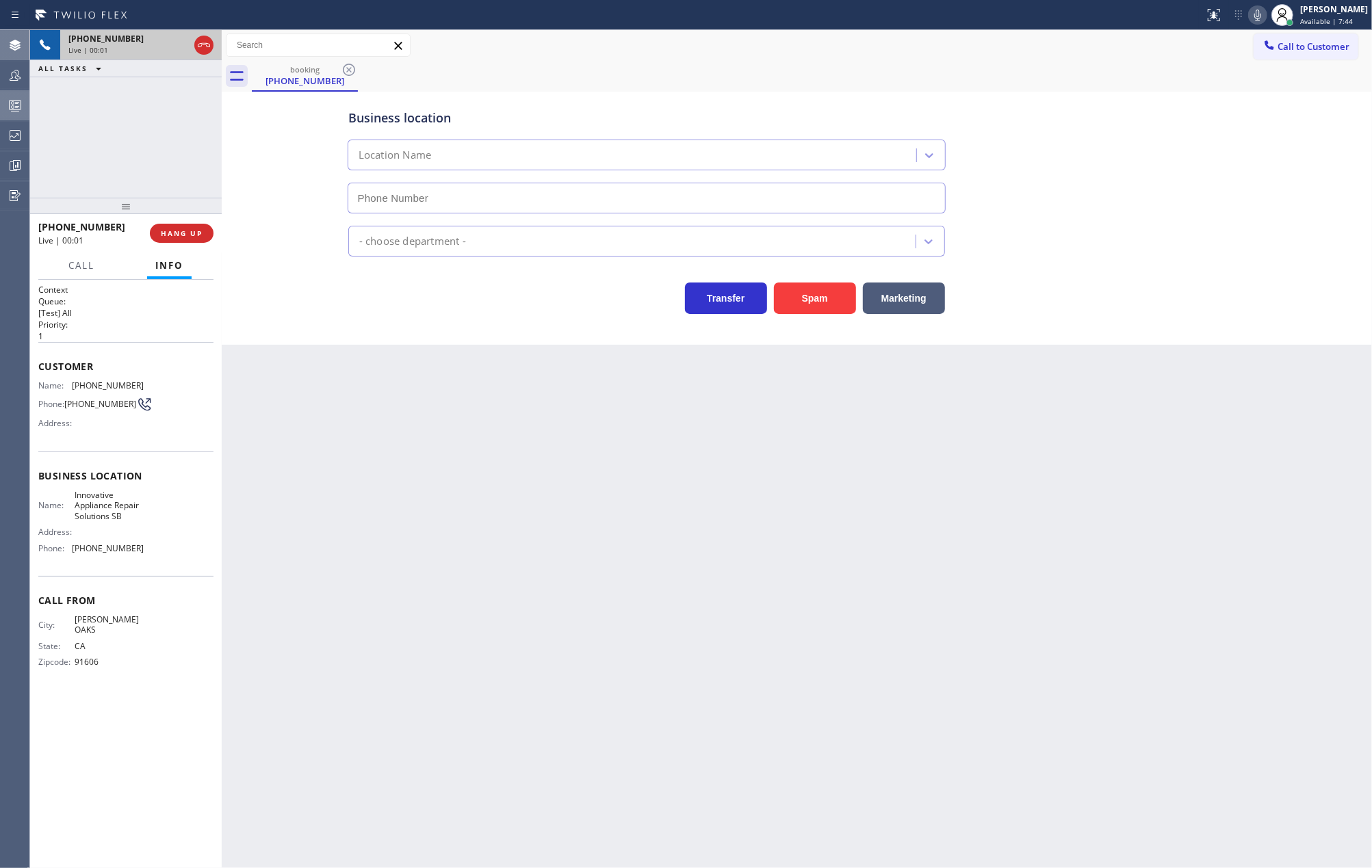
type input "(805) 261-2411"
drag, startPoint x: 129, startPoint y: 201, endPoint x: 132, endPoint y: 163, distance: 38.1
click at [132, 163] on div "+18186121383 Live | 00:01 ALL TASKS ALL TASKS ACTIVE TASKS TASKS IN WRAP UP +18…" at bounding box center [126, 449] width 192 height 838
drag, startPoint x: 132, startPoint y: 198, endPoint x: 135, endPoint y: 171, distance: 27.2
click at [135, 171] on div "+18186121383 Live | 00:03 ALL TASKS ALL TASKS ACTIVE TASKS TASKS IN WRAP UP +18…" at bounding box center [126, 449] width 192 height 838
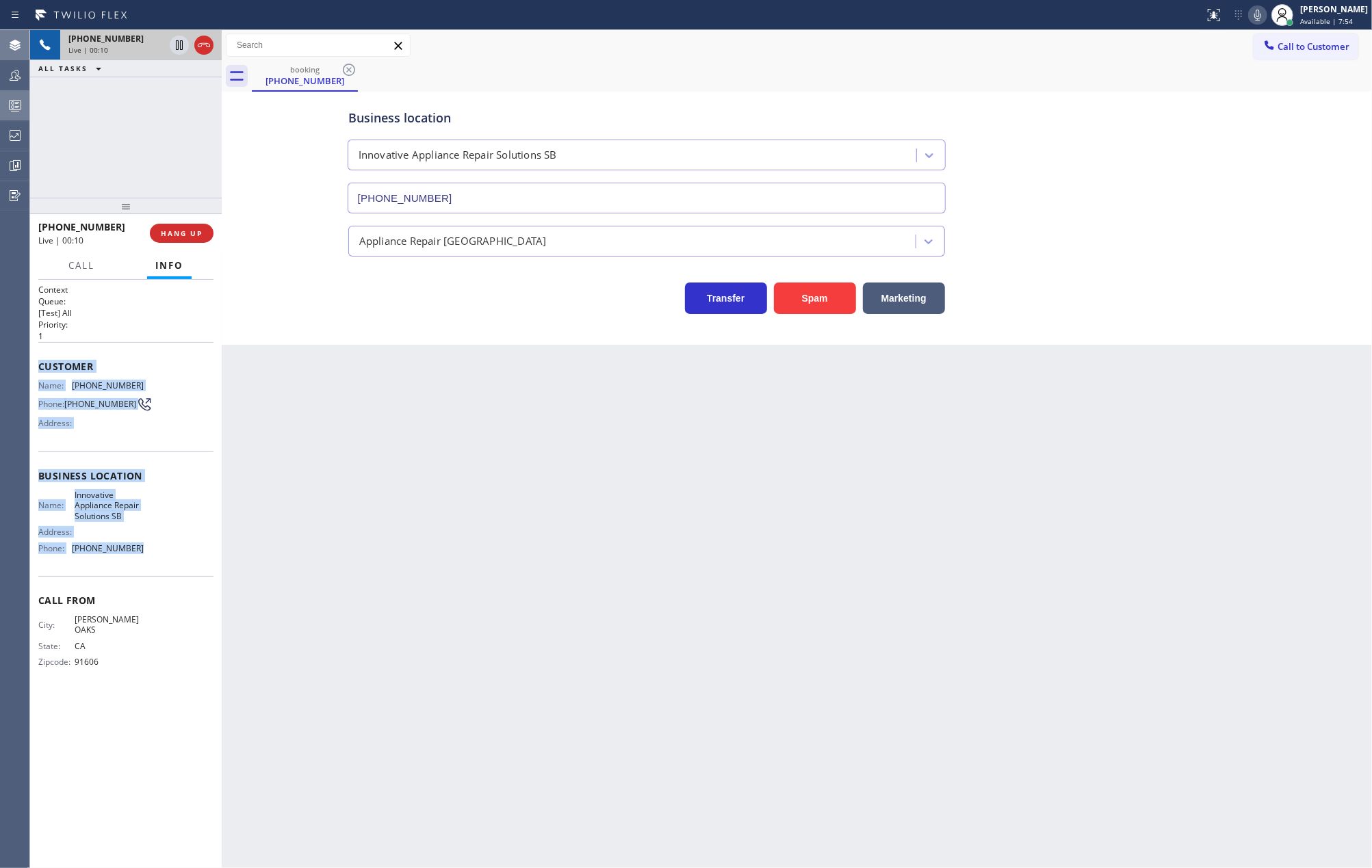
drag, startPoint x: 36, startPoint y: 369, endPoint x: 145, endPoint y: 558, distance: 218.2
click at [145, 558] on div "Context Queue: [Test] All Priority: 1 Customer Name: (818) 612-1383 Phone: (818…" at bounding box center [126, 574] width 192 height 589
copy div "Customer Name: (818) 612-1383 Phone: (818) 612-1383 Address: Business location …"
click at [176, 44] on icon at bounding box center [179, 45] width 7 height 10
click at [175, 89] on icon at bounding box center [179, 92] width 17 height 17
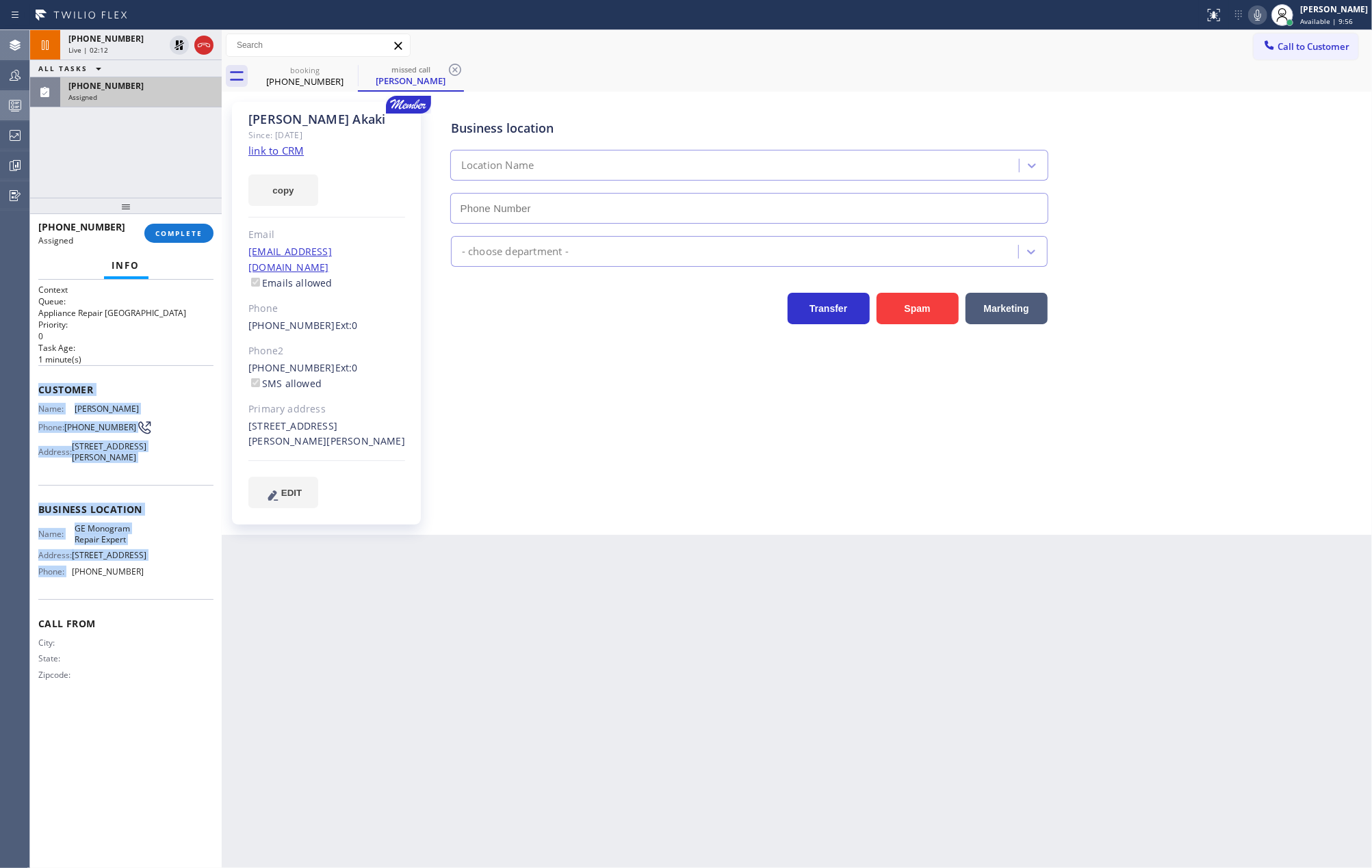
type input "(833) 371-0349"
click at [1261, 20] on icon at bounding box center [1258, 15] width 7 height 11
click at [102, 41] on span "+18186121383" at bounding box center [106, 39] width 75 height 12
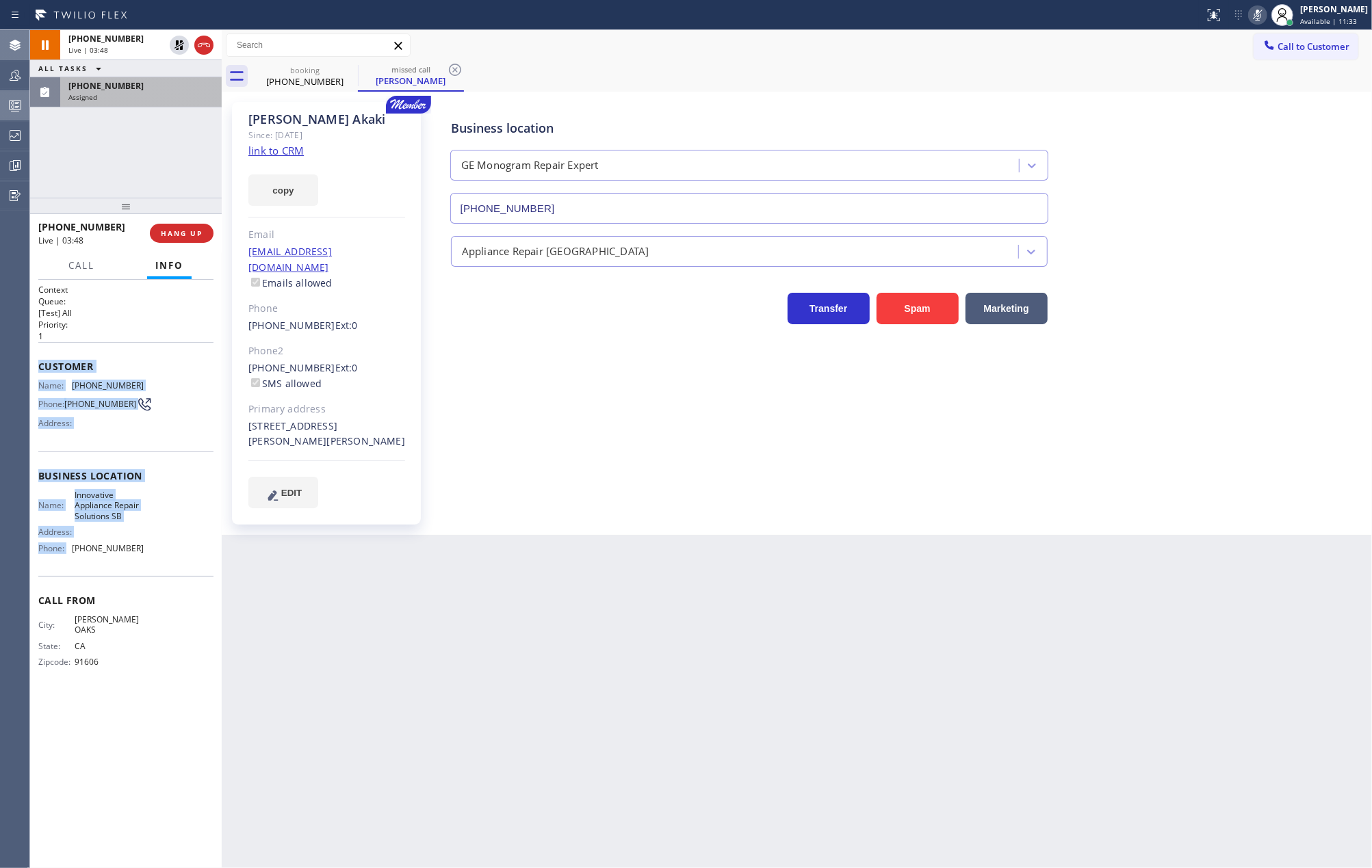
click at [1266, 15] on icon at bounding box center [1258, 15] width 17 height 17
click at [179, 47] on icon at bounding box center [179, 45] width 17 height 17
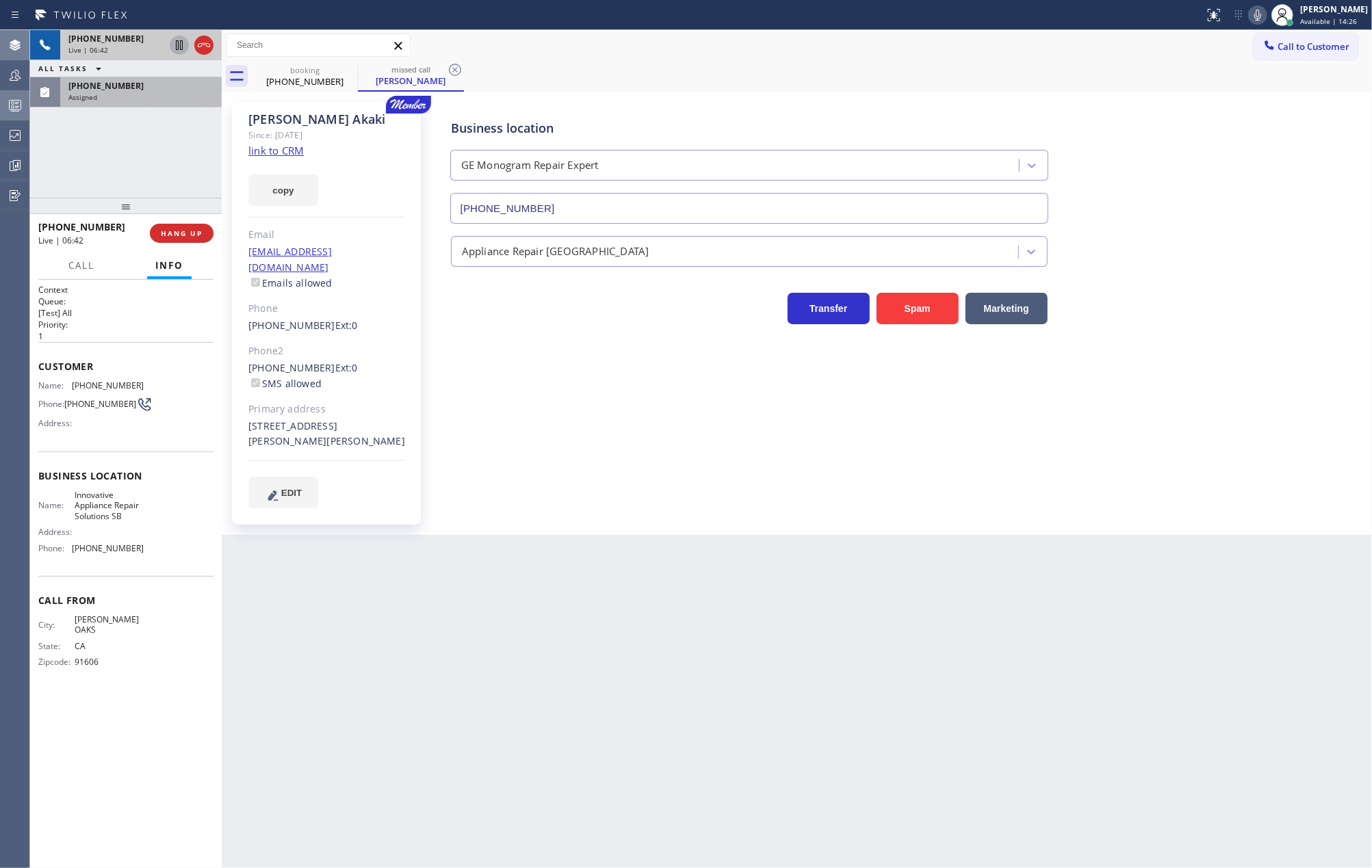
drag, startPoint x: 121, startPoint y: 201, endPoint x: 121, endPoint y: 174, distance: 27.0
click at [121, 174] on div "+18186121383 Live | 06:42 ALL TASKS ALL TASKS ACTIVE TASKS TASKS IN WRAP UP (40…" at bounding box center [126, 449] width 192 height 838
drag, startPoint x: 120, startPoint y: 206, endPoint x: 137, endPoint y: 161, distance: 48.1
click at [130, 179] on div "+18186121383 Live | 06:43 ALL TASKS ALL TASKS ACTIVE TASKS TASKS IN WRAP UP (40…" at bounding box center [126, 449] width 192 height 838
drag, startPoint x: 121, startPoint y: 202, endPoint x: 121, endPoint y: 165, distance: 37.0
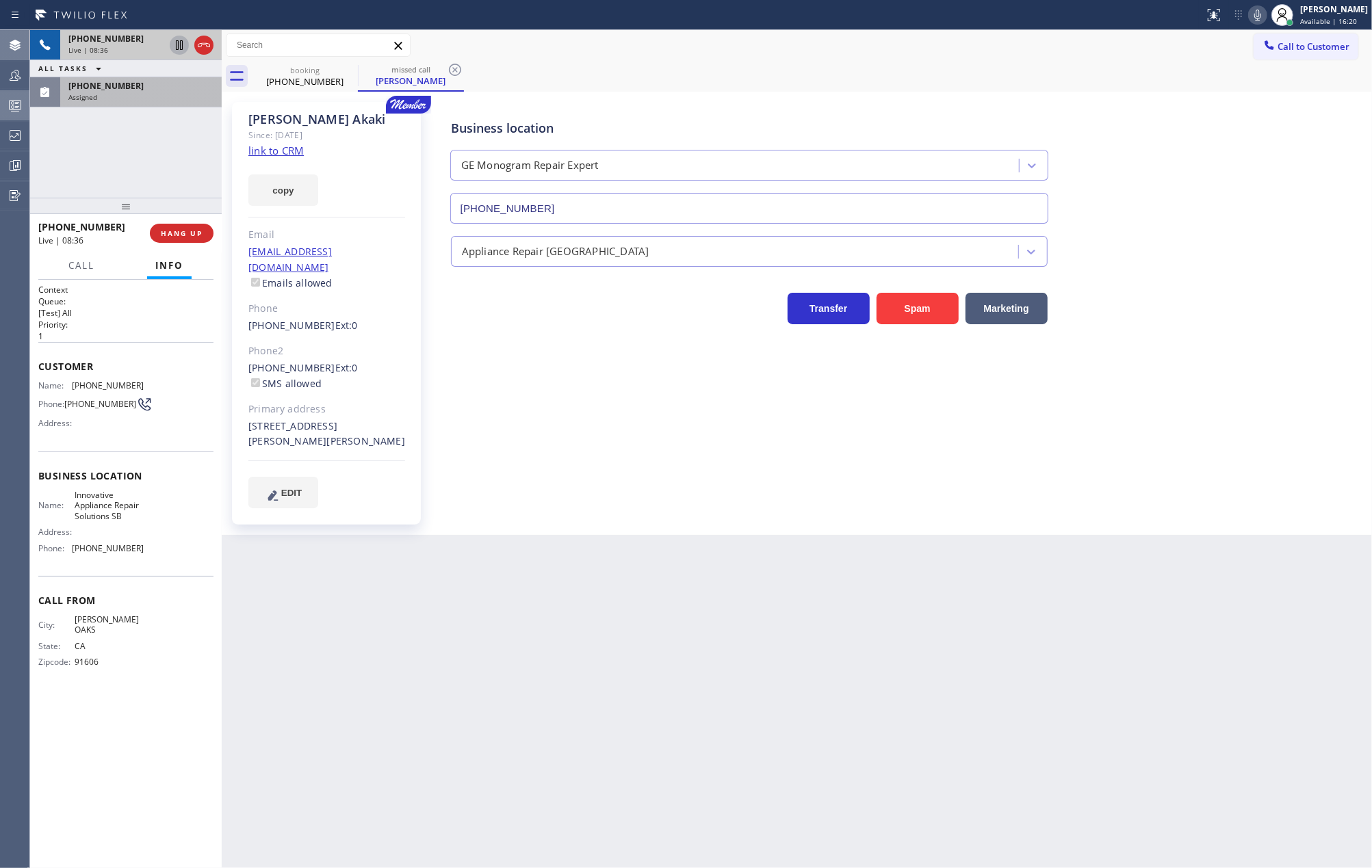
click at [121, 165] on div "+18186121383 Live | 08:36 ALL TASKS ALL TASKS ACTIVE TASKS TASKS IN WRAP UP (40…" at bounding box center [126, 449] width 192 height 838
drag, startPoint x: 124, startPoint y: 206, endPoint x: 138, endPoint y: 163, distance: 45.2
click at [138, 163] on div "+18186121383 Live | 08:56 ALL TASKS ALL TASKS ACTIVE TASKS TASKS IN WRAP UP (40…" at bounding box center [126, 449] width 192 height 838
click at [72, 264] on span "Call" at bounding box center [81, 265] width 26 height 13
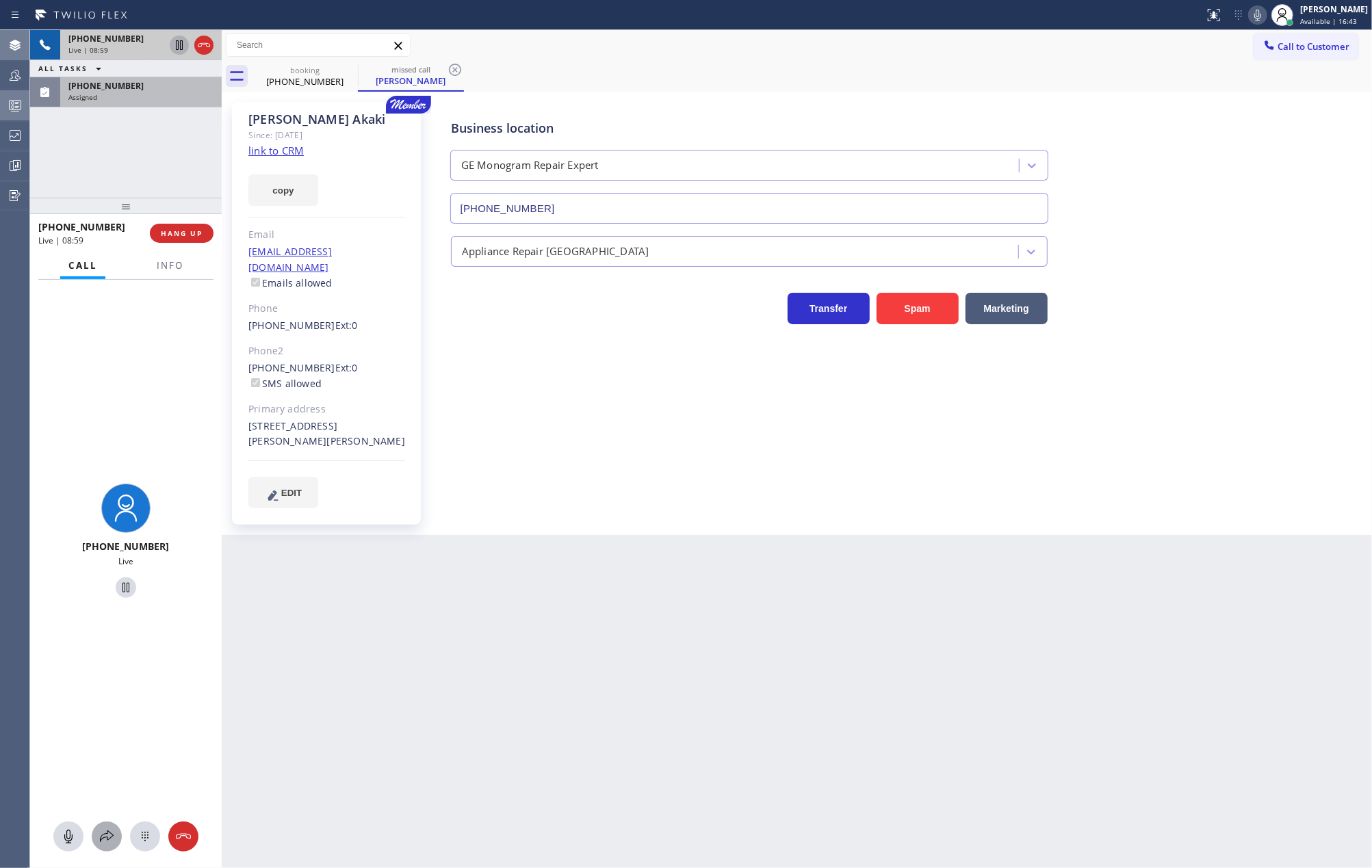
click at [103, 828] on icon at bounding box center [107, 836] width 17 height 17
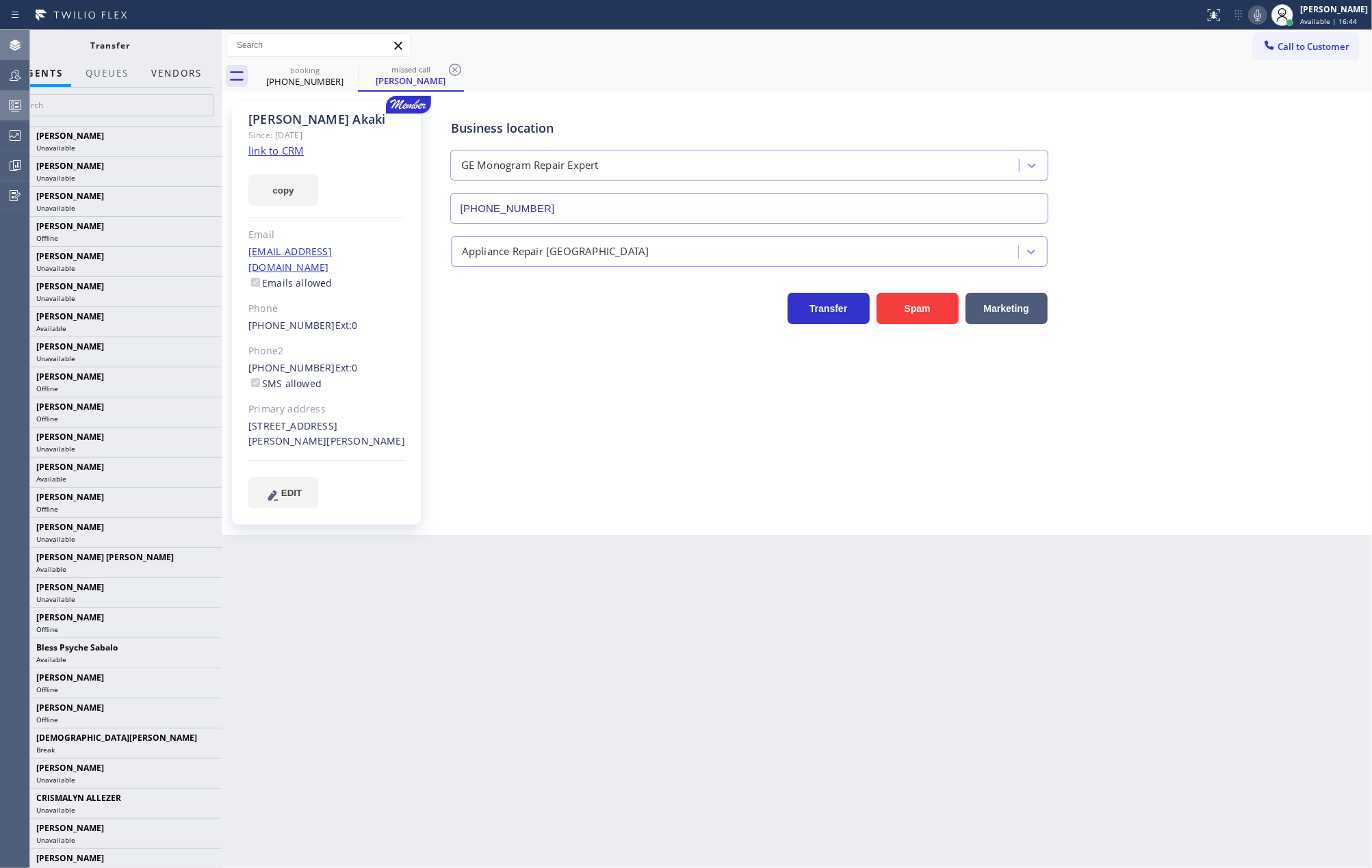
click at [181, 64] on button "Vendors" at bounding box center [176, 73] width 67 height 26
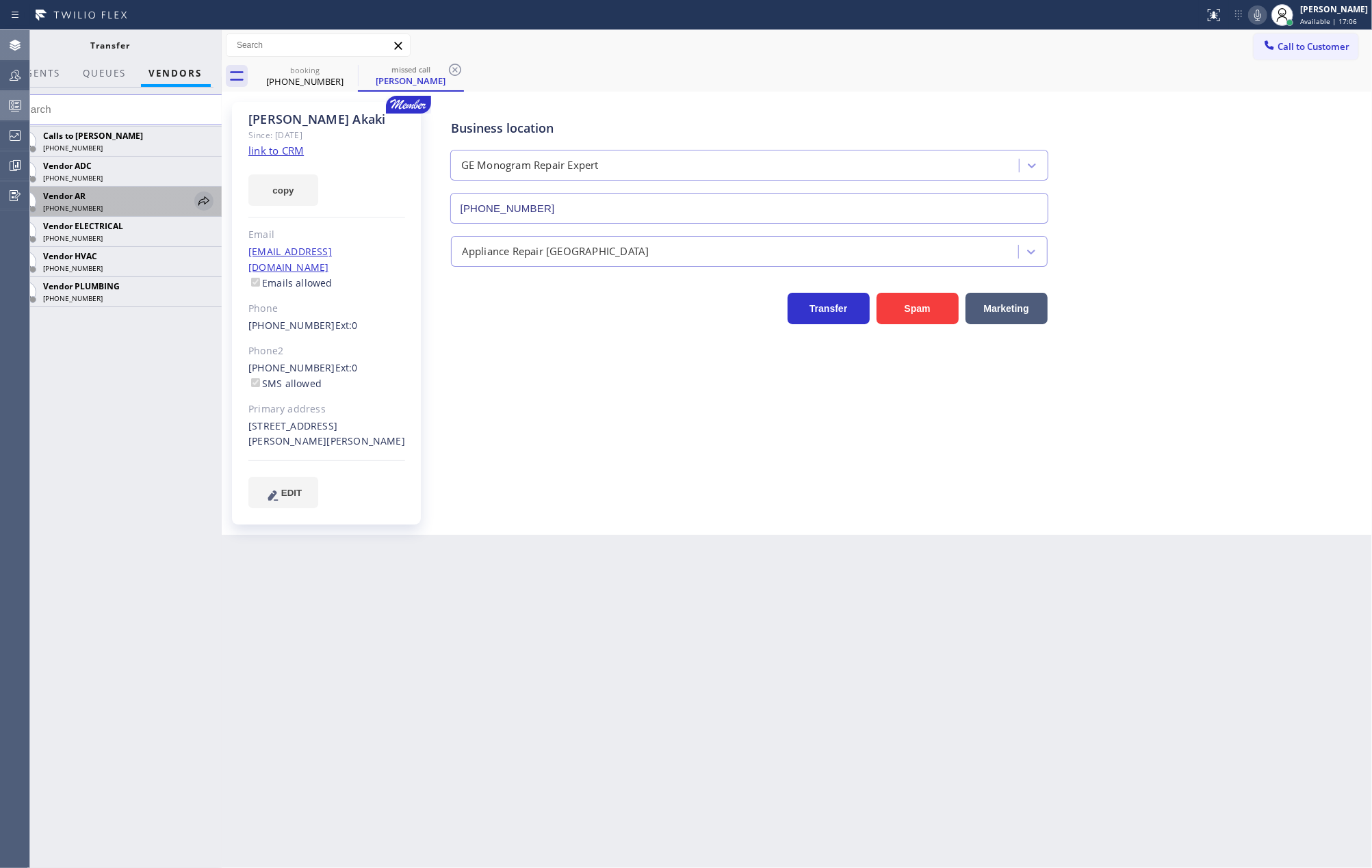
click at [209, 200] on icon at bounding box center [203, 200] width 17 height 17
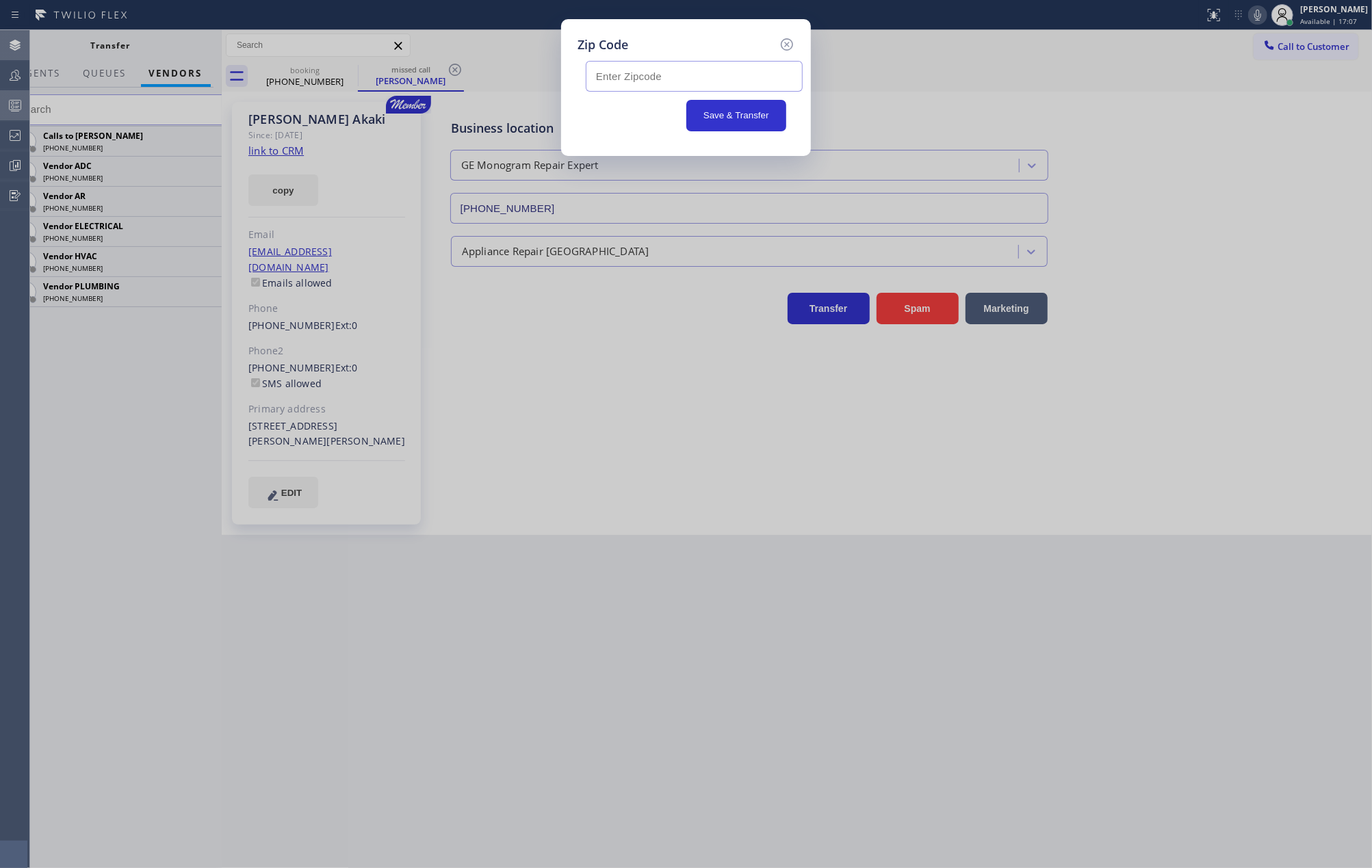
click at [667, 76] on input "text" at bounding box center [694, 75] width 217 height 30
paste input "93117"
type input "93117"
click at [720, 110] on button "Save & Transfer" at bounding box center [736, 115] width 101 height 31
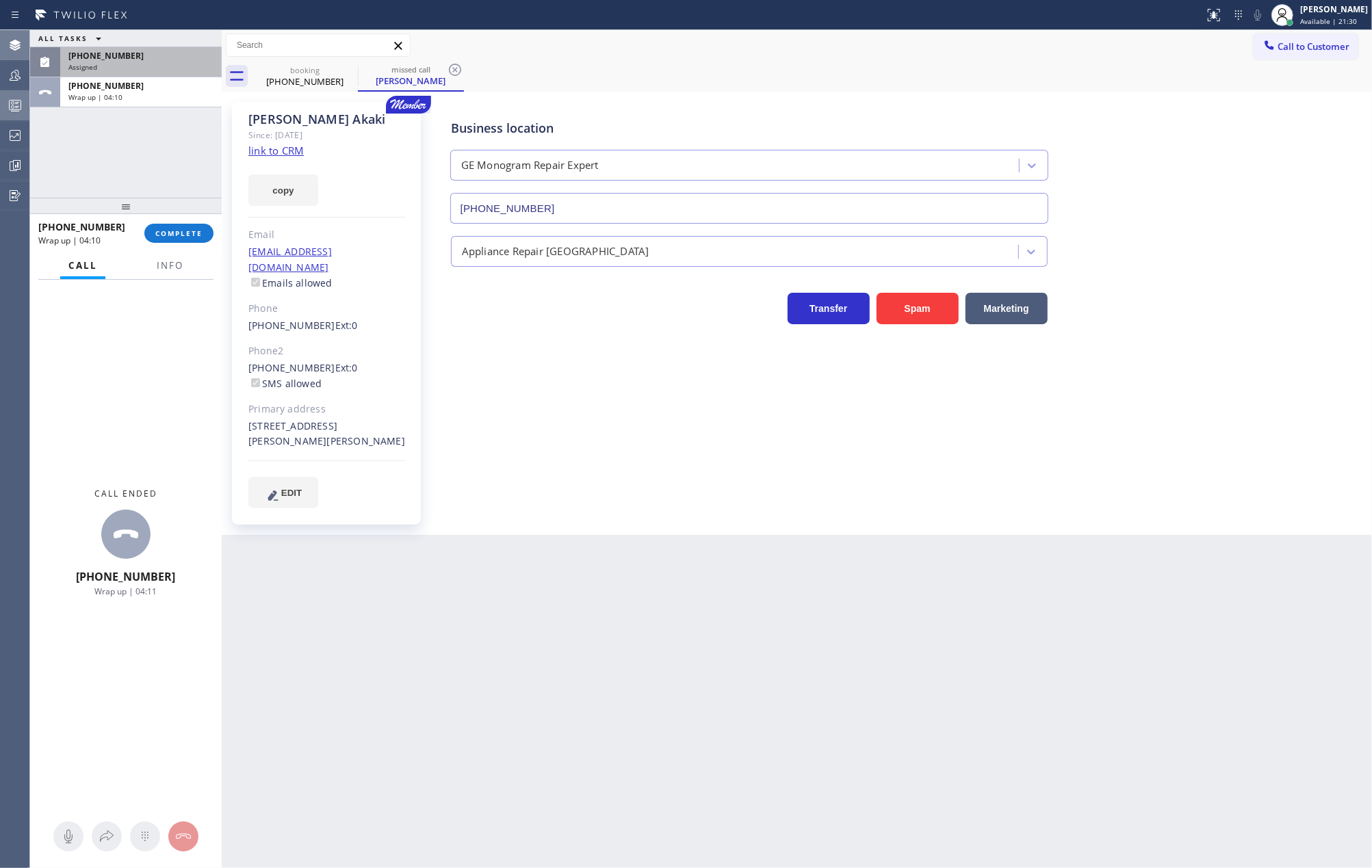
click at [150, 58] on div "(408) 596-1205" at bounding box center [141, 56] width 145 height 12
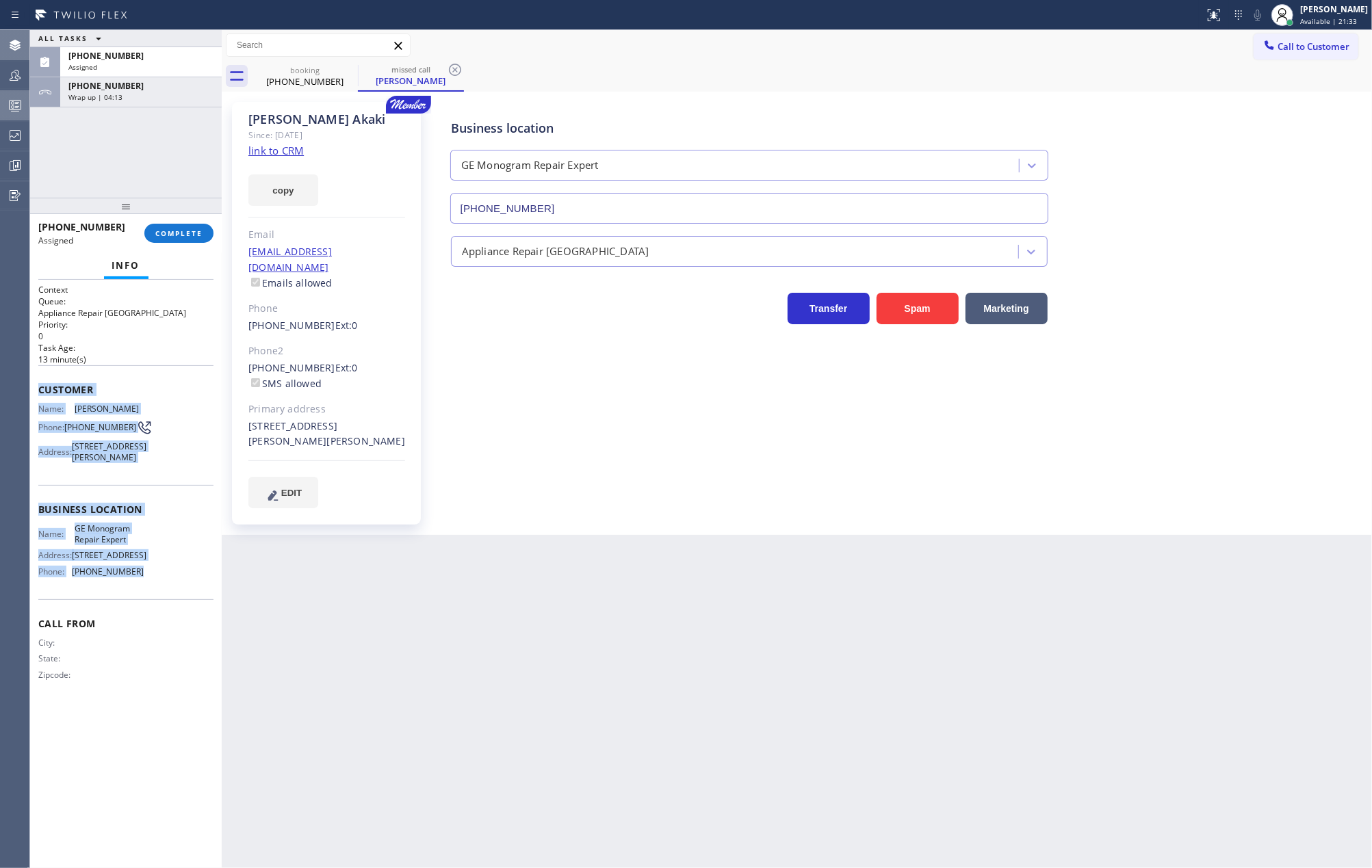
drag, startPoint x: 38, startPoint y: 389, endPoint x: 181, endPoint y: 578, distance: 237.0
click at [181, 578] on div "Context Queue: Appliance Repair High End Priority: 0 Task Age: 13 minute(s) Cus…" at bounding box center [125, 493] width 175 height 419
copy div "Customer Name: Daniel Akaki Phone: (408) 596-1205 Address: 1960 Elden Dr, San J…"
click at [179, 232] on span "COMPLETE" at bounding box center [179, 234] width 47 height 10
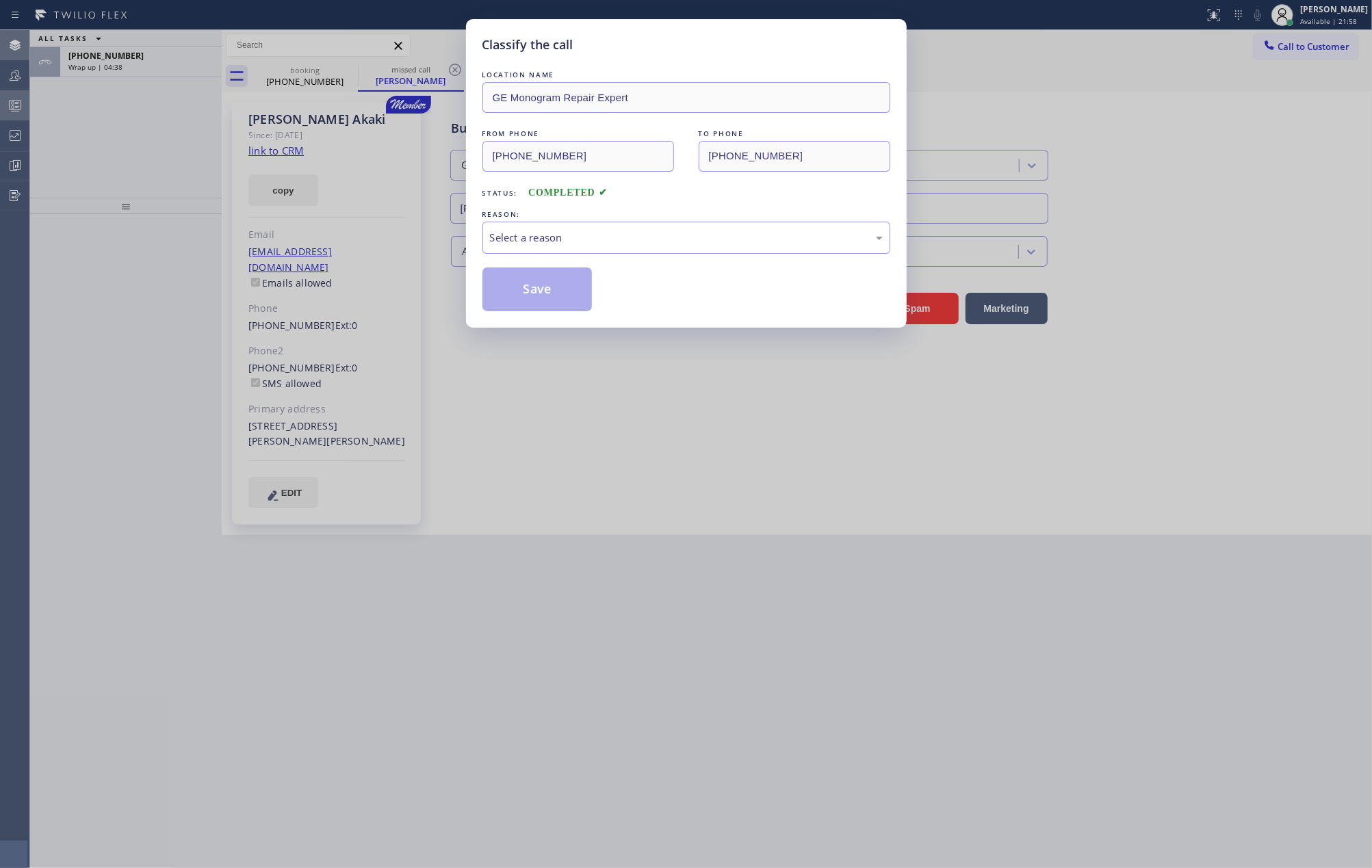
click at [1318, 14] on div "Classify the call LOCATION NAME GE Monogram Repair Expert FROM PHONE (408) 596-…" at bounding box center [686, 434] width 1372 height 868
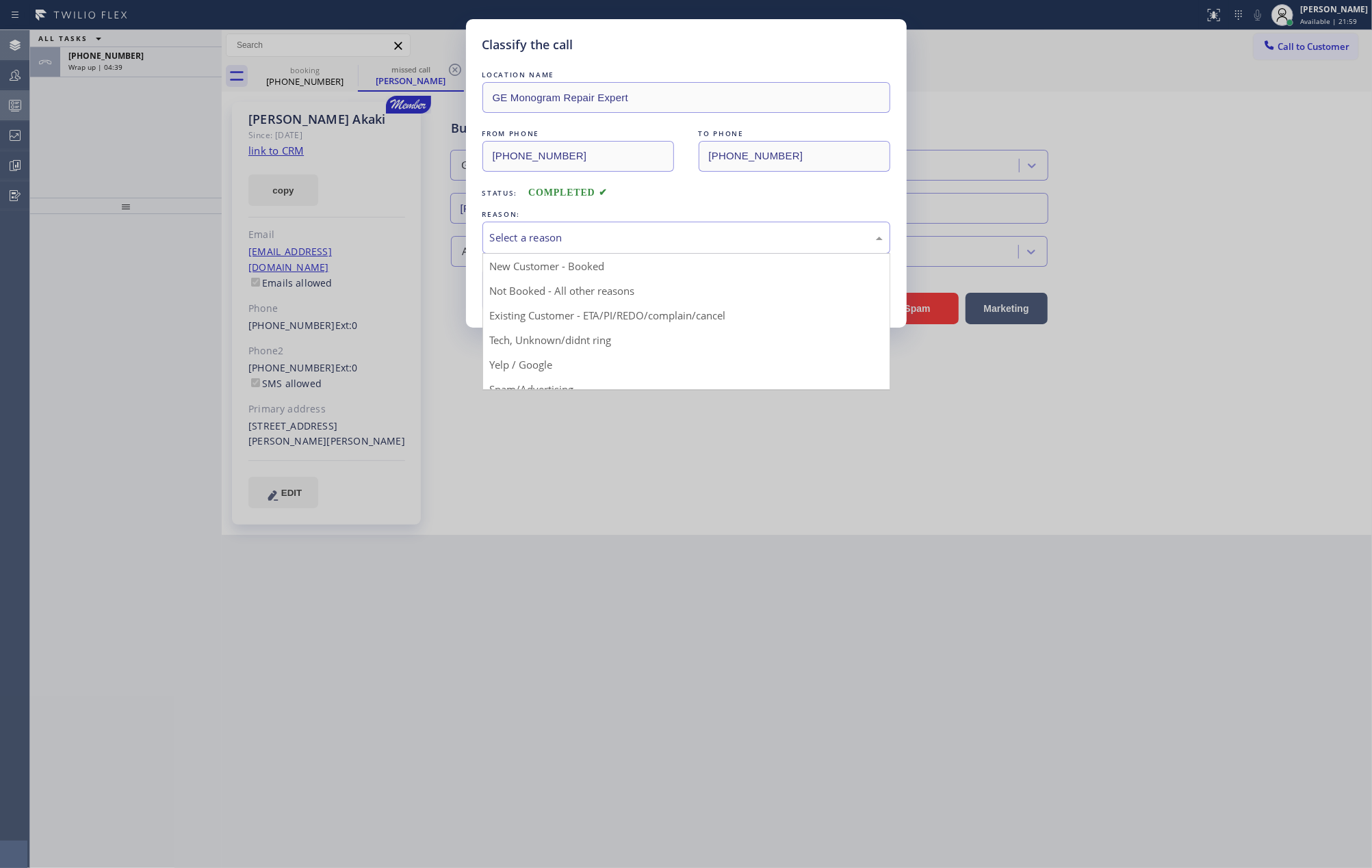
click at [727, 237] on div "Select a reason" at bounding box center [686, 238] width 393 height 16
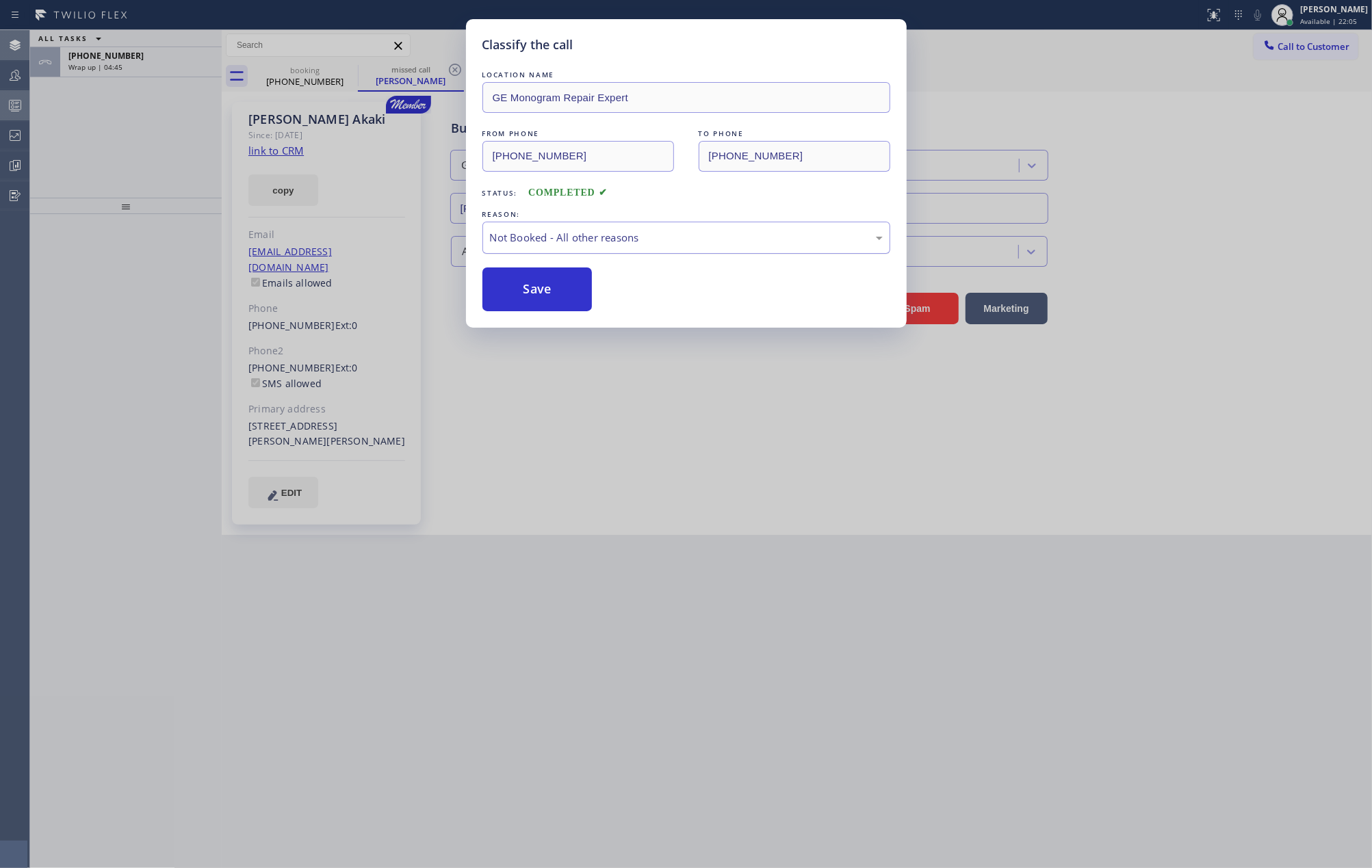
click at [644, 225] on div "Not Booked - All other reasons" at bounding box center [686, 238] width 408 height 32
click at [564, 288] on button "Save" at bounding box center [537, 289] width 111 height 44
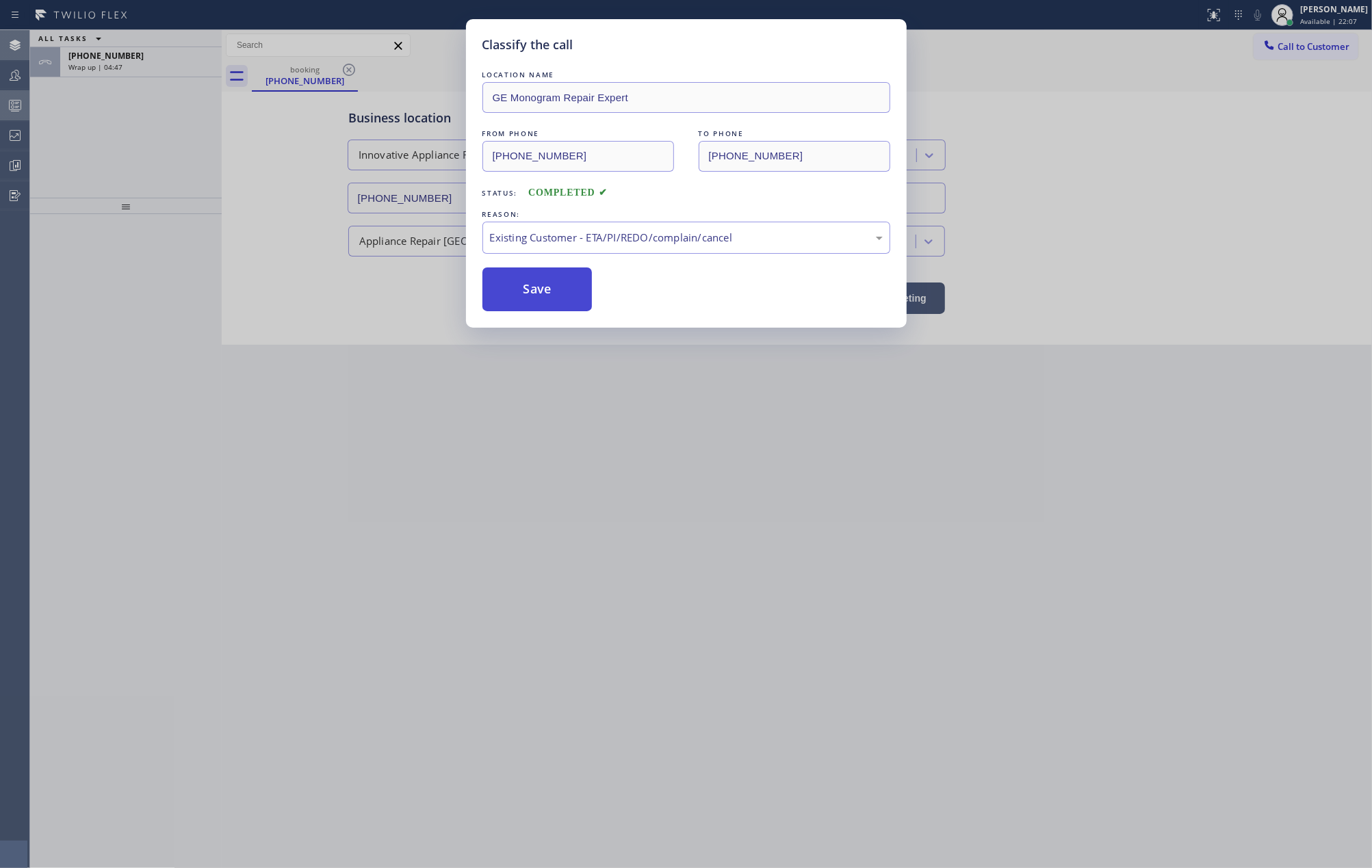
click at [564, 288] on button "Save" at bounding box center [537, 289] width 111 height 44
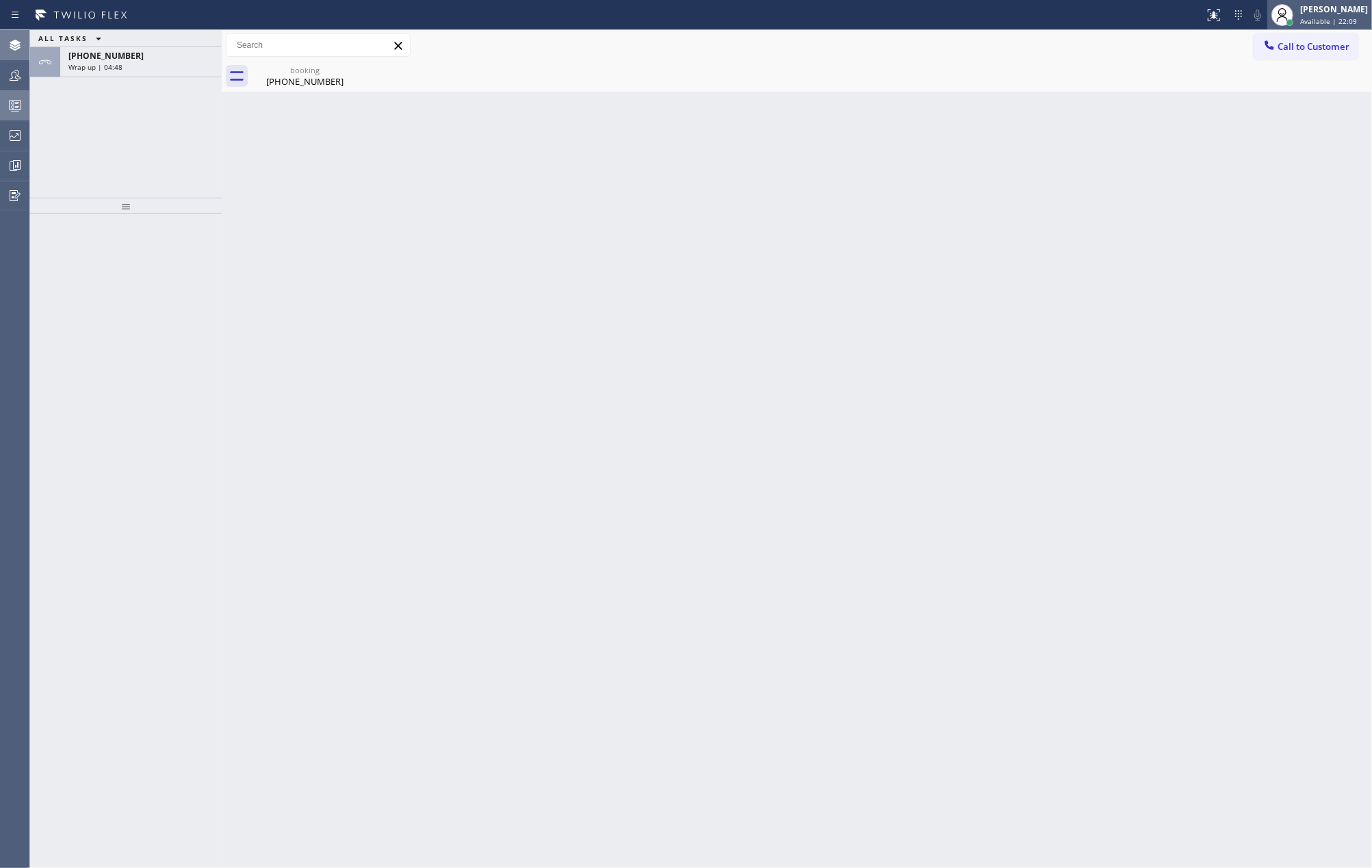
click at [1333, 27] on div "Jovelle Tadle Available | 22:09" at bounding box center [1319, 15] width 105 height 30
click at [1299, 94] on button "Unavailable" at bounding box center [1304, 90] width 137 height 18
click at [174, 67] on div "Wrap up | 04:50" at bounding box center [141, 67] width 145 height 10
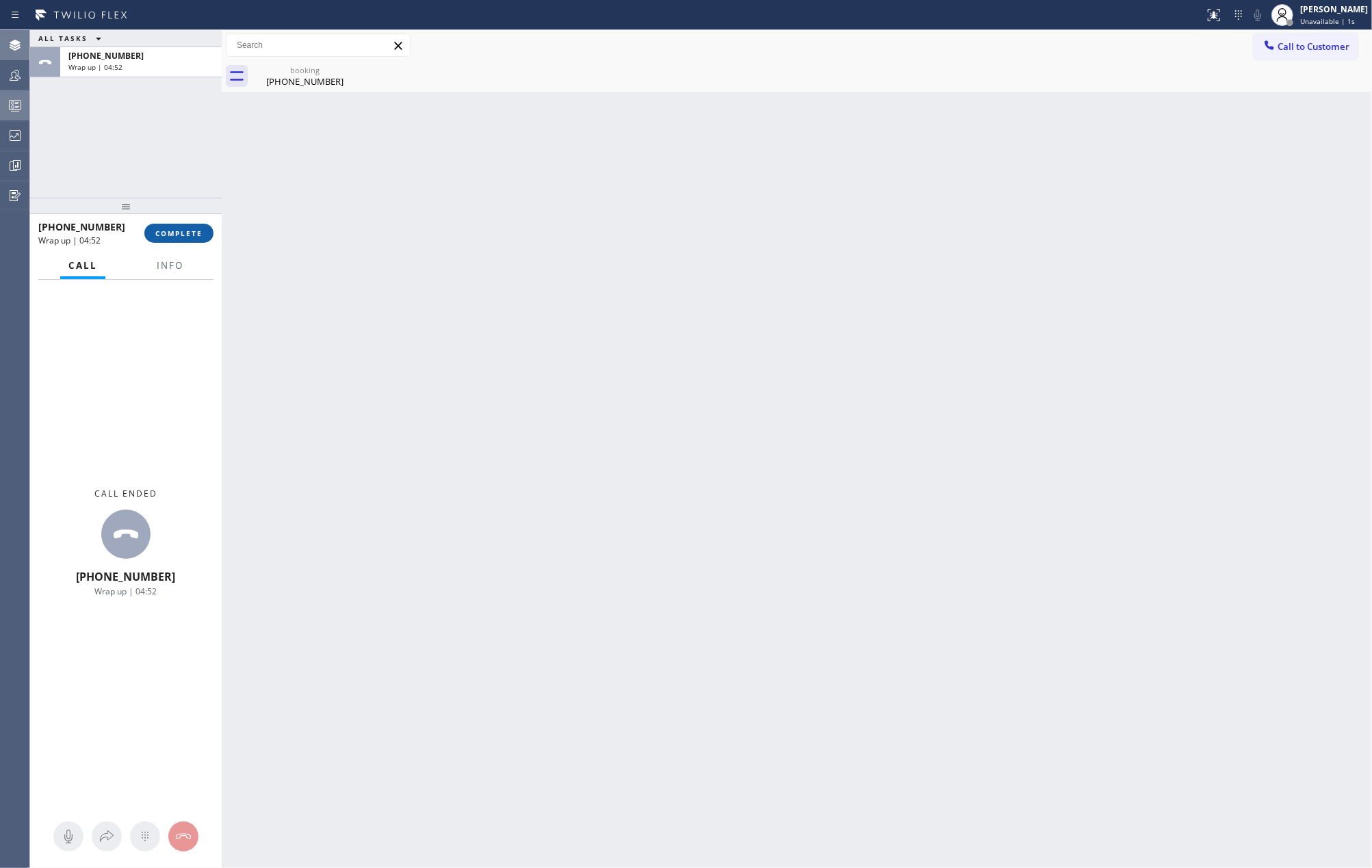
click at [179, 234] on span "COMPLETE" at bounding box center [179, 234] width 47 height 10
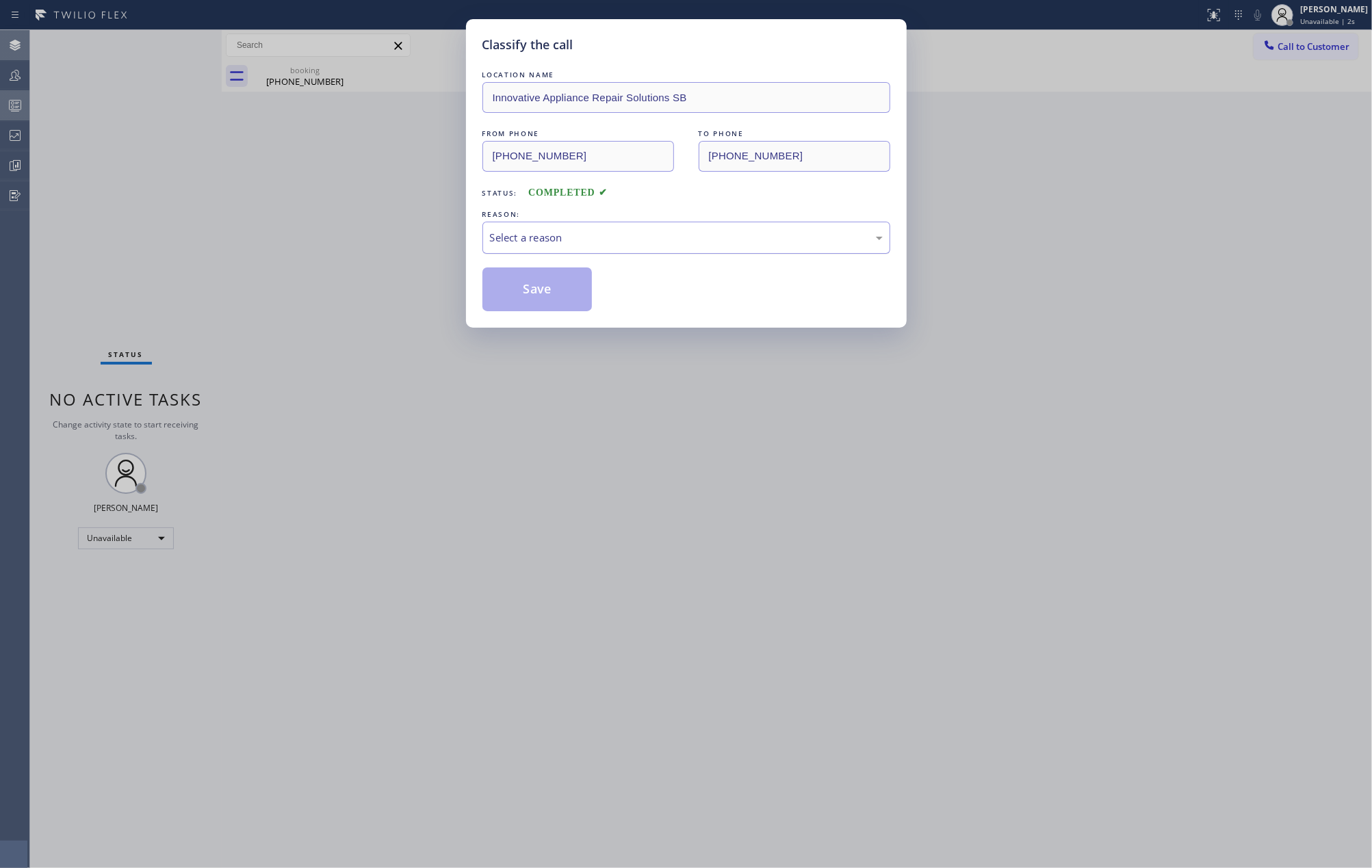
click at [543, 239] on div "Select a reason" at bounding box center [686, 238] width 393 height 16
click at [527, 285] on button "Save" at bounding box center [537, 289] width 111 height 44
drag, startPoint x: 338, startPoint y: 241, endPoint x: 304, endPoint y: 158, distance: 89.7
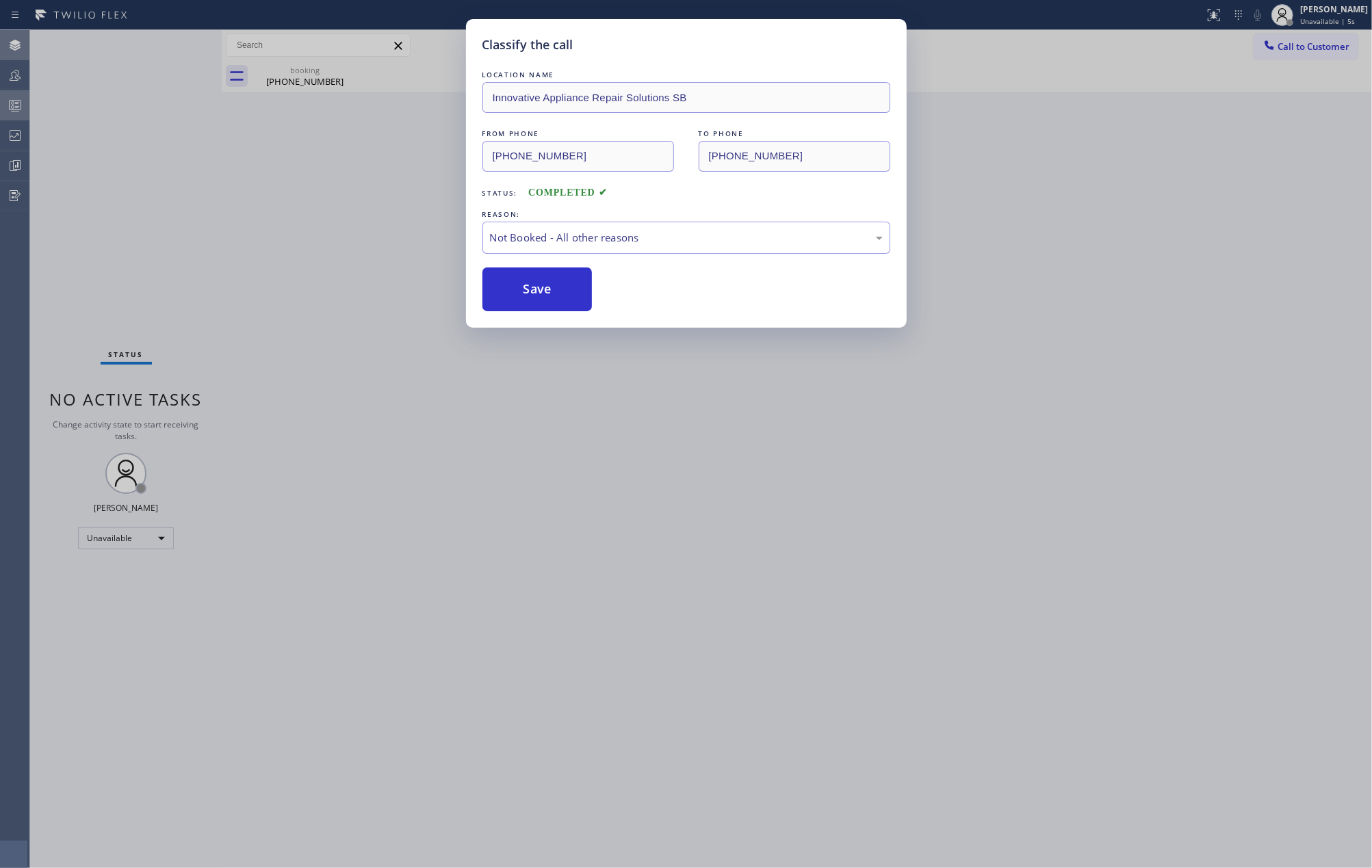
click at [337, 236] on div "Classify the call LOCATION NAME Innovative Appliance Repair Solutions SB FROM P…" at bounding box center [686, 434] width 1372 height 868
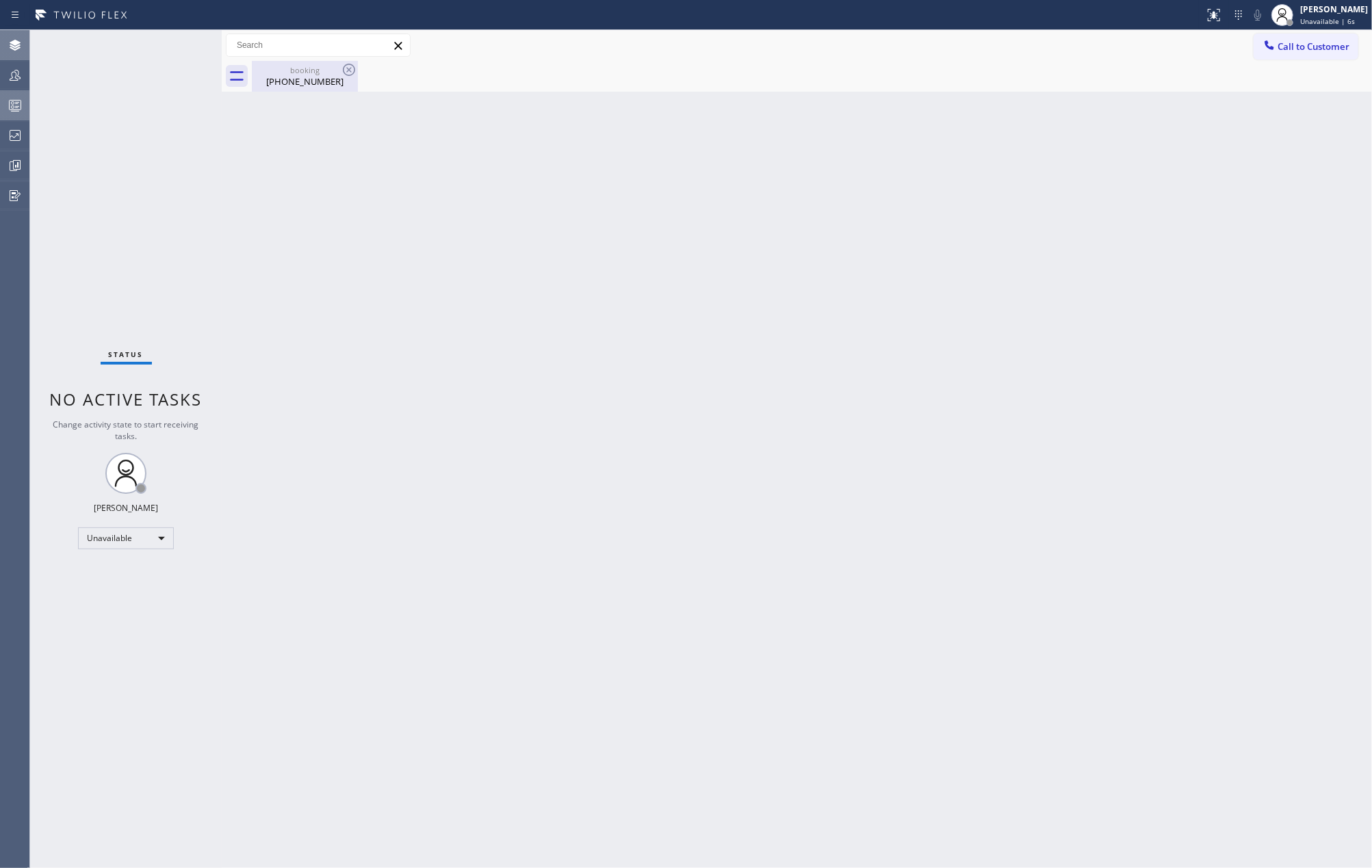
click at [310, 74] on div "booking" at bounding box center [305, 69] width 104 height 10
click at [13, 106] on circle at bounding box center [13, 107] width 3 height 3
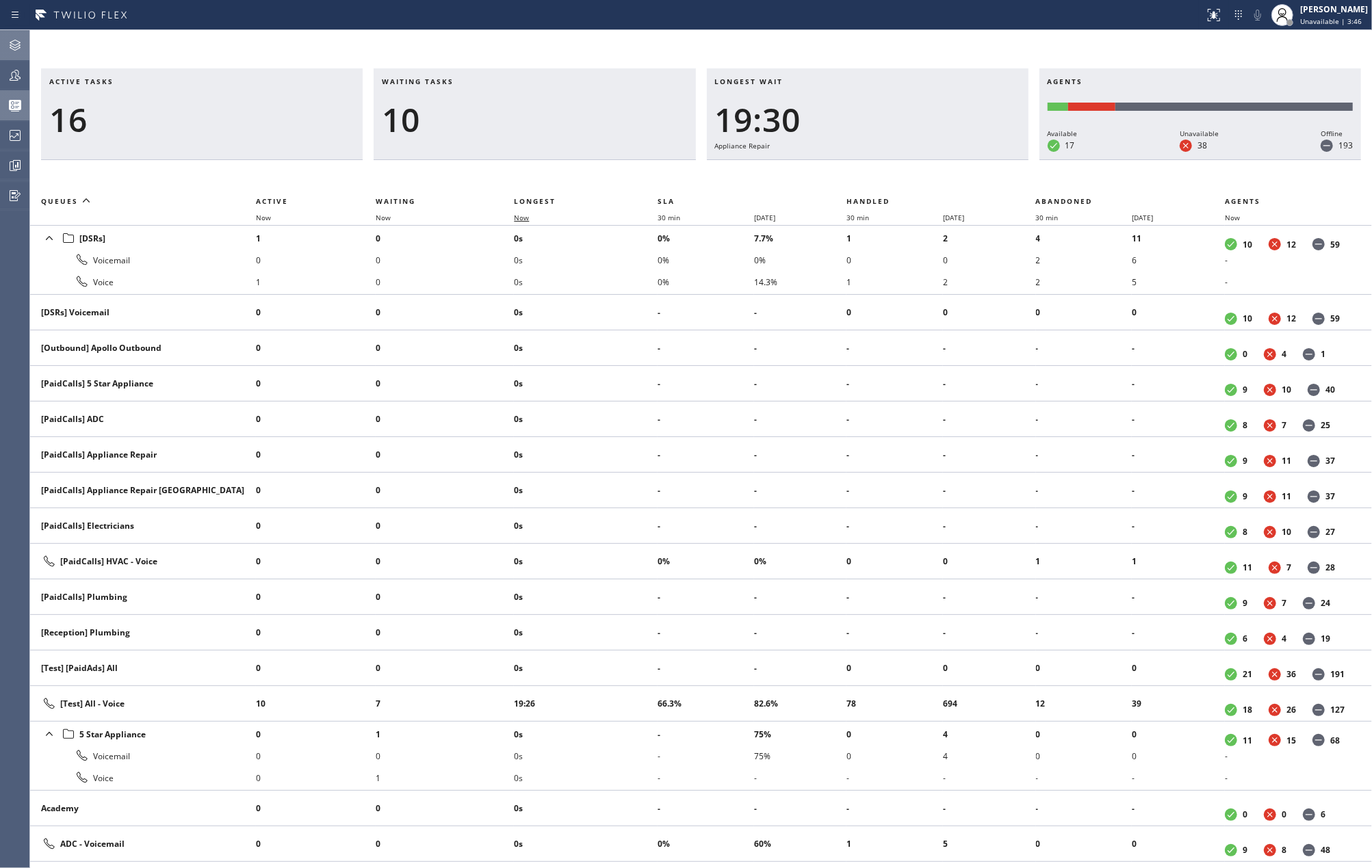
click at [518, 217] on span "Now" at bounding box center [521, 218] width 15 height 10
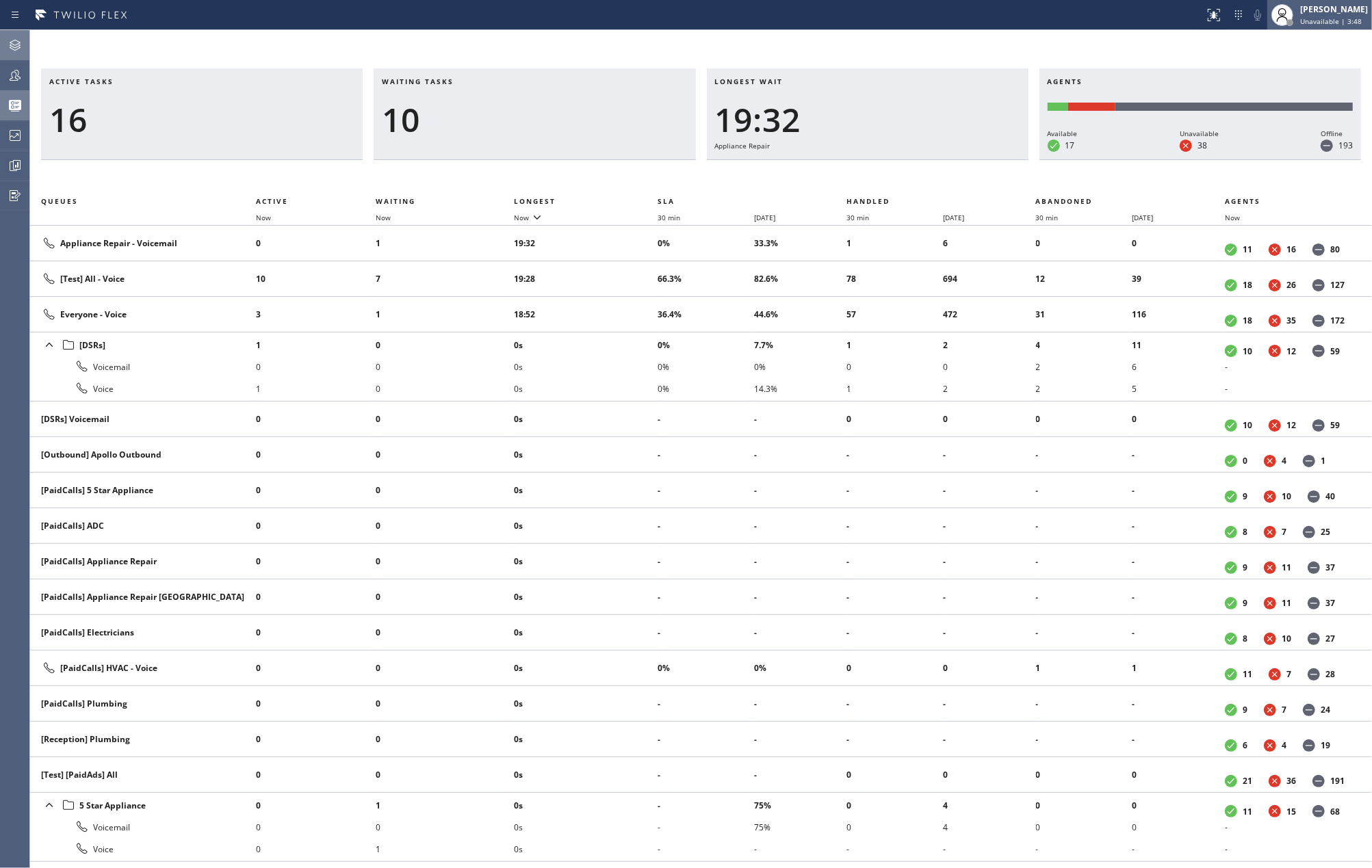
click at [1344, 13] on div "[PERSON_NAME]" at bounding box center [1334, 9] width 67 height 12
click at [1287, 65] on button "Available" at bounding box center [1304, 72] width 137 height 18
click at [17, 71] on icon at bounding box center [15, 75] width 17 height 17
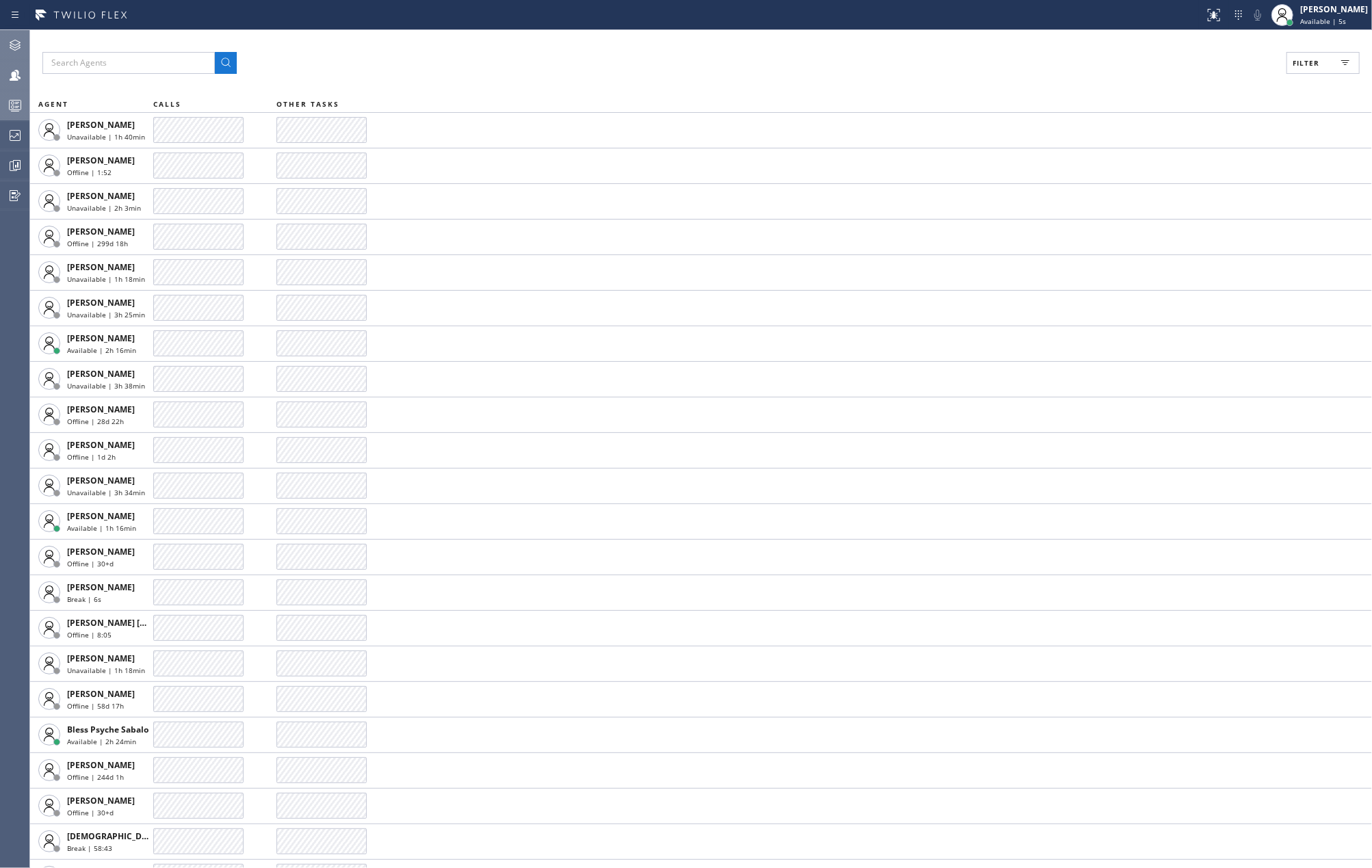
click at [1320, 63] on button "Filter" at bounding box center [1323, 63] width 73 height 22
click at [1195, 161] on label "Available" at bounding box center [1271, 162] width 180 height 12
click at [1181, 161] on input "Available" at bounding box center [1173, 161] width 17 height 17
checkbox input "true"
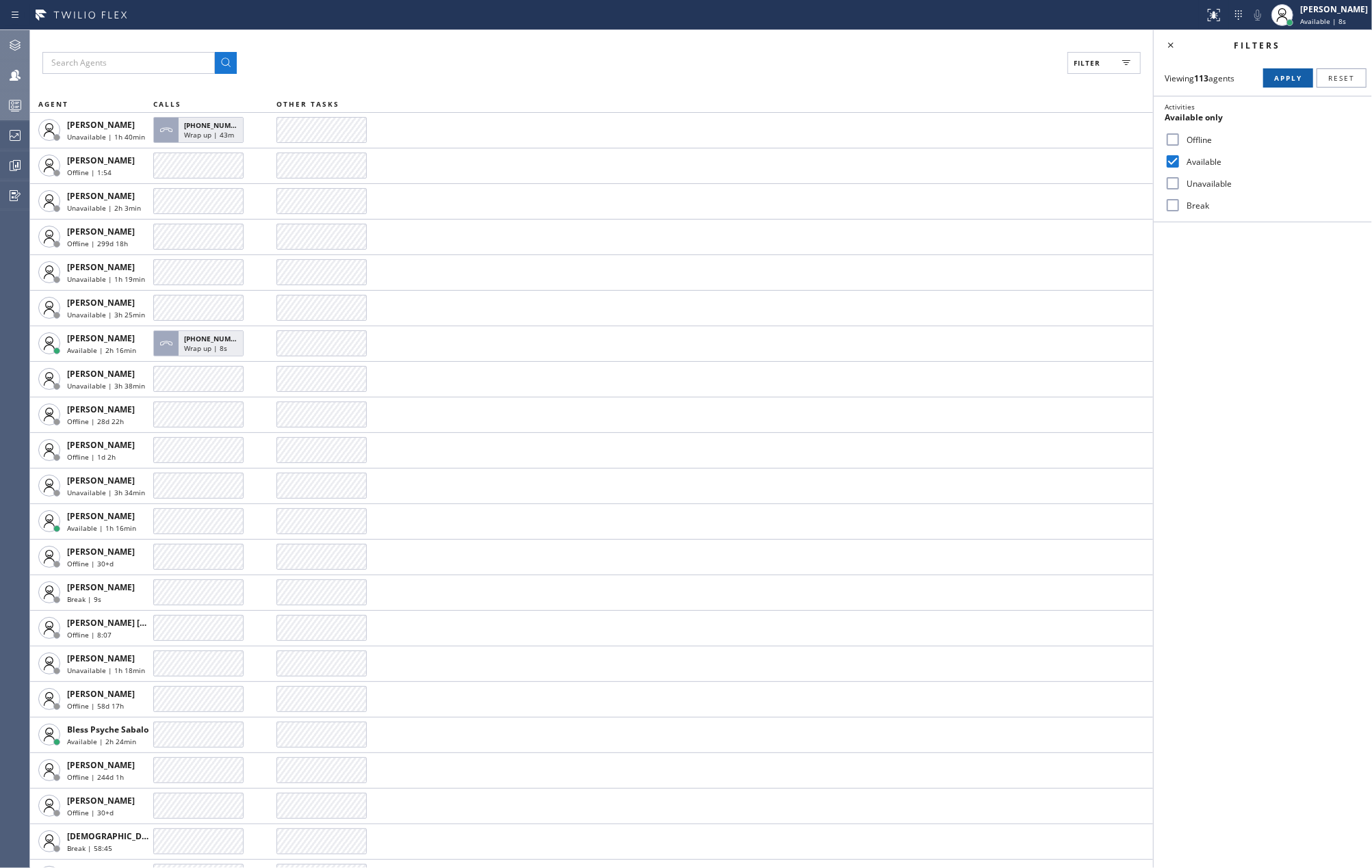
click at [1296, 73] on span "Apply" at bounding box center [1288, 78] width 28 height 10
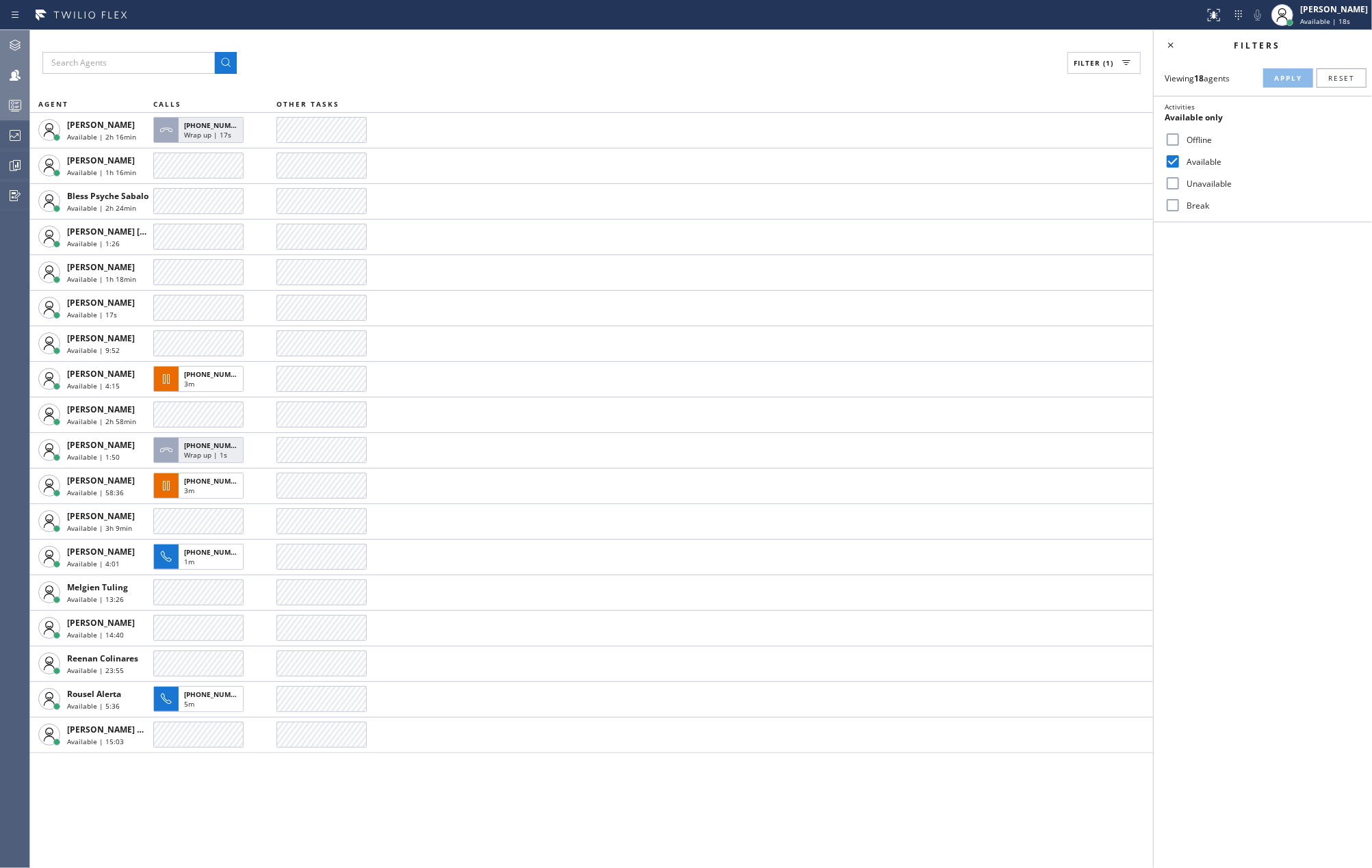
click at [21, 103] on rect at bounding box center [16, 106] width 12 height 10
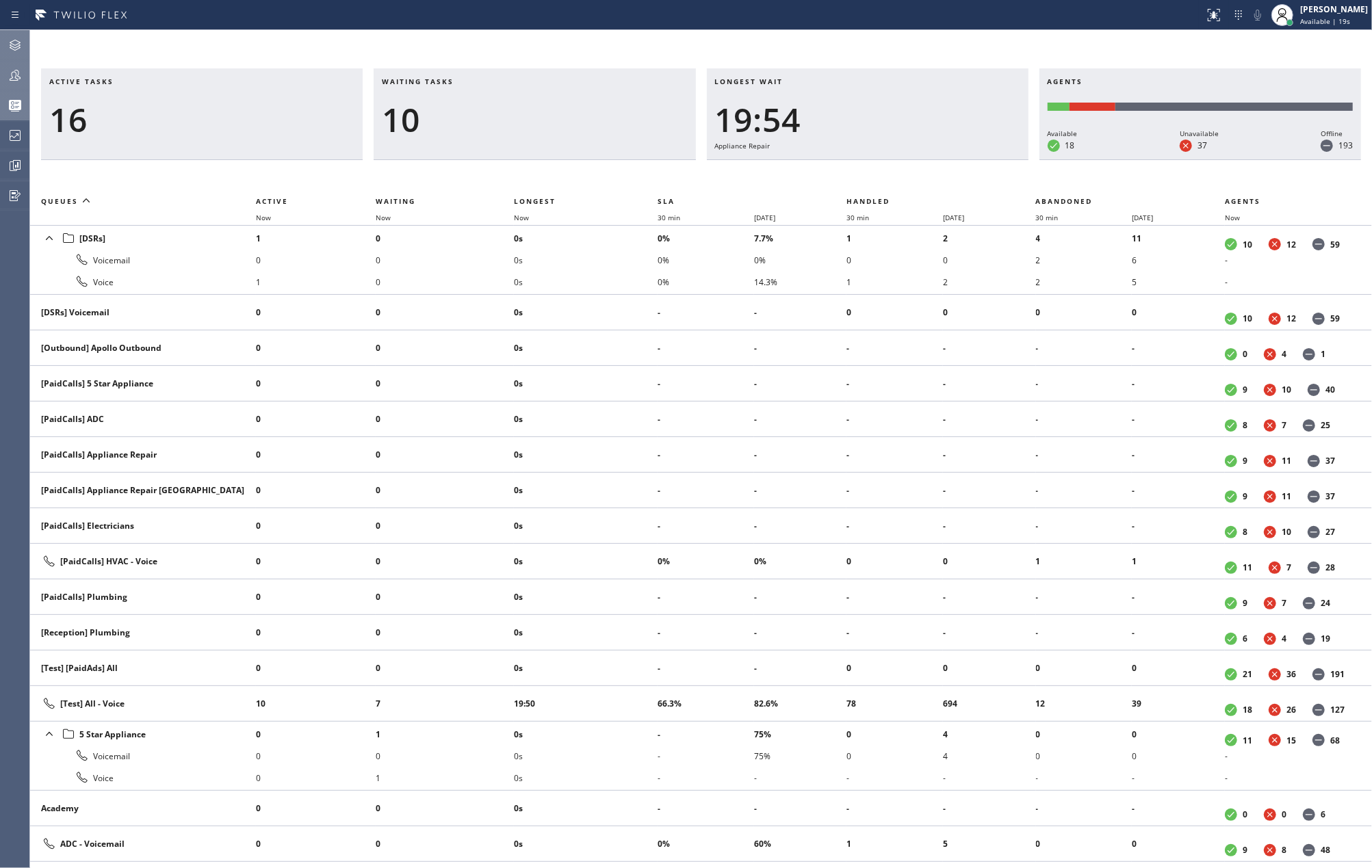
click at [505, 212] on th "Now" at bounding box center [444, 217] width 138 height 17
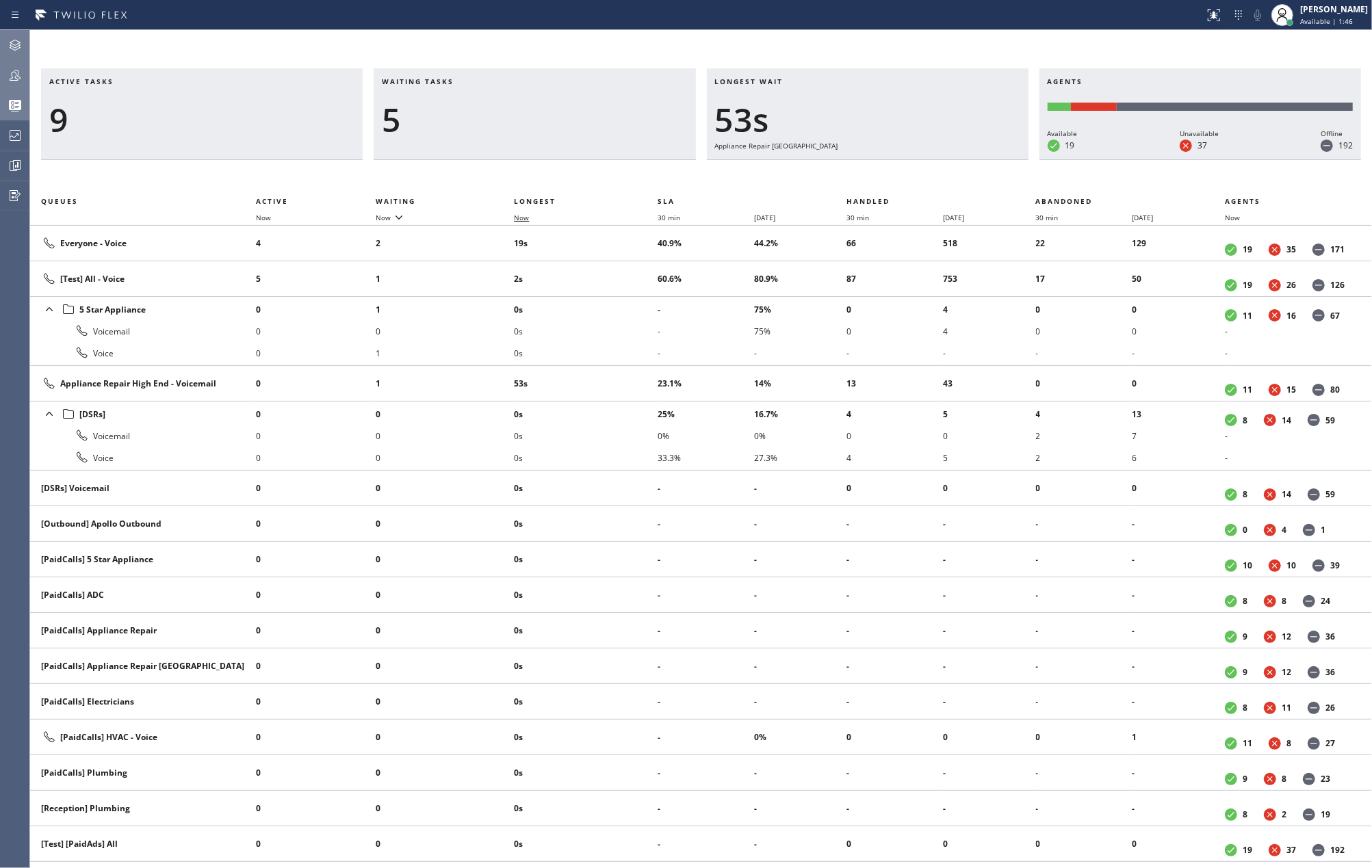
click at [518, 218] on span "Now" at bounding box center [521, 218] width 15 height 10
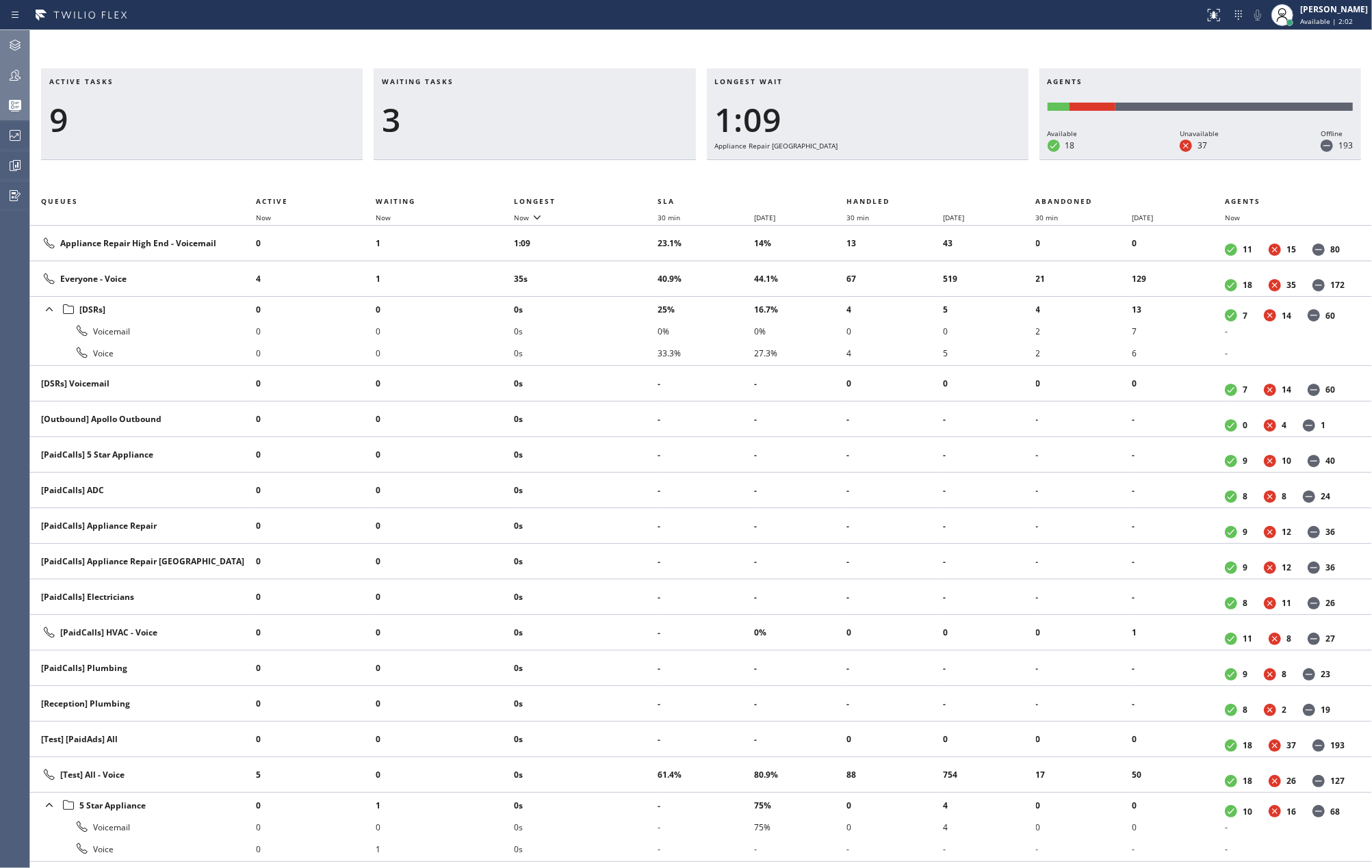
click at [12, 99] on icon at bounding box center [15, 105] width 17 height 17
click at [523, 215] on span "Now" at bounding box center [521, 218] width 15 height 10
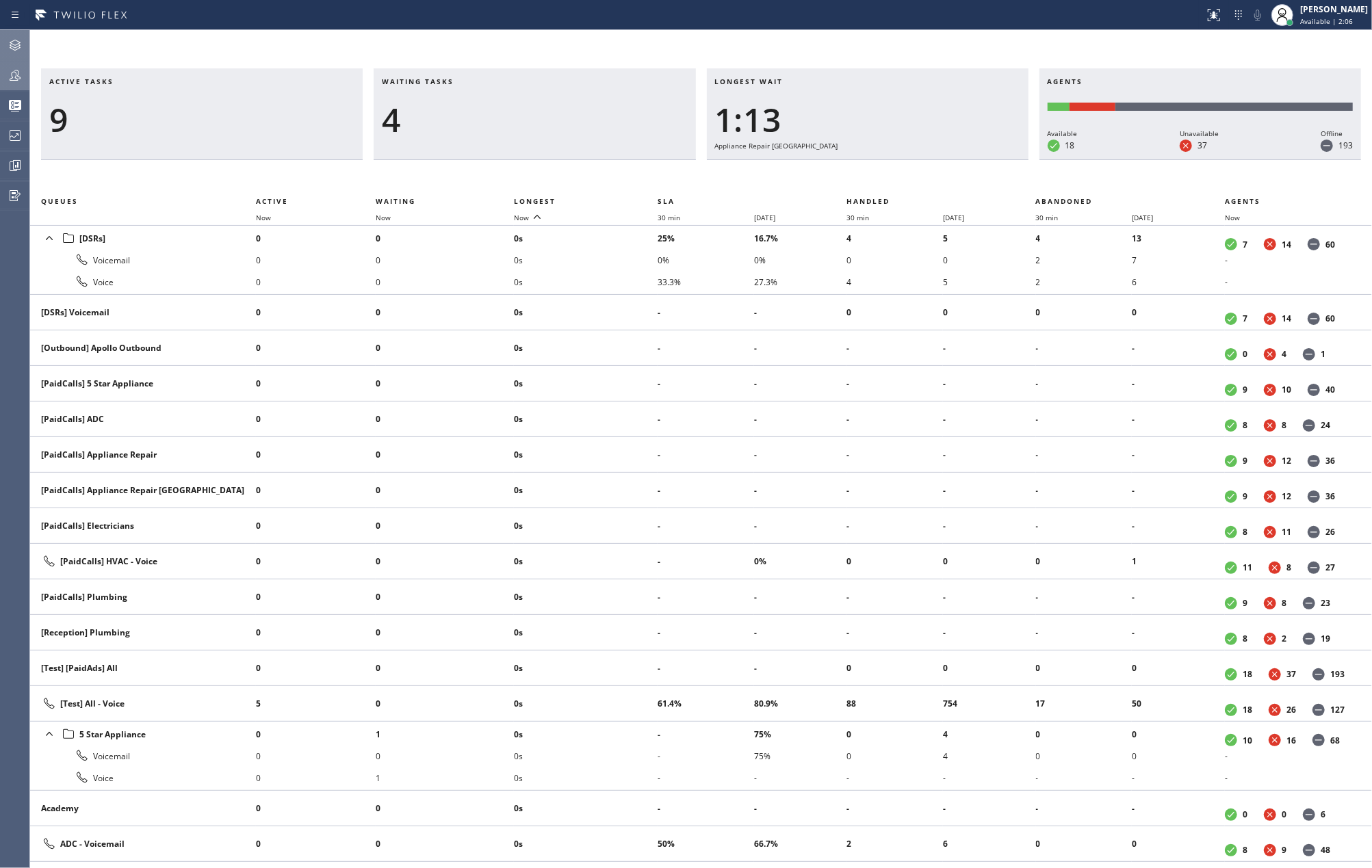
click at [9, 77] on icon at bounding box center [15, 75] width 17 height 17
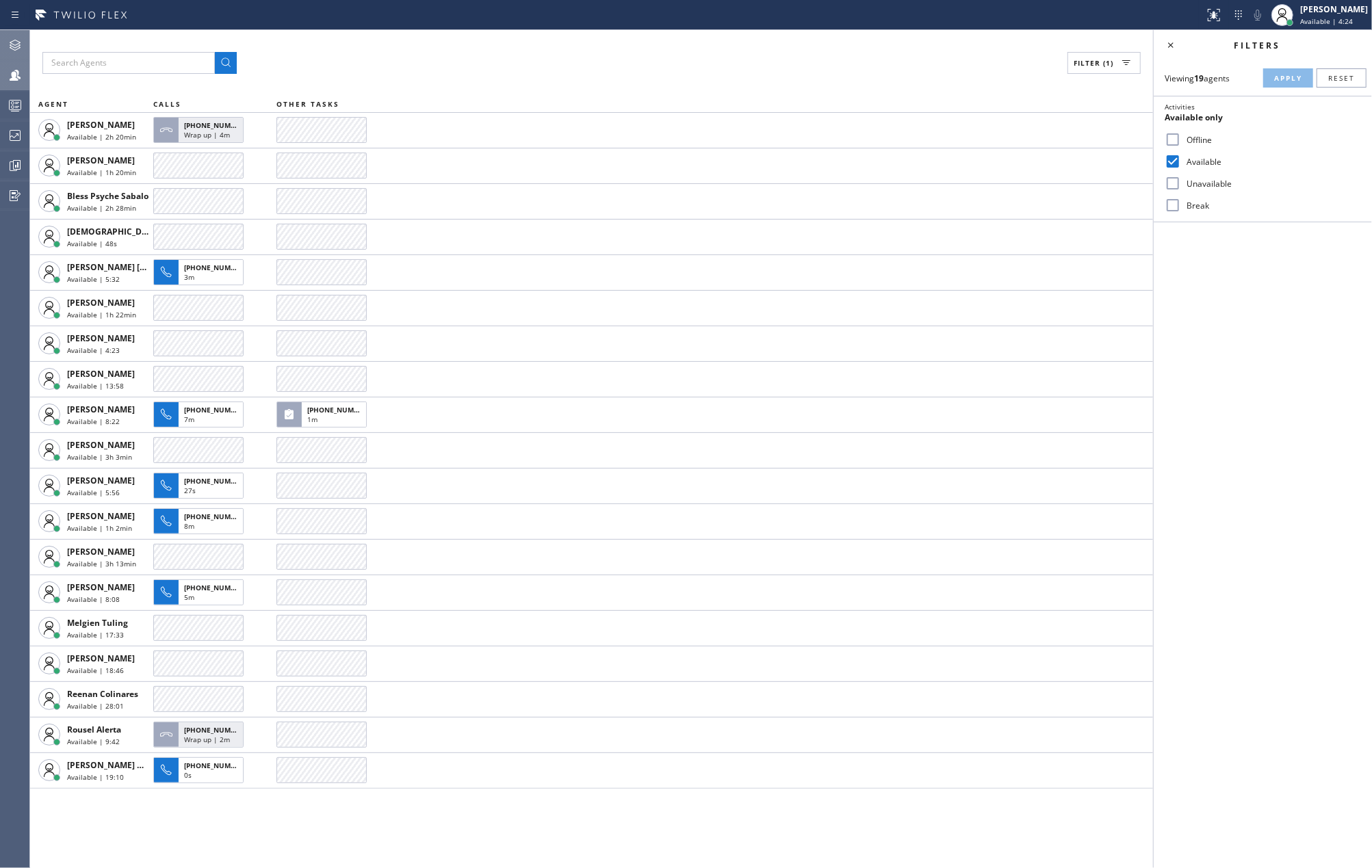
click at [12, 42] on icon at bounding box center [15, 45] width 17 height 17
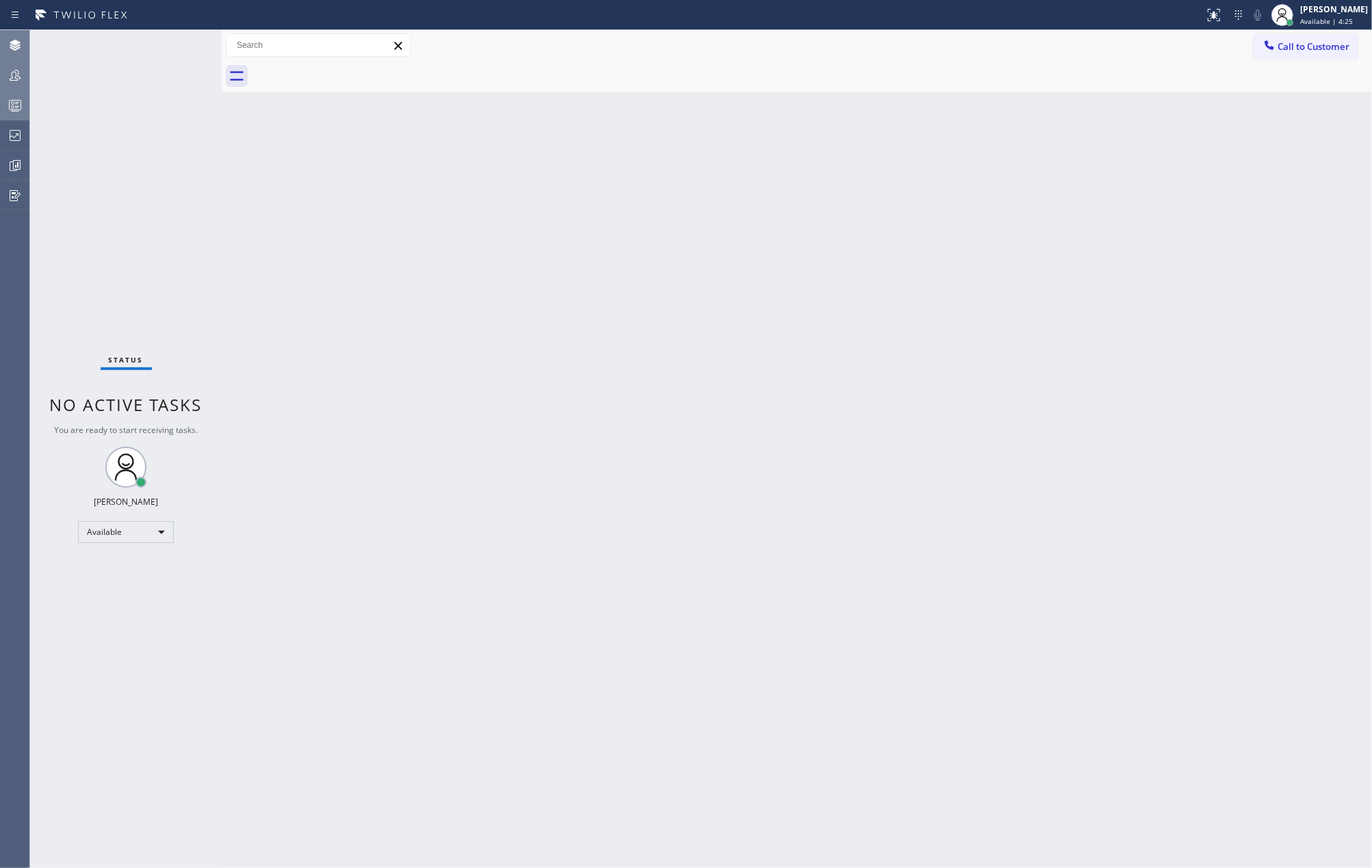
click at [8, 102] on icon at bounding box center [15, 105] width 17 height 17
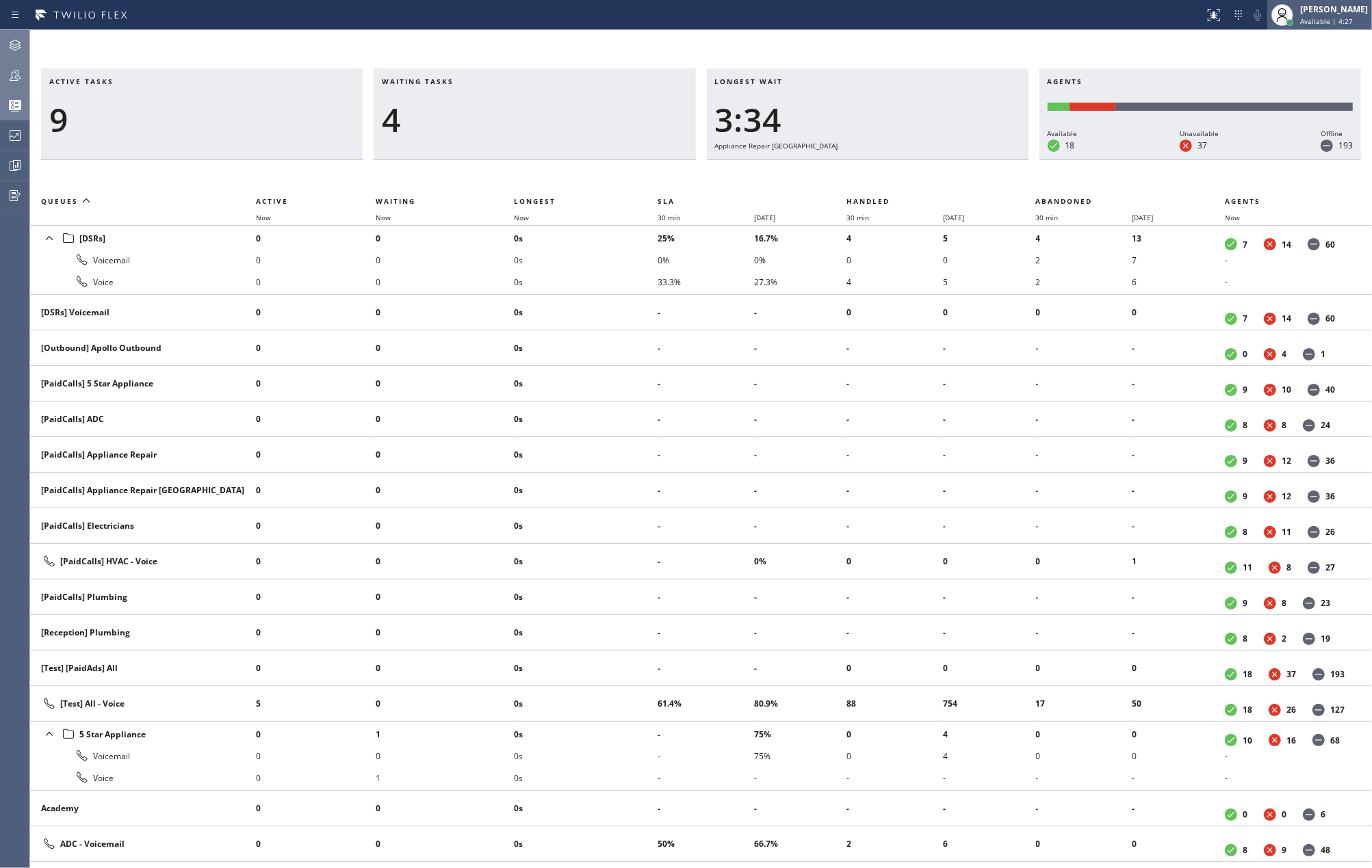
click at [1350, 17] on span "Available | 4:27" at bounding box center [1327, 22] width 53 height 10
click at [1302, 86] on button "Unavailable" at bounding box center [1304, 90] width 137 height 18
click at [529, 215] on span "Now" at bounding box center [521, 218] width 15 height 10
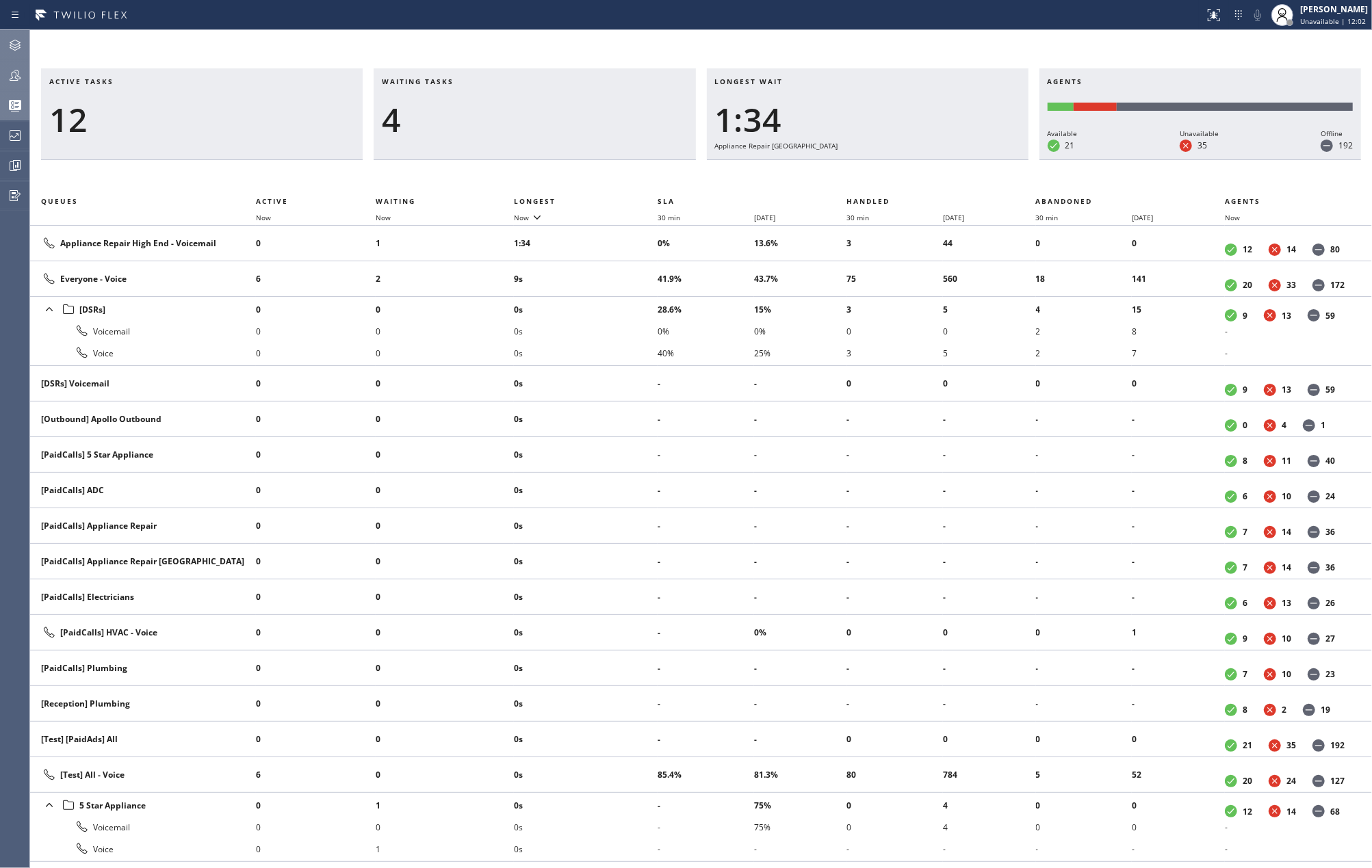
click at [348, 62] on div "Active tasks 12 Waiting tasks 4 Longest wait 1:34 Appliance Repair High End Age…" at bounding box center [701, 449] width 1342 height 838
click at [532, 215] on icon at bounding box center [537, 216] width 17 height 17
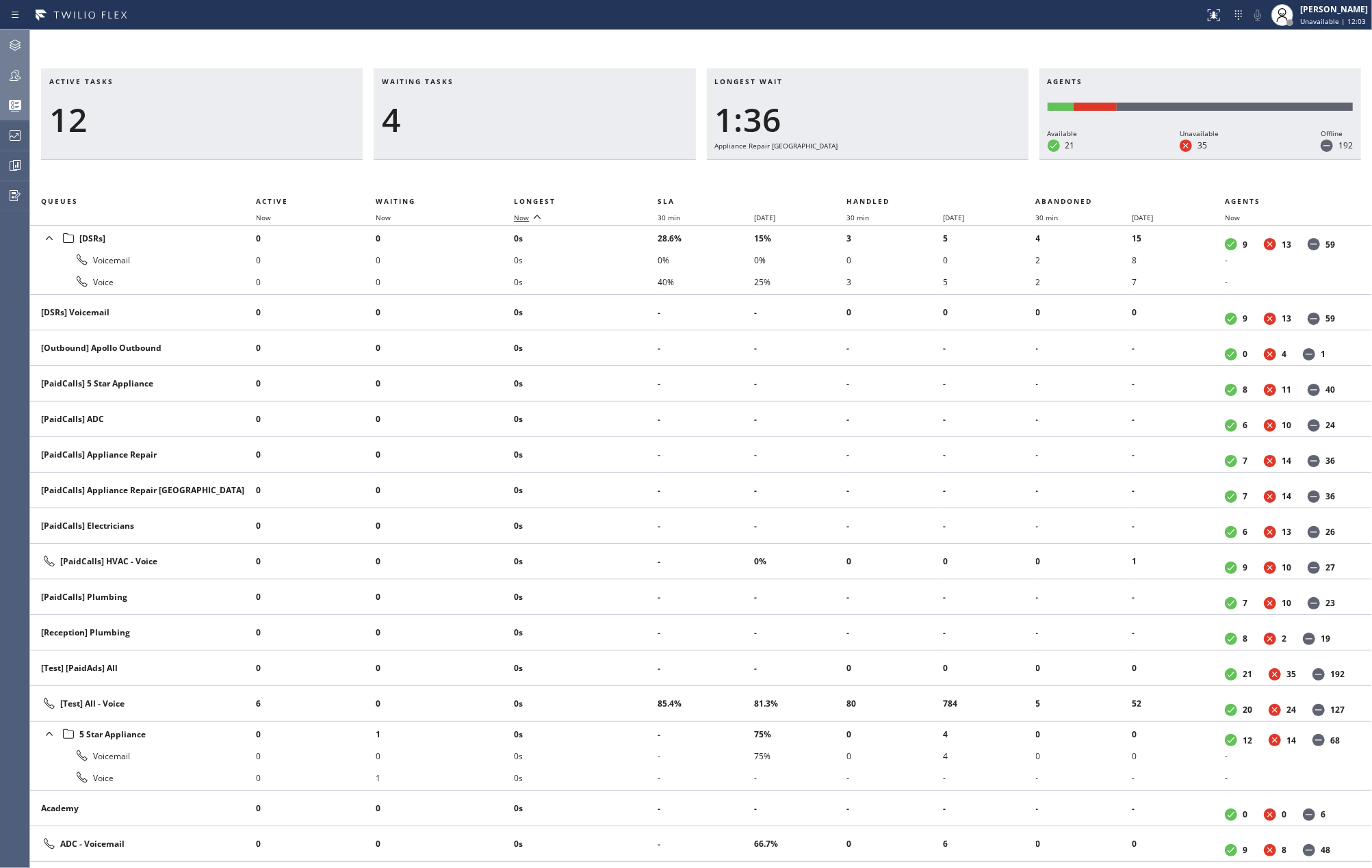
click at [532, 215] on icon at bounding box center [537, 216] width 17 height 17
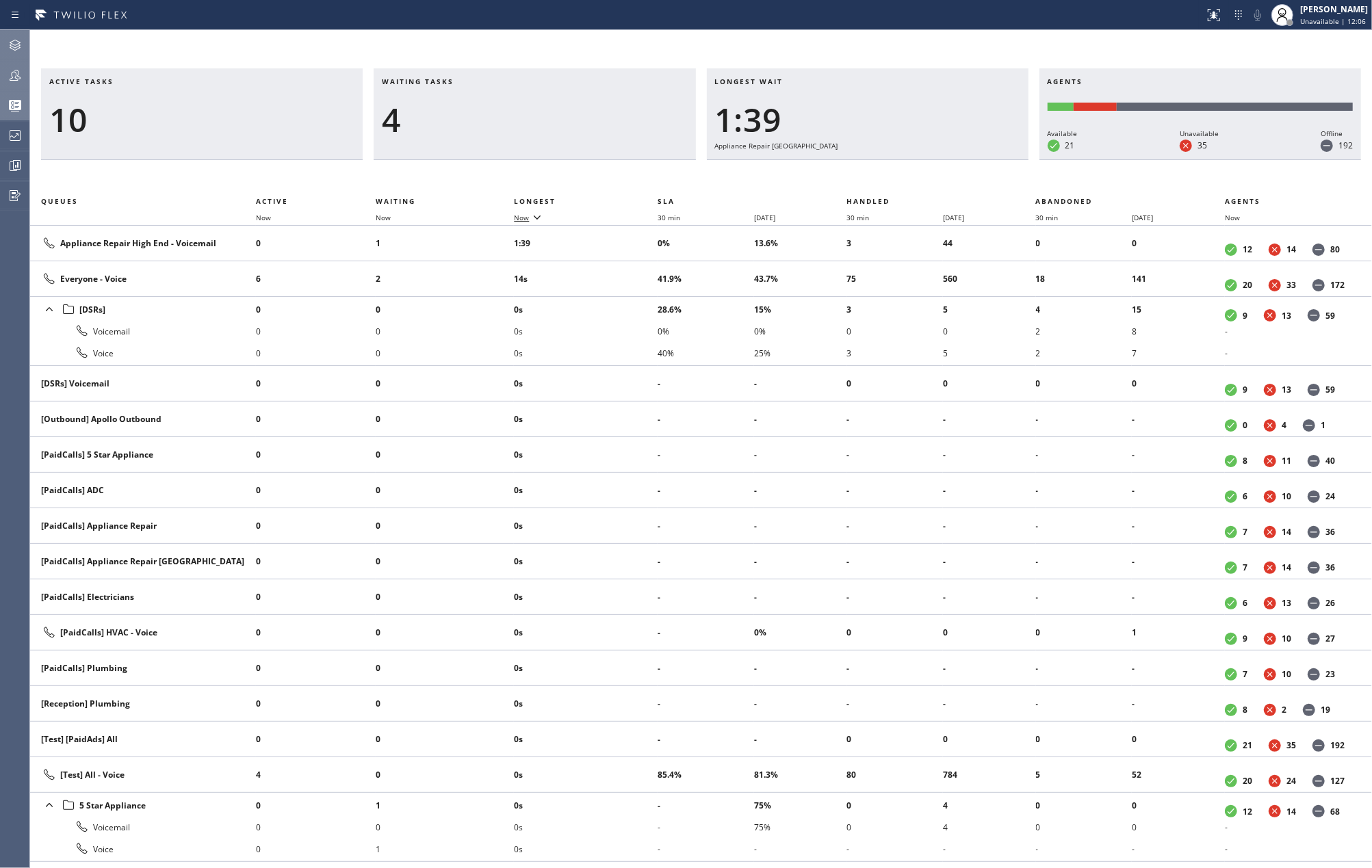
click at [11, 71] on icon at bounding box center [15, 75] width 17 height 17
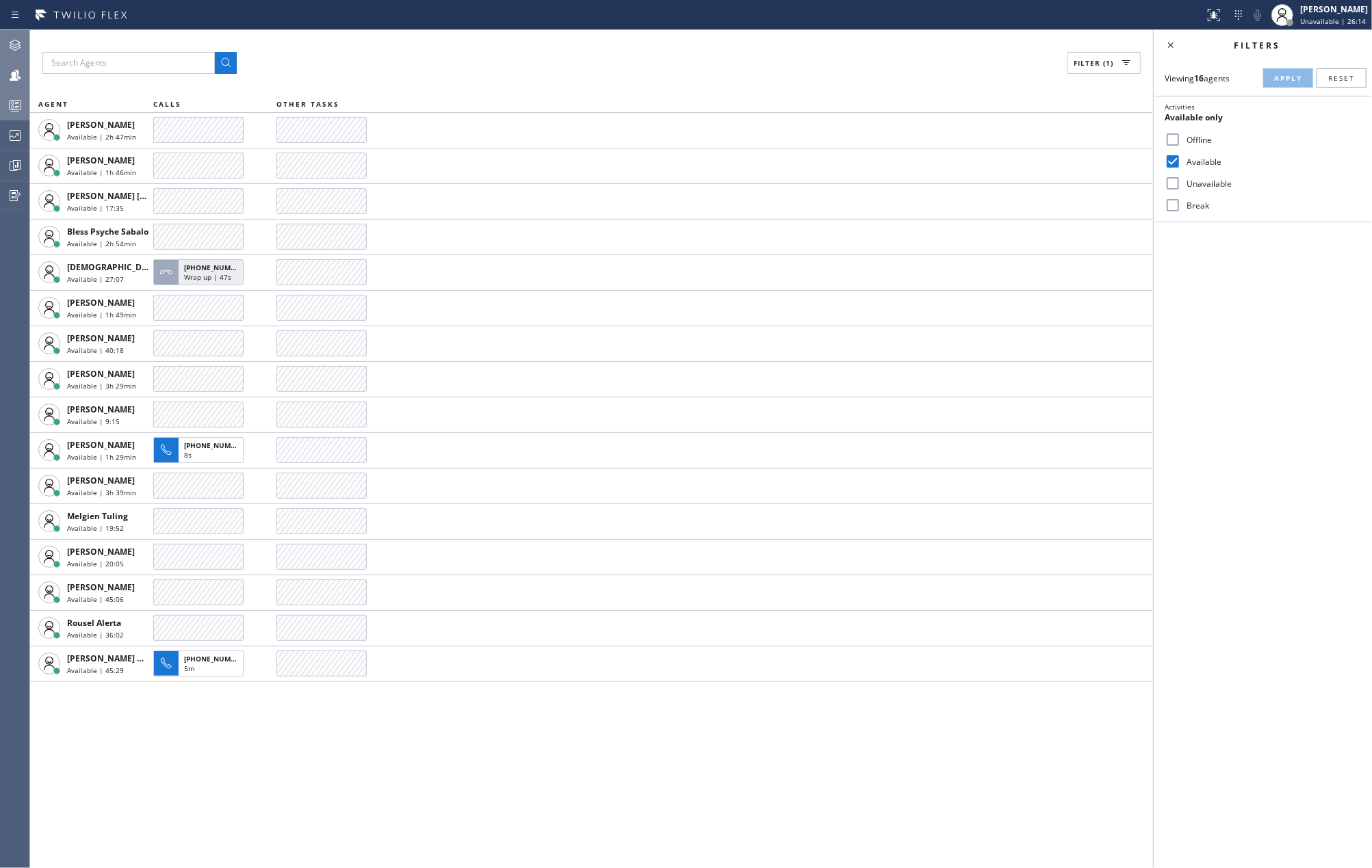
click at [1175, 203] on input "Break" at bounding box center [1173, 205] width 17 height 17
checkbox input "true"
click at [1282, 77] on span "Apply" at bounding box center [1288, 78] width 28 height 10
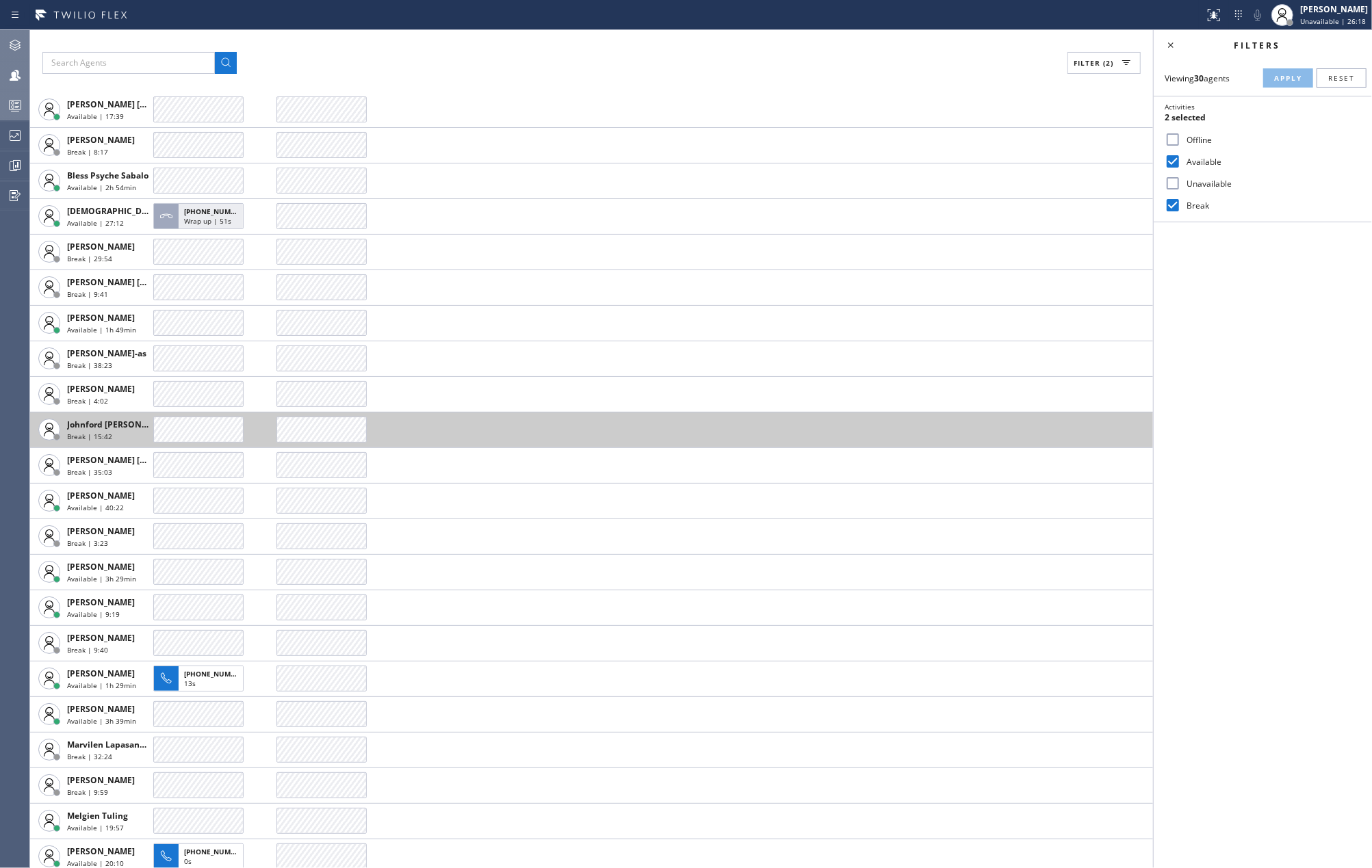
scroll to position [182, 0]
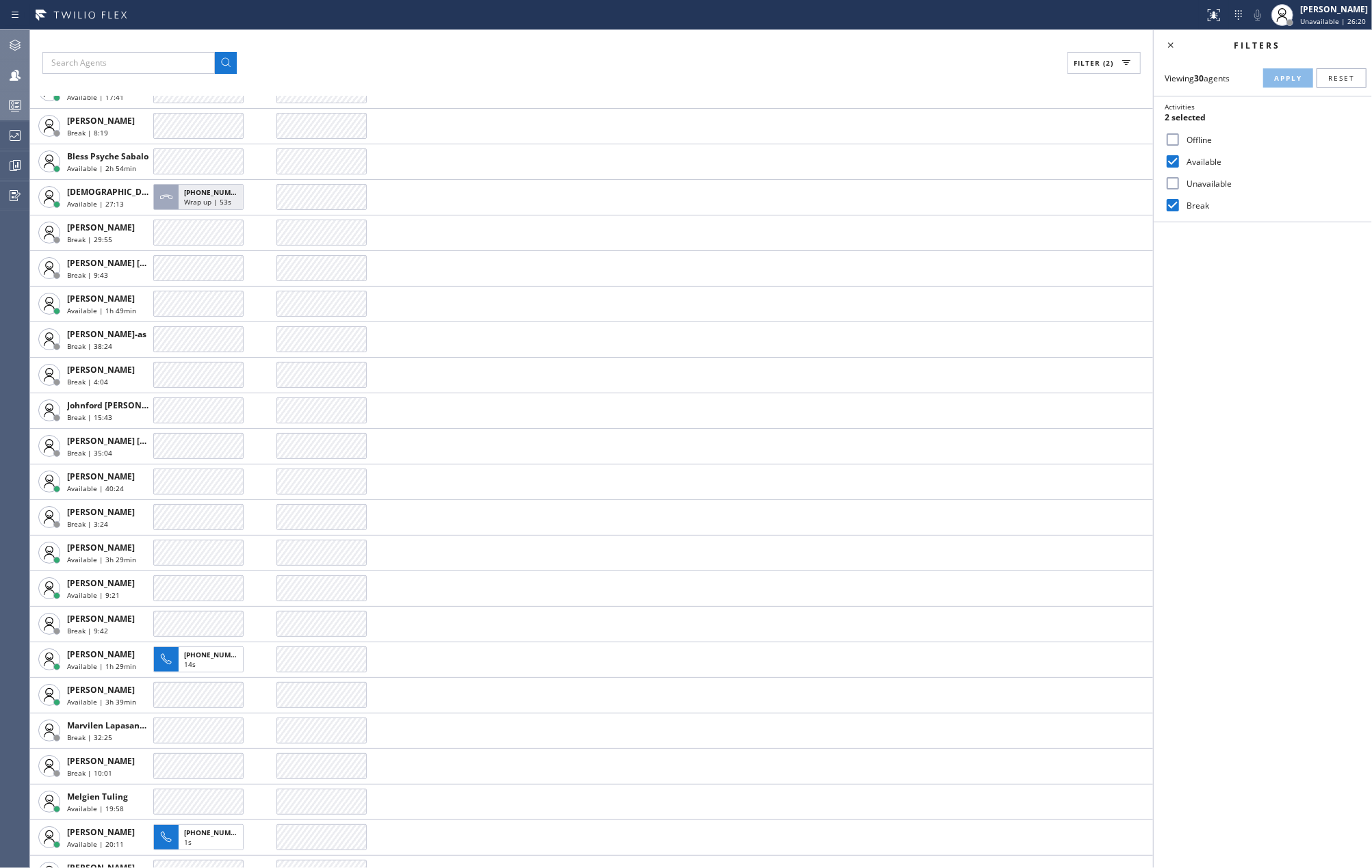
click at [10, 108] on icon at bounding box center [15, 105] width 17 height 17
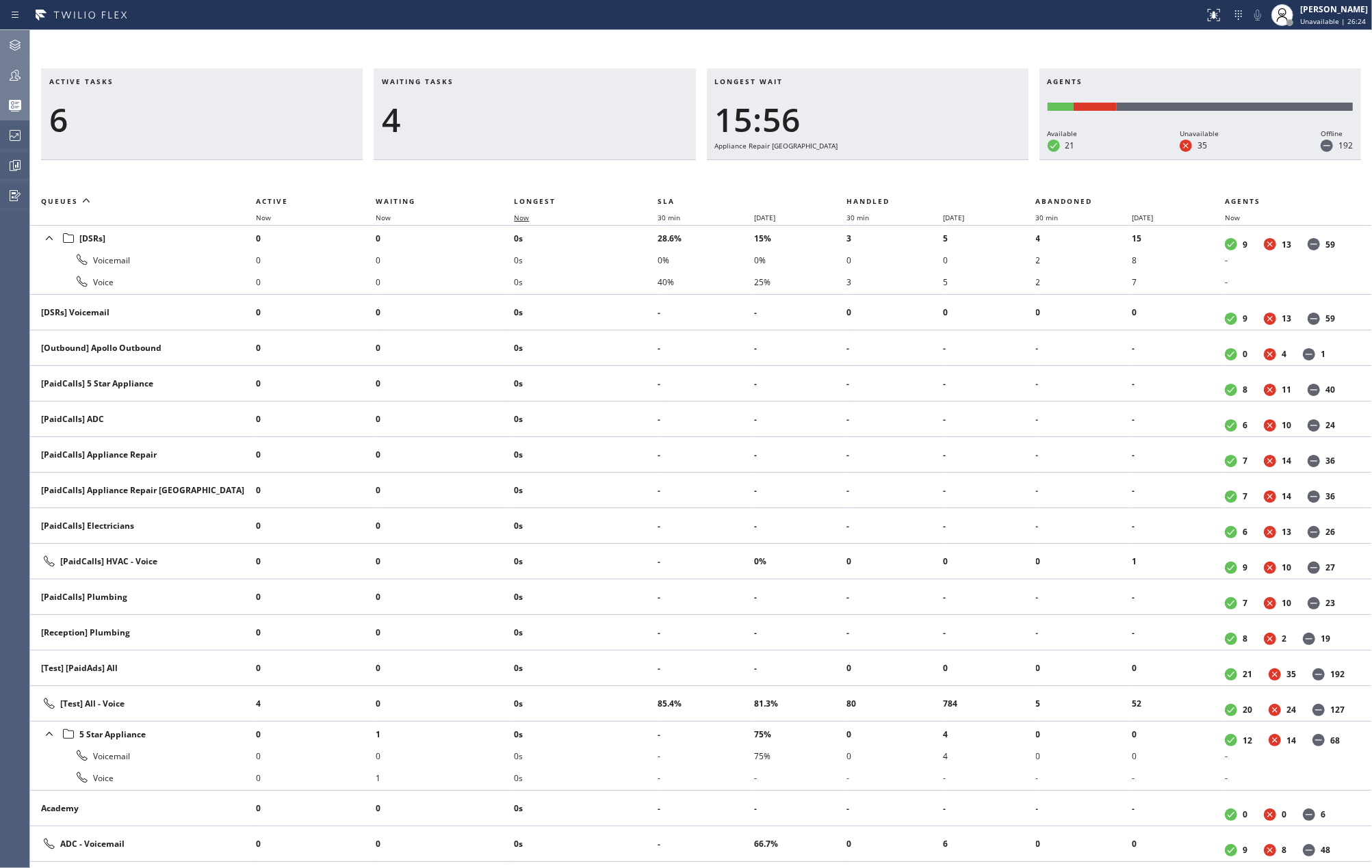
click at [529, 213] on span "Now" at bounding box center [521, 218] width 15 height 10
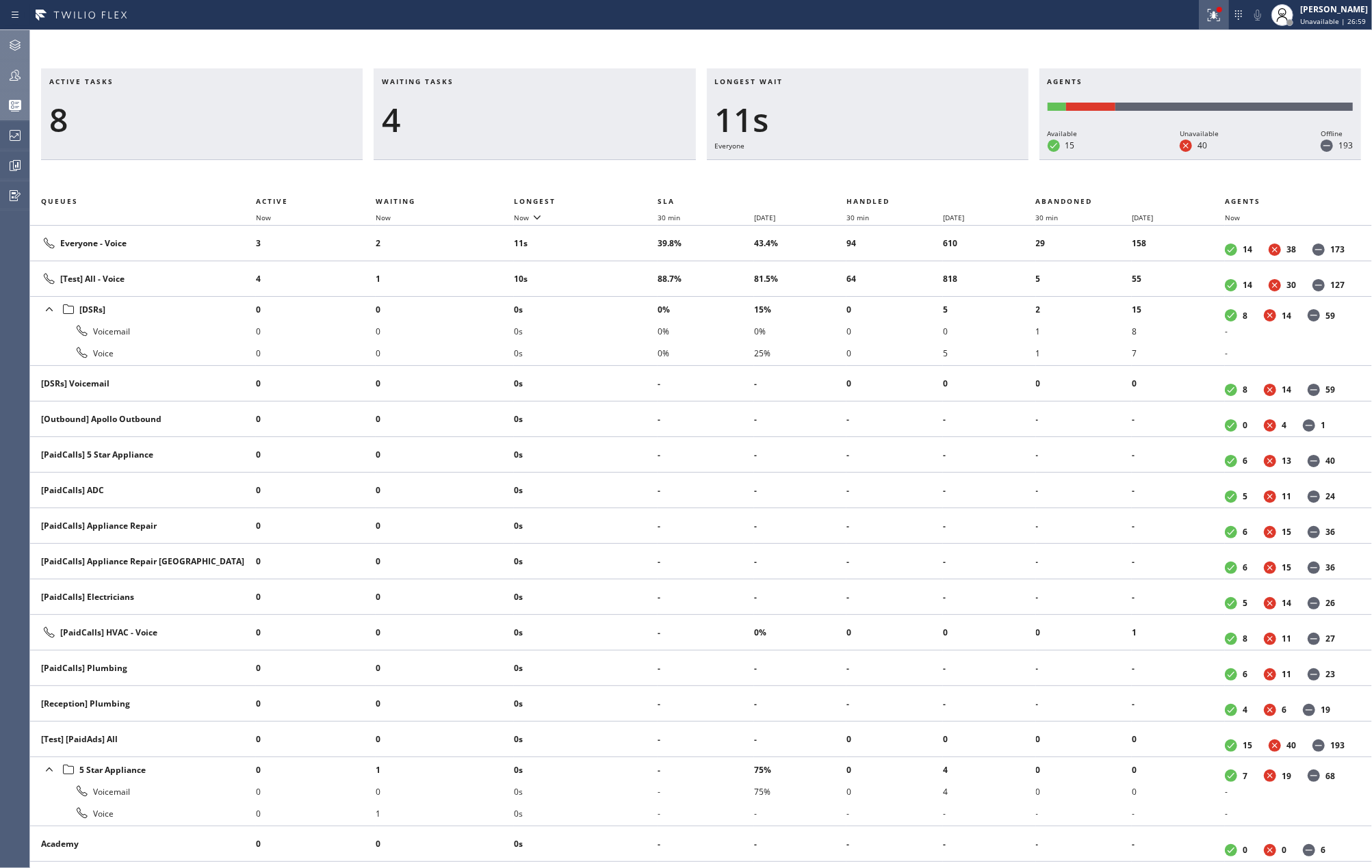
click at [1213, 22] on icon at bounding box center [1214, 15] width 17 height 17
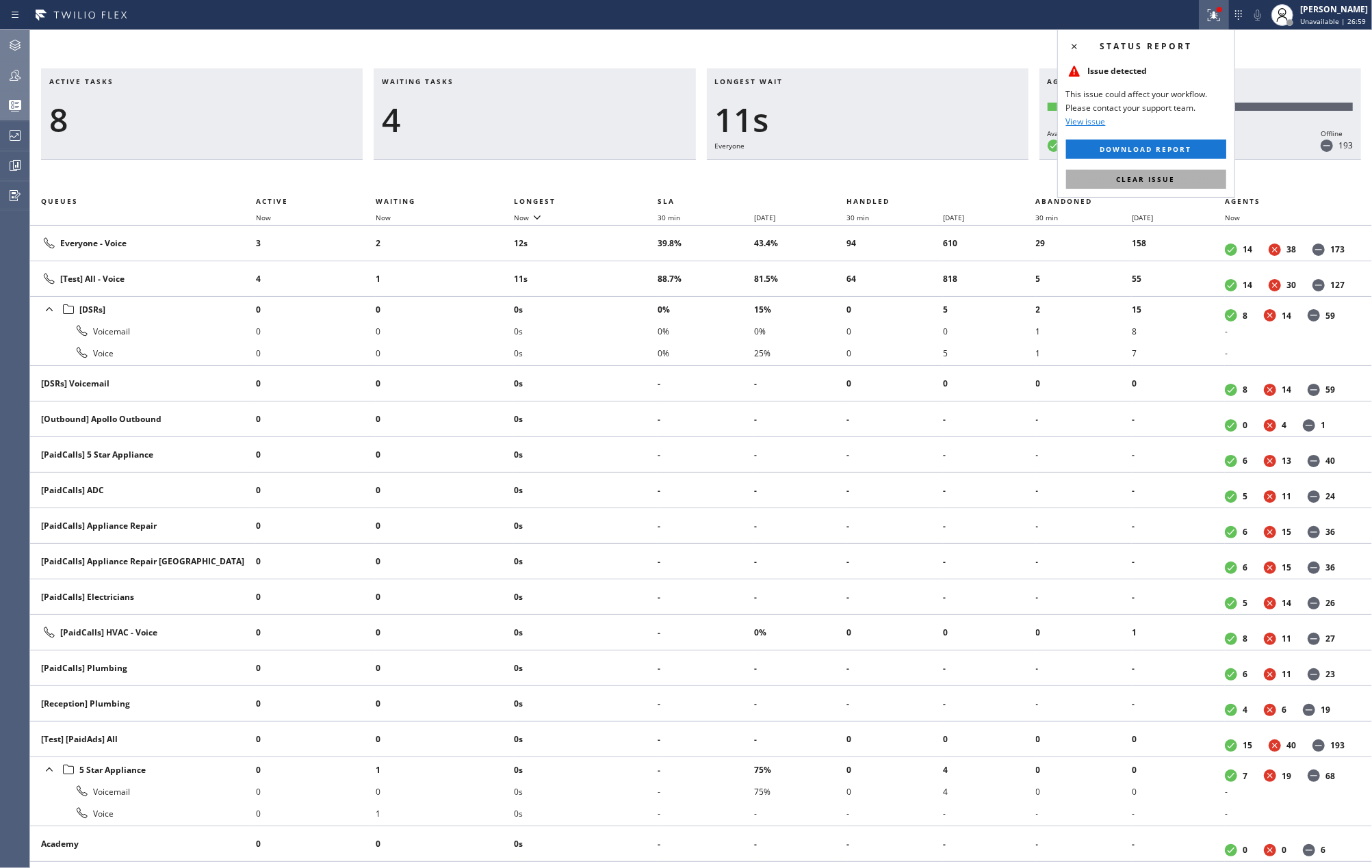
click at [1147, 182] on span "Clear issue" at bounding box center [1146, 179] width 59 height 10
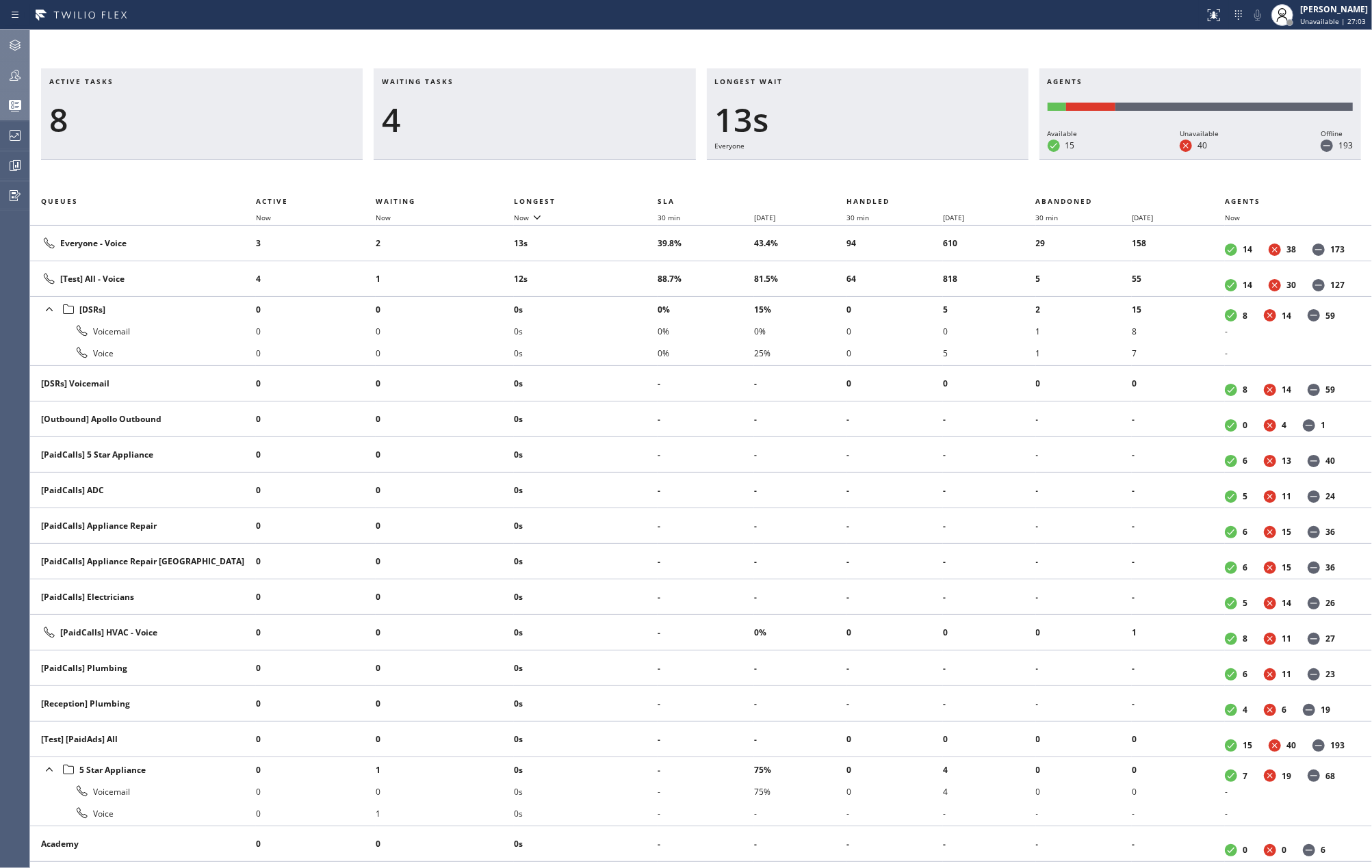
click at [899, 47] on div "Active tasks 8 Waiting tasks 4 Longest wait 13s Everyone Agents Available 15 Un…" at bounding box center [701, 449] width 1342 height 838
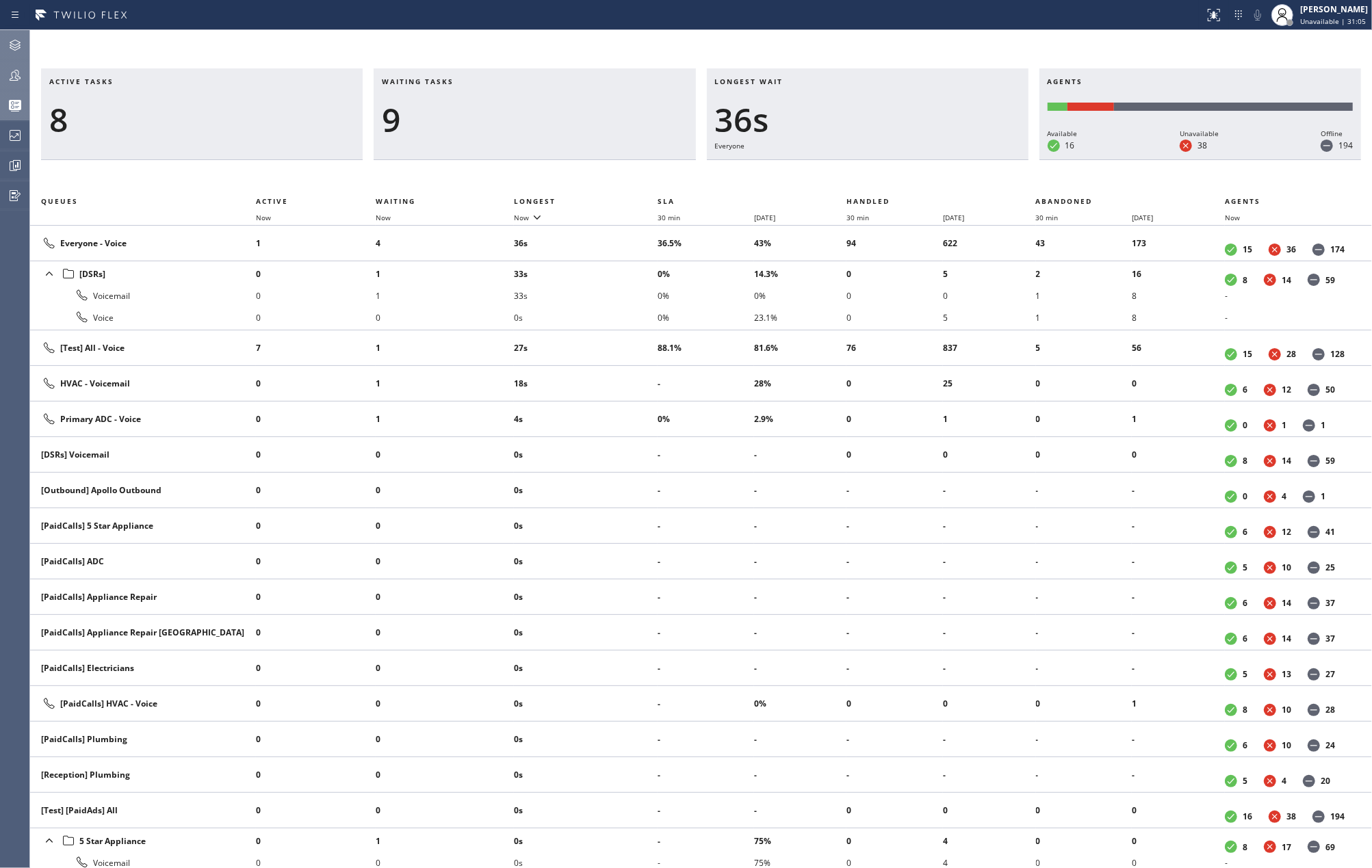
click at [312, 48] on div "Active tasks 8 Waiting tasks 9 Longest wait 36s Everyone Agents Available 16 Un…" at bounding box center [701, 449] width 1342 height 838
click at [526, 220] on span "Now" at bounding box center [521, 218] width 15 height 10
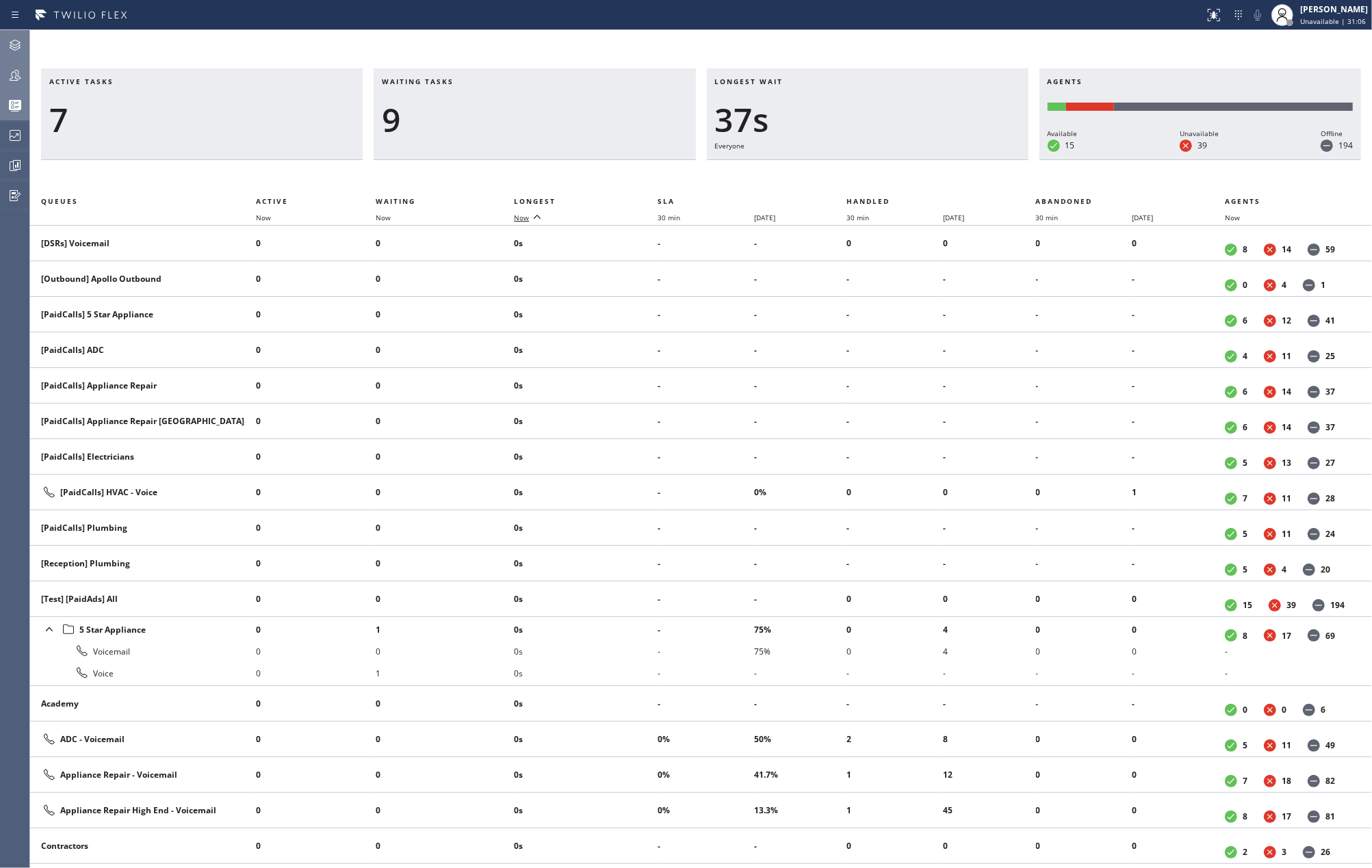
click at [526, 220] on span "Now" at bounding box center [521, 218] width 15 height 10
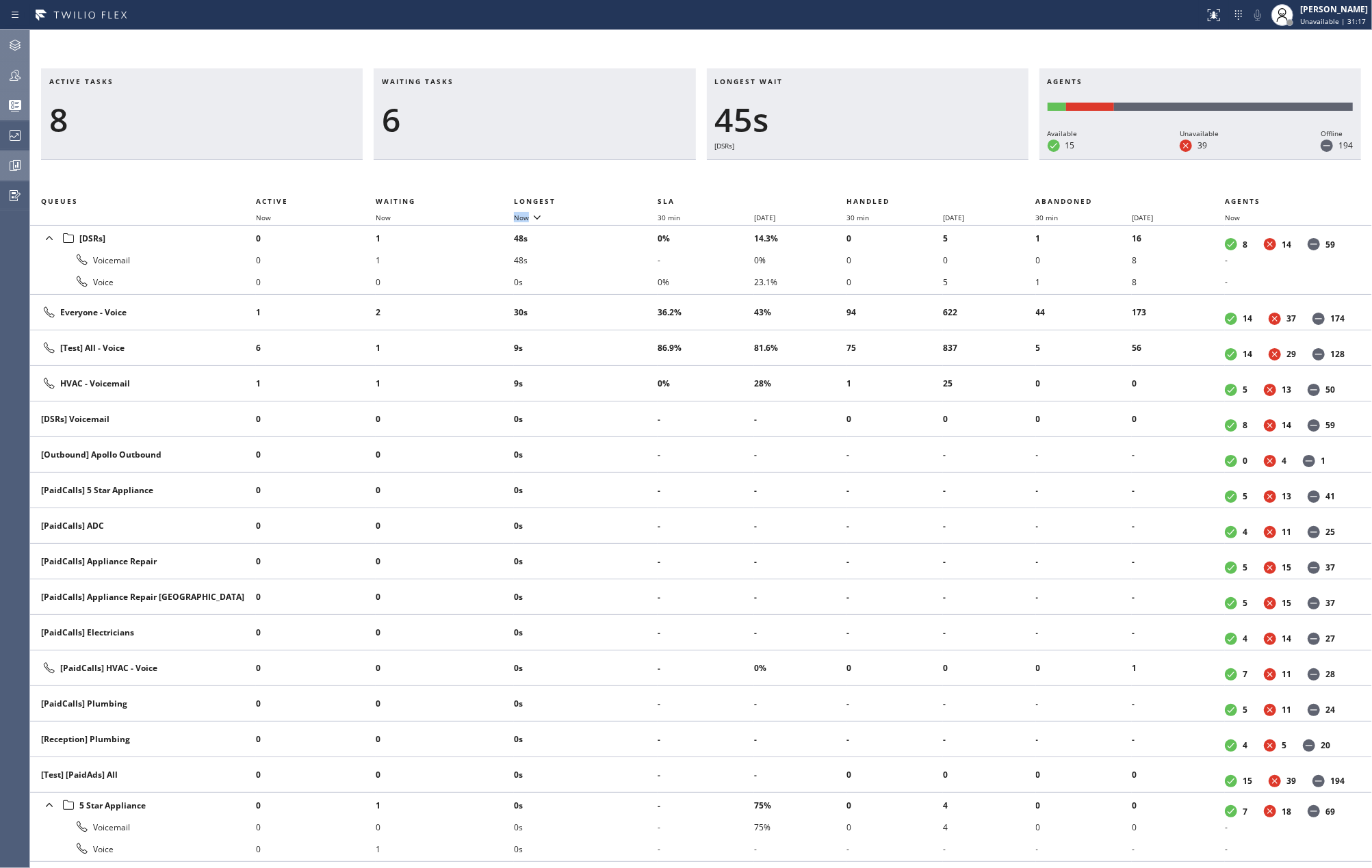
click at [18, 165] on icon at bounding box center [16, 165] width 3 height 6
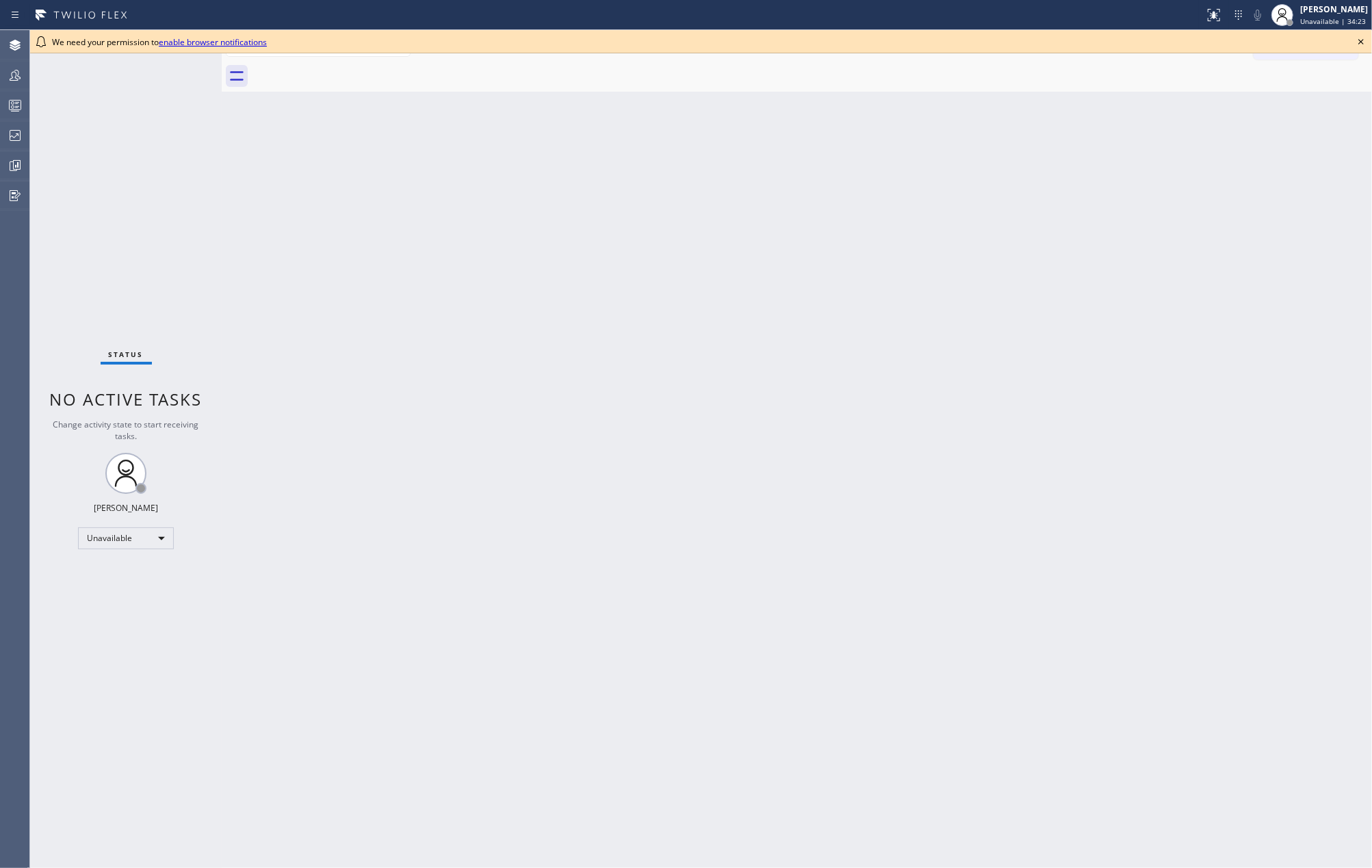
click at [676, 396] on div "Back to Dashboard Change Sender ID Customers Technicians Select a contact Outbo…" at bounding box center [797, 449] width 1150 height 838
click at [14, 161] on icon at bounding box center [17, 165] width 8 height 10
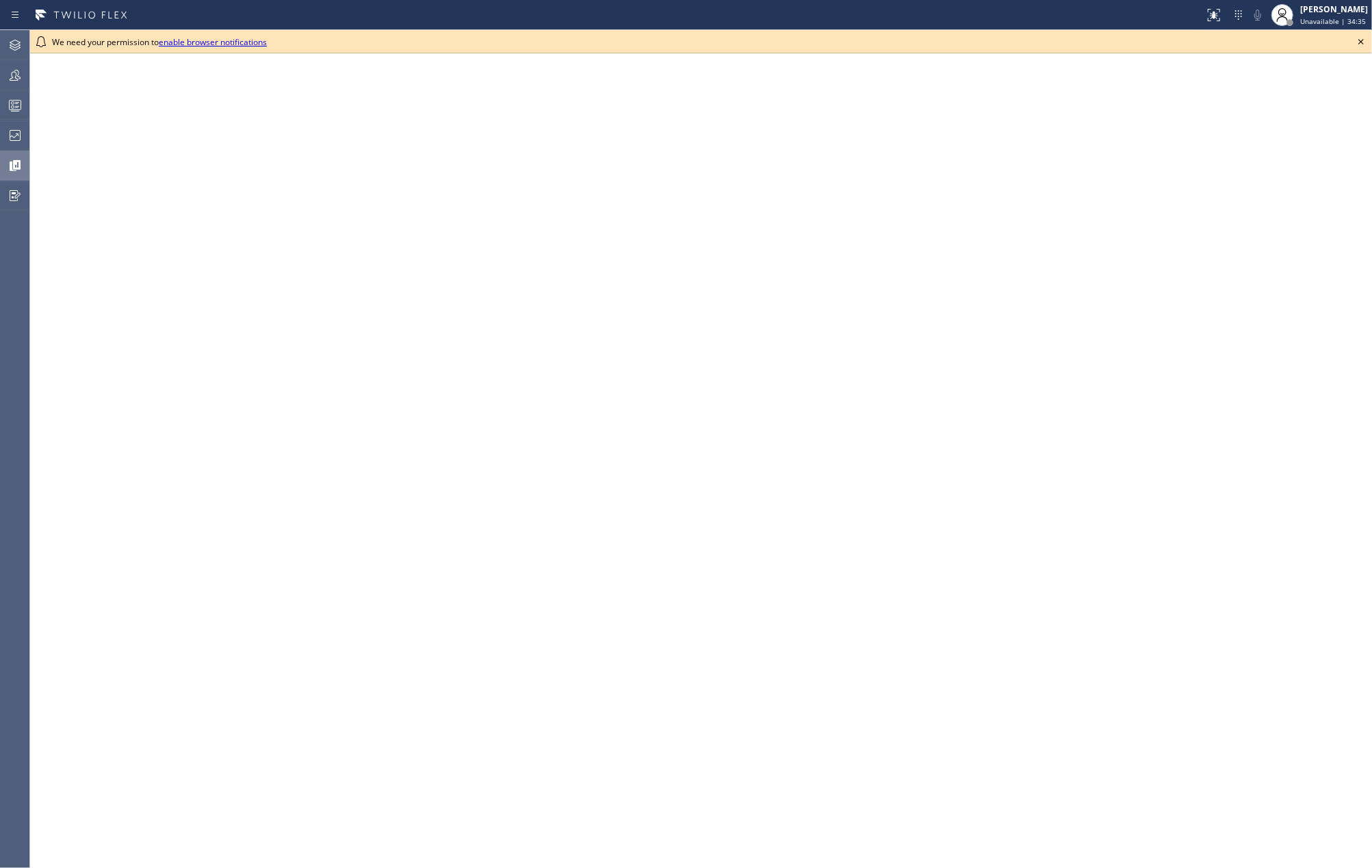
click at [1357, 37] on icon at bounding box center [1361, 41] width 17 height 17
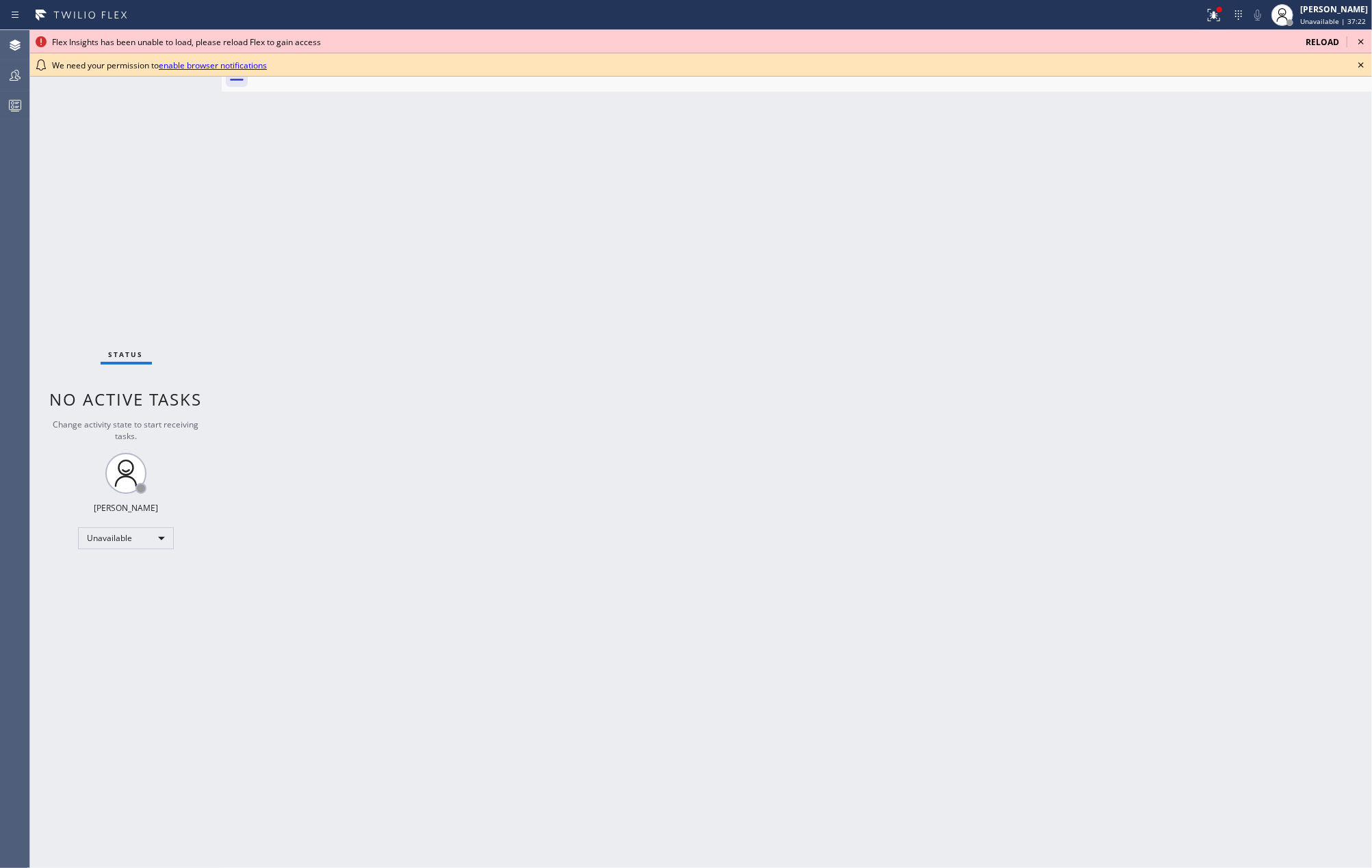
drag, startPoint x: 724, startPoint y: 348, endPoint x: 713, endPoint y: 345, distance: 11.4
click at [720, 348] on div "Back to Dashboard Change Sender ID Customers Technicians Select a contact Outbo…" at bounding box center [797, 449] width 1150 height 838
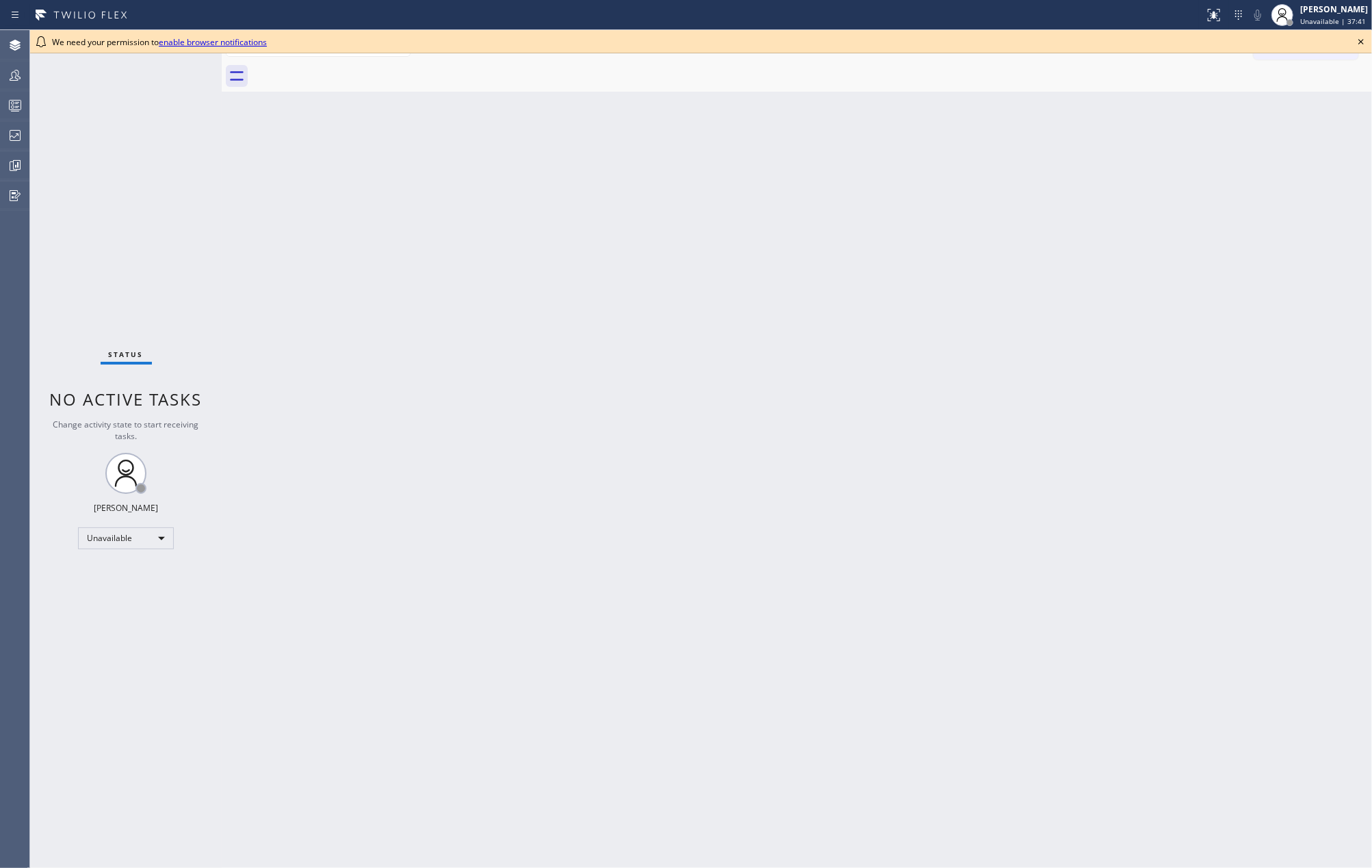
drag, startPoint x: 802, startPoint y: 447, endPoint x: 818, endPoint y: 410, distance: 40.3
click at [802, 444] on div "Back to Dashboard Change Sender ID Customers Technicians Select a contact Outbo…" at bounding box center [797, 449] width 1150 height 838
click at [1355, 37] on icon at bounding box center [1361, 41] width 17 height 17
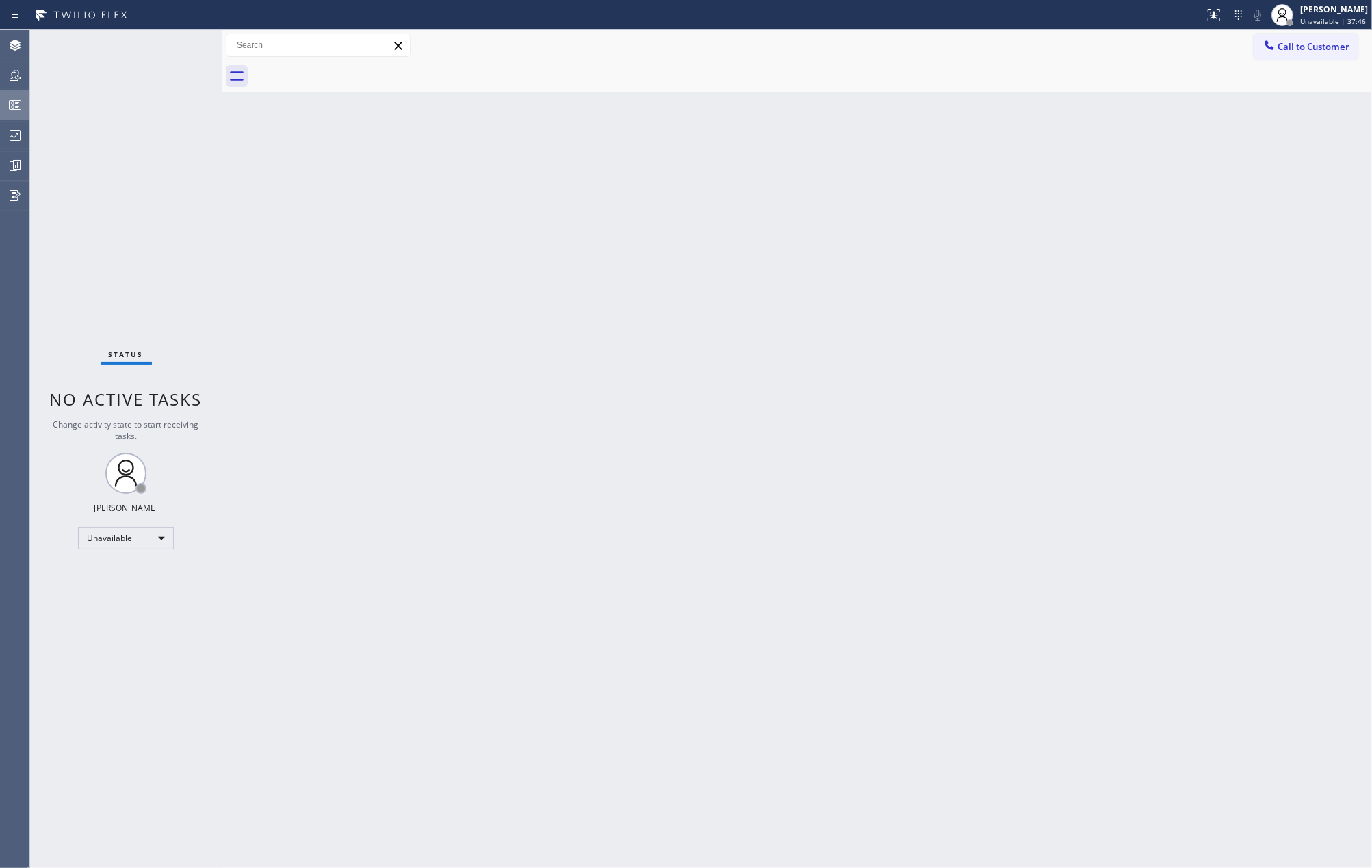
click at [15, 106] on icon at bounding box center [15, 105] width 17 height 17
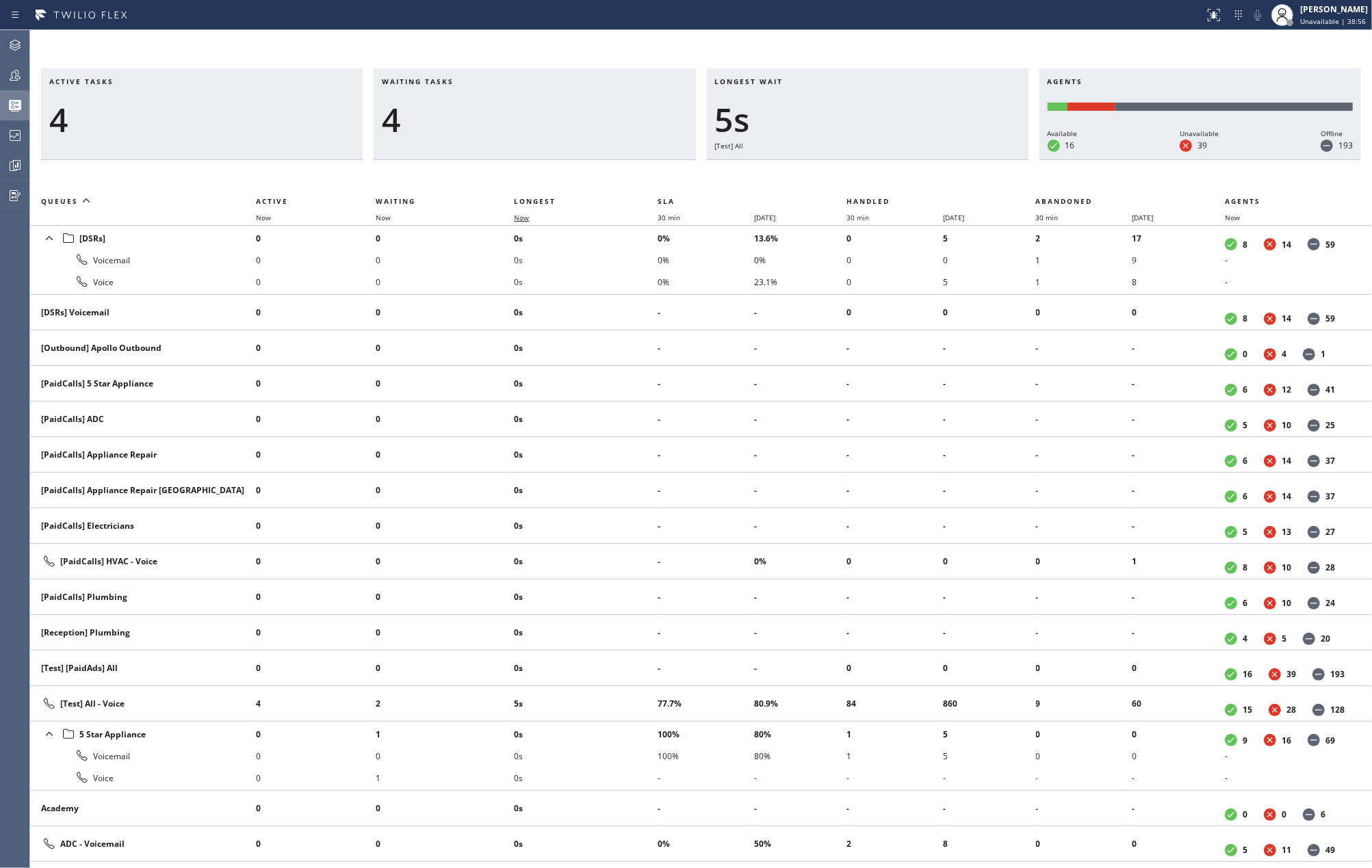
click at [528, 218] on span "Now" at bounding box center [521, 218] width 15 height 10
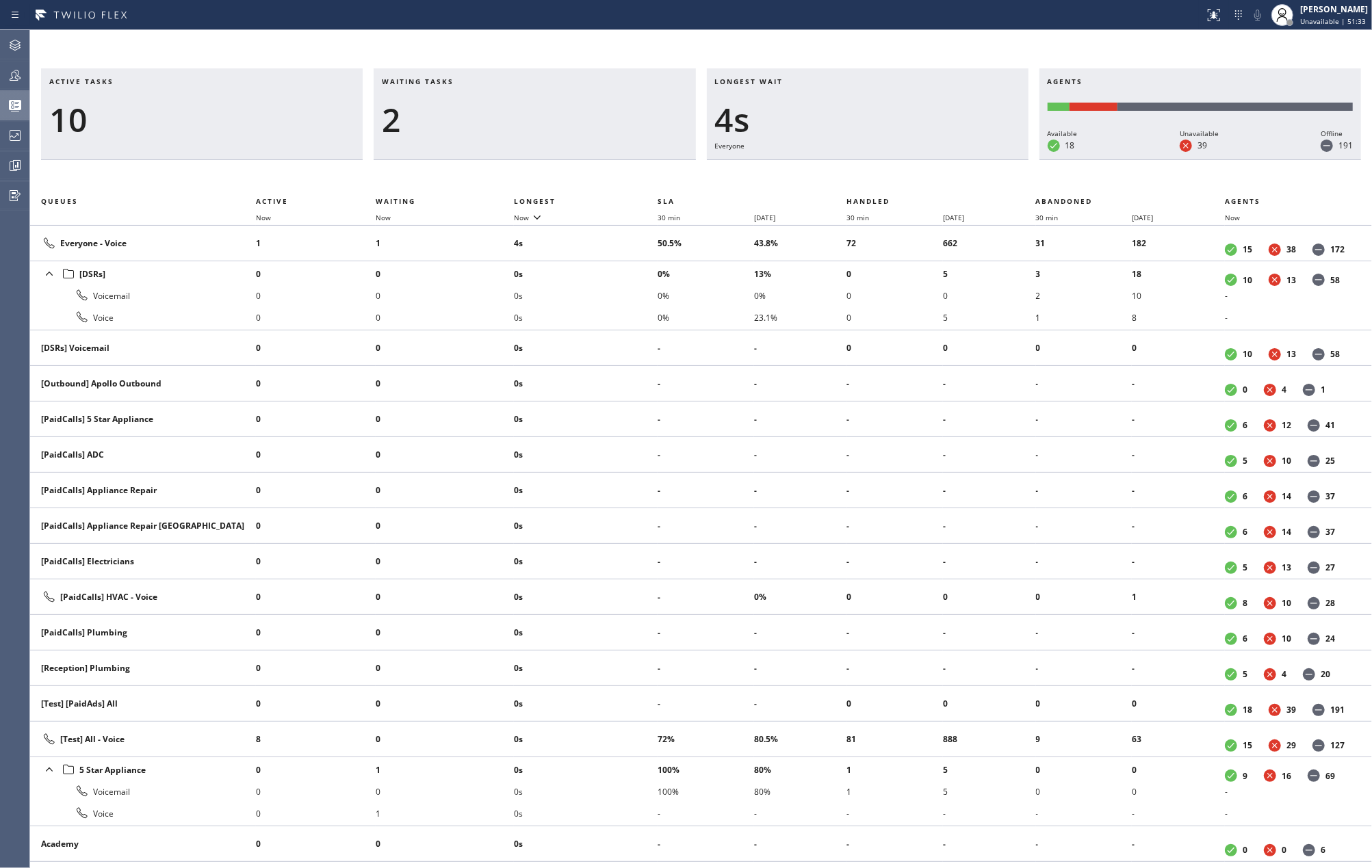
click at [193, 129] on div "10" at bounding box center [201, 119] width 305 height 40
click at [528, 217] on span "Now" at bounding box center [521, 218] width 15 height 10
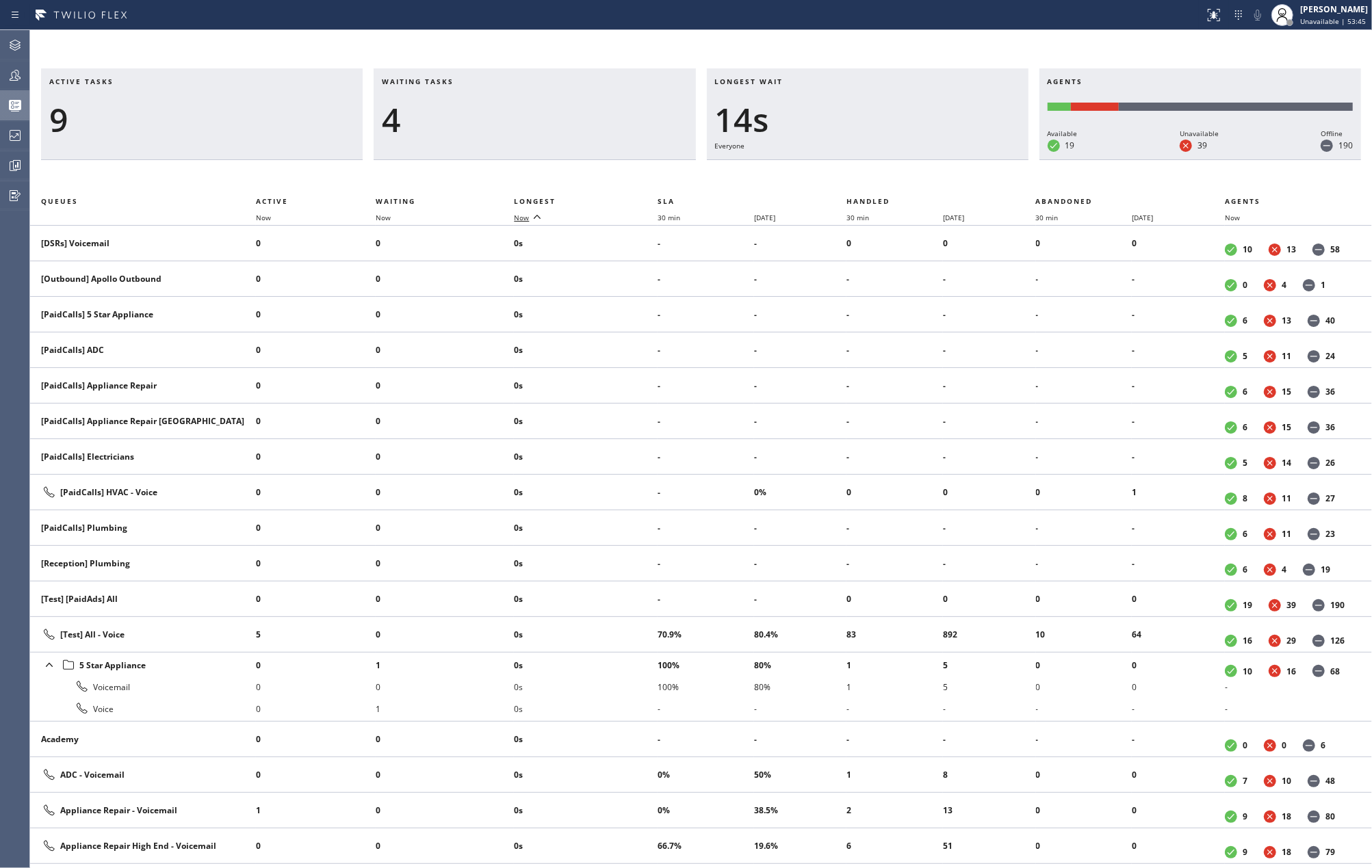
click at [528, 217] on span "Now" at bounding box center [521, 218] width 15 height 10
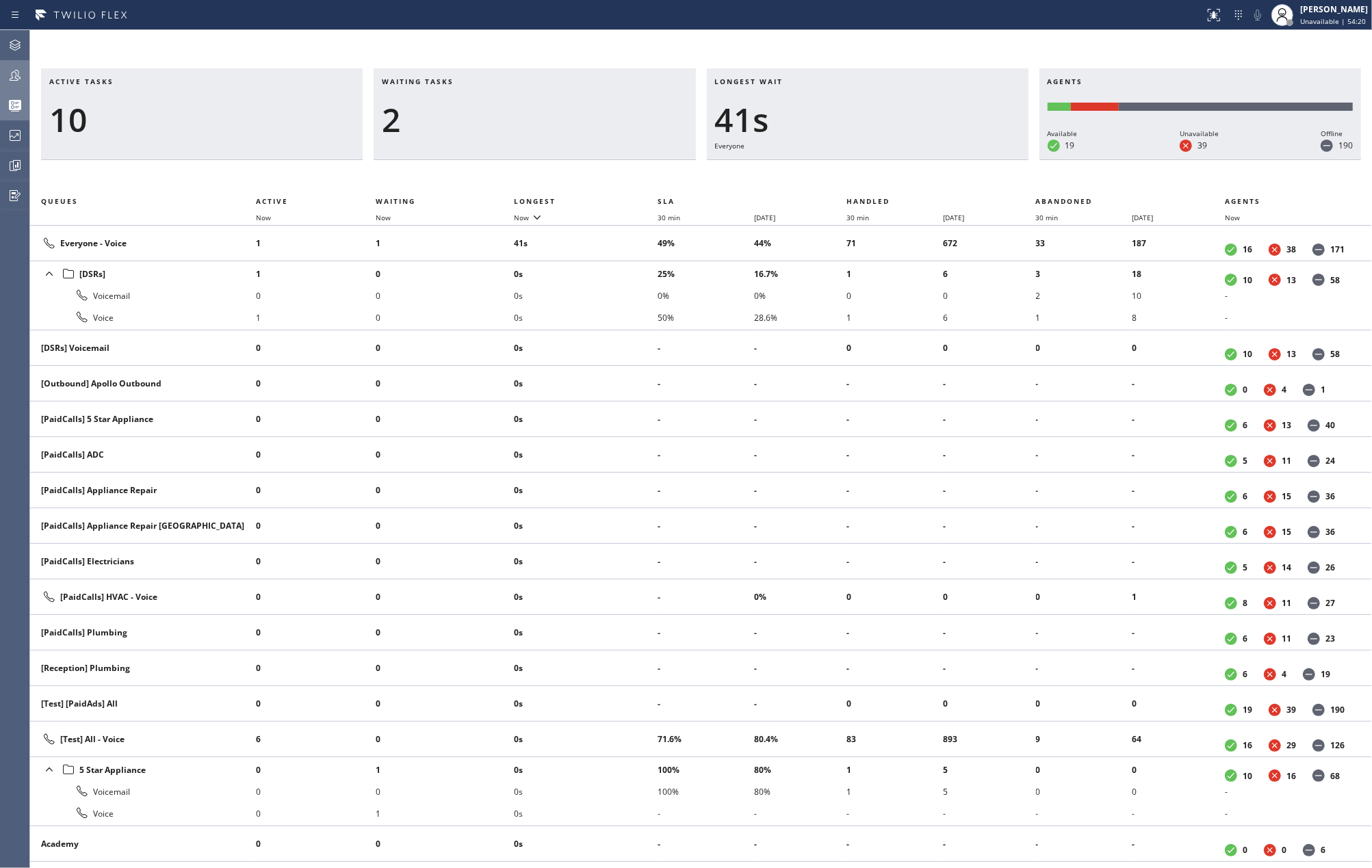
click at [22, 71] on icon at bounding box center [15, 75] width 17 height 17
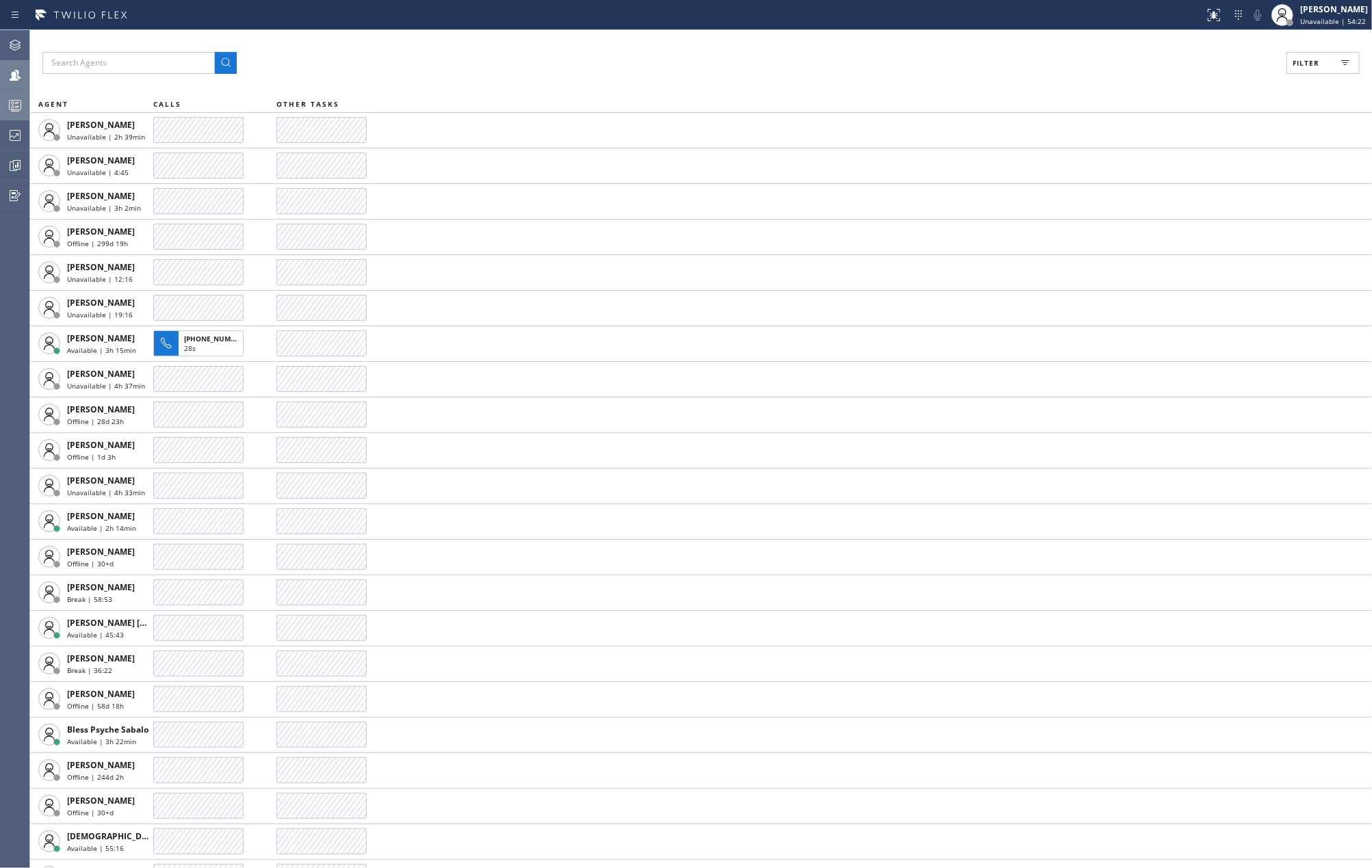
click at [1321, 63] on button "Filter" at bounding box center [1323, 63] width 73 height 22
click at [1178, 156] on input "Available" at bounding box center [1173, 161] width 17 height 17
checkbox input "true"
click at [1288, 75] on span "Apply" at bounding box center [1288, 78] width 28 height 10
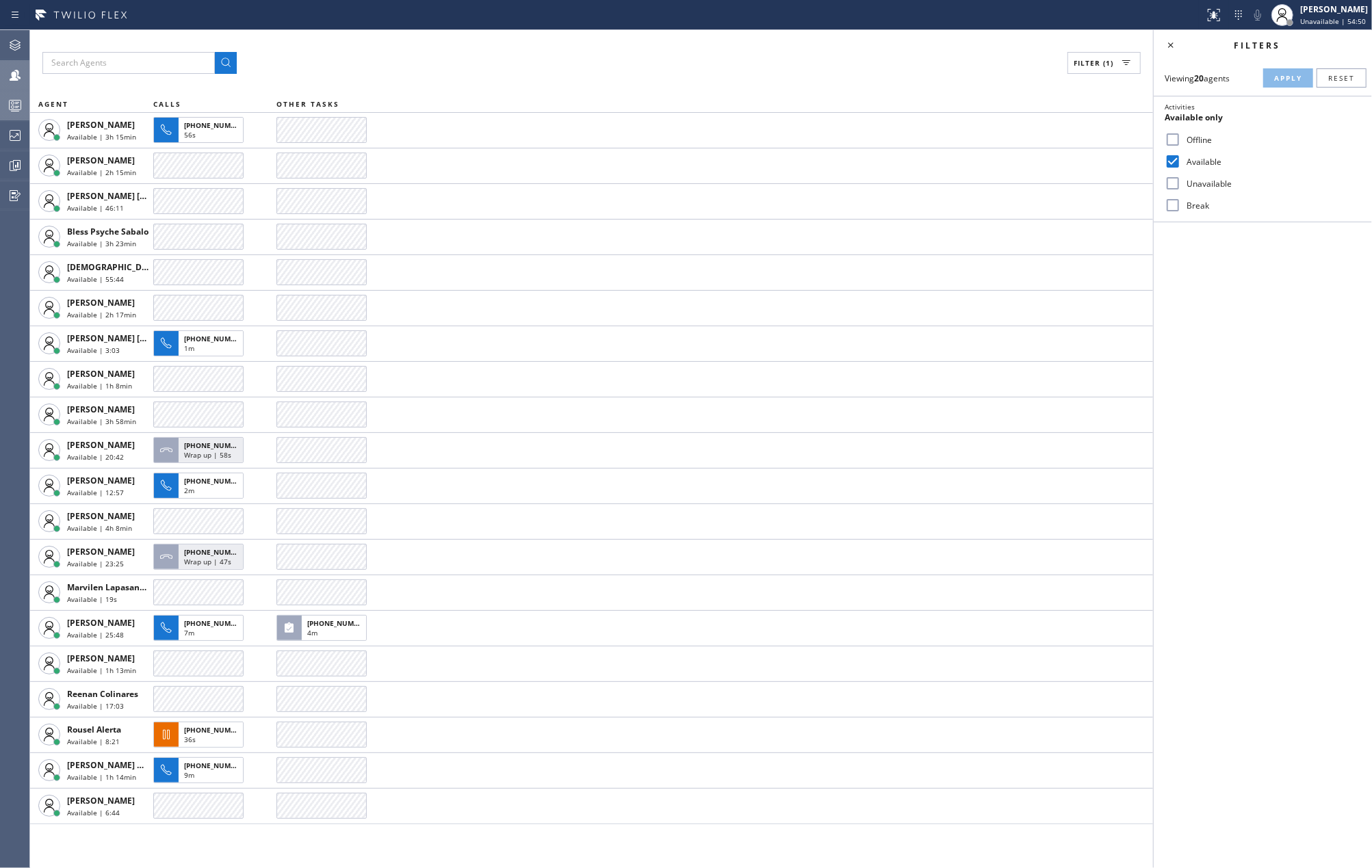
click at [15, 101] on rect at bounding box center [16, 106] width 12 height 10
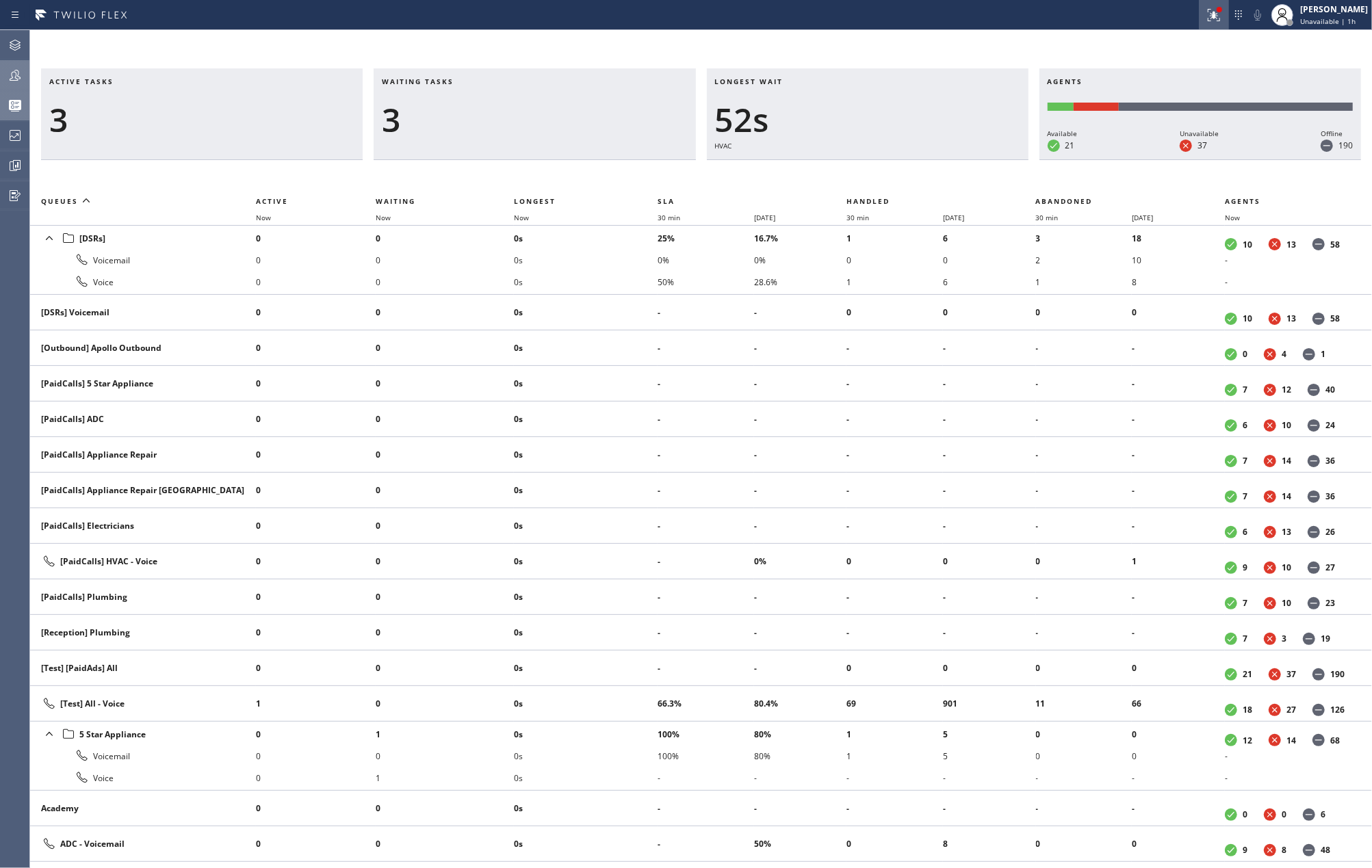
click at [1216, 11] on div at bounding box center [1214, 15] width 30 height 17
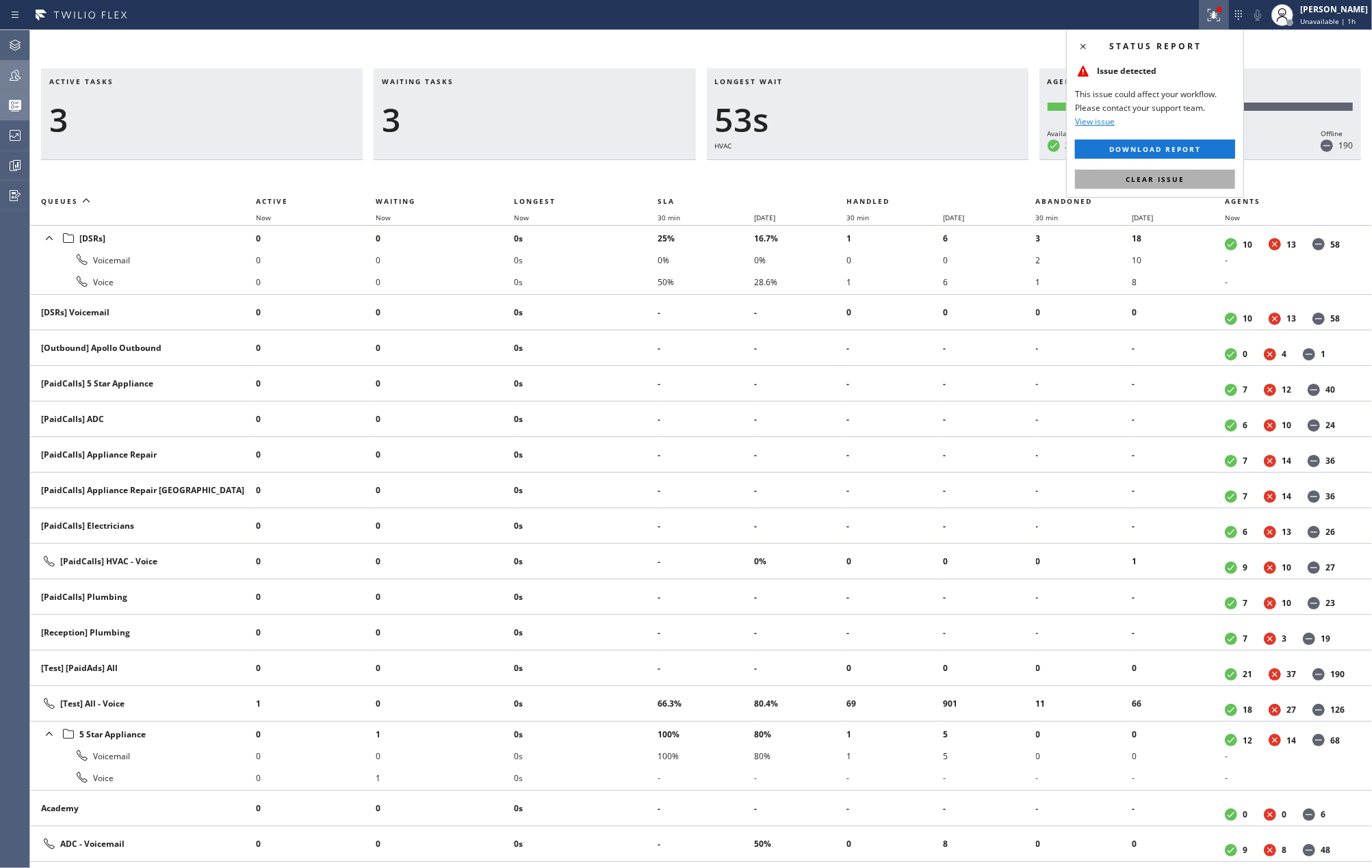
click at [1123, 178] on button "Clear issue" at bounding box center [1155, 180] width 160 height 20
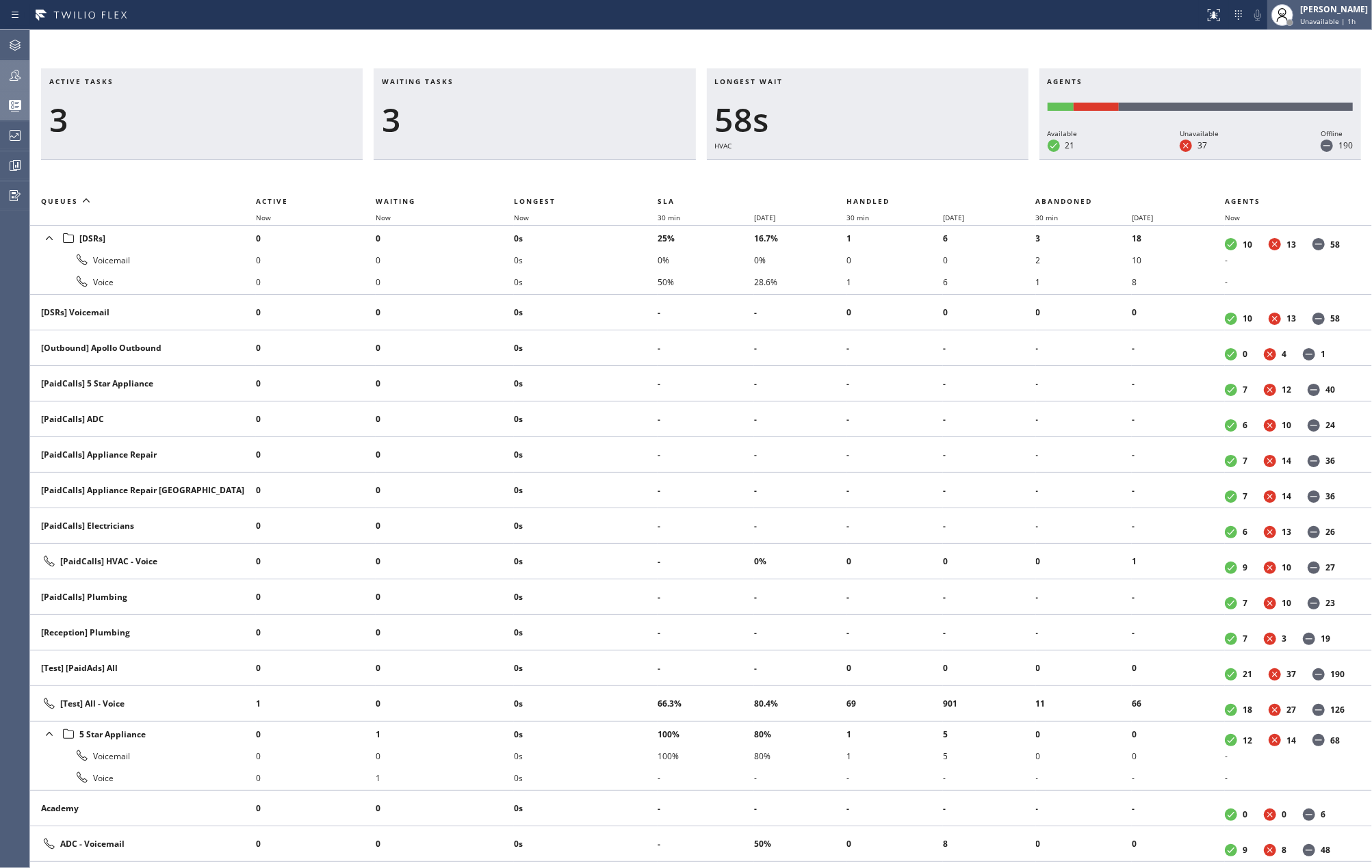
click at [1329, 21] on span "Unavailable | 1h" at bounding box center [1328, 22] width 56 height 10
click at [1290, 68] on button "Available" at bounding box center [1304, 72] width 137 height 18
click at [20, 37] on icon at bounding box center [15, 45] width 17 height 17
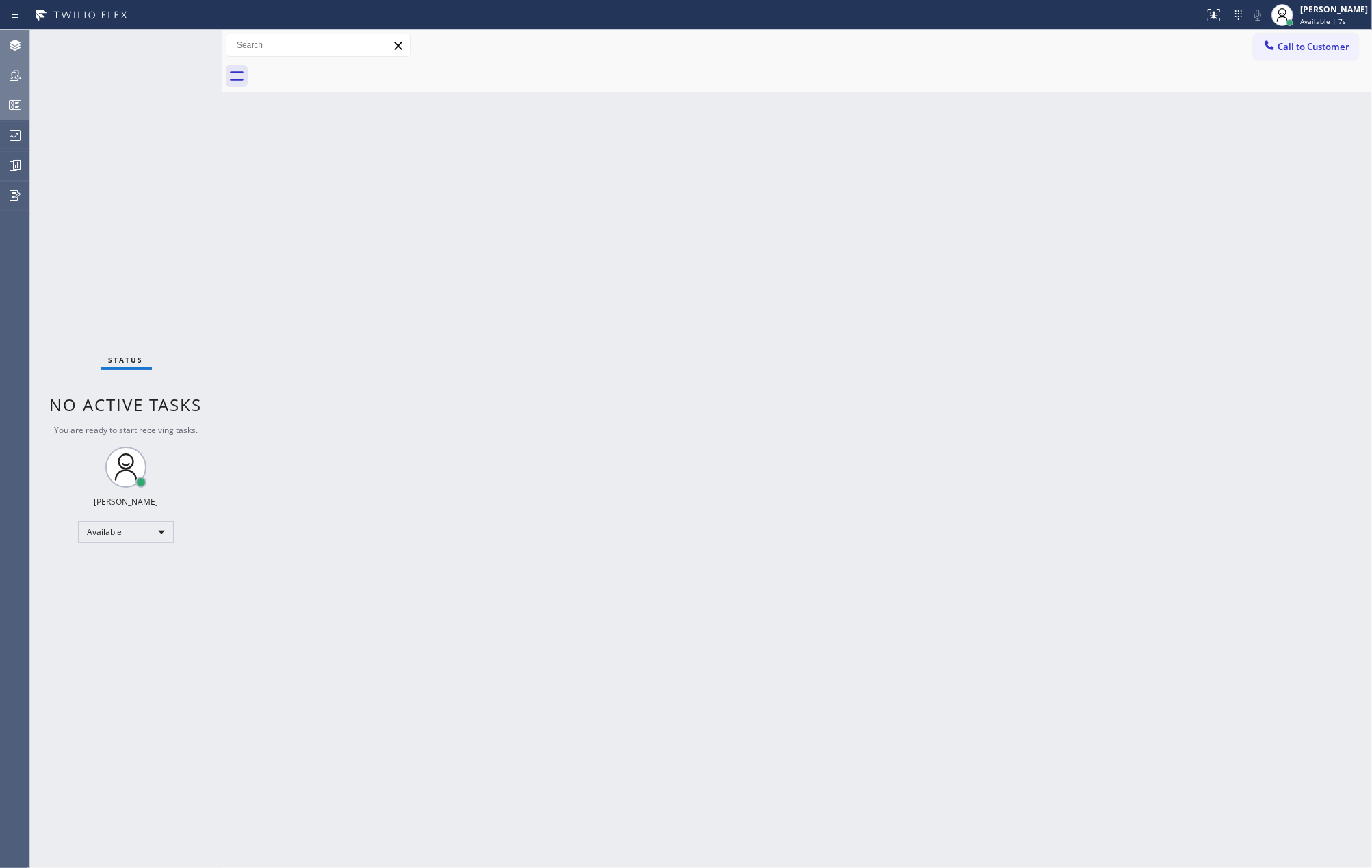
click at [9, 99] on icon at bounding box center [15, 105] width 17 height 17
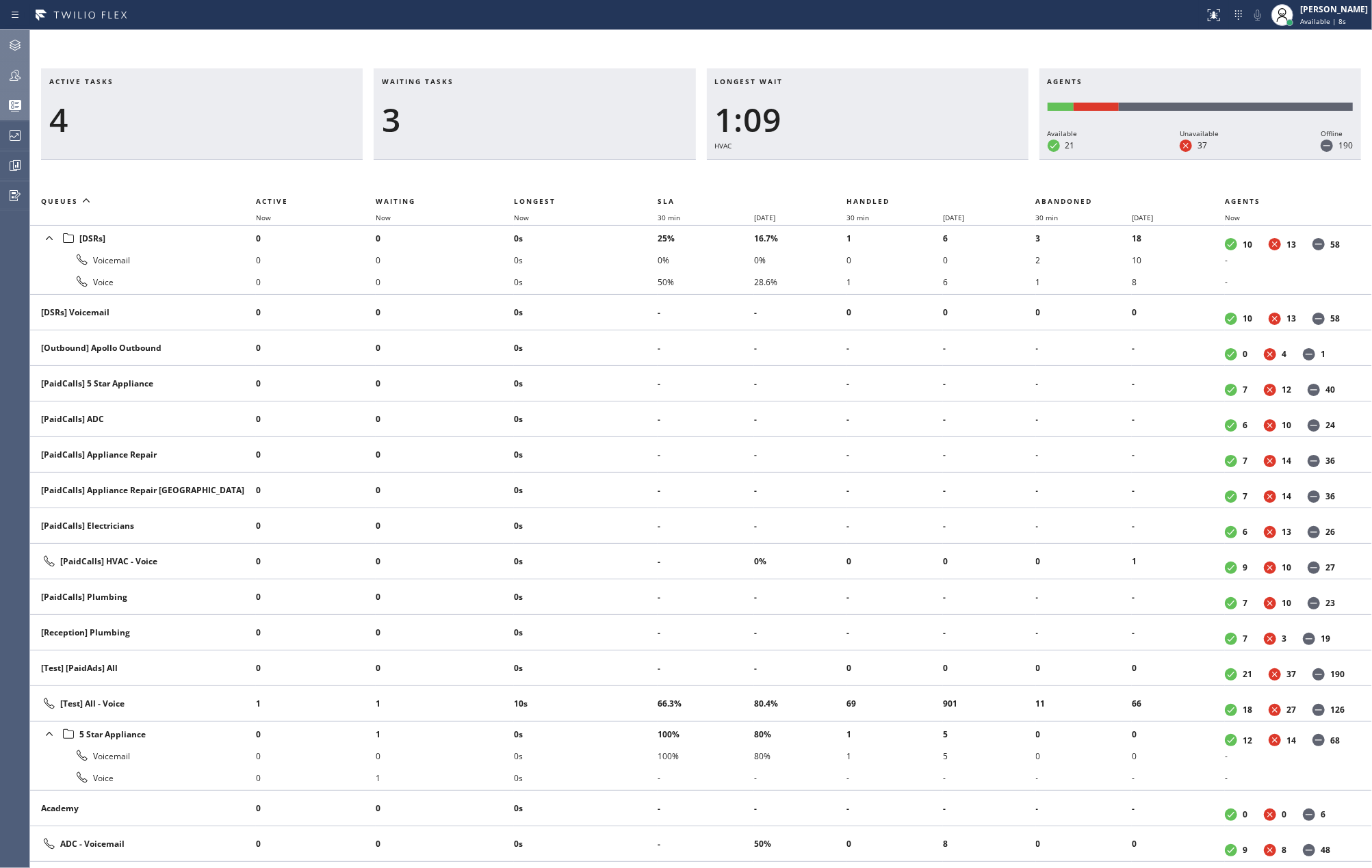
click at [11, 65] on div at bounding box center [15, 75] width 30 height 27
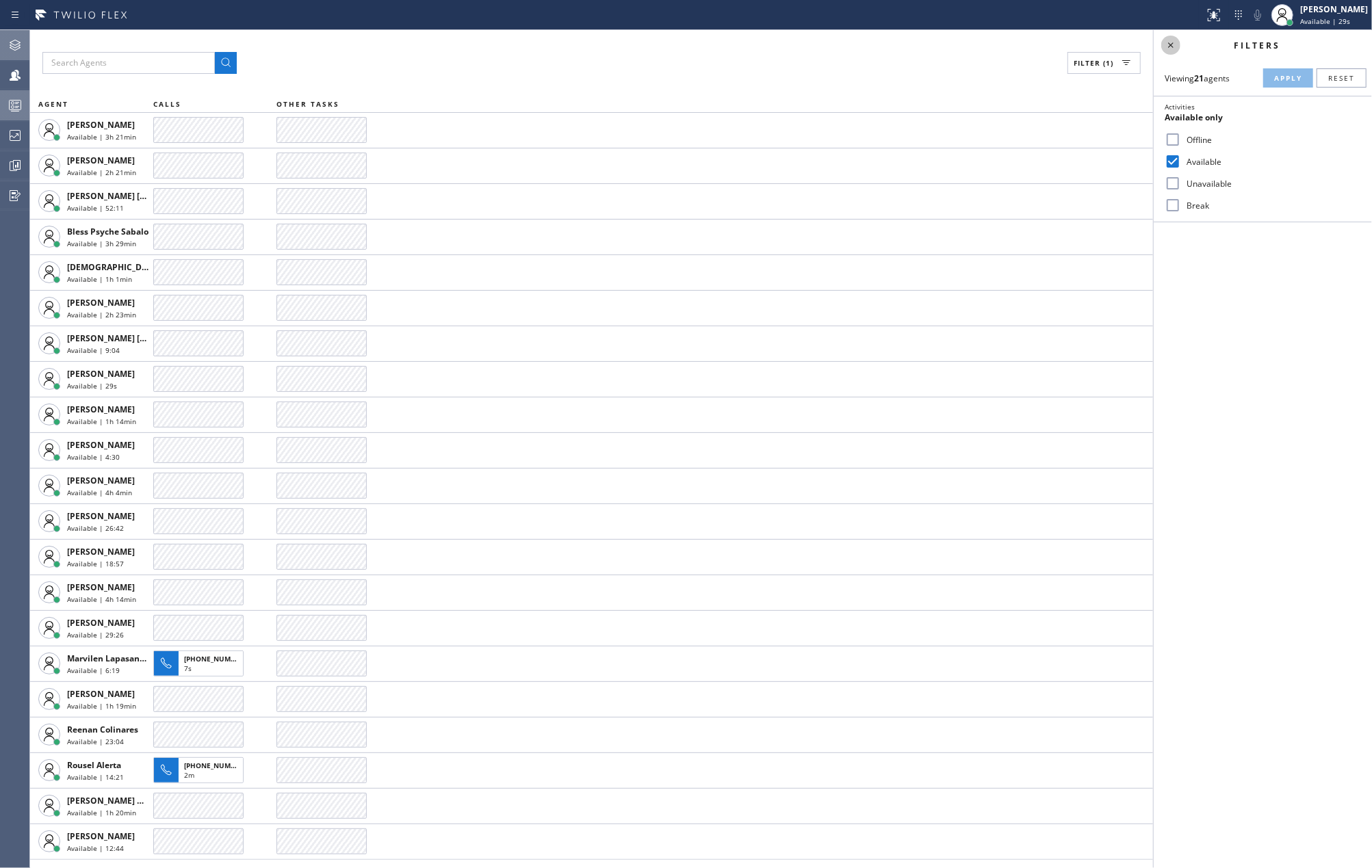
click at [1172, 42] on icon at bounding box center [1171, 45] width 17 height 17
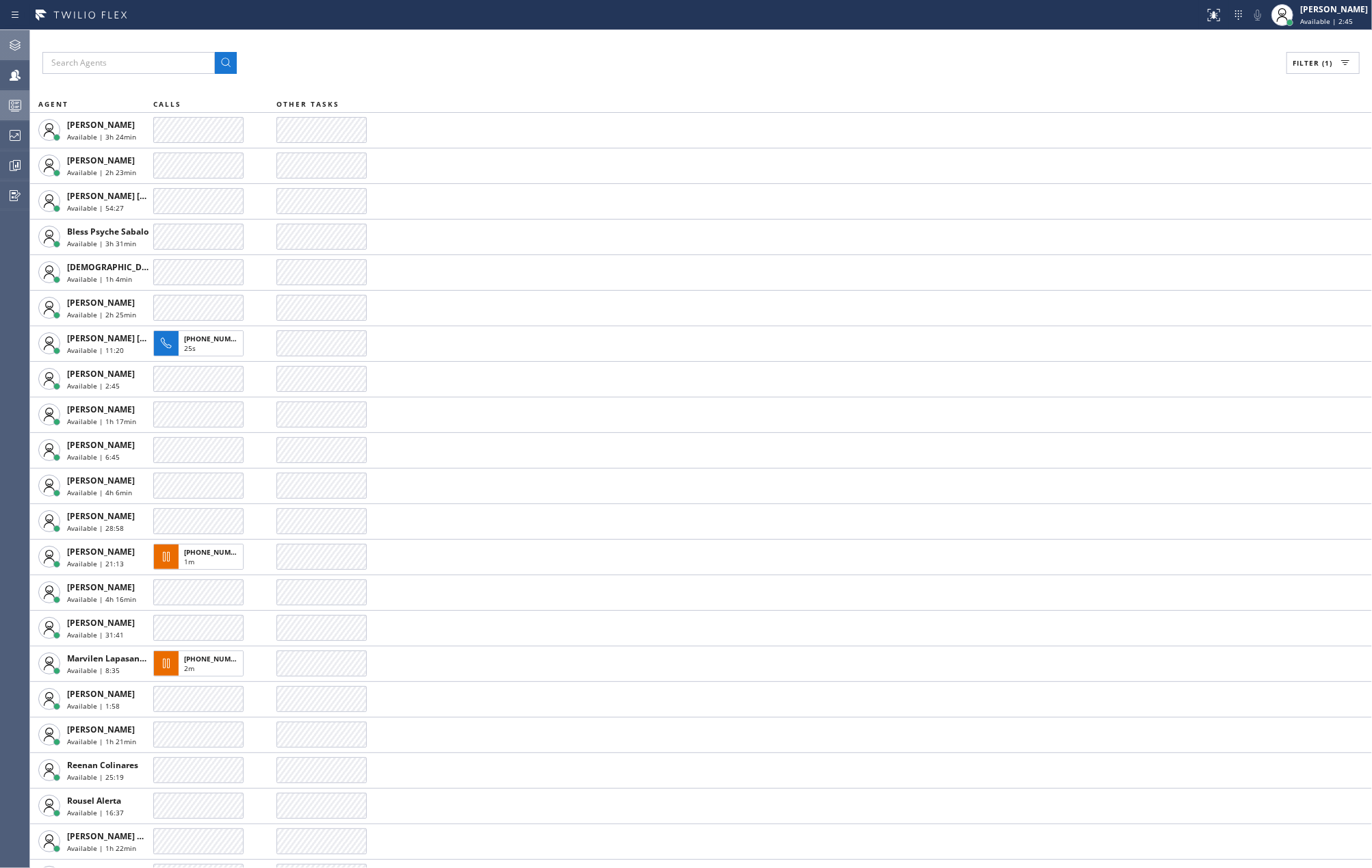
click at [408, 47] on div "Filter (1) AGENT CALLS OTHER TASKS Amir Asamov Available | 3h 24min Anton Ostap…" at bounding box center [701, 449] width 1342 height 838
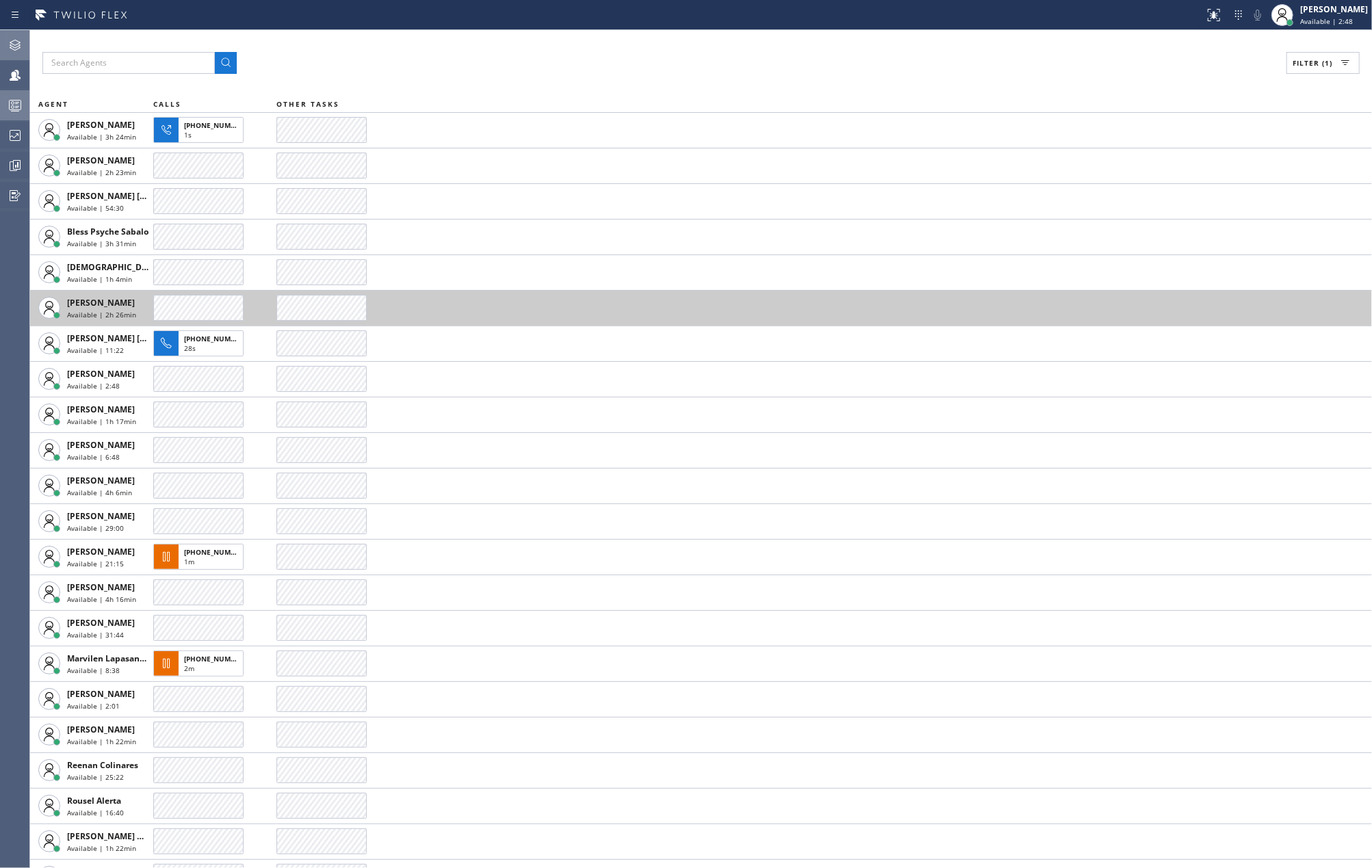
scroll to position [27, 0]
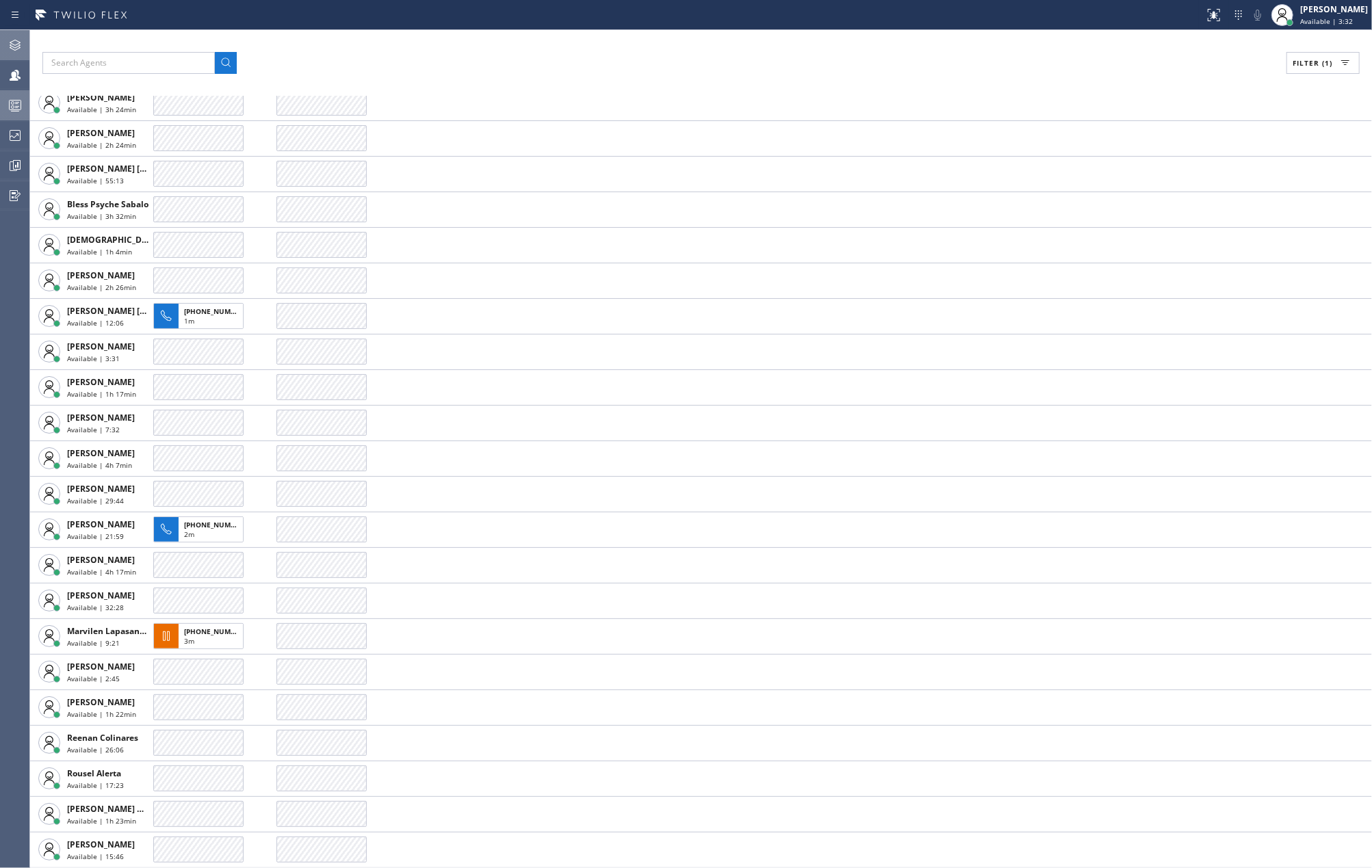
click at [590, 65] on div "Filter (1)" at bounding box center [700, 63] width 1317 height 22
click at [1330, 65] on span "Filter (1)" at bounding box center [1312, 63] width 40 height 10
click at [1200, 205] on label "Break" at bounding box center [1271, 205] width 180 height 12
click at [1181, 205] on input "Break" at bounding box center [1173, 205] width 17 height 17
checkbox input "true"
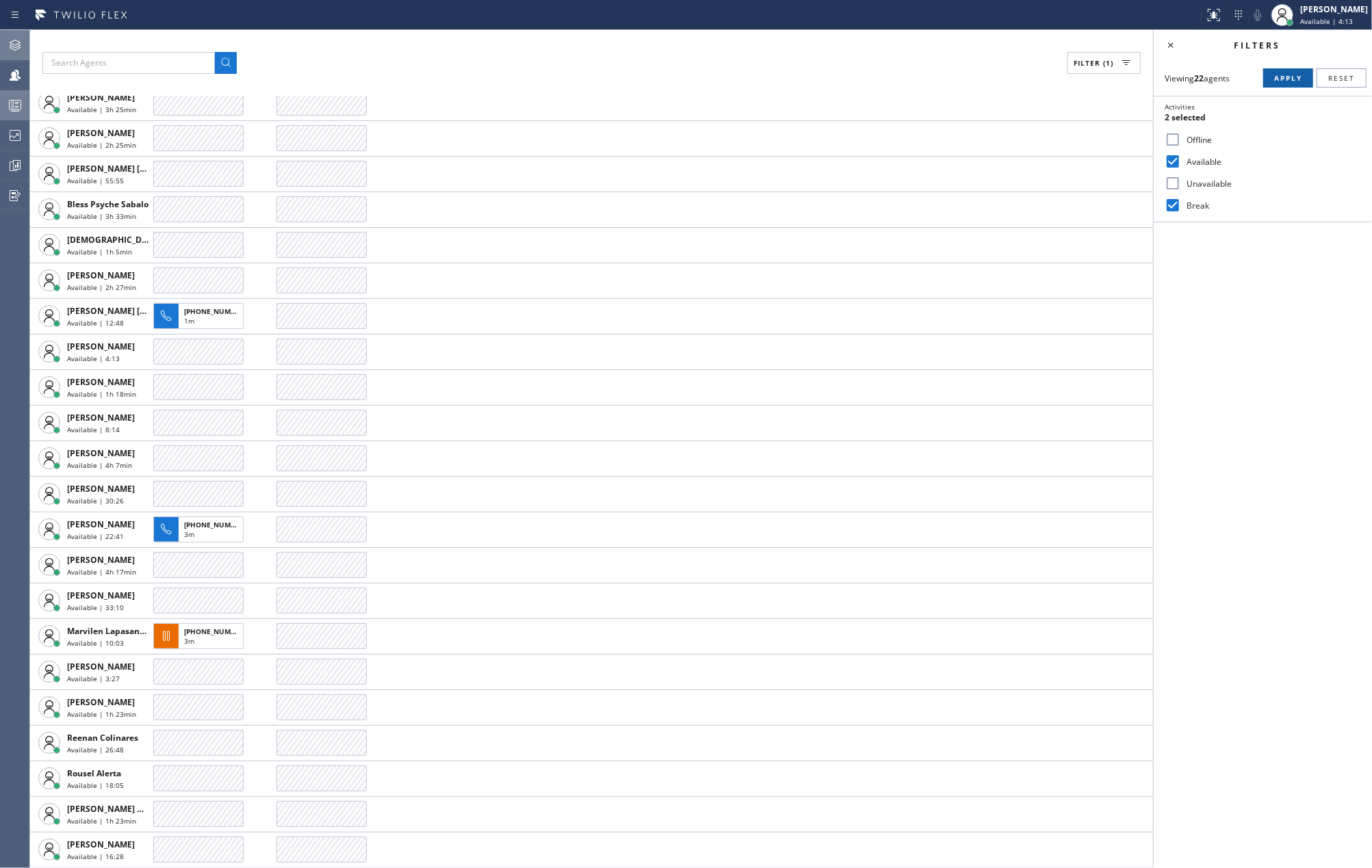
click at [1277, 78] on span "Apply" at bounding box center [1288, 78] width 28 height 10
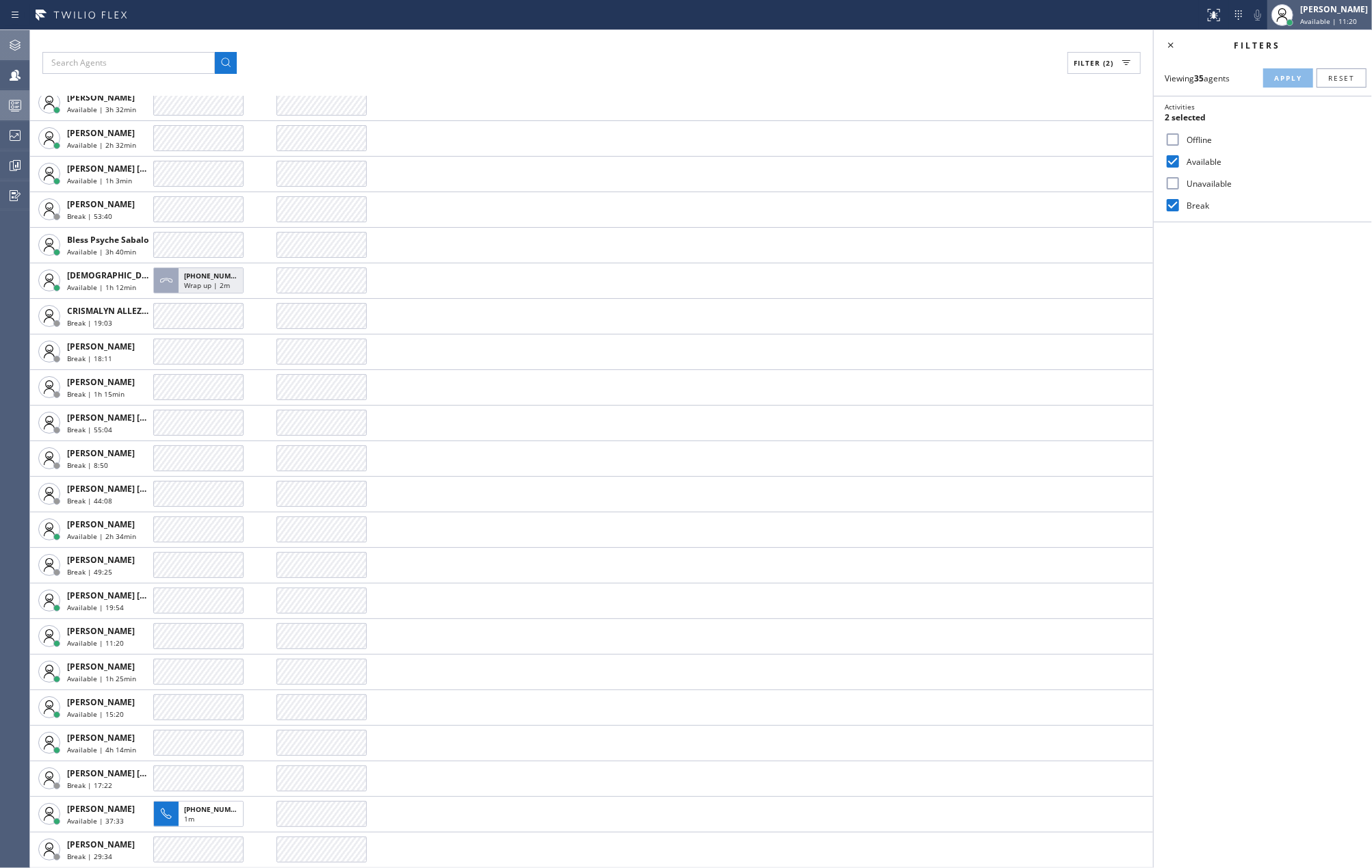
click at [1339, 17] on span "Available | 11:20" at bounding box center [1329, 22] width 57 height 10
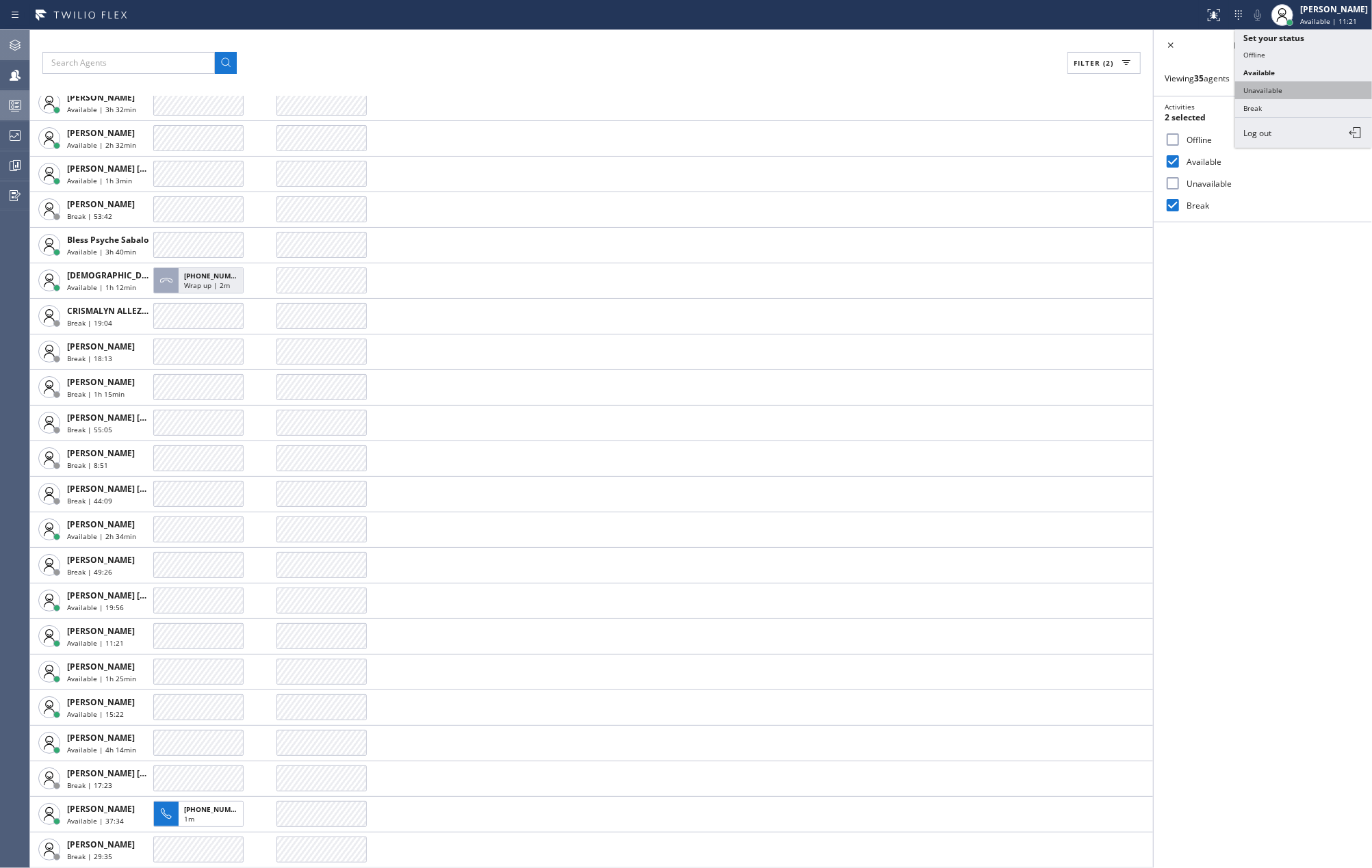
click at [1270, 88] on button "Unavailable" at bounding box center [1304, 90] width 137 height 18
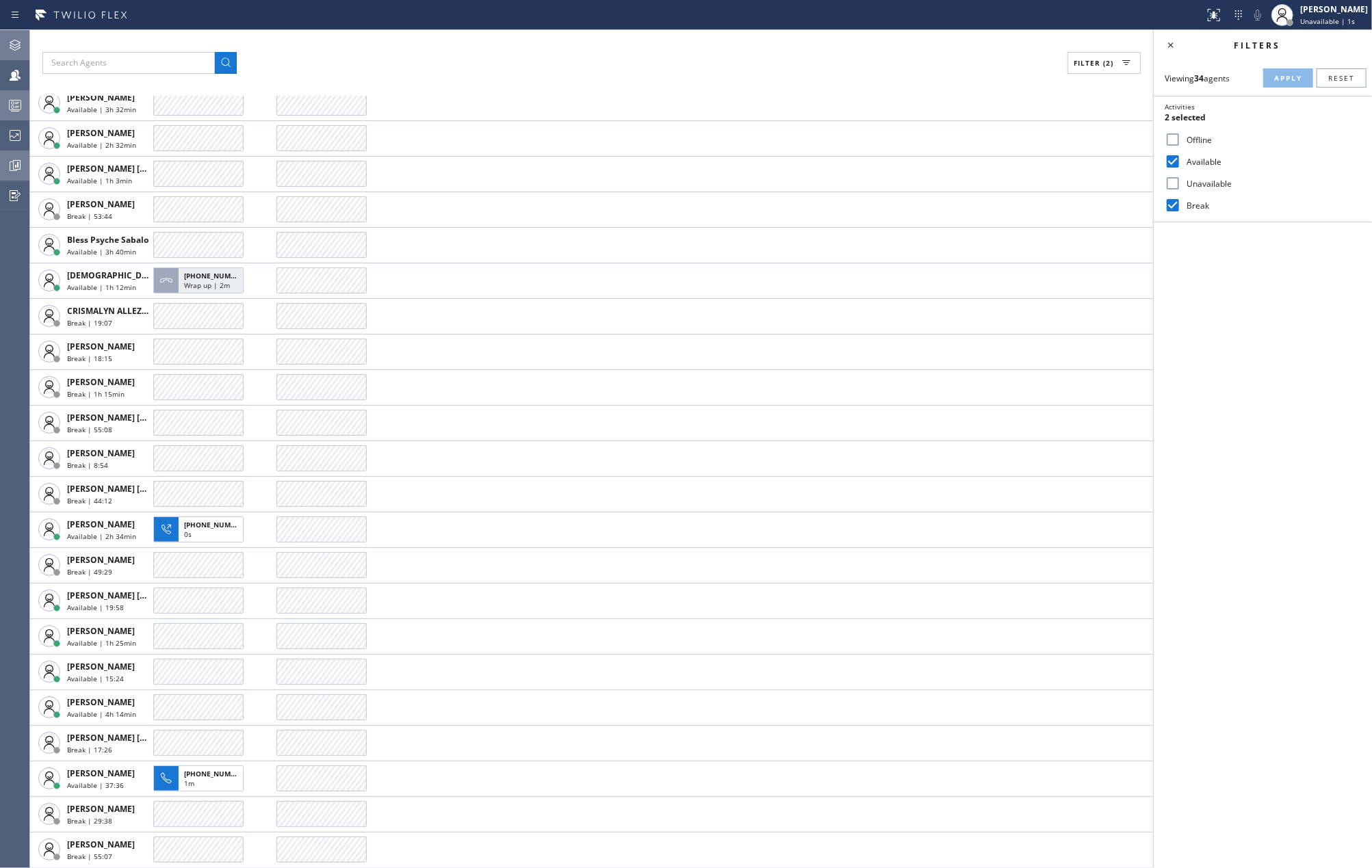
click at [12, 162] on icon at bounding box center [15, 165] width 17 height 17
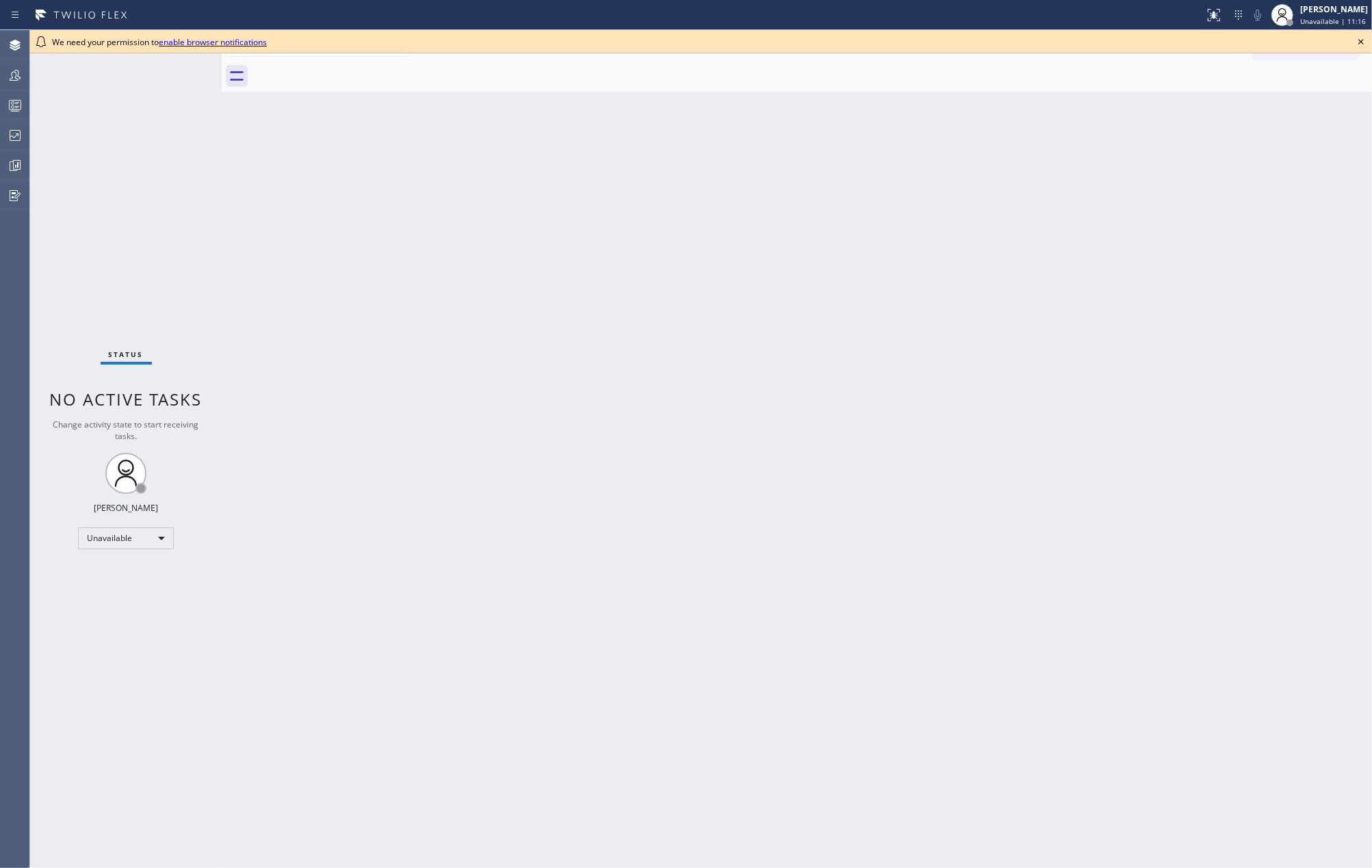
click at [1361, 37] on icon at bounding box center [1361, 41] width 17 height 17
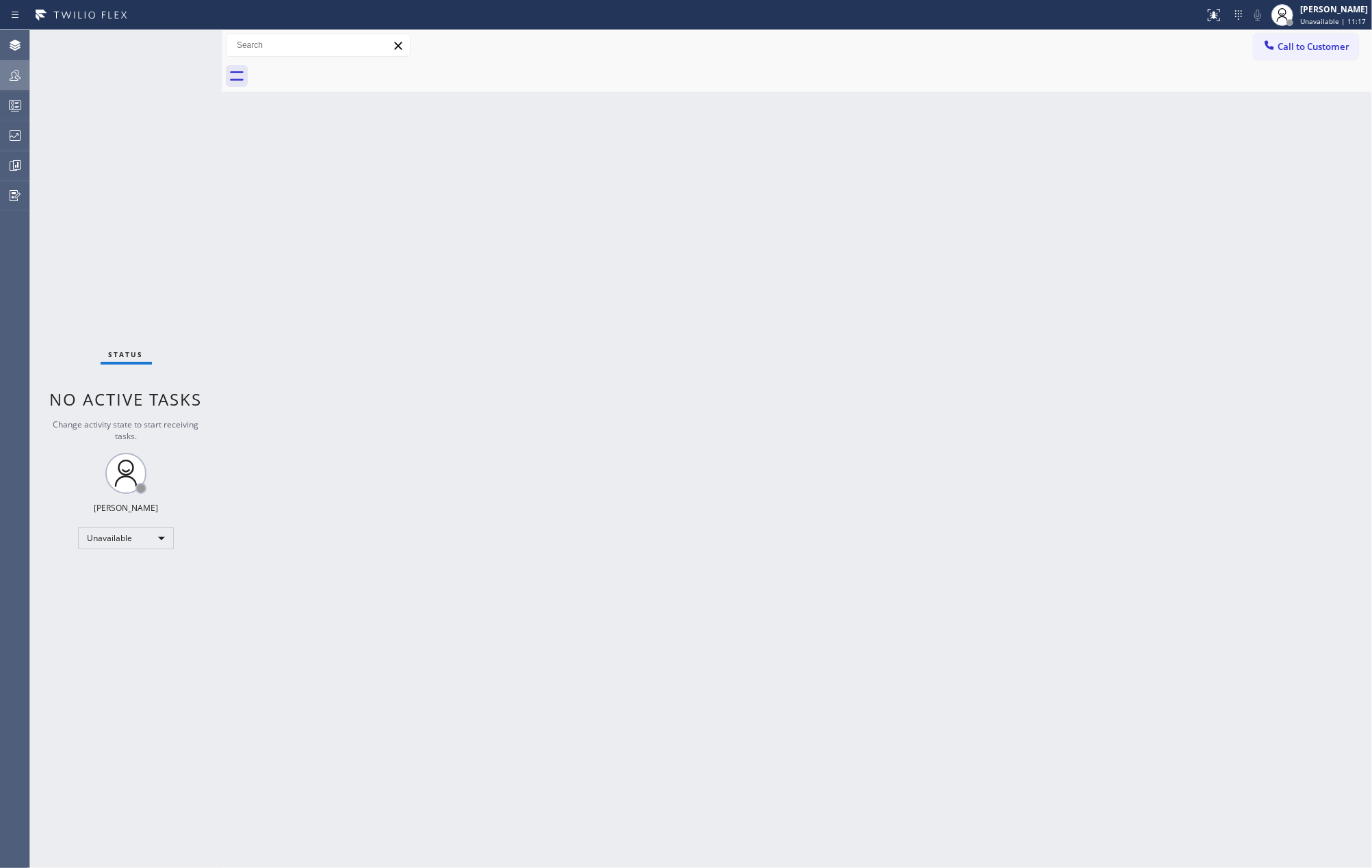
click at [21, 78] on icon at bounding box center [15, 75] width 17 height 17
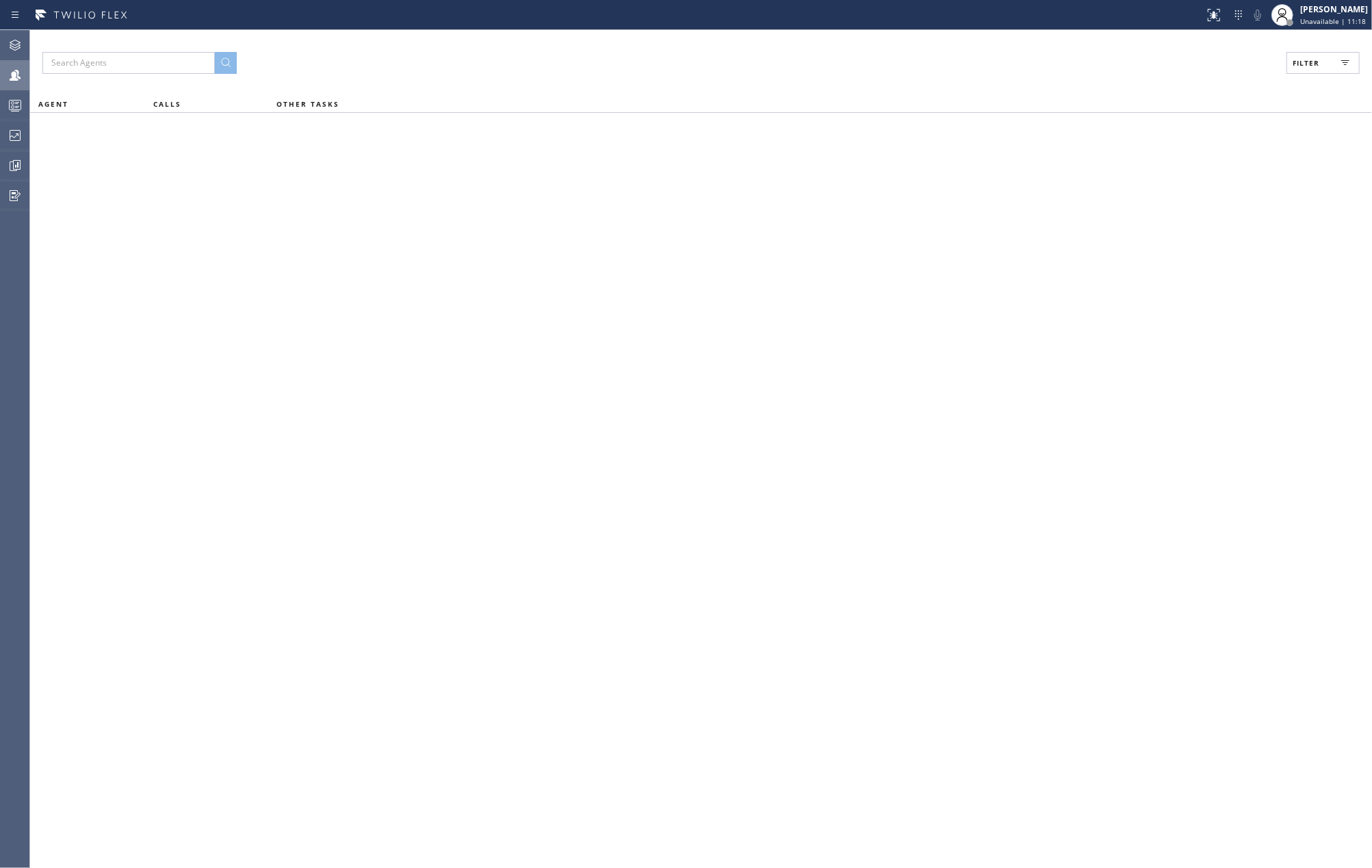
click at [1342, 66] on icon at bounding box center [1345, 63] width 17 height 17
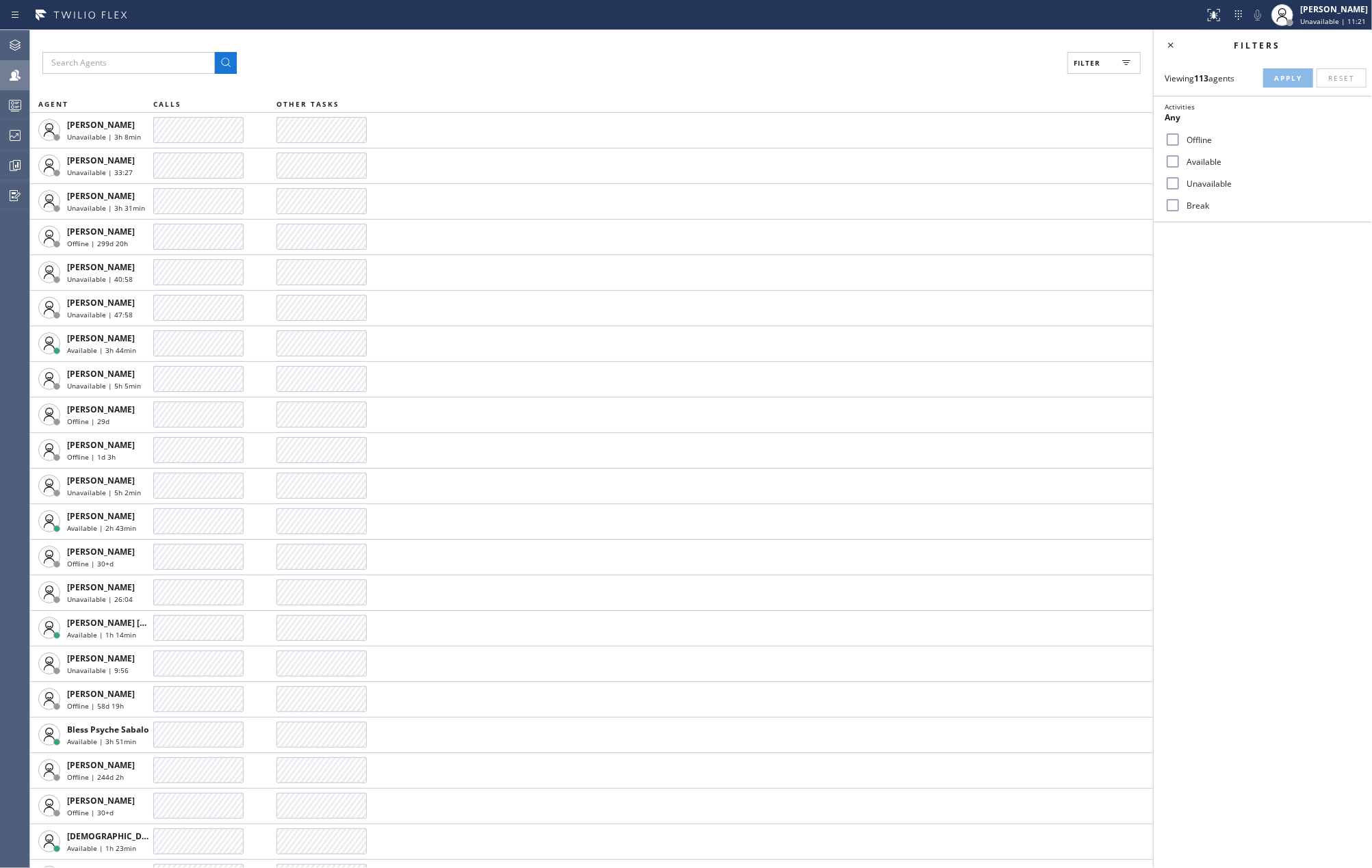
click at [1180, 158] on input "Available" at bounding box center [1173, 161] width 17 height 17
checkbox input "true"
click at [1306, 78] on button "Apply" at bounding box center [1288, 78] width 50 height 20
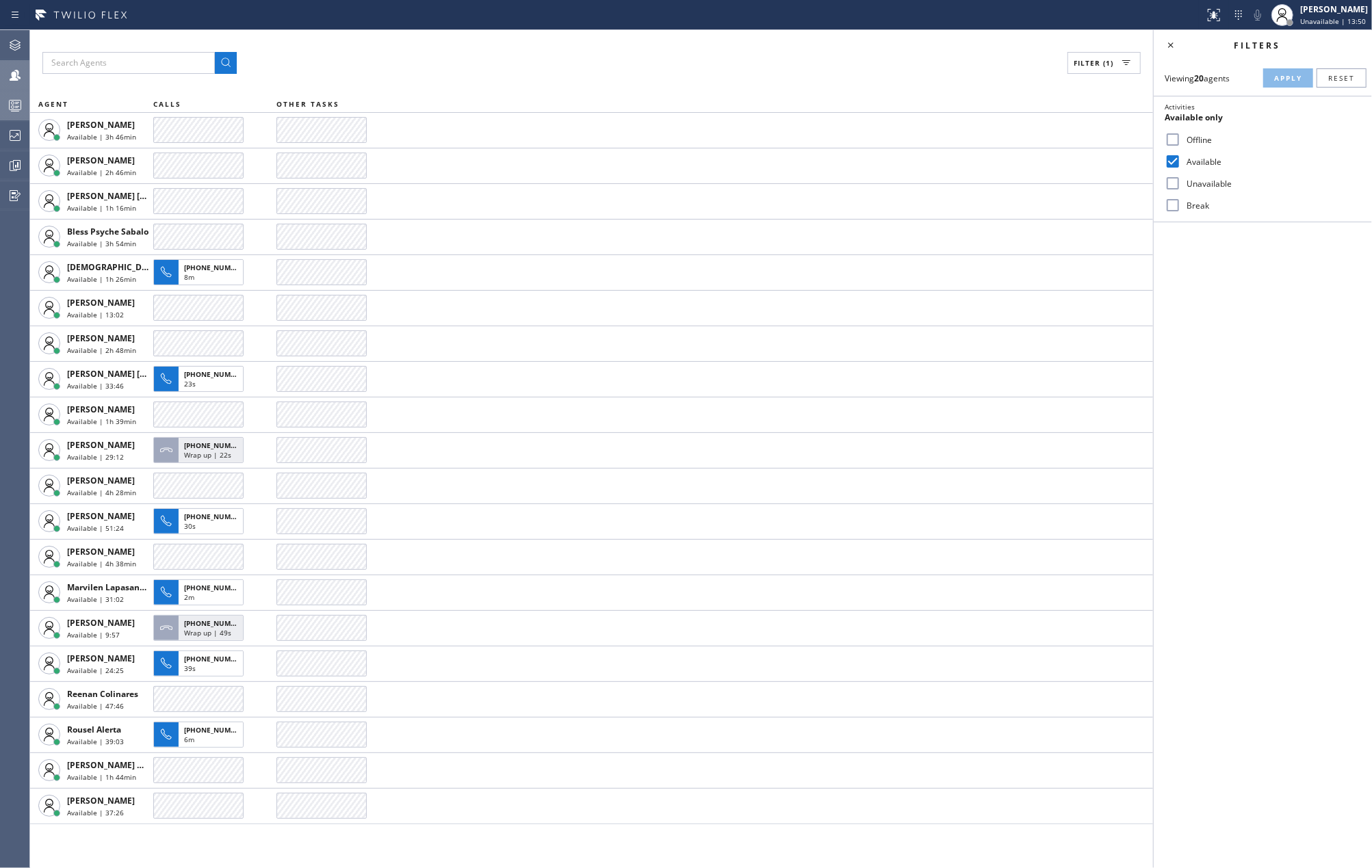
click at [12, 99] on icon at bounding box center [15, 105] width 17 height 17
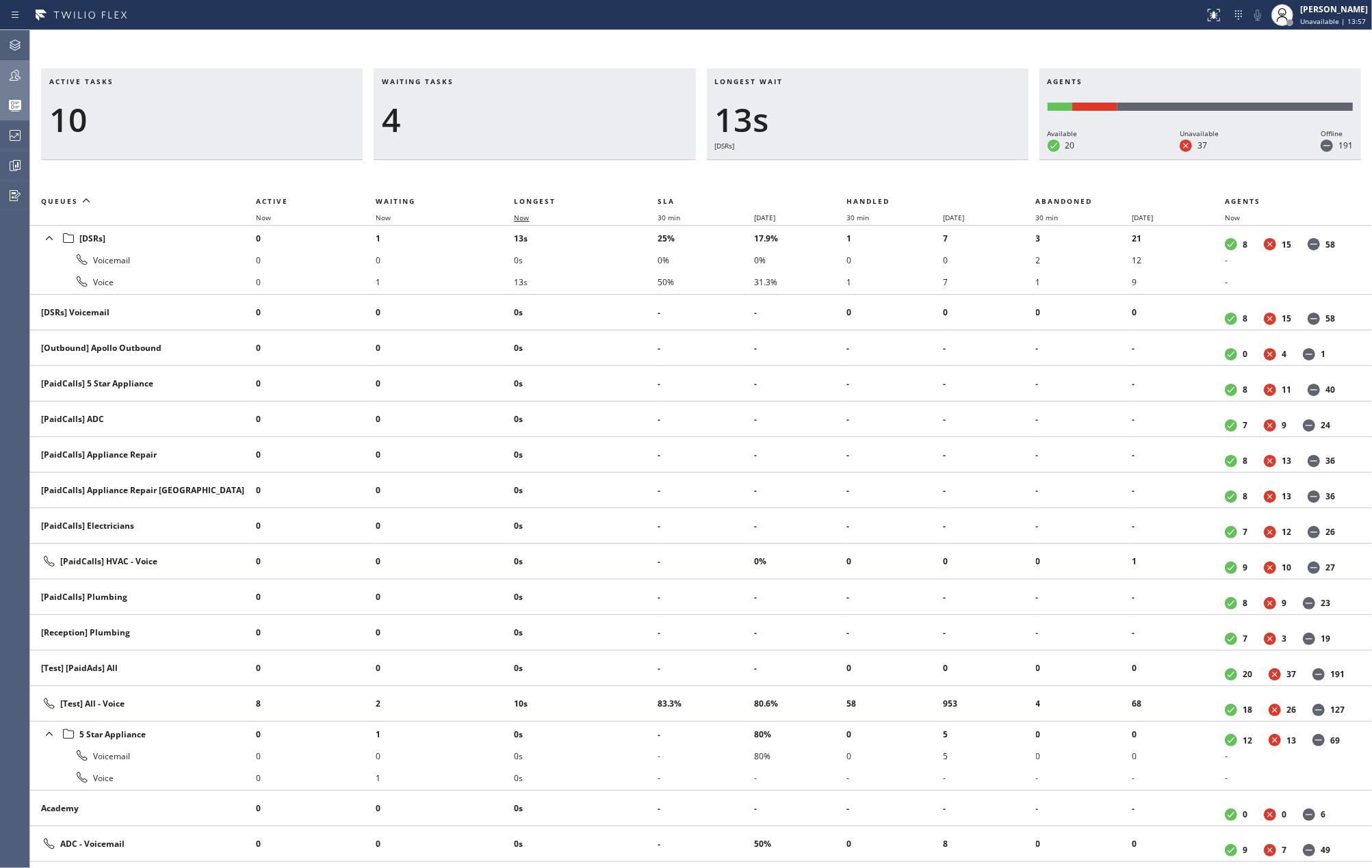
click at [529, 217] on span "Now" at bounding box center [521, 218] width 15 height 10
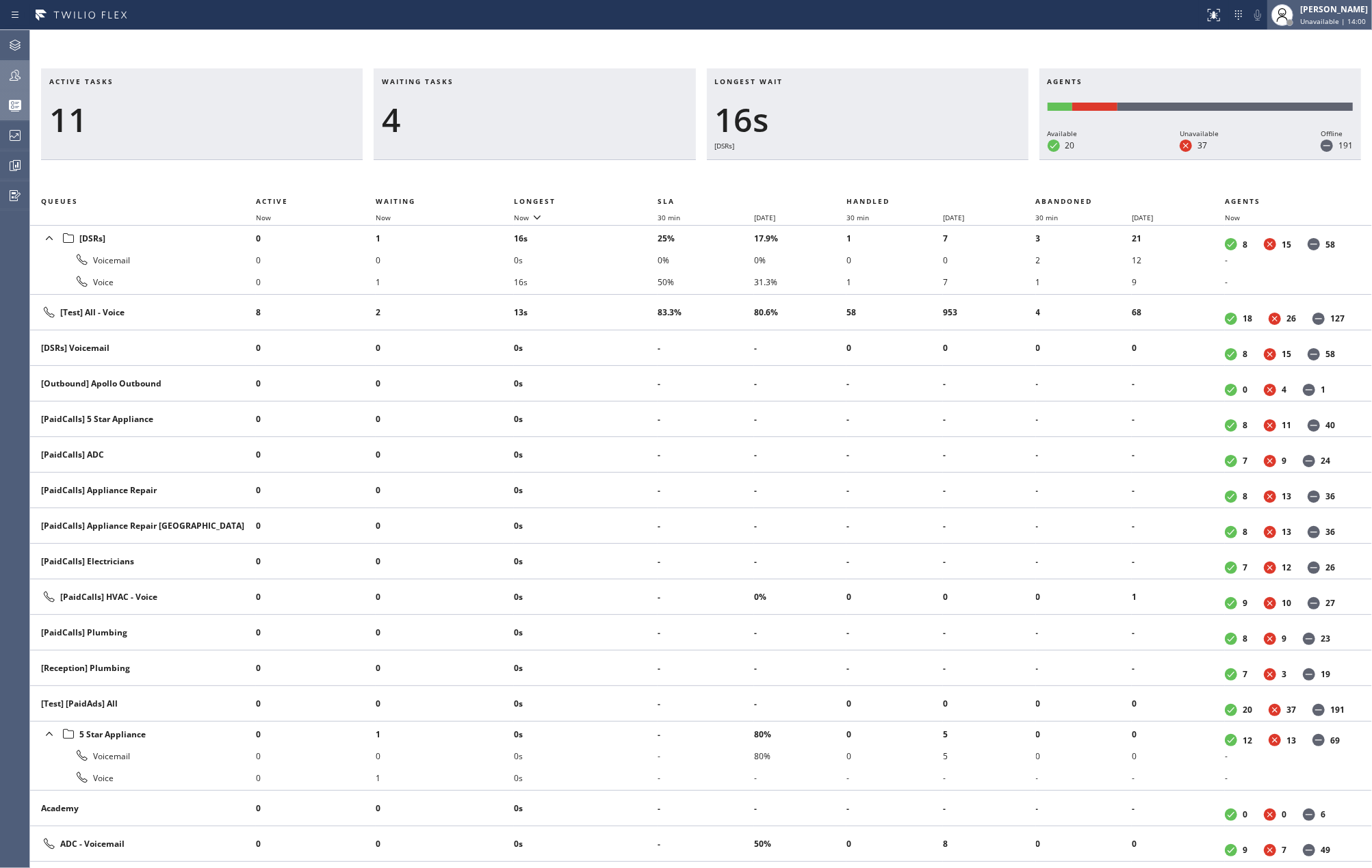
click at [1345, 24] on span "Unavailable | 14:00" at bounding box center [1333, 22] width 66 height 10
click at [1268, 71] on button "Available" at bounding box center [1304, 72] width 137 height 18
click at [535, 218] on icon at bounding box center [537, 216] width 17 height 17
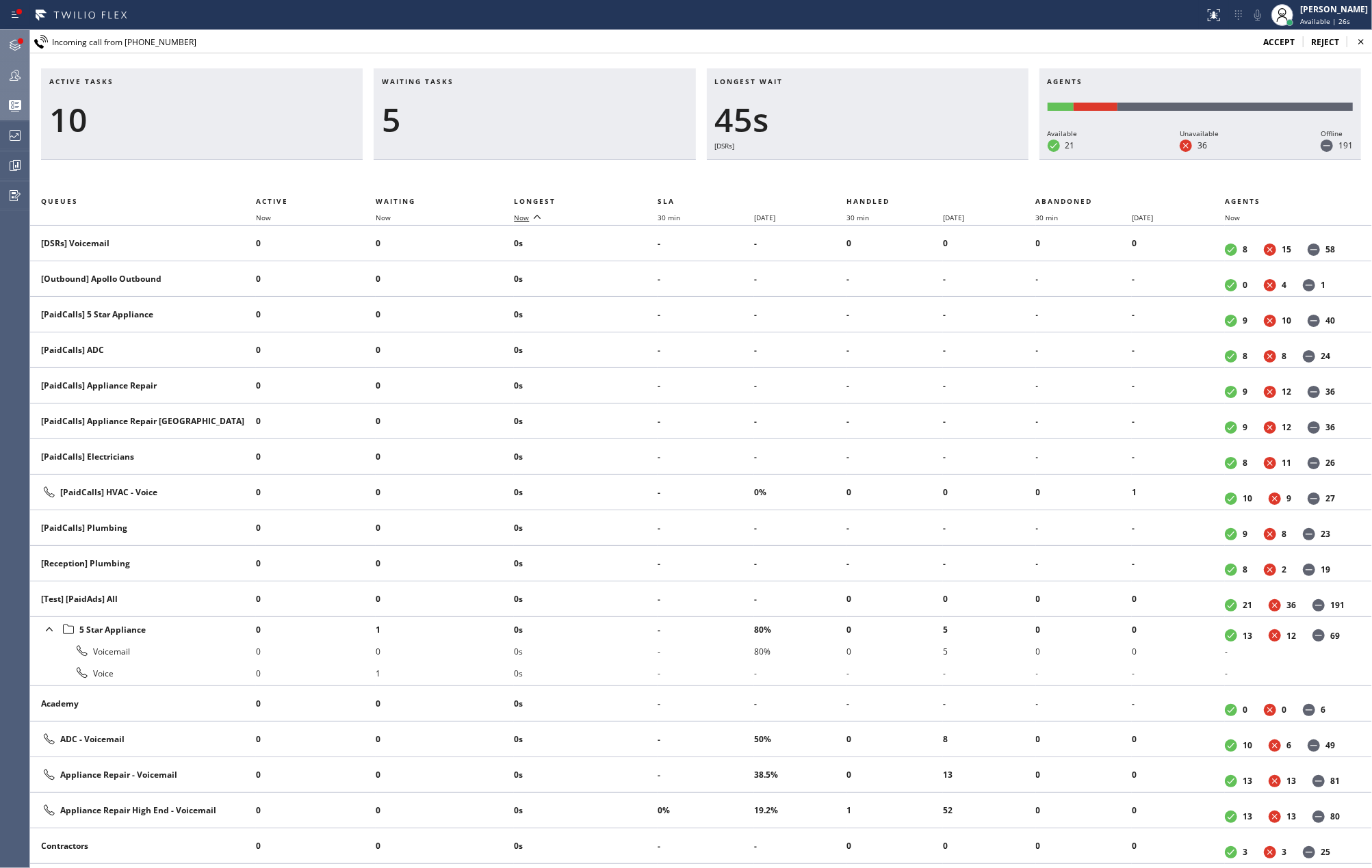
drag, startPoint x: 15, startPoint y: 40, endPoint x: 83, endPoint y: 59, distance: 70.6
click at [15, 40] on icon at bounding box center [15, 45] width 11 height 11
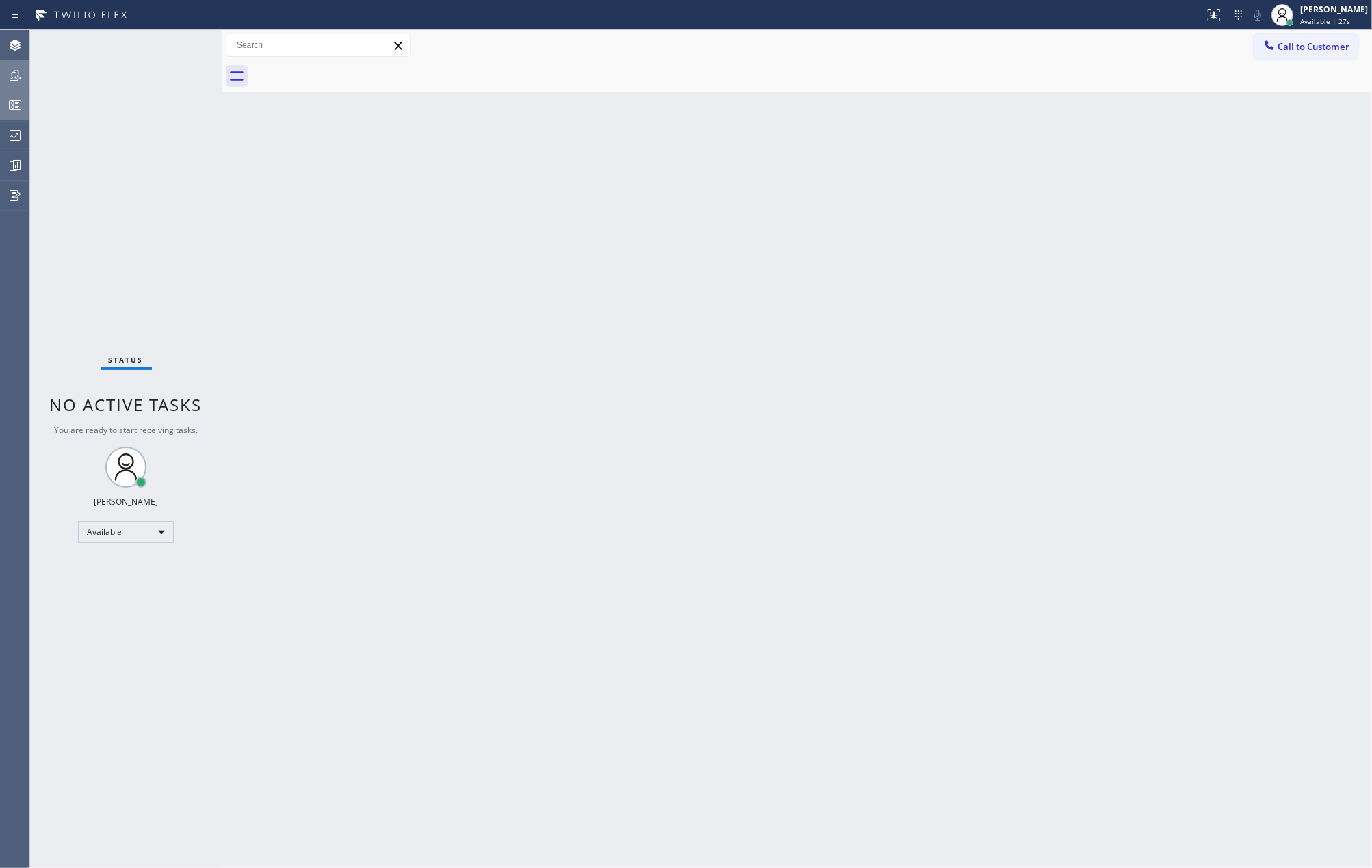
click at [170, 42] on div "Status No active tasks You are ready to start receiving tasks. [PERSON_NAME] Av…" at bounding box center [126, 449] width 192 height 838
click at [168, 49] on div "Status No active tasks You are ready to start receiving tasks. [PERSON_NAME] Av…" at bounding box center [126, 449] width 192 height 838
click at [168, 49] on div at bounding box center [192, 45] width 49 height 30
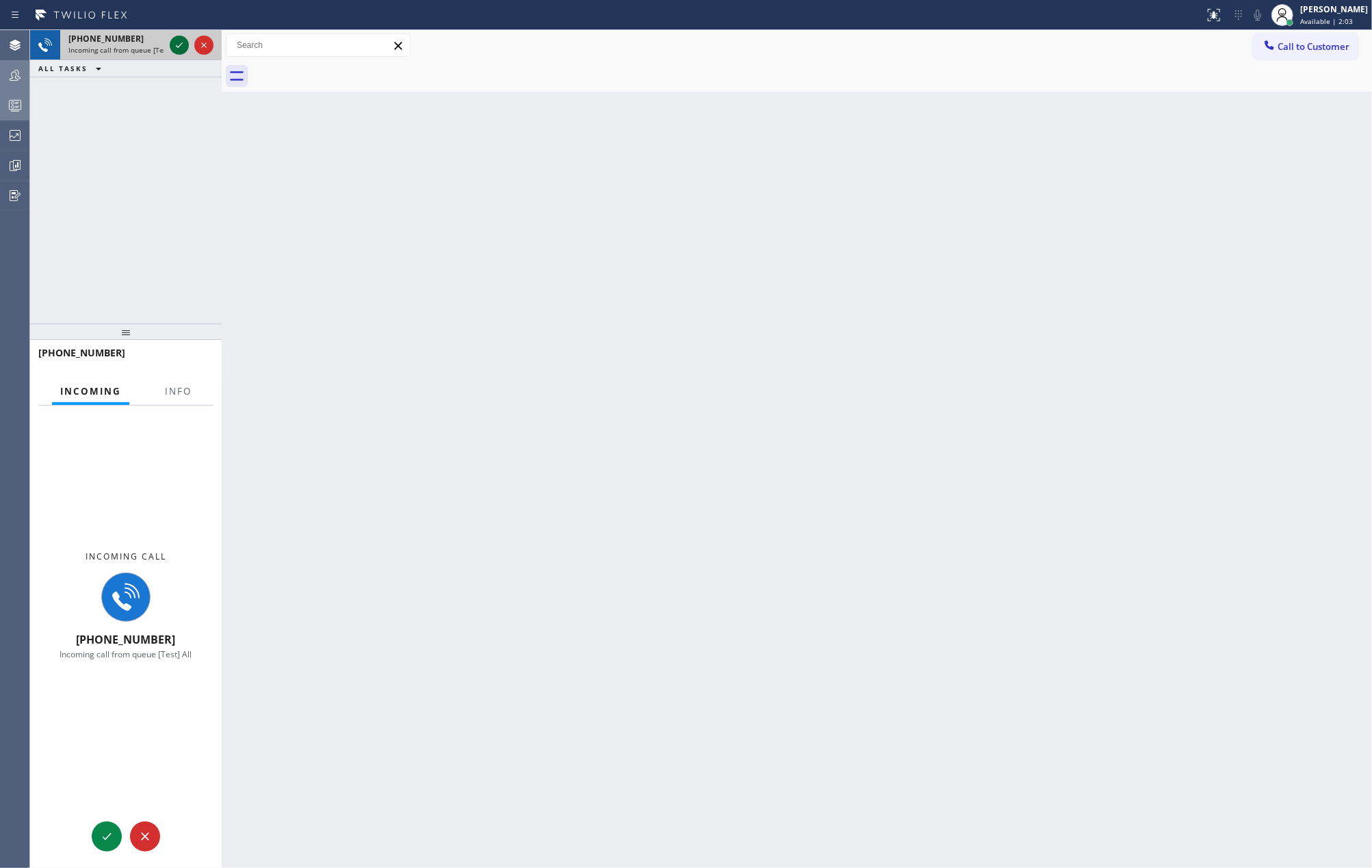
click at [179, 44] on icon at bounding box center [179, 45] width 17 height 17
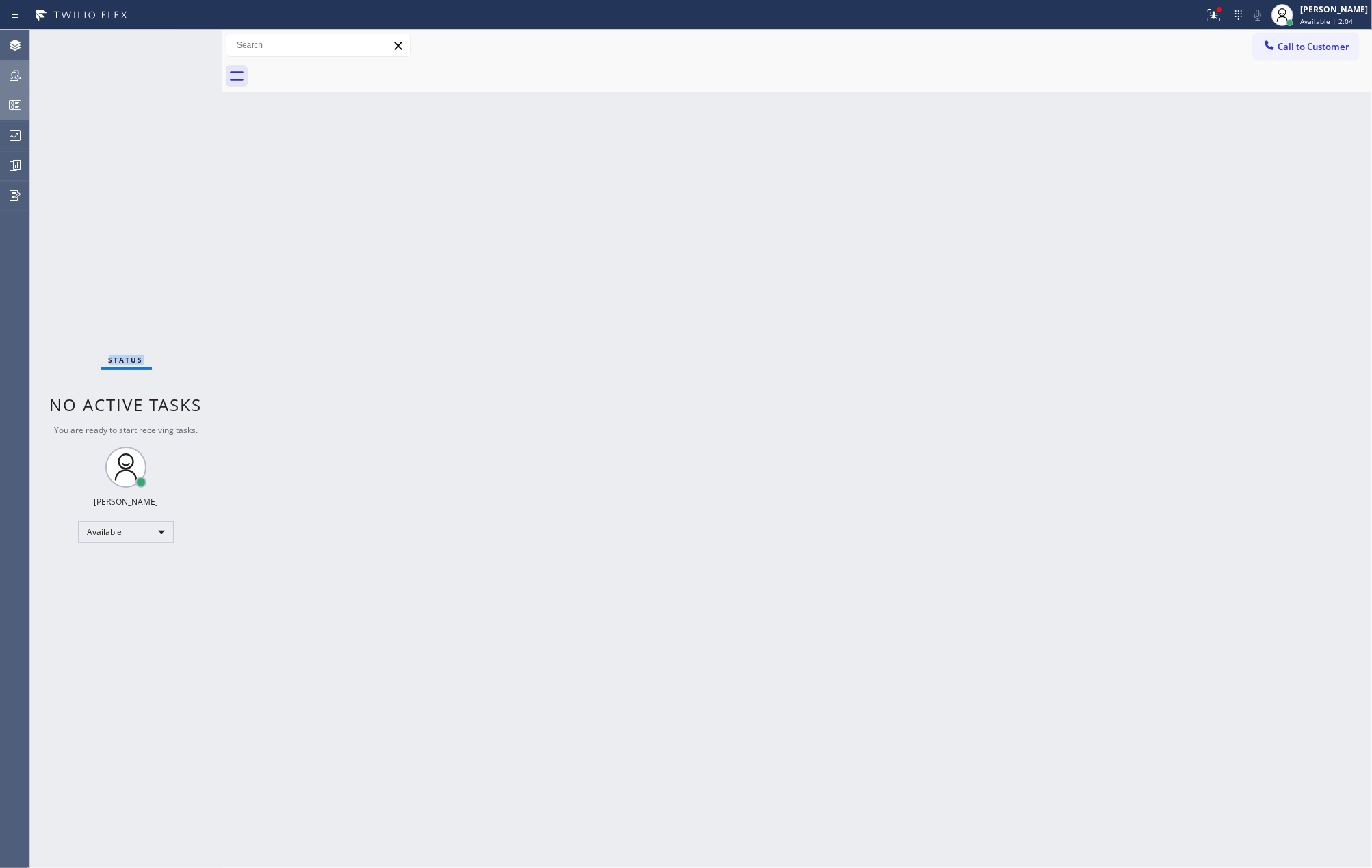
click at [179, 44] on div "Status No active tasks You are ready to start receiving tasks. [PERSON_NAME] Av…" at bounding box center [126, 449] width 192 height 838
click at [1220, 20] on icon at bounding box center [1214, 15] width 13 height 13
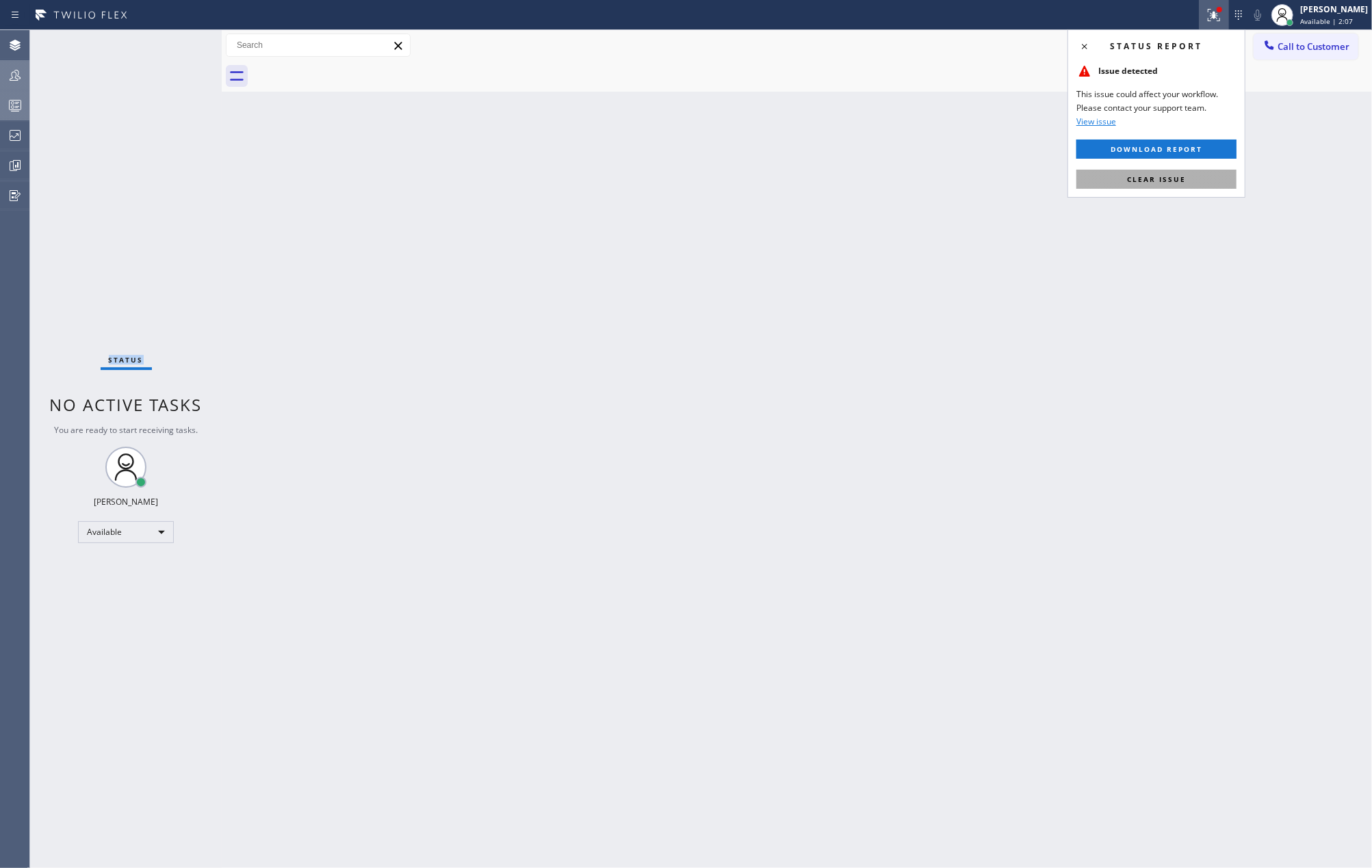
click at [1194, 170] on button "Clear issue" at bounding box center [1157, 180] width 160 height 20
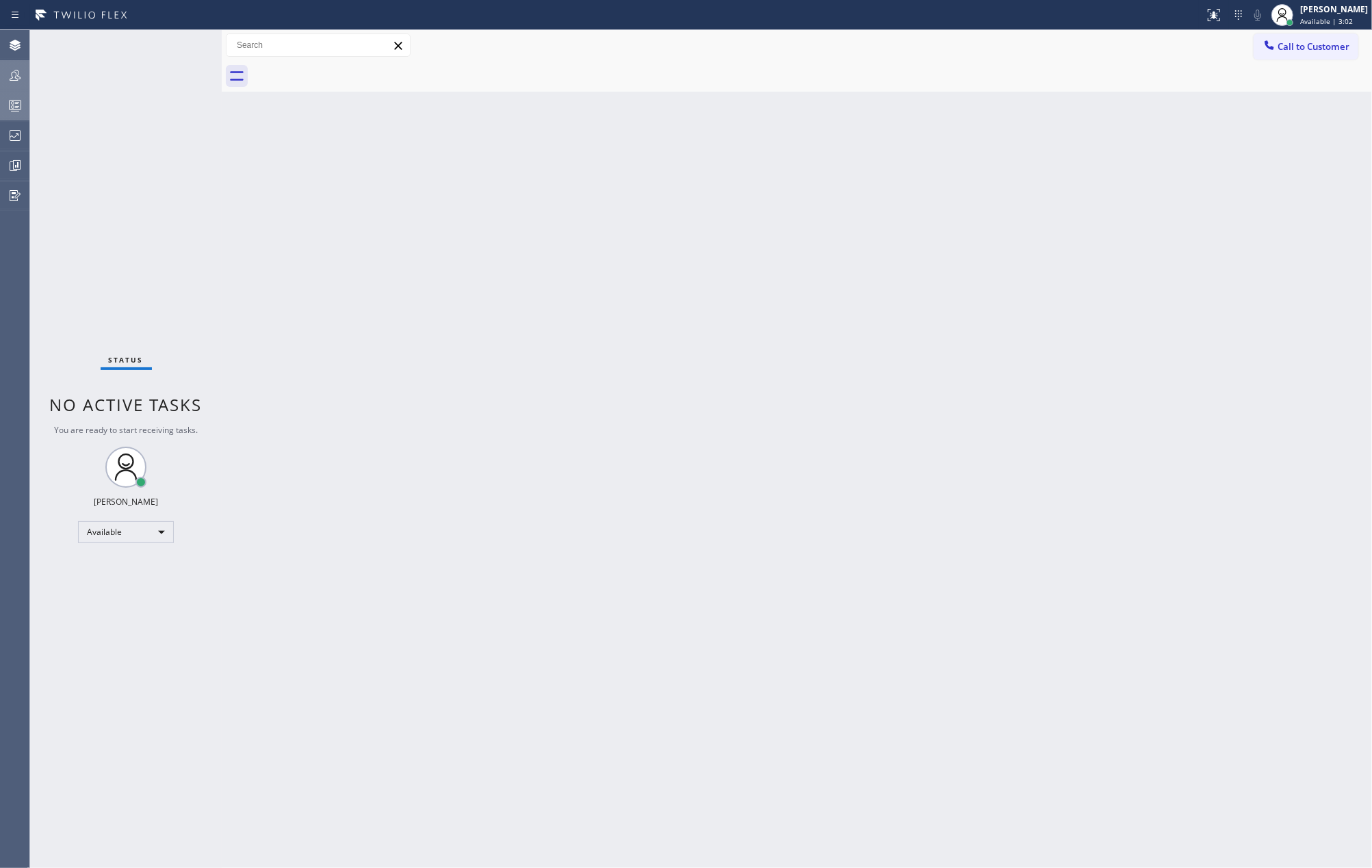
click at [175, 49] on div "Status No active tasks You are ready to start receiving tasks. [PERSON_NAME] Av…" at bounding box center [126, 449] width 192 height 838
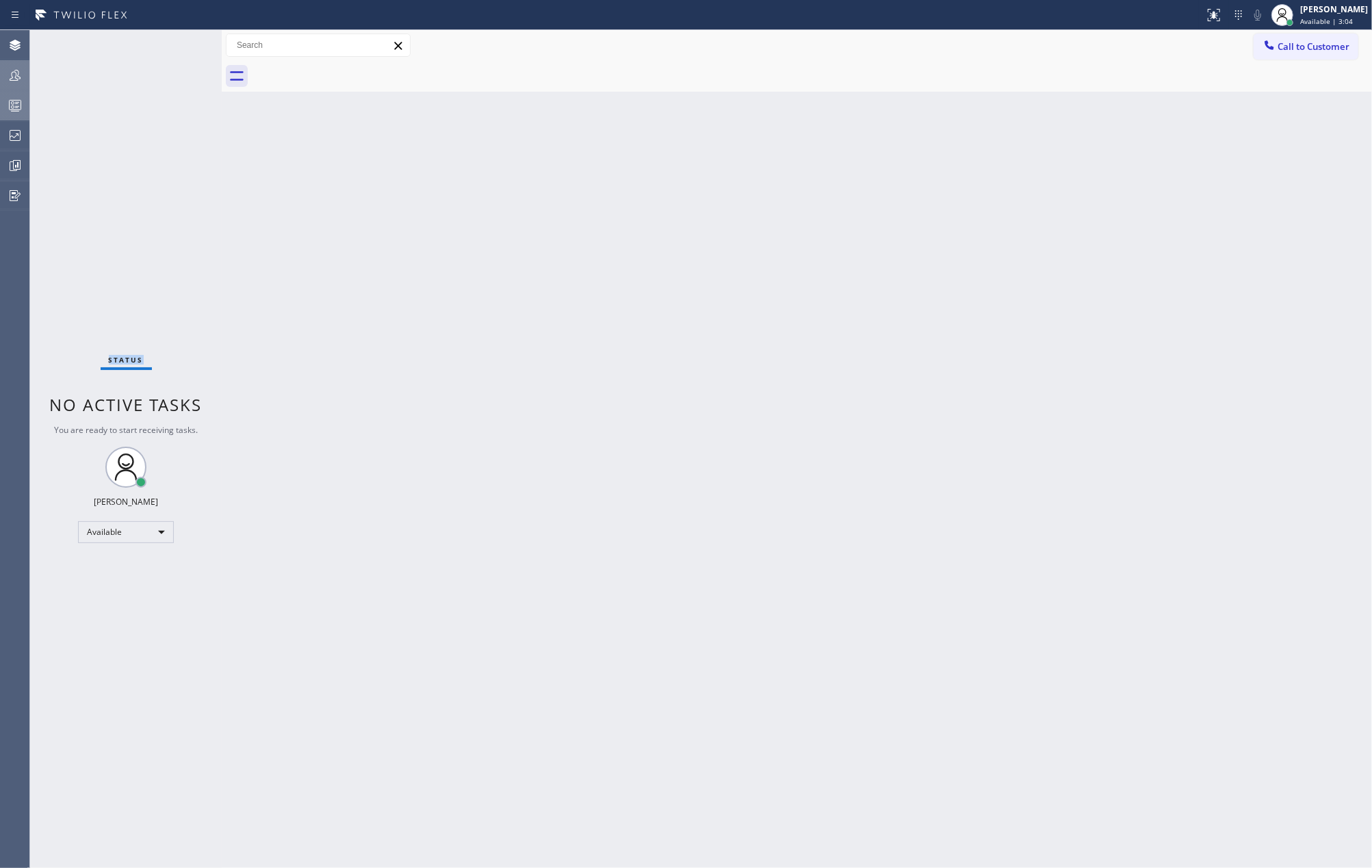
click at [3, 80] on div at bounding box center [15, 75] width 30 height 17
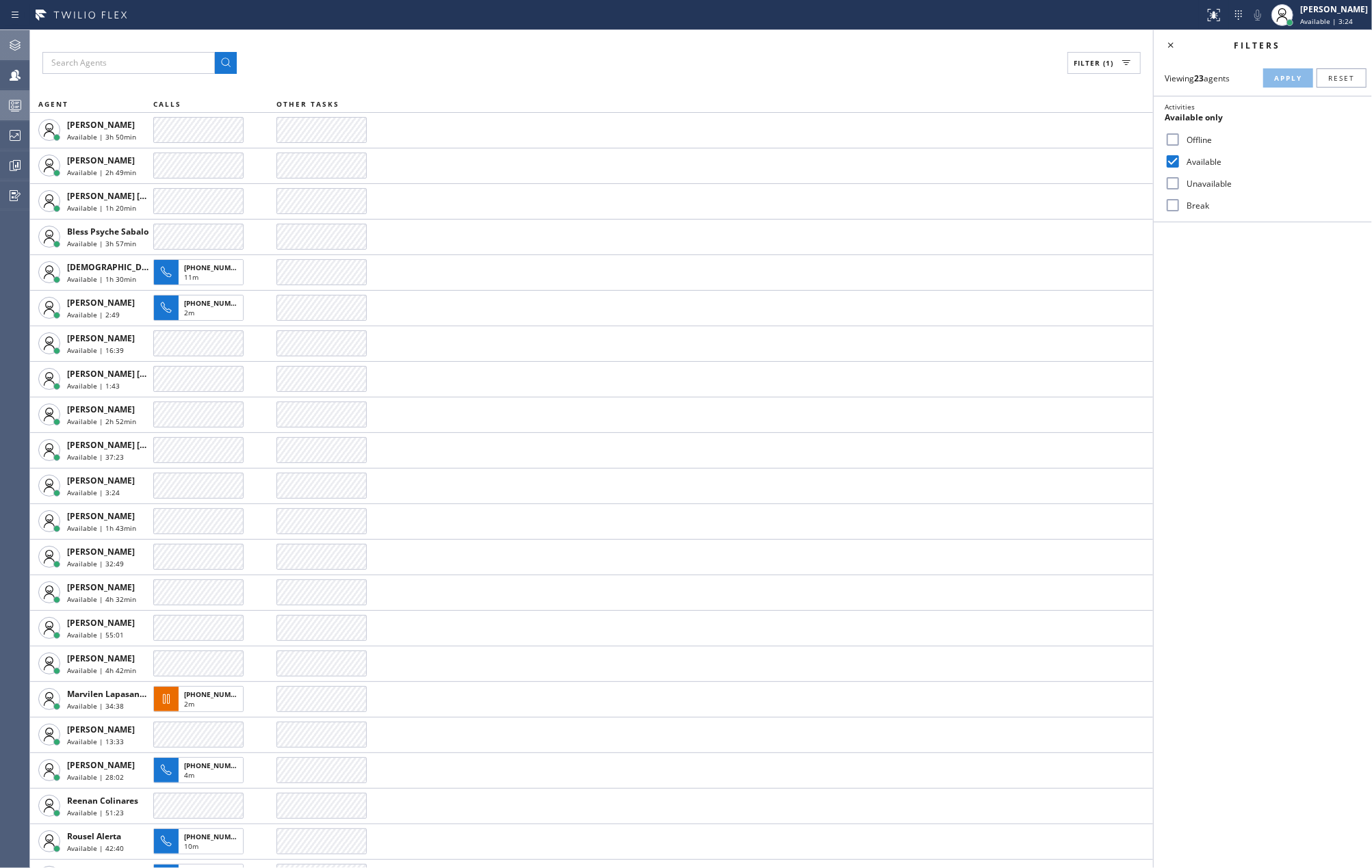
click at [17, 42] on icon at bounding box center [15, 45] width 17 height 17
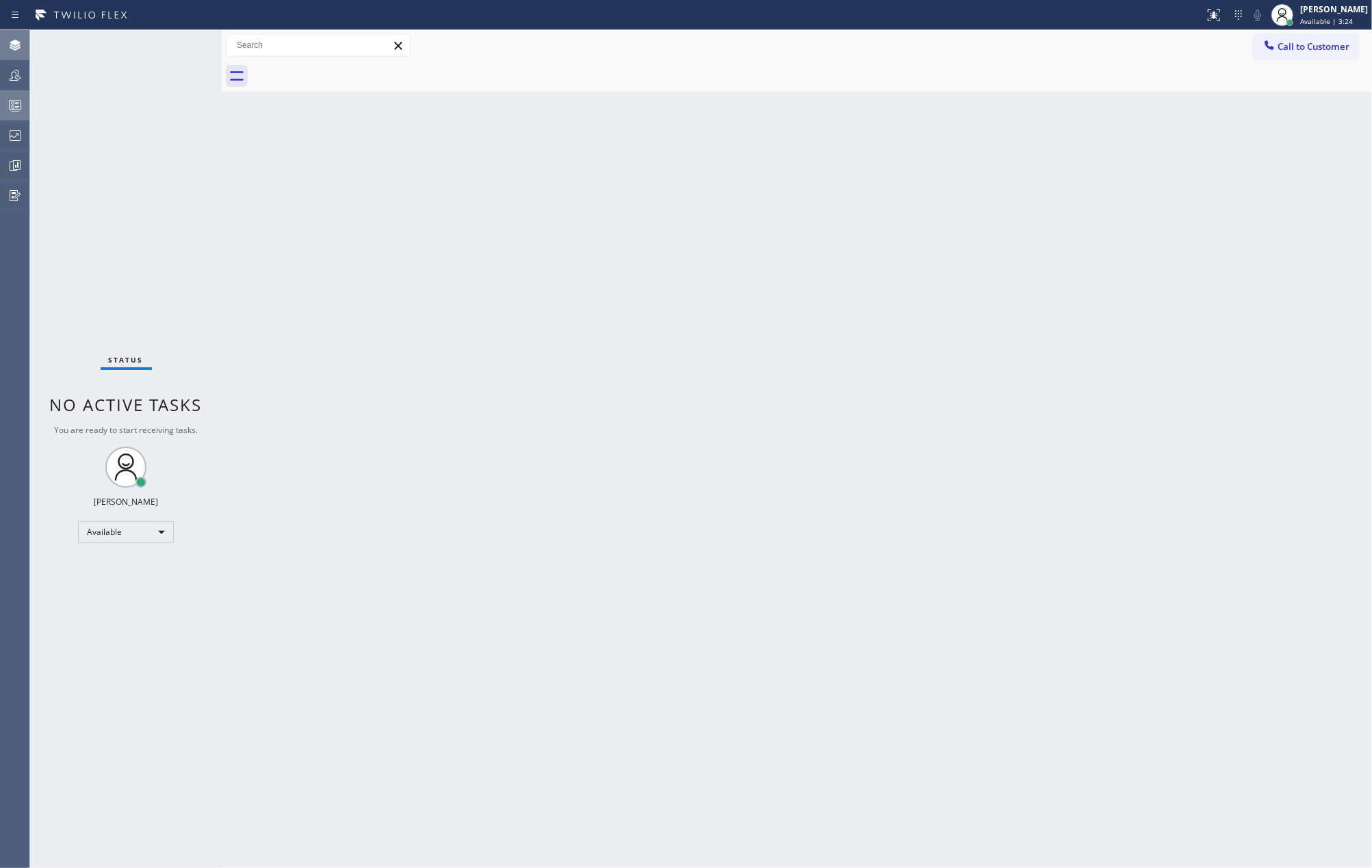
click at [195, 76] on div "Status No active tasks You are ready to start receiving tasks. [PERSON_NAME] Av…" at bounding box center [126, 449] width 192 height 838
click at [10, 108] on icon at bounding box center [15, 105] width 17 height 17
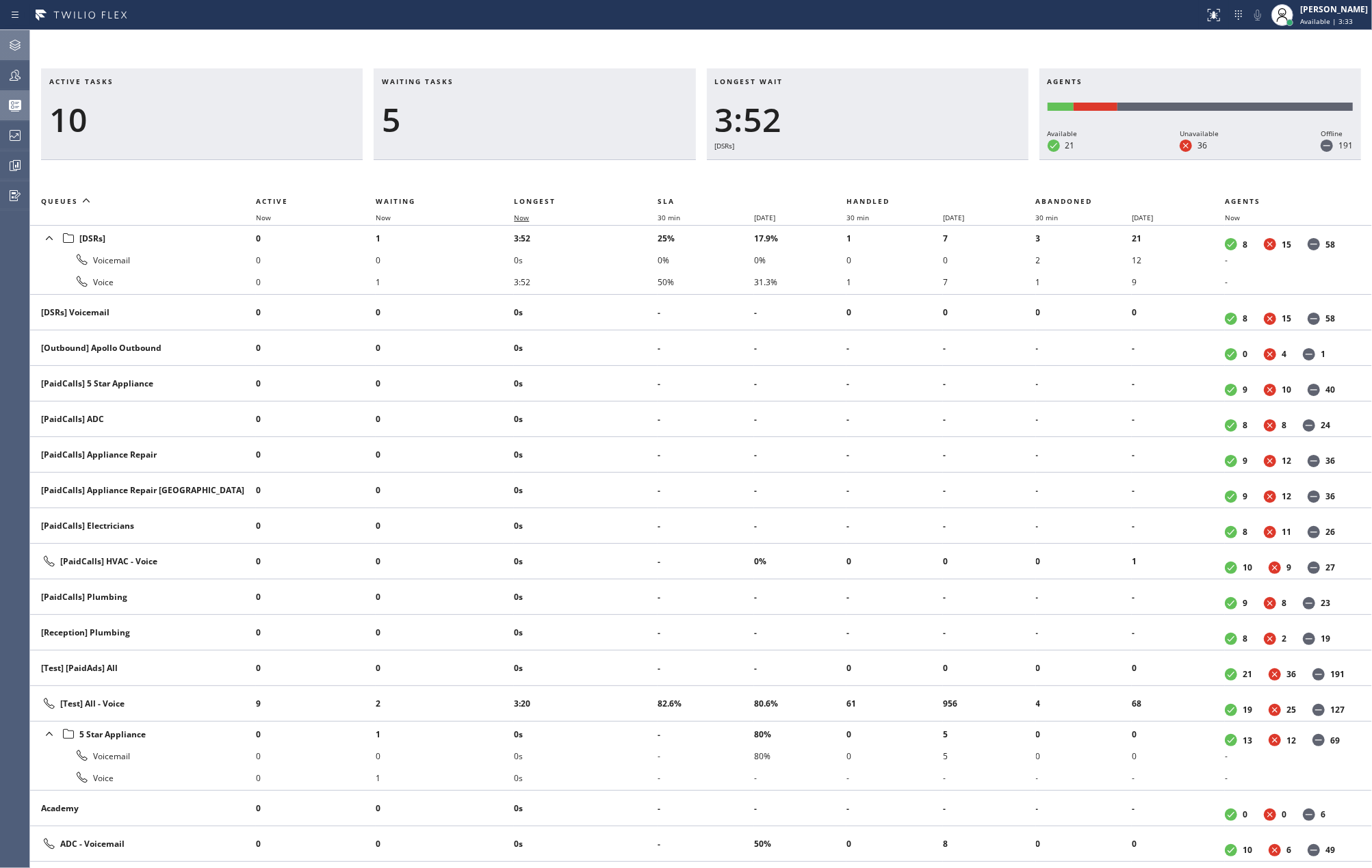
click at [528, 216] on span "Now" at bounding box center [521, 218] width 15 height 10
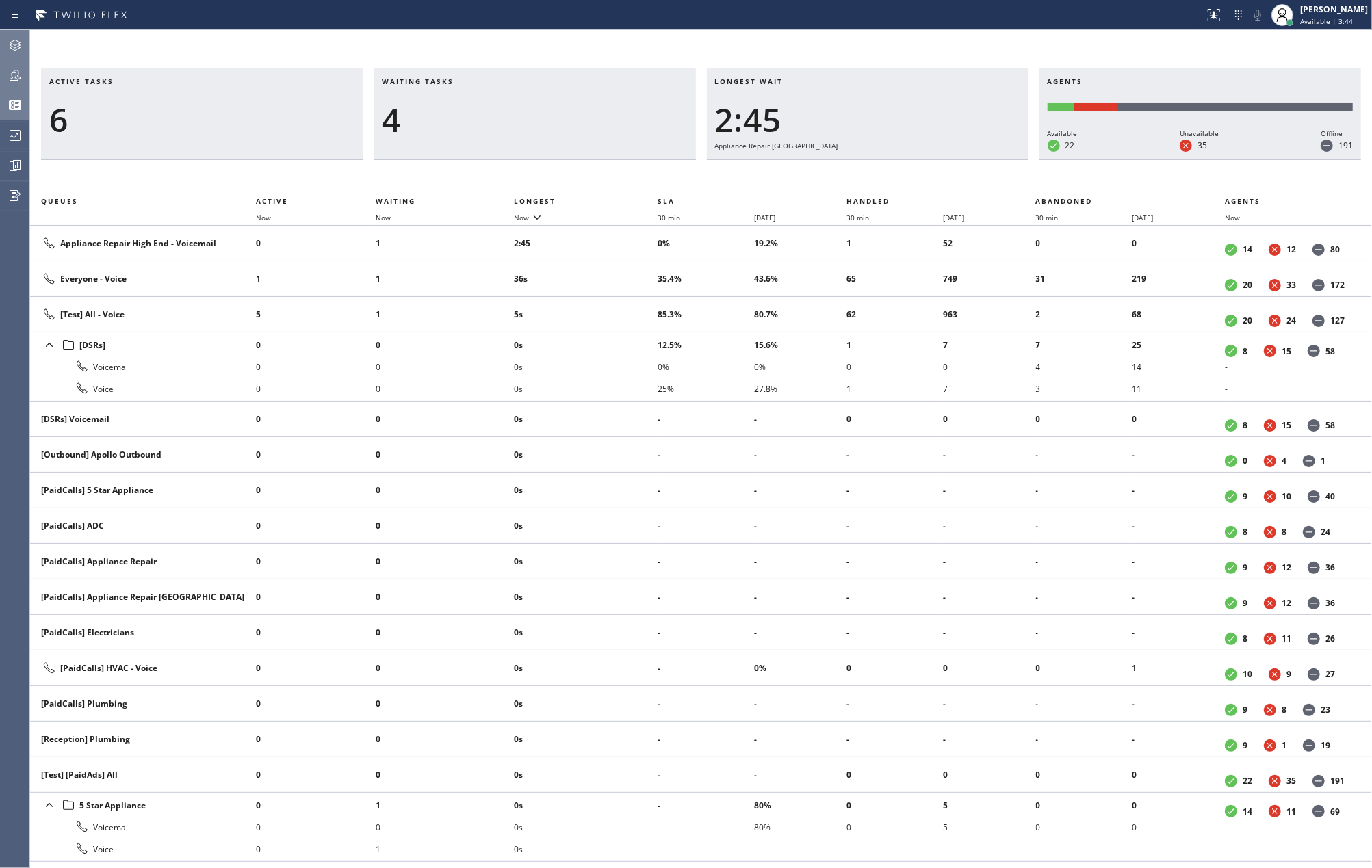
click at [17, 72] on icon at bounding box center [15, 75] width 17 height 17
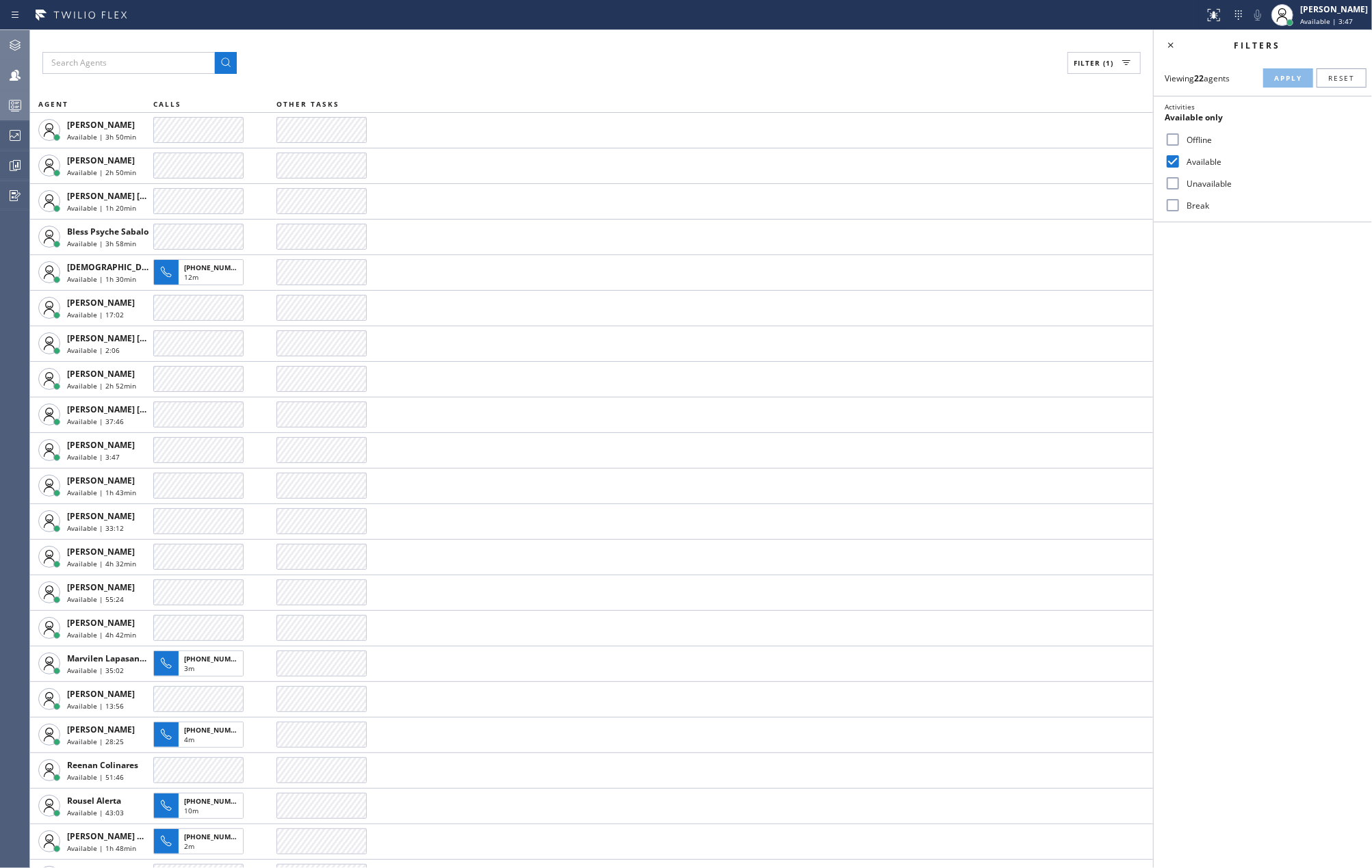
click at [24, 48] on div at bounding box center [15, 45] width 30 height 17
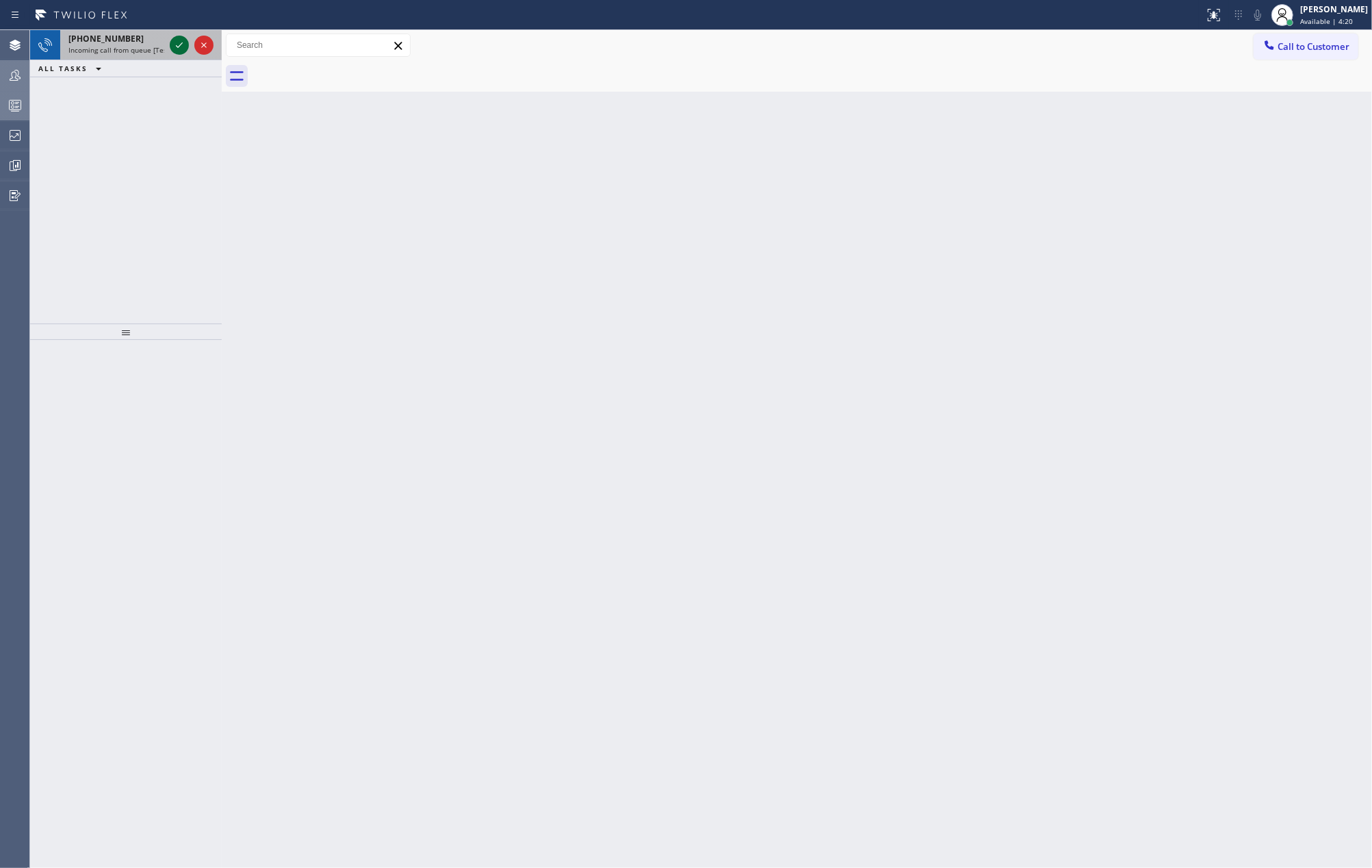
click at [177, 49] on icon at bounding box center [179, 45] width 17 height 17
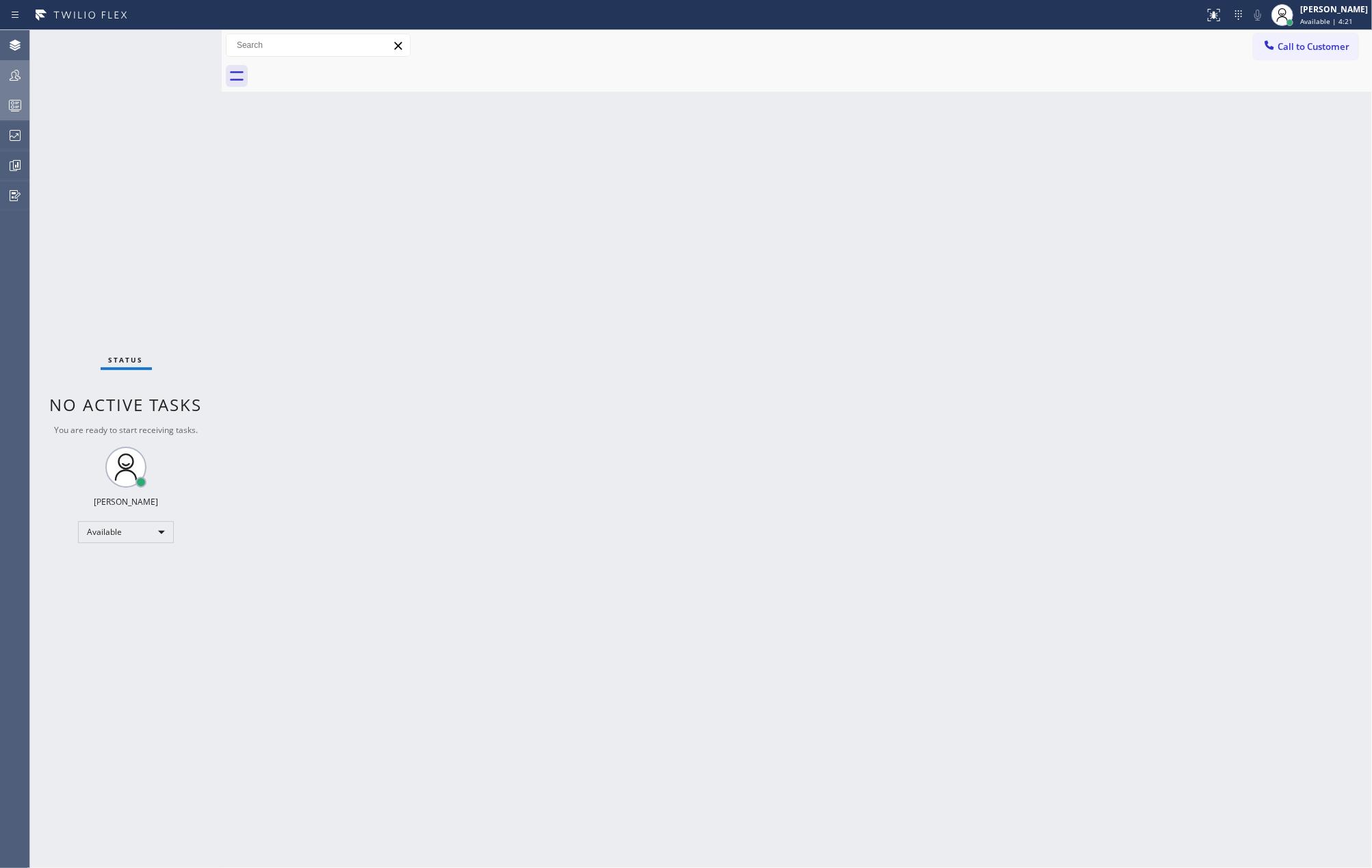
click at [177, 49] on div "Status No active tasks You are ready to start receiving tasks. [PERSON_NAME] Av…" at bounding box center [126, 449] width 192 height 838
click at [1222, 17] on icon at bounding box center [1214, 15] width 17 height 17
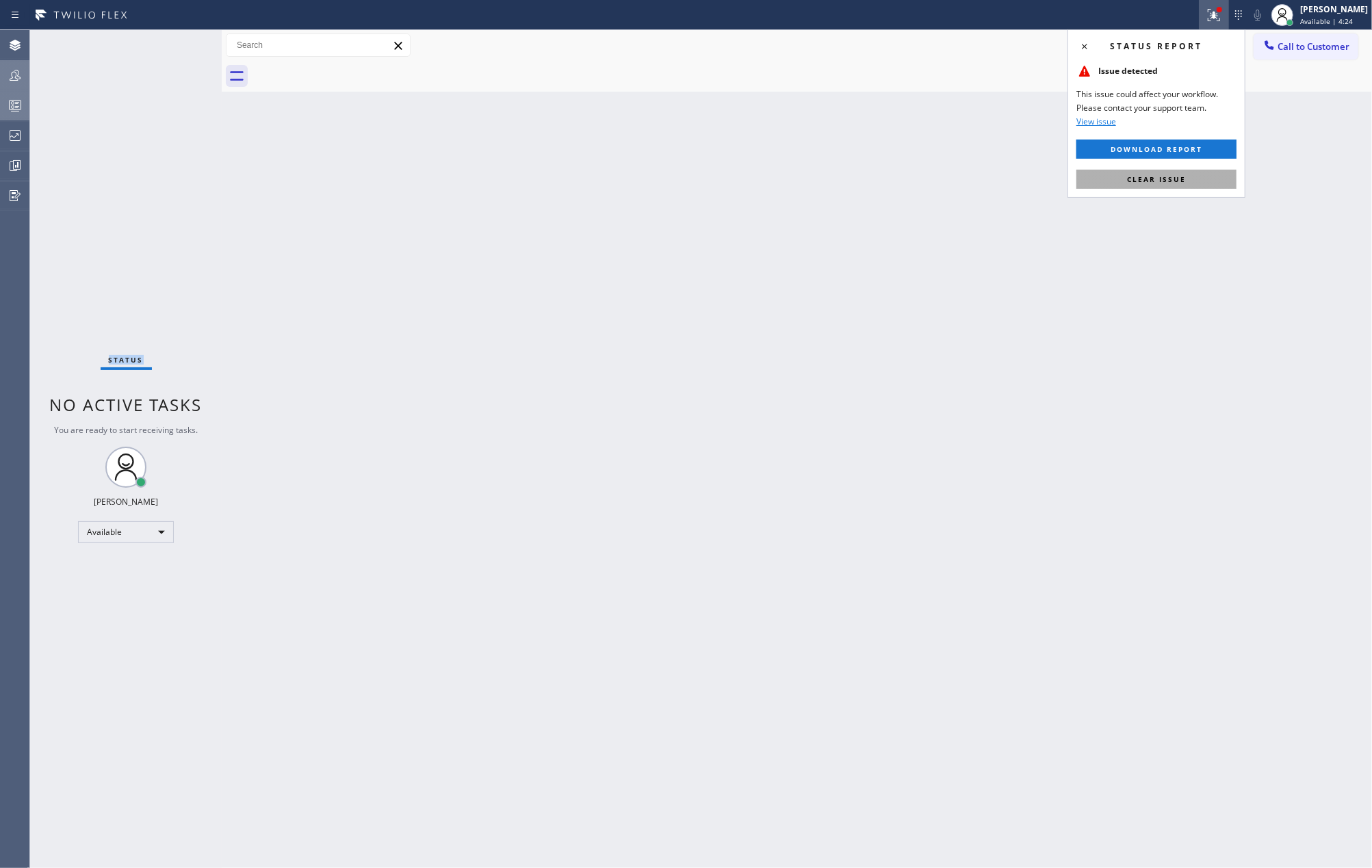
click at [1153, 174] on button "Clear issue" at bounding box center [1157, 180] width 160 height 20
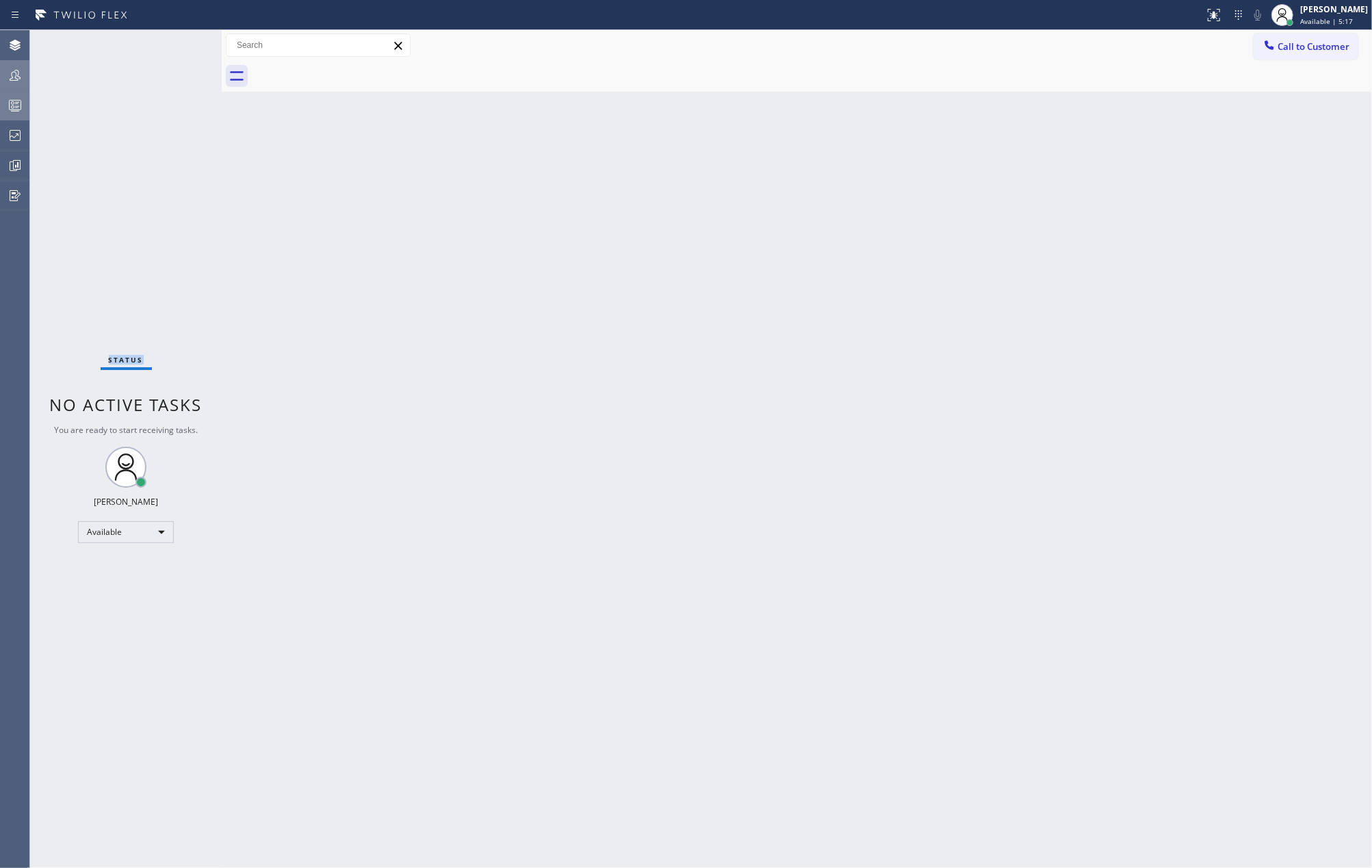
click at [3, 107] on div at bounding box center [15, 105] width 30 height 17
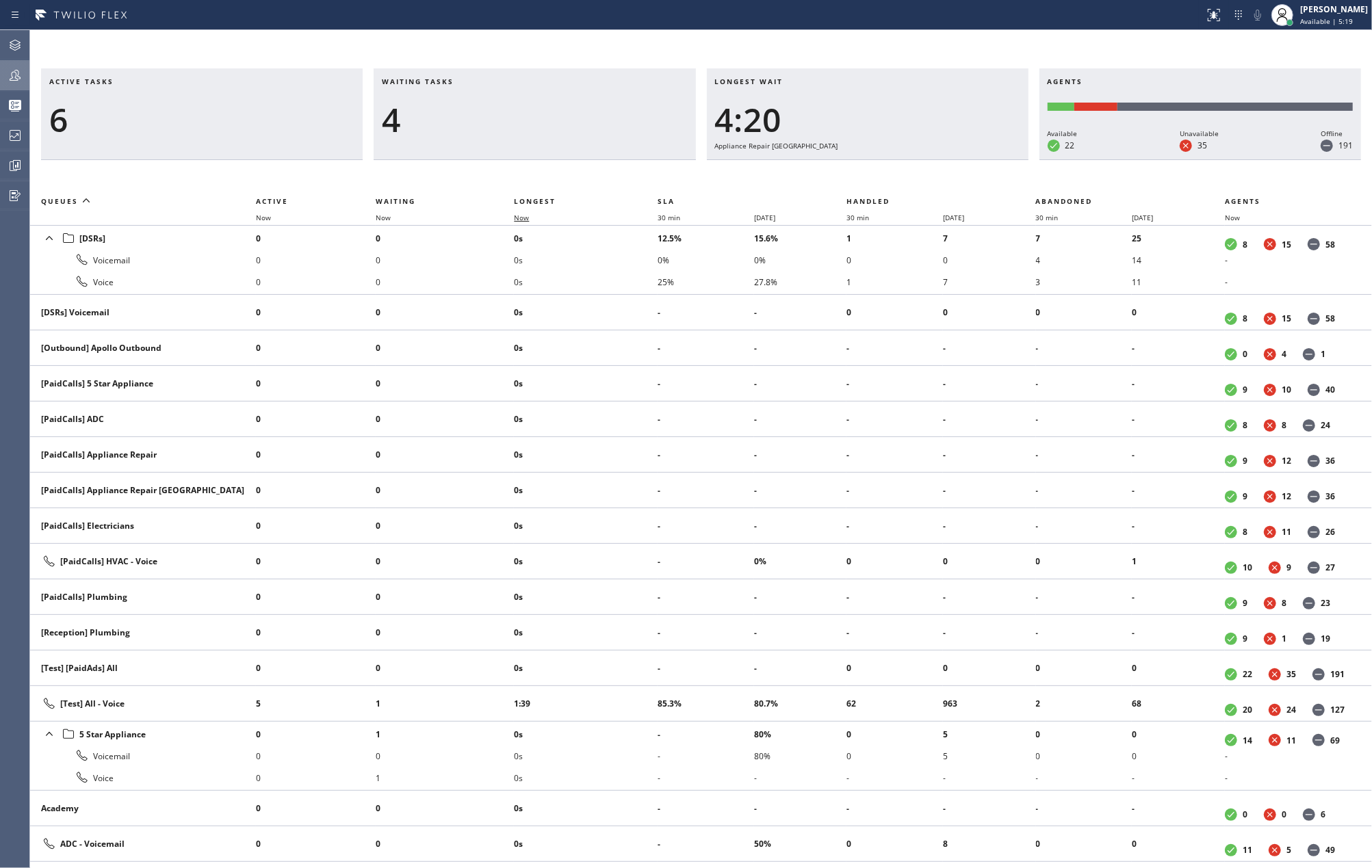
click at [516, 216] on span "Now" at bounding box center [521, 218] width 15 height 10
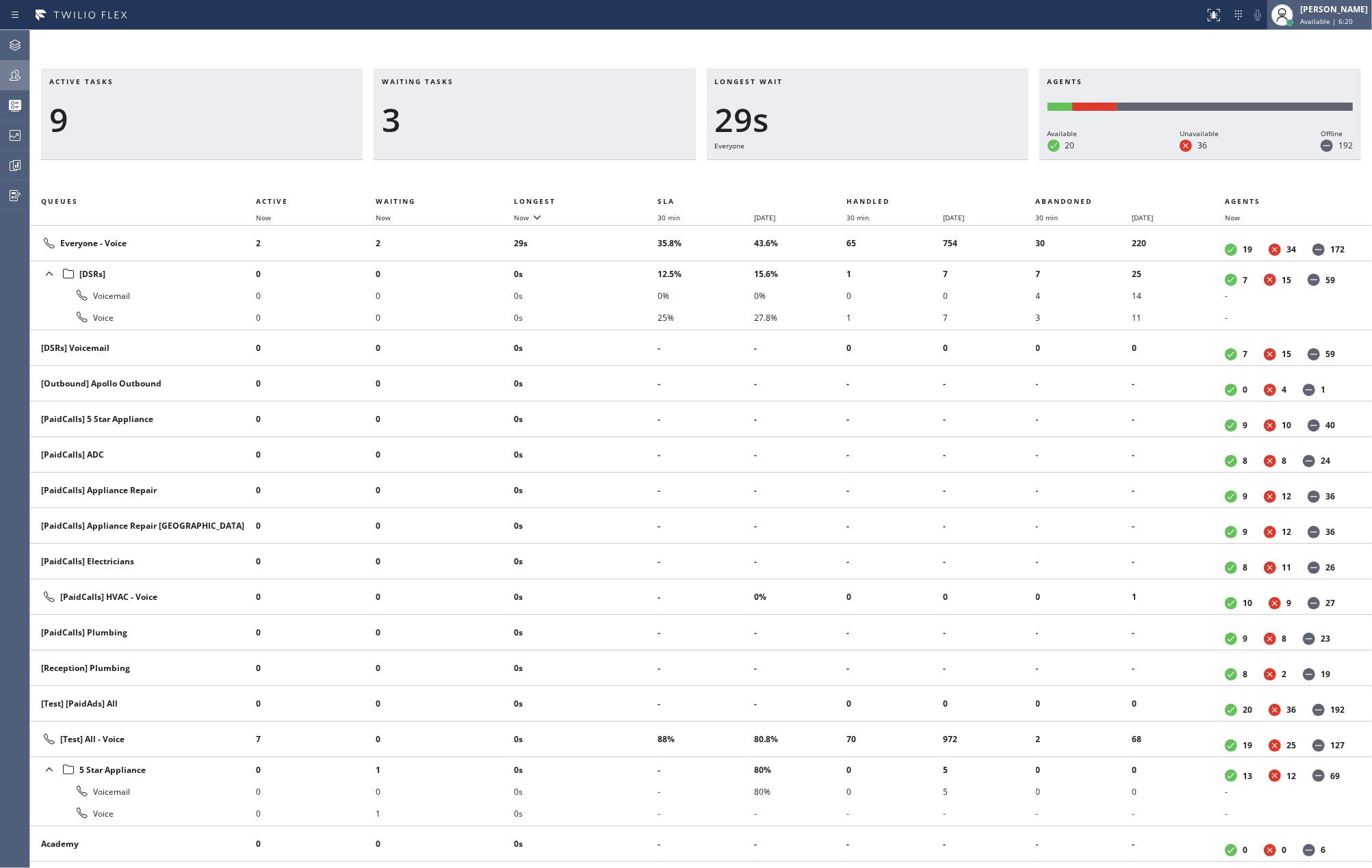
click at [1328, 14] on div "[PERSON_NAME]" at bounding box center [1334, 9] width 67 height 12
click at [1268, 88] on button "Unavailable" at bounding box center [1304, 90] width 137 height 18
click at [393, 201] on span "Waiting" at bounding box center [395, 201] width 40 height 10
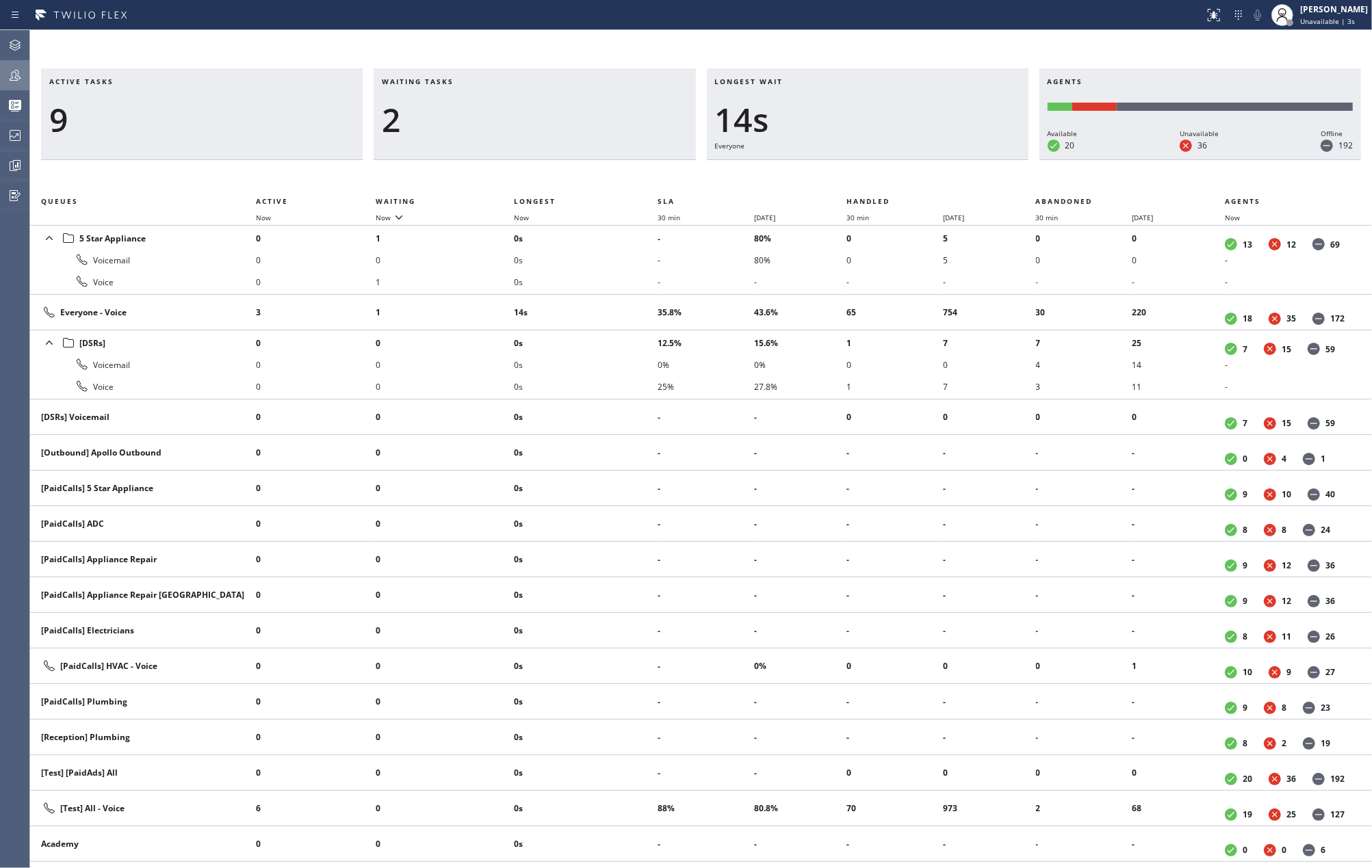
click at [8, 81] on icon at bounding box center [15, 75] width 17 height 17
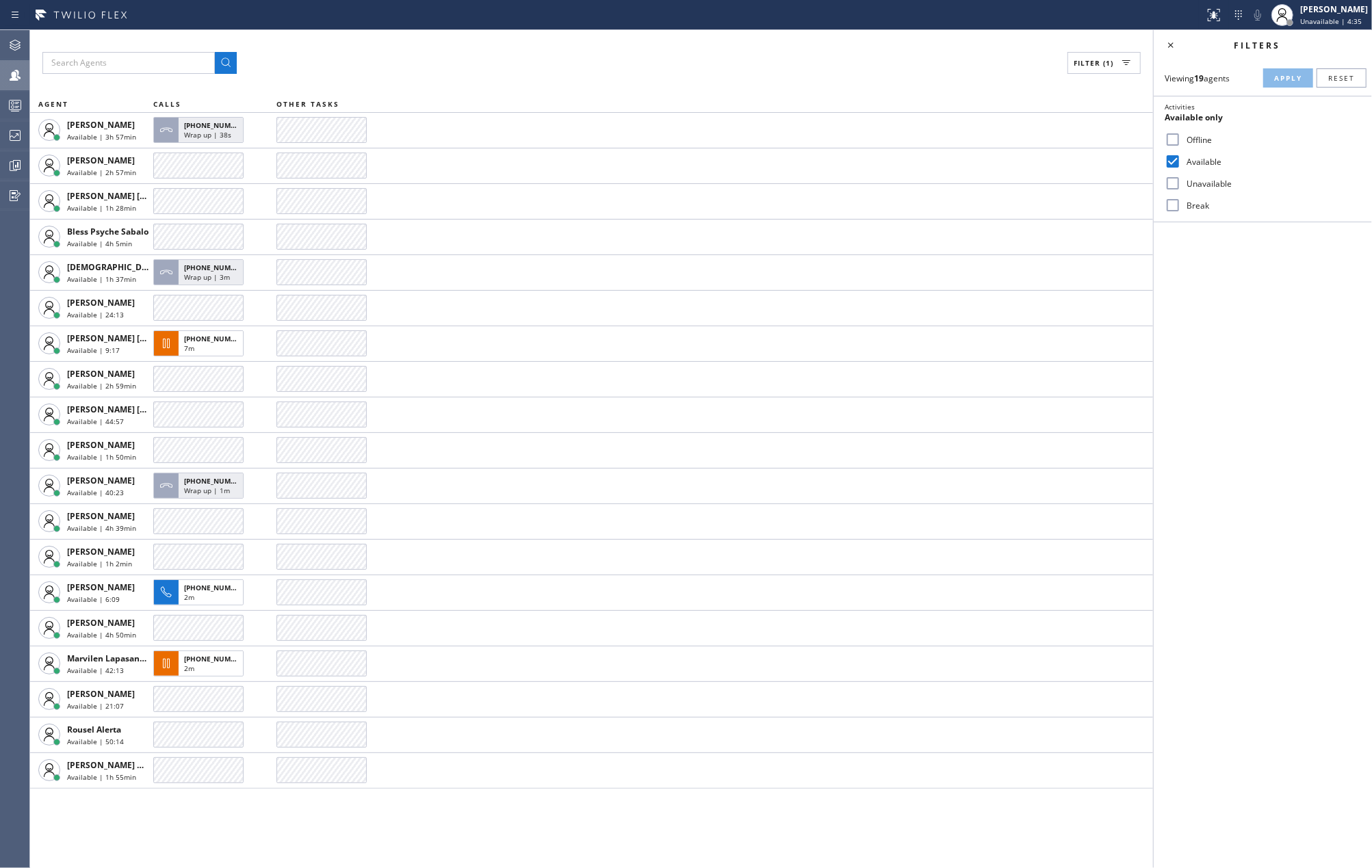
drag, startPoint x: 746, startPoint y: 36, endPoint x: 758, endPoint y: 39, distance: 12.4
click at [758, 39] on div "Filter (1) AGENT CALLS OTHER TASKS [PERSON_NAME] Available | 3h 57min [PHONE_NU…" at bounding box center [592, 449] width 1123 height 838
click at [15, 102] on icon at bounding box center [15, 105] width 17 height 17
